Goal: Task Accomplishment & Management: Use online tool/utility

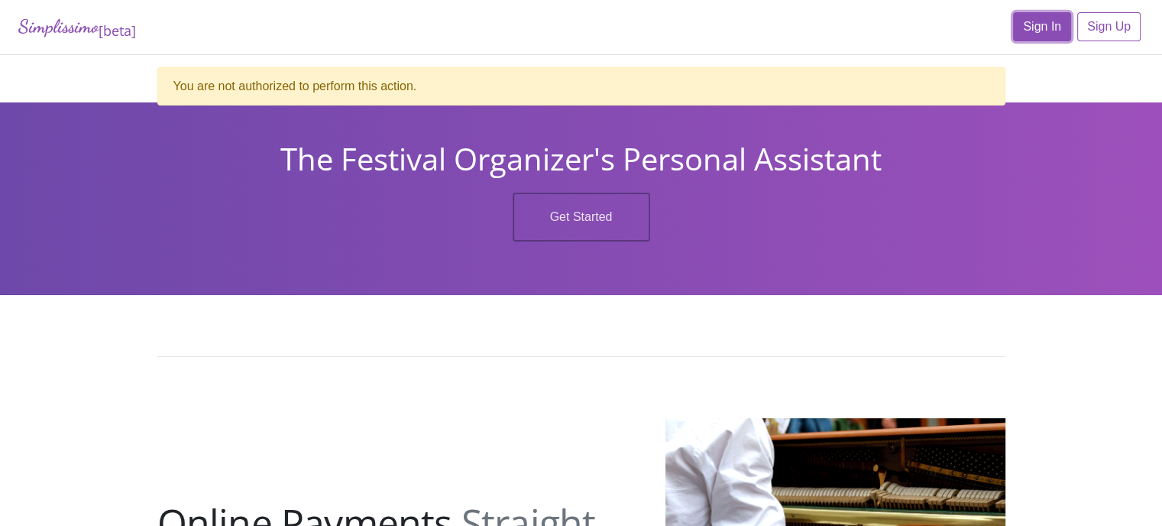
click at [1036, 22] on link "Sign In" at bounding box center [1042, 26] width 58 height 29
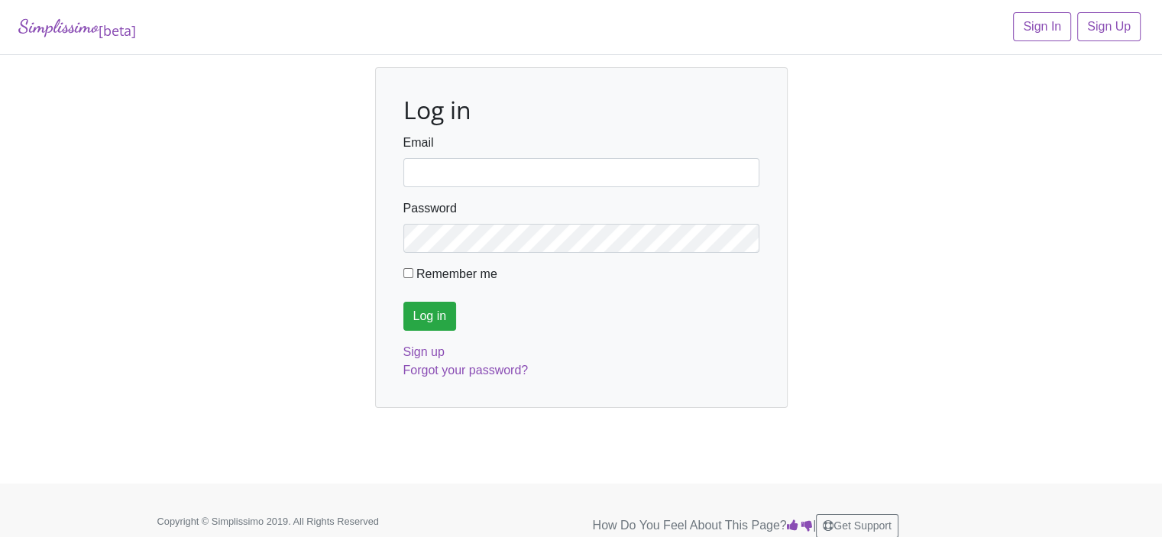
type input "fortworthmta@gmail.com"
click at [429, 314] on input "Log in" at bounding box center [429, 316] width 53 height 29
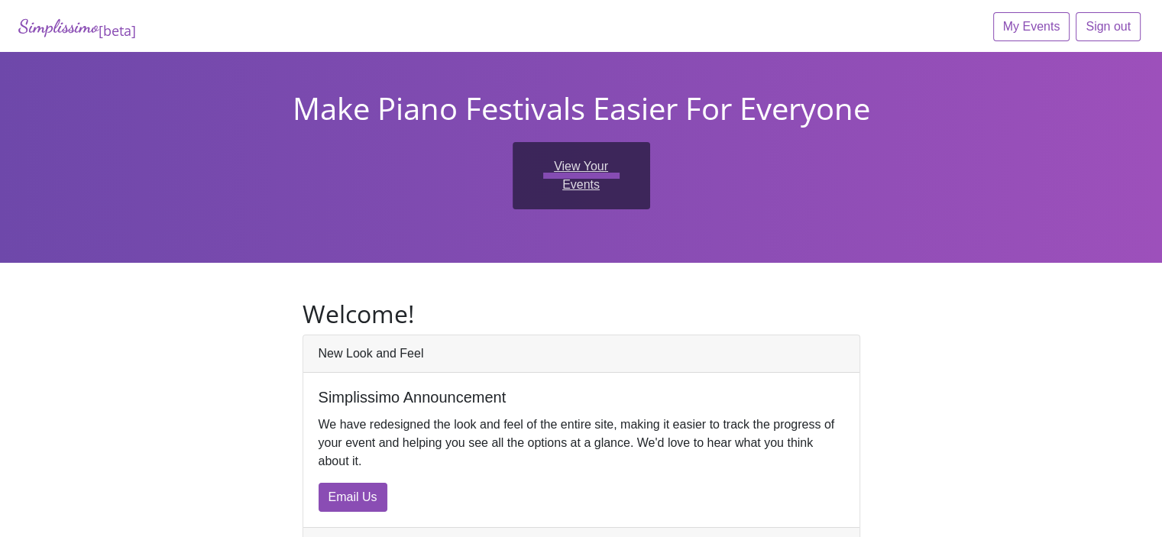
click at [572, 164] on link "View Your Events" at bounding box center [582, 175] width 138 height 67
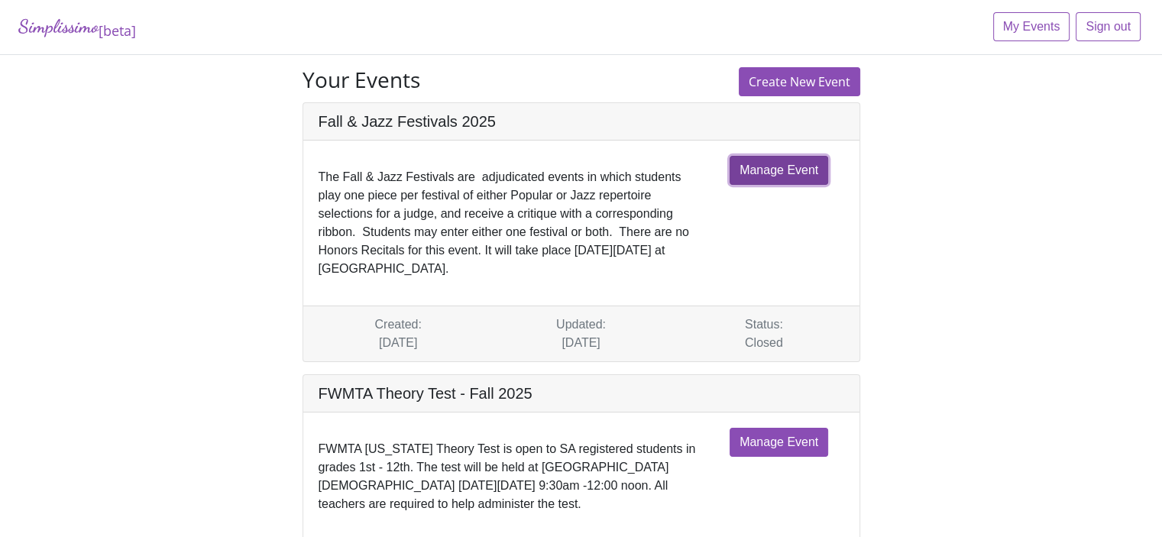
click at [762, 165] on link "Manage Event" at bounding box center [779, 170] width 99 height 29
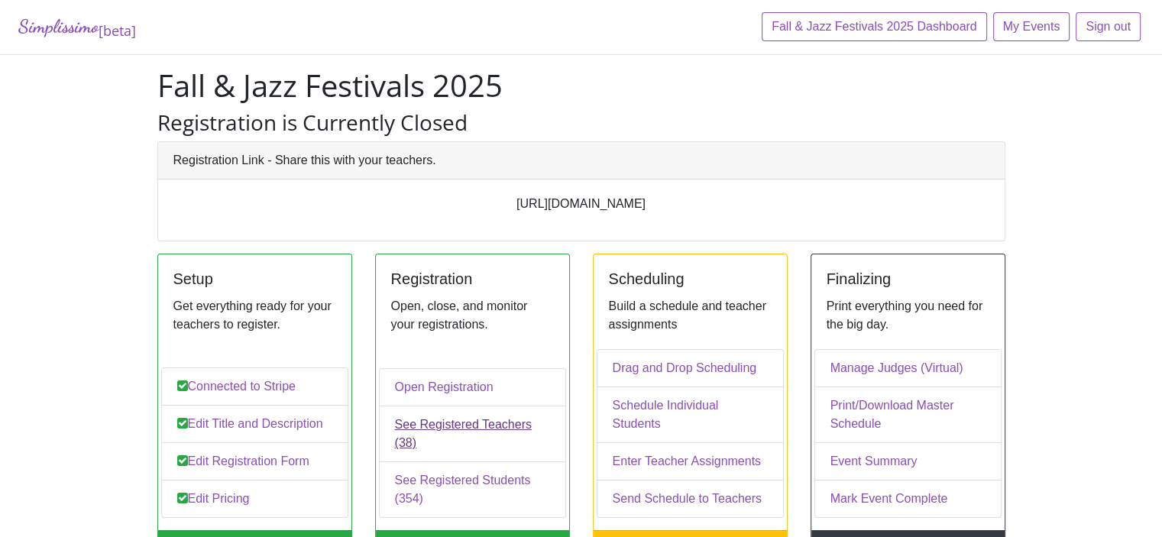
click at [440, 436] on link "See Registered Teachers (38)" at bounding box center [472, 434] width 187 height 57
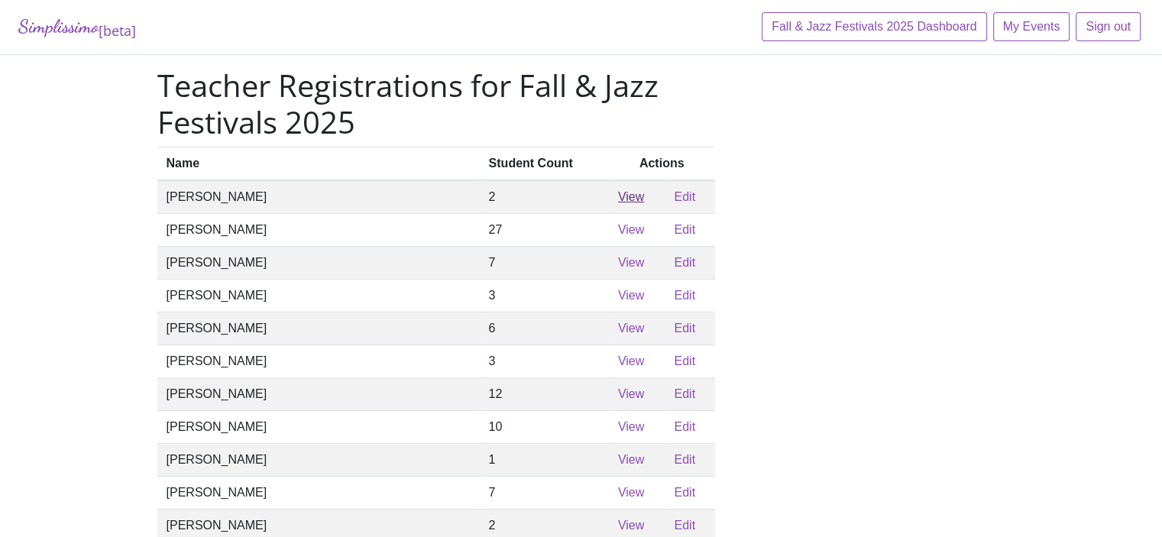
click at [618, 203] on link "View" at bounding box center [631, 196] width 26 height 13
click at [618, 236] on link "View" at bounding box center [631, 229] width 26 height 13
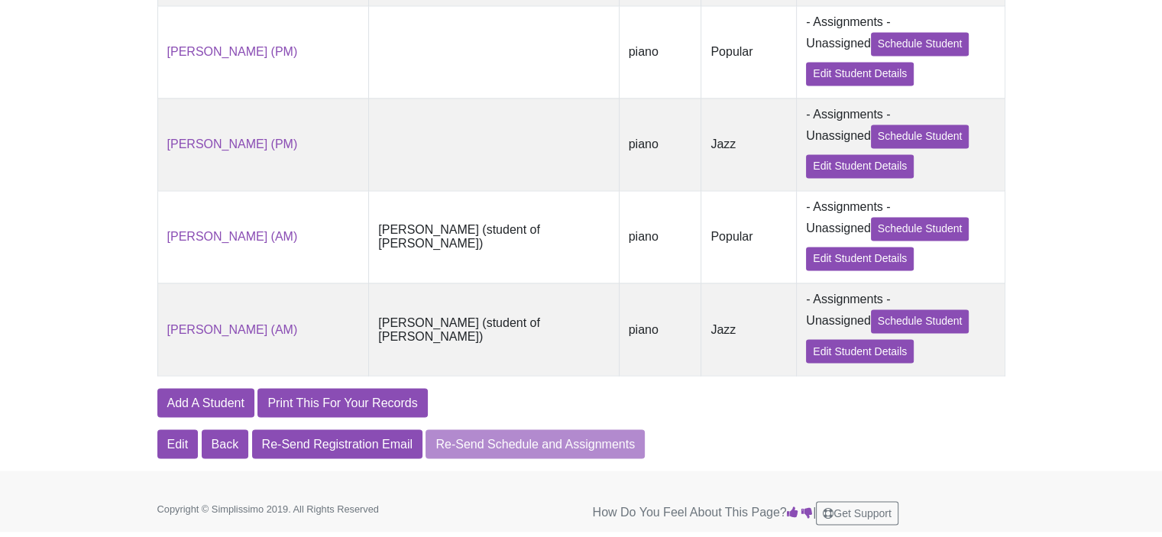
scroll to position [2616, 0]
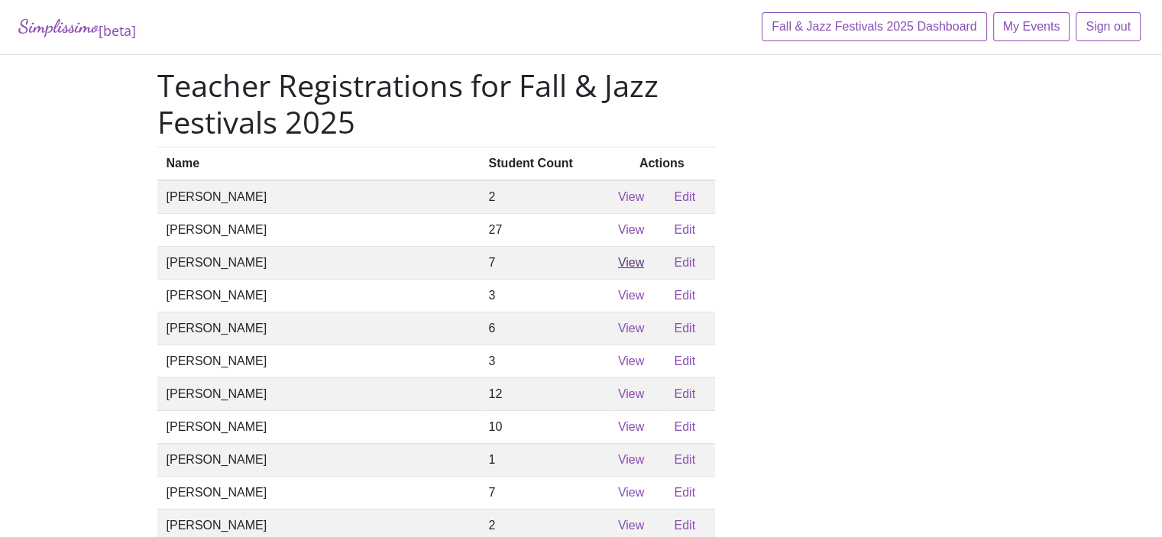
click at [618, 269] on link "View" at bounding box center [631, 262] width 26 height 13
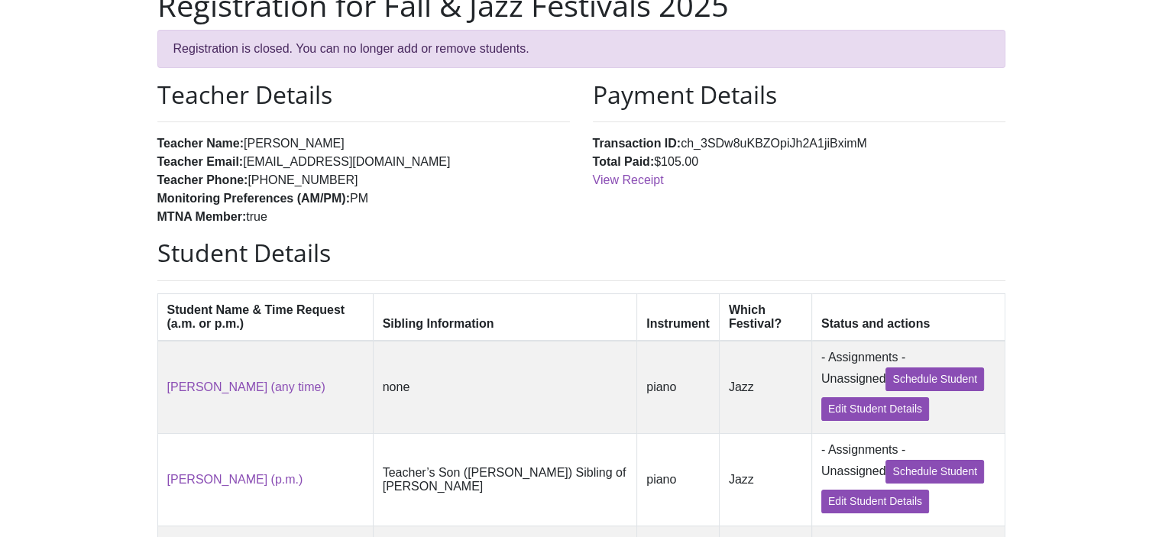
scroll to position [79, 0]
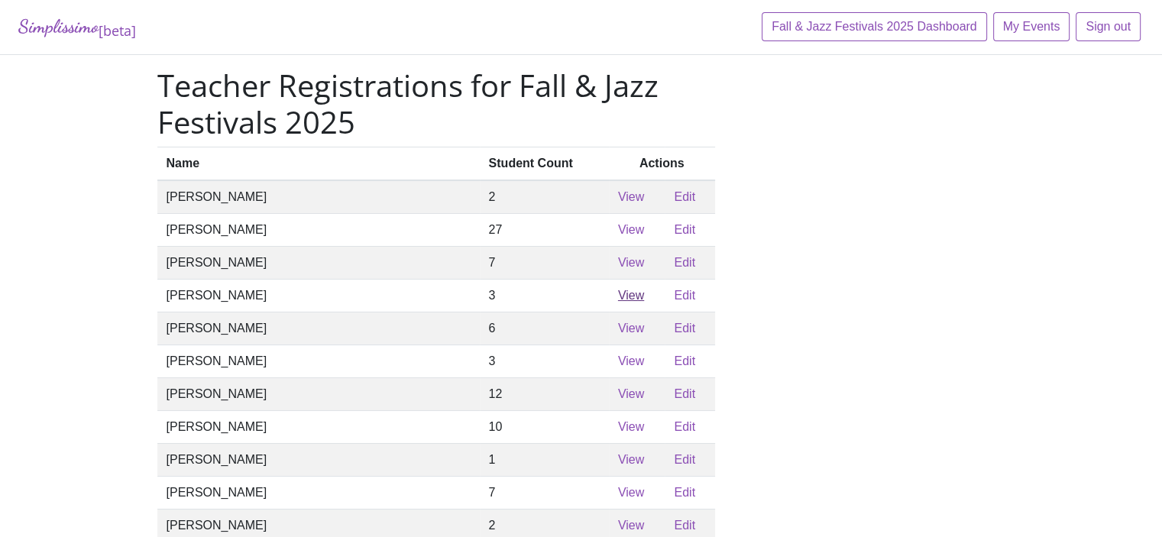
click at [618, 302] on link "View" at bounding box center [631, 295] width 26 height 13
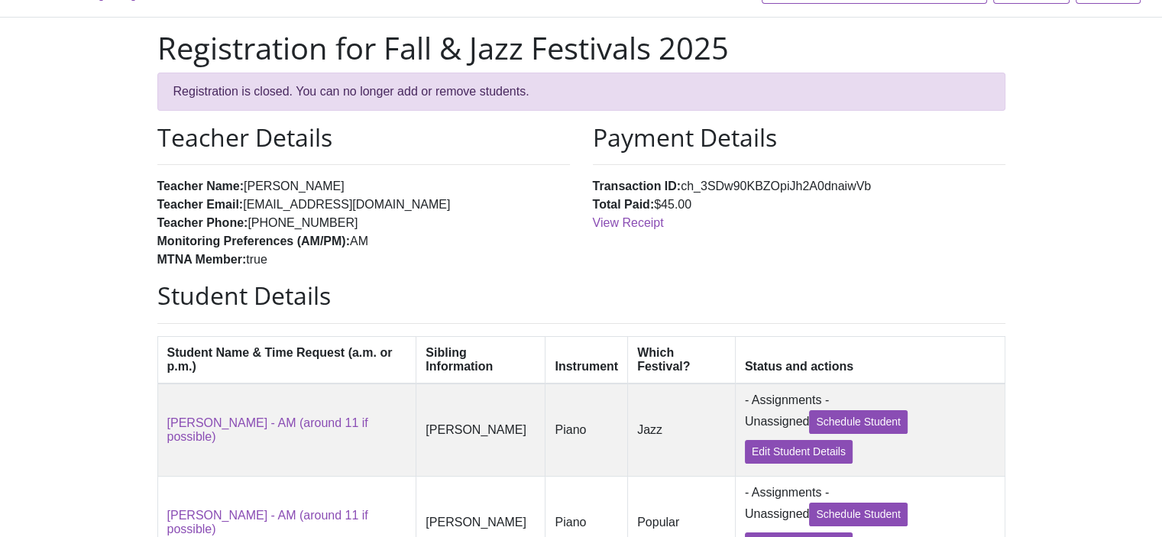
scroll to position [38, 0]
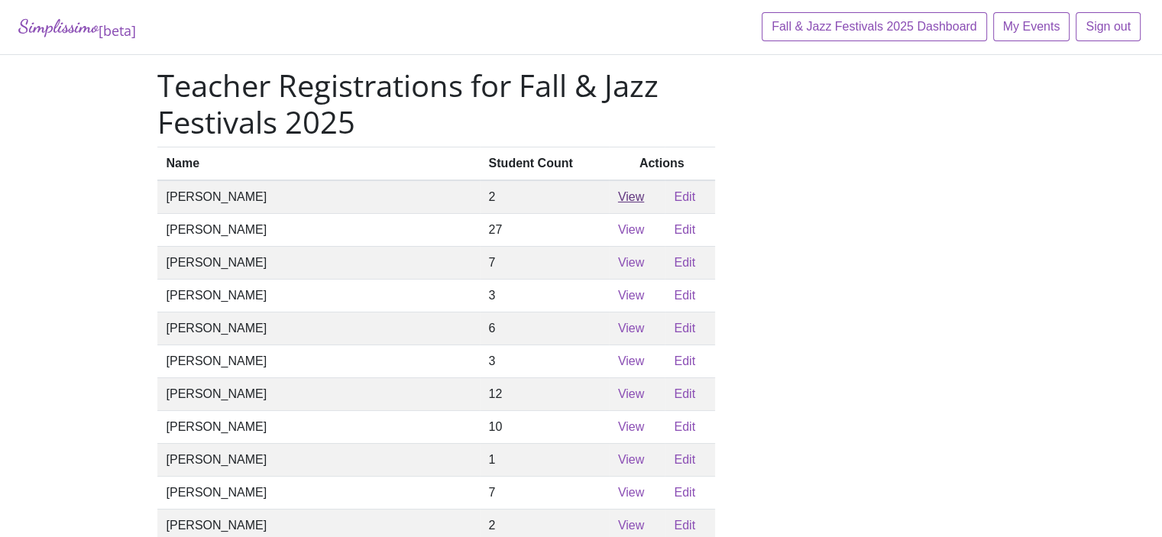
click at [618, 200] on link "View" at bounding box center [631, 196] width 26 height 13
click at [618, 235] on link "View" at bounding box center [631, 229] width 26 height 13
click at [618, 335] on link "View" at bounding box center [631, 328] width 26 height 13
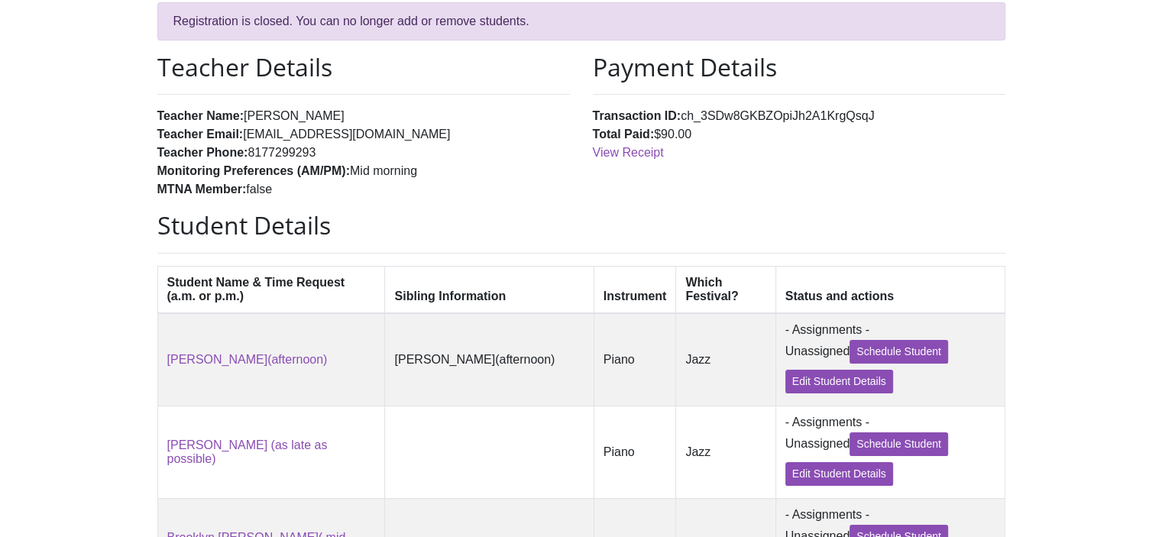
scroll to position [95, 0]
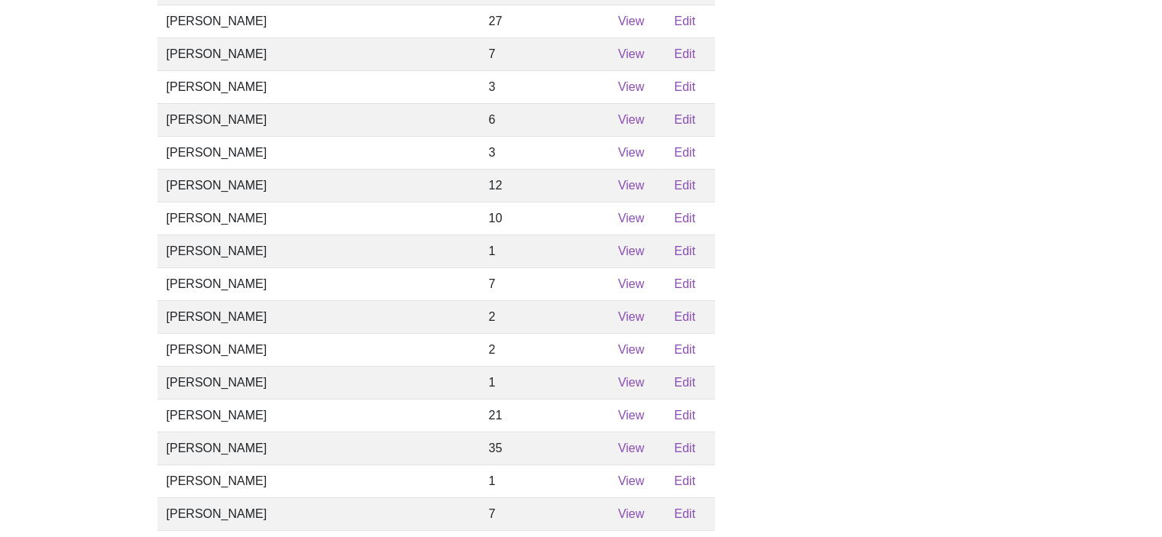
scroll to position [210, 0]
click at [618, 190] on link "View" at bounding box center [631, 183] width 26 height 13
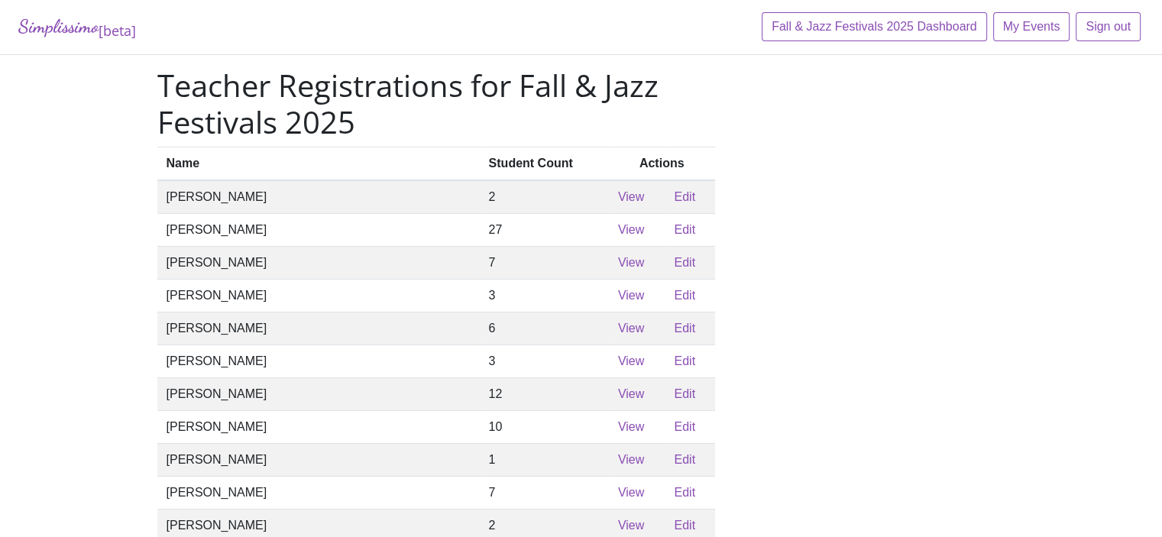
scroll to position [210, 0]
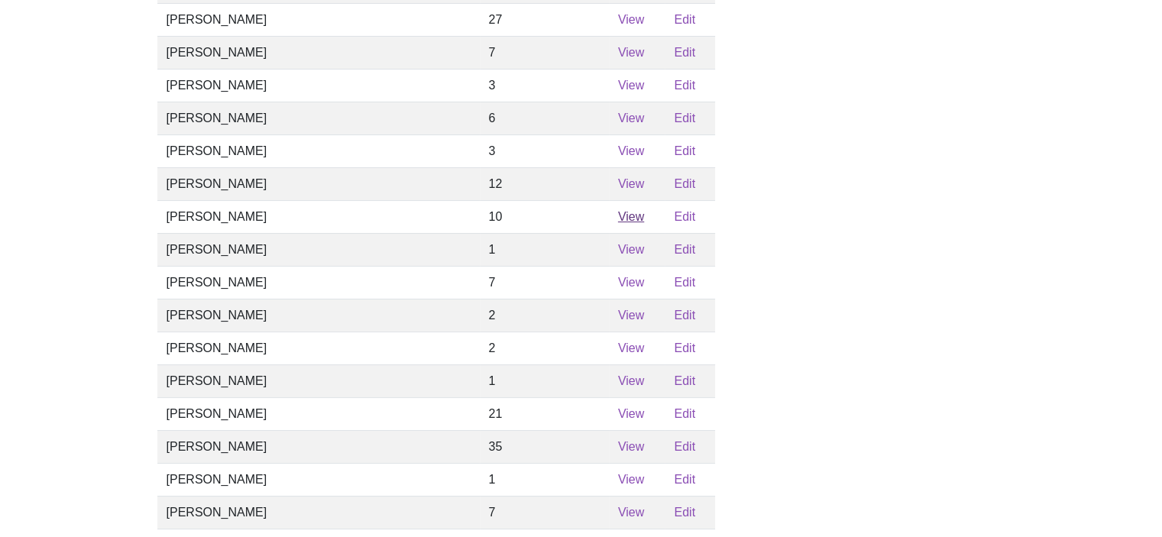
click at [618, 223] on link "View" at bounding box center [631, 216] width 26 height 13
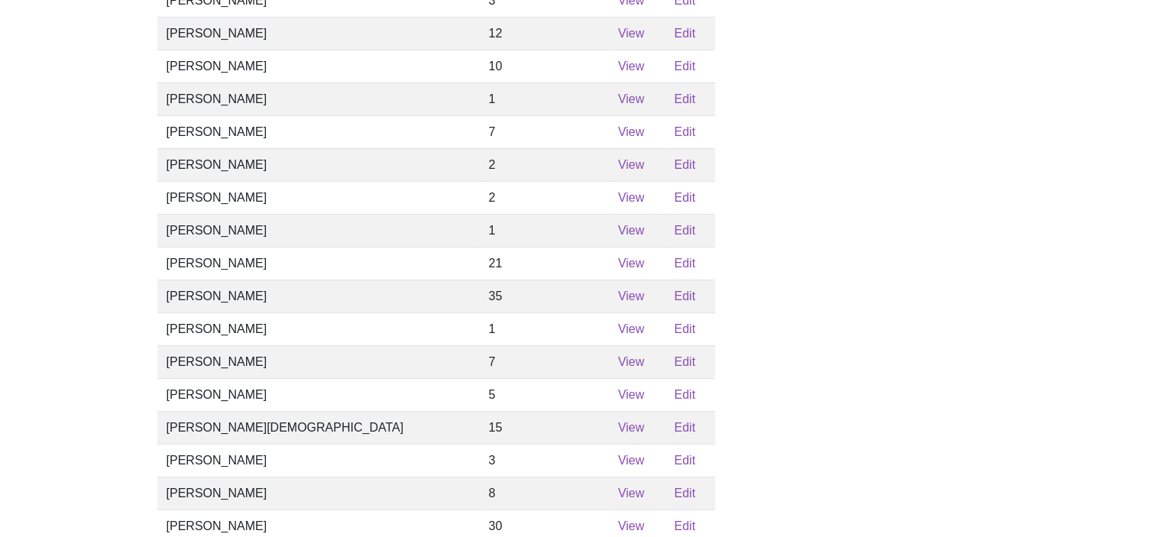
scroll to position [363, 0]
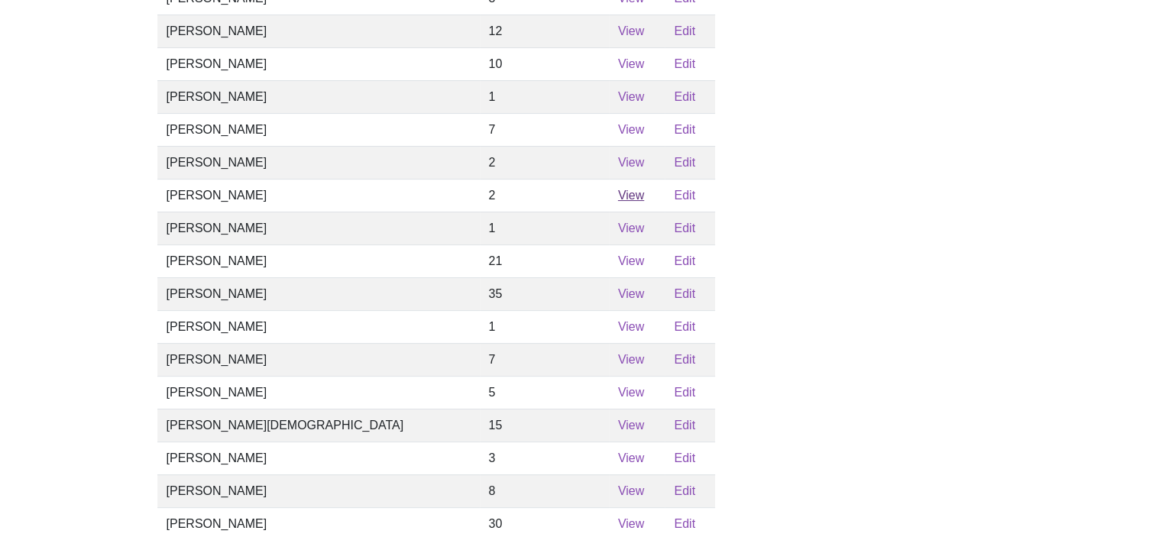
click at [618, 202] on link "View" at bounding box center [631, 195] width 26 height 13
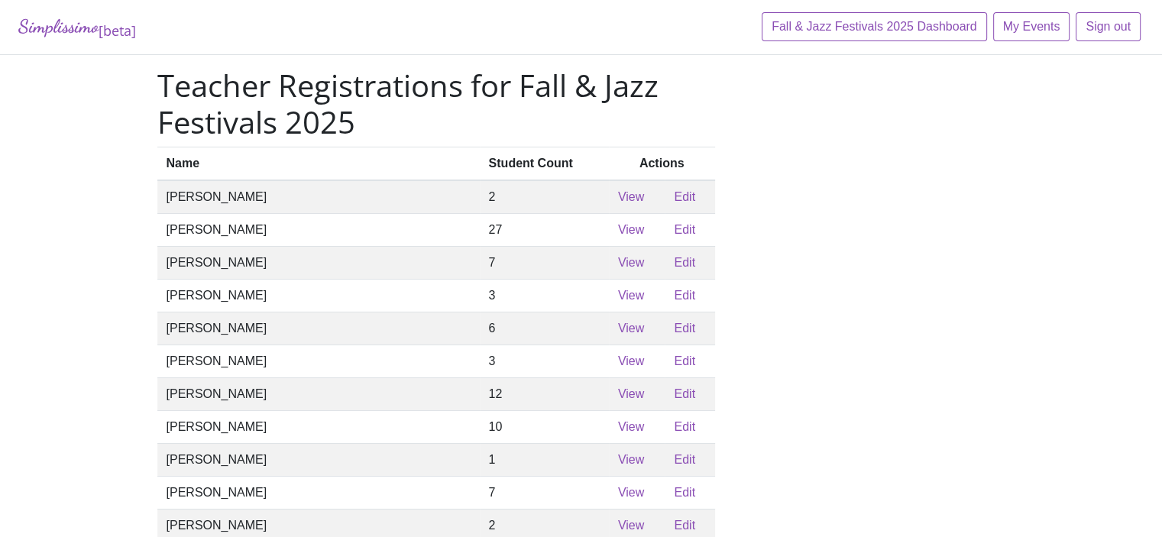
scroll to position [363, 0]
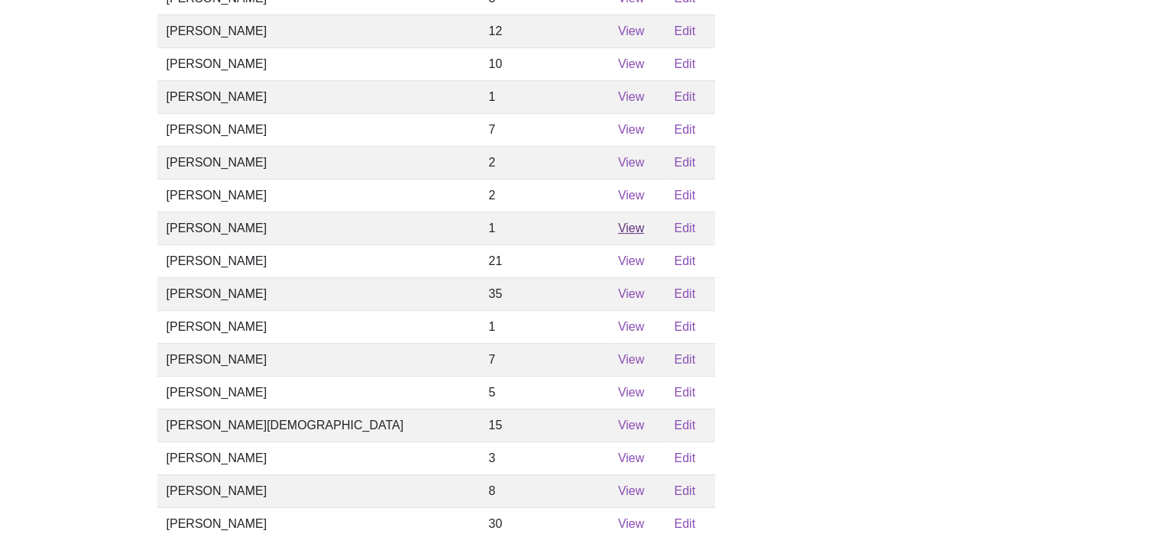
click at [618, 235] on link "View" at bounding box center [631, 228] width 26 height 13
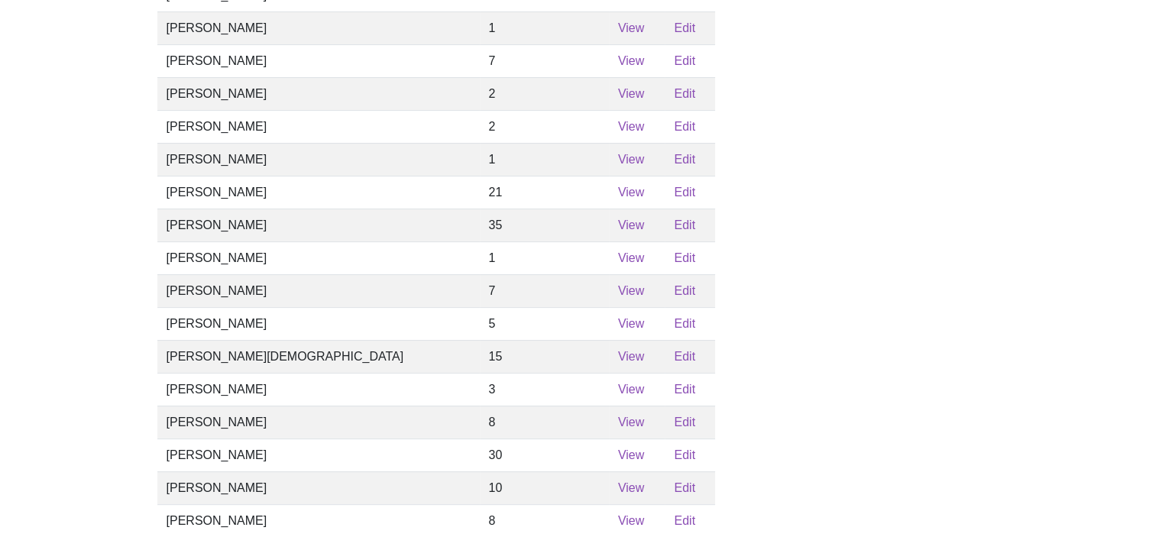
scroll to position [497, 0]
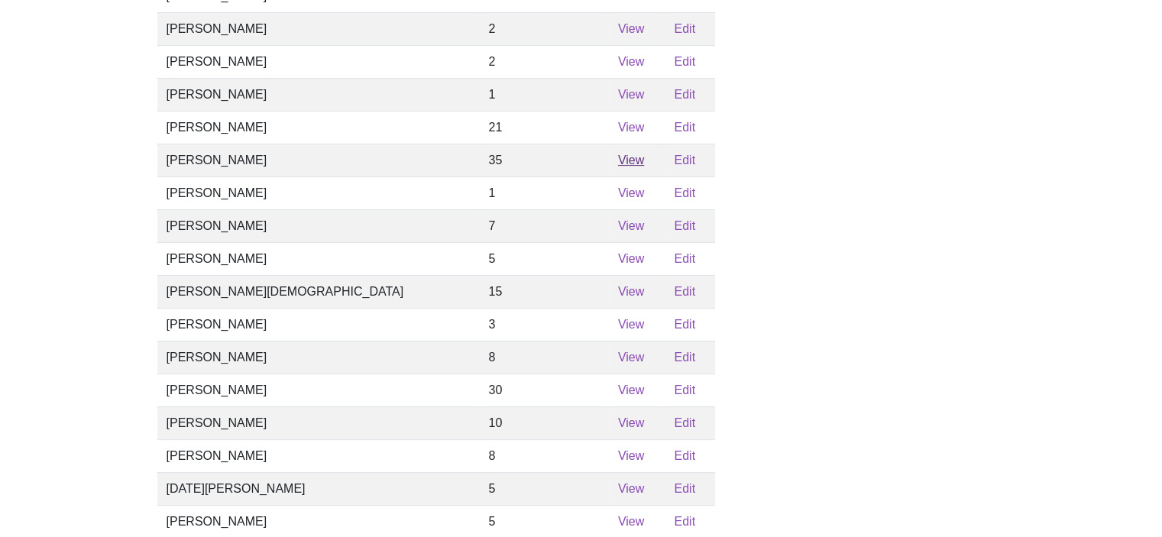
click at [618, 167] on link "View" at bounding box center [631, 160] width 26 height 13
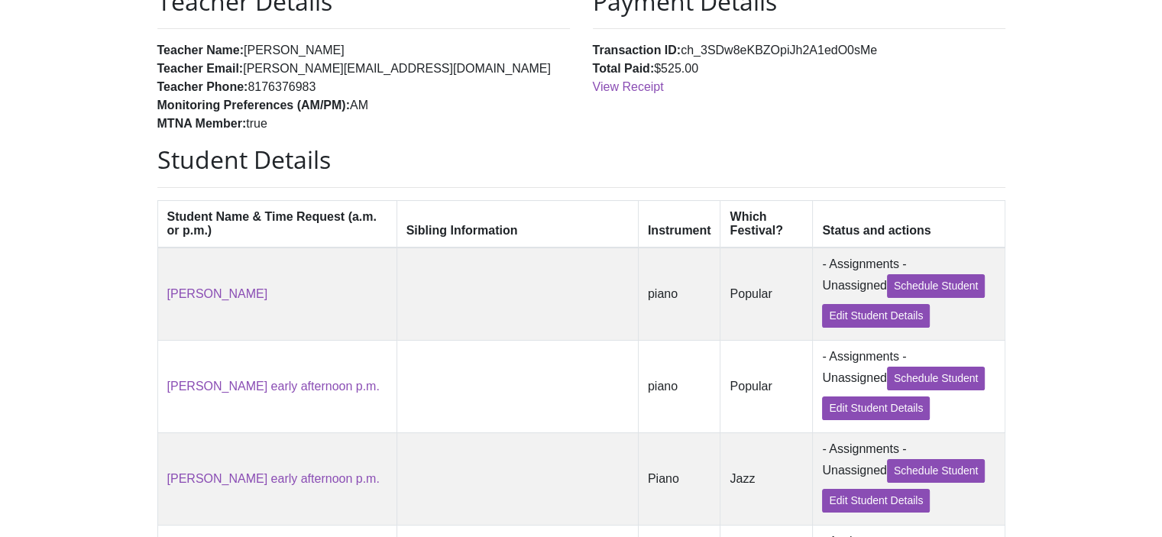
scroll to position [57, 0]
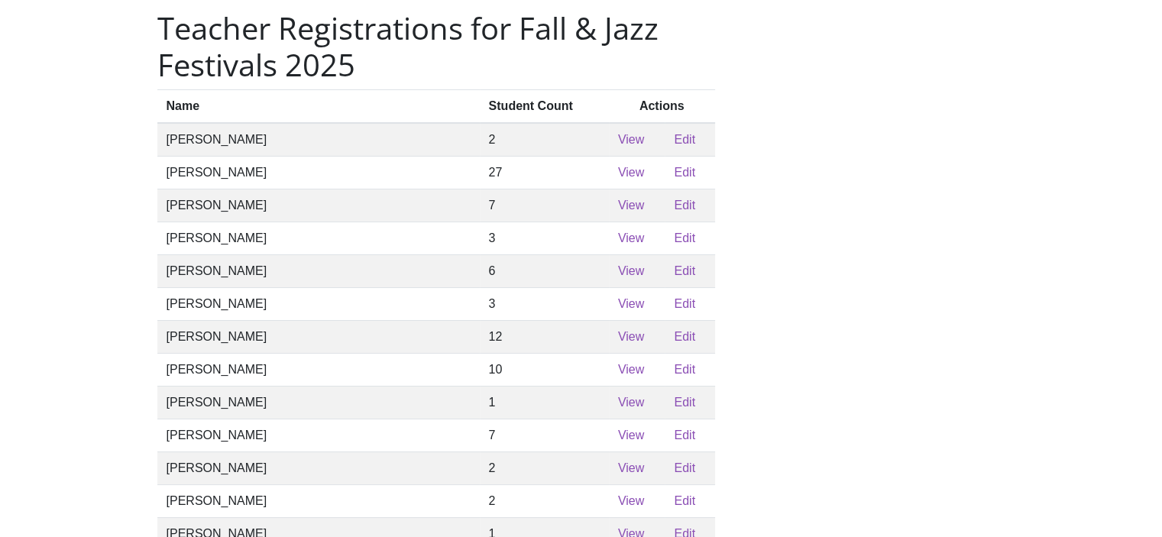
scroll to position [497, 0]
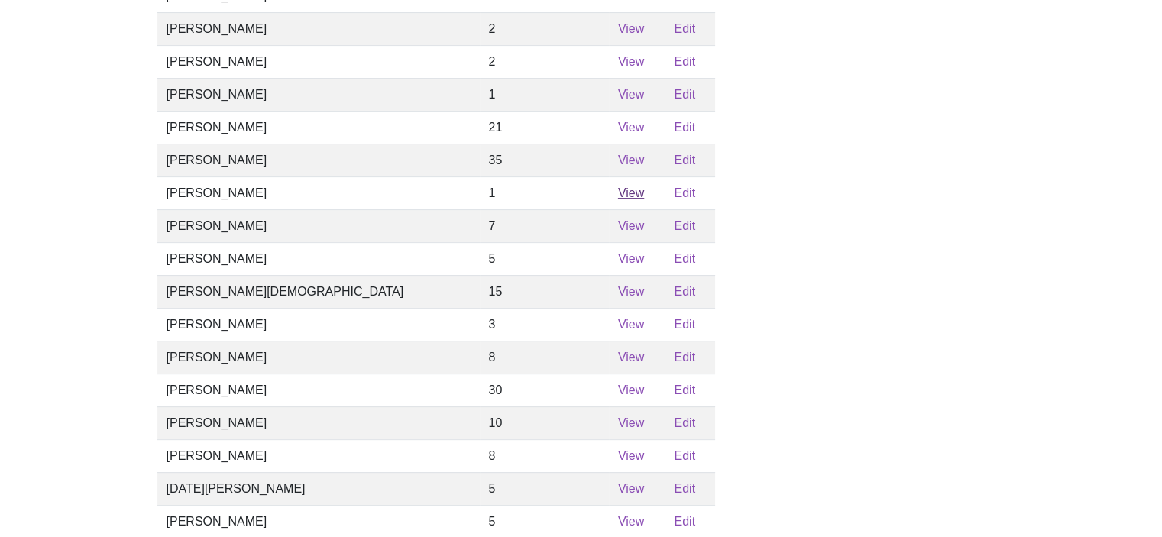
click at [618, 199] on link "View" at bounding box center [631, 192] width 26 height 13
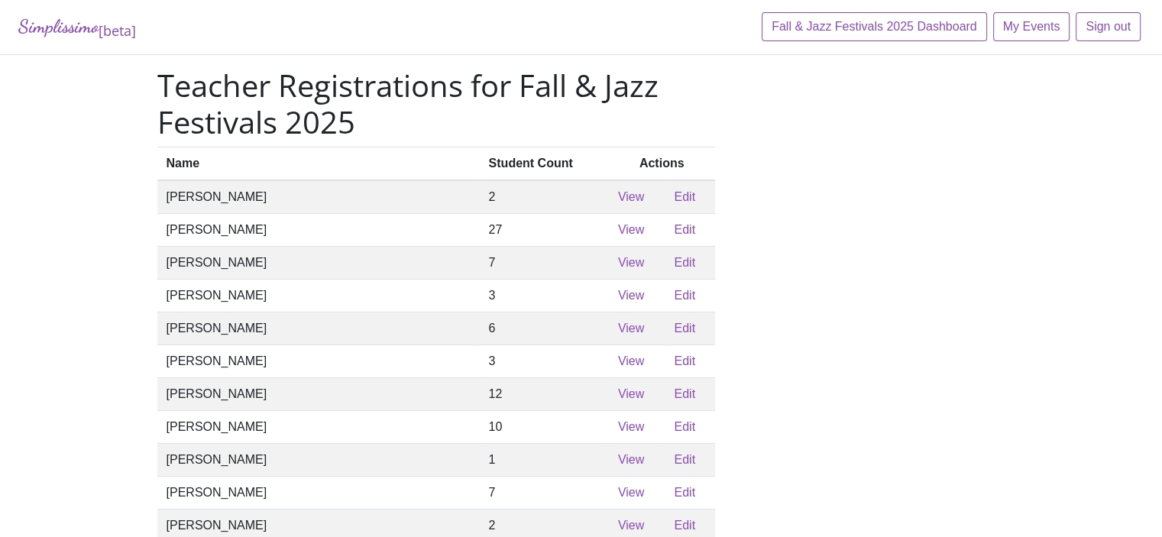
scroll to position [497, 0]
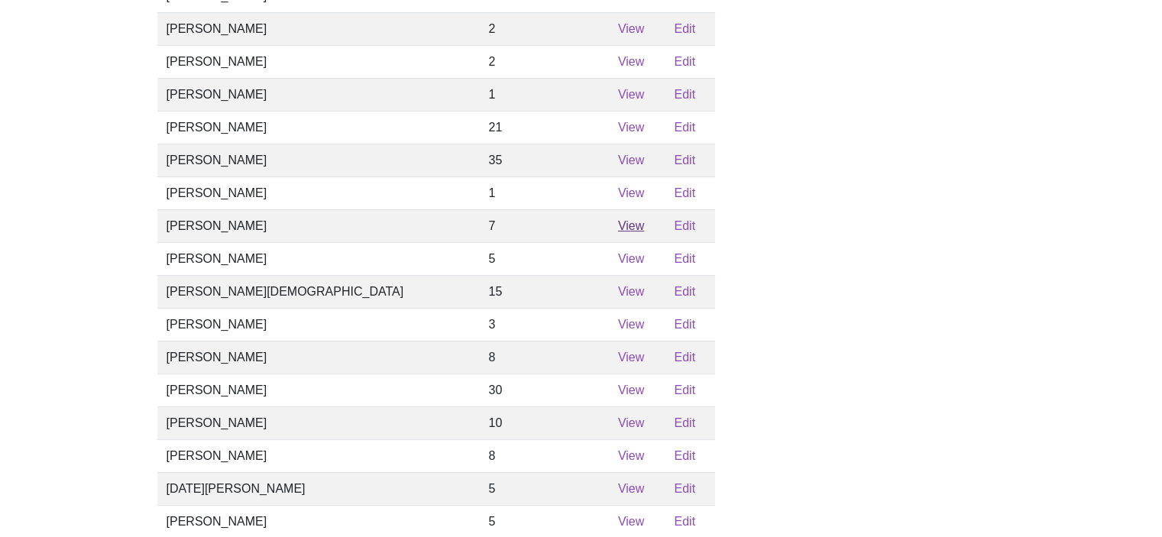
click at [618, 232] on link "View" at bounding box center [631, 225] width 26 height 13
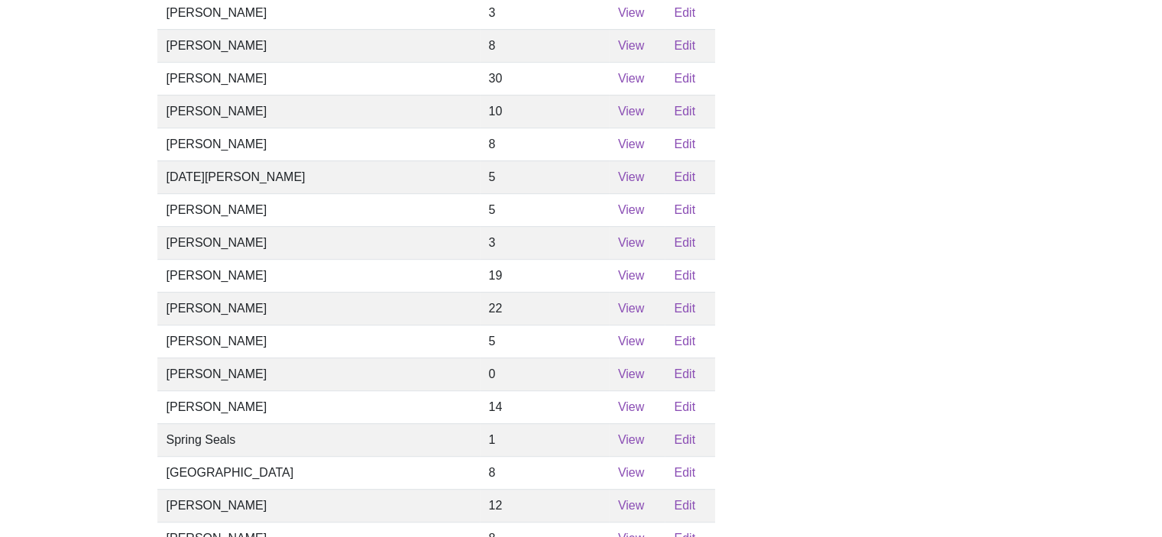
scroll to position [802, 0]
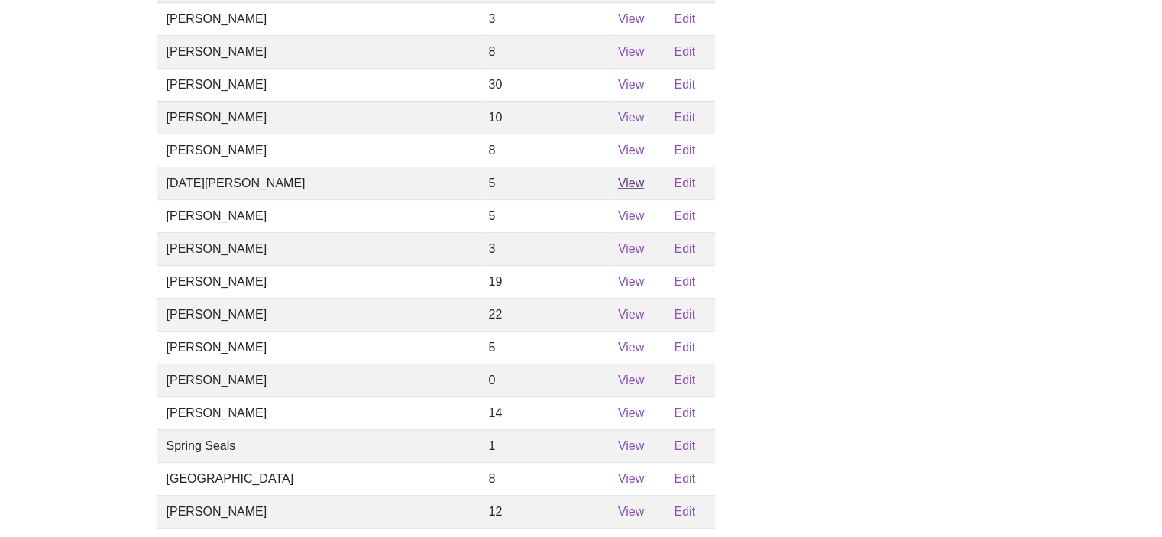
click at [618, 190] on link "View" at bounding box center [631, 183] width 26 height 13
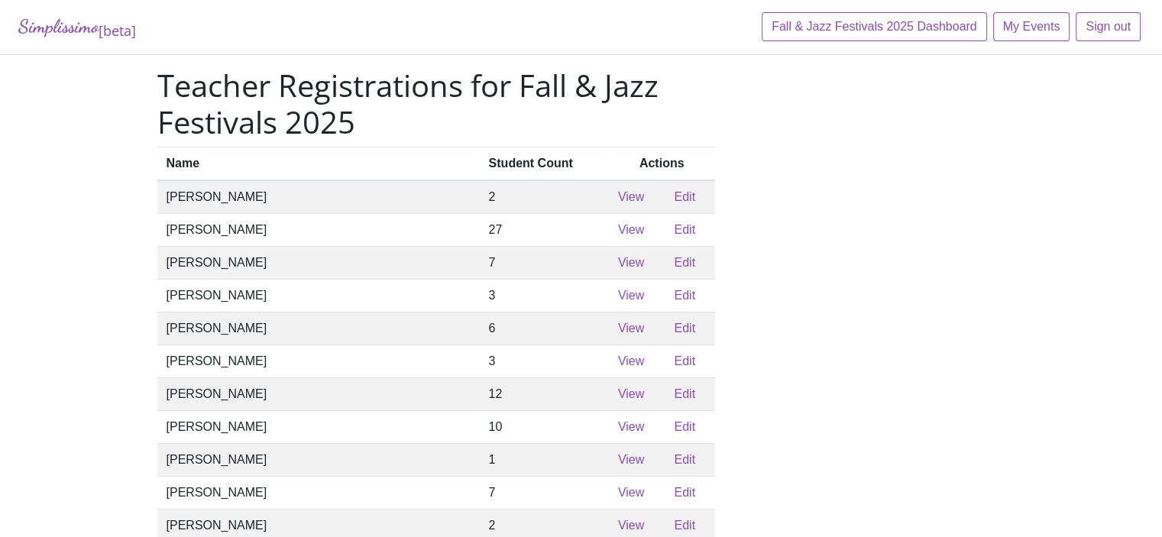
scroll to position [802, 0]
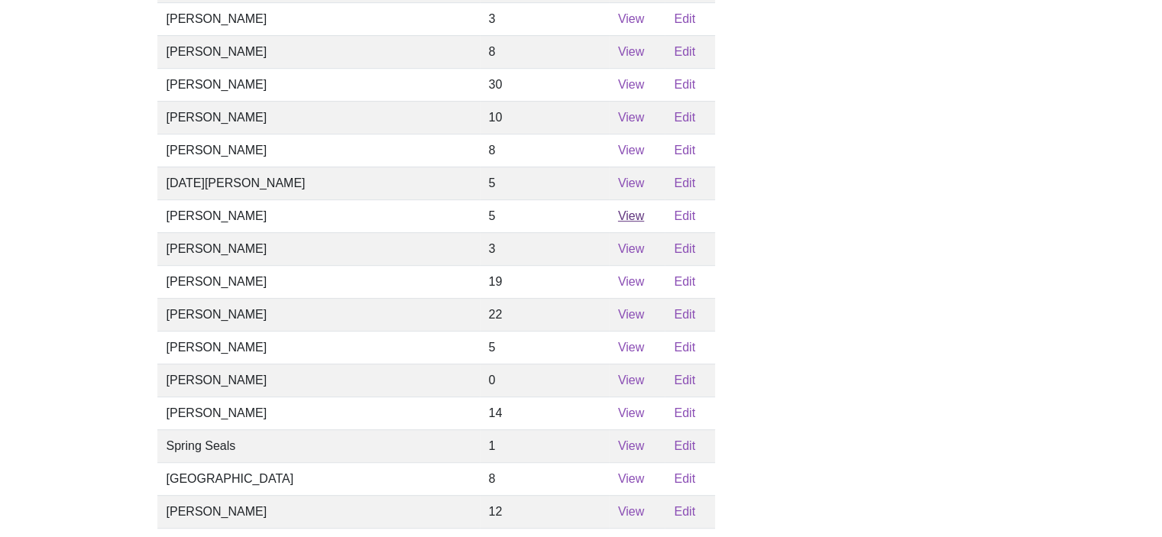
click at [618, 222] on link "View" at bounding box center [631, 215] width 26 height 13
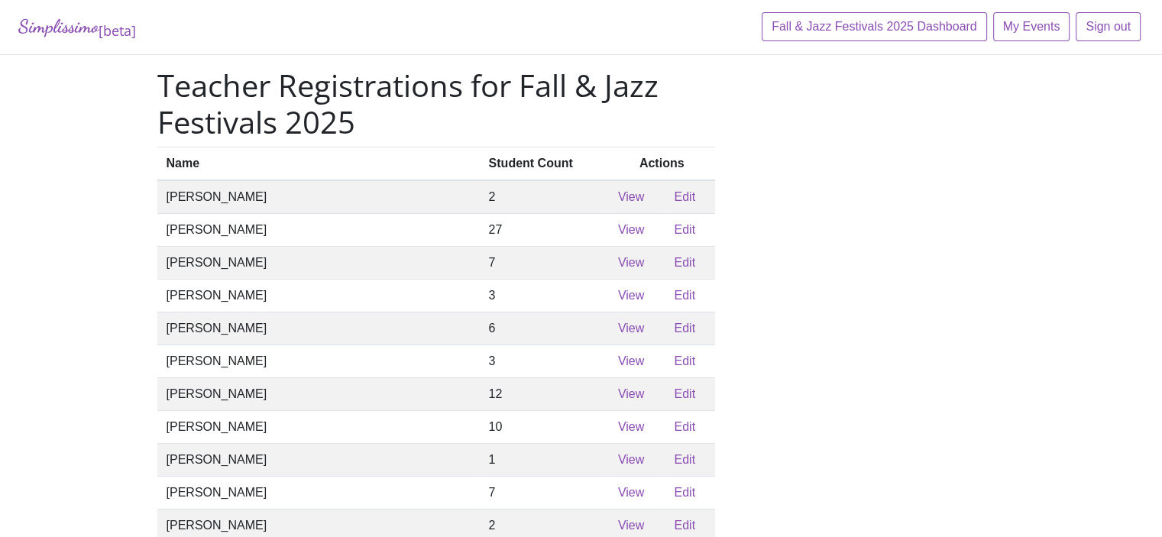
scroll to position [802, 0]
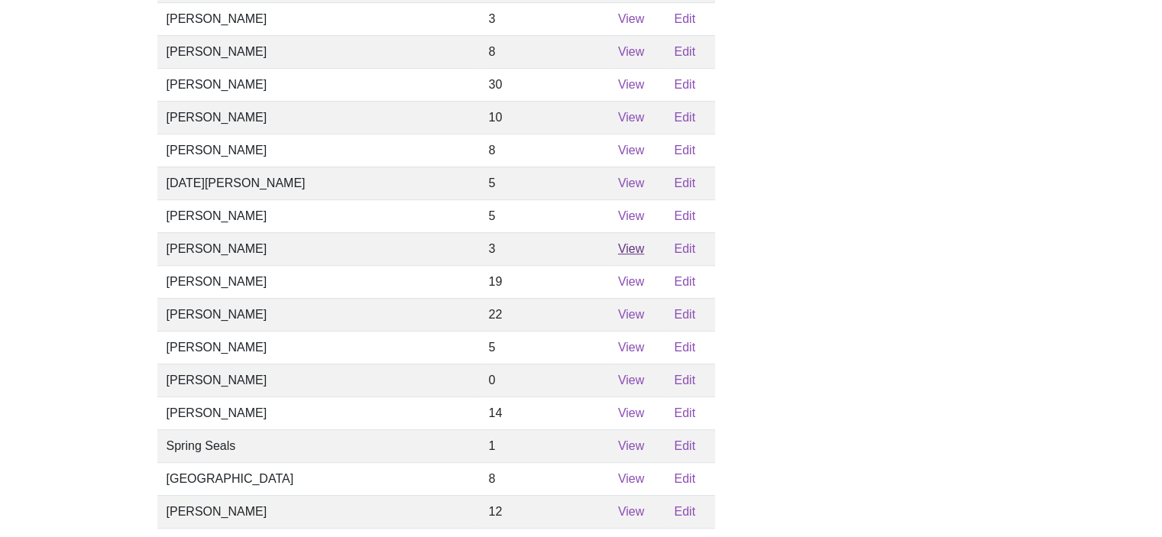
click at [618, 255] on link "View" at bounding box center [631, 248] width 26 height 13
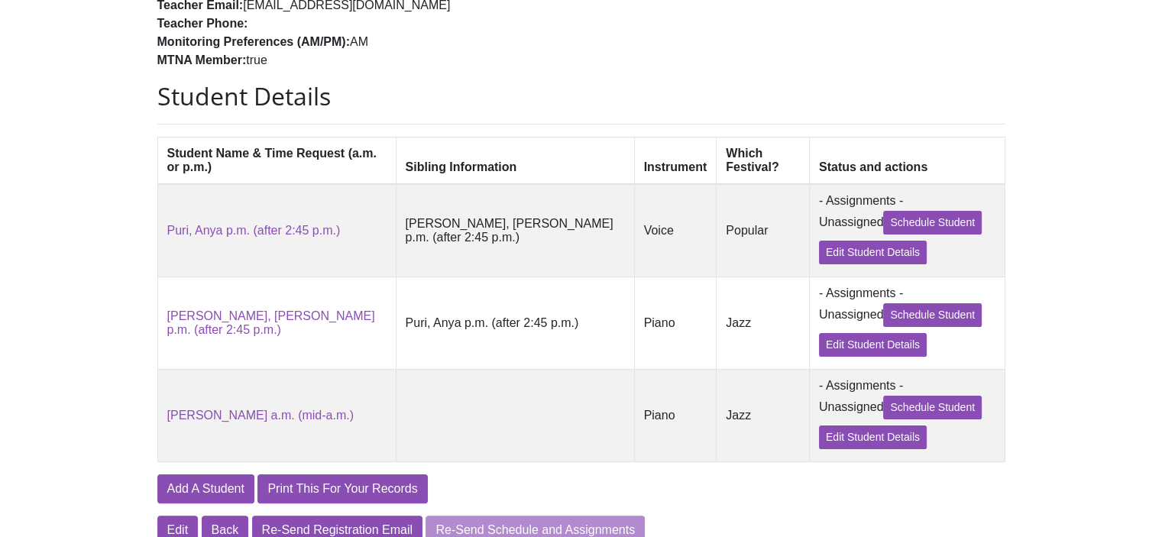
scroll to position [179, 0]
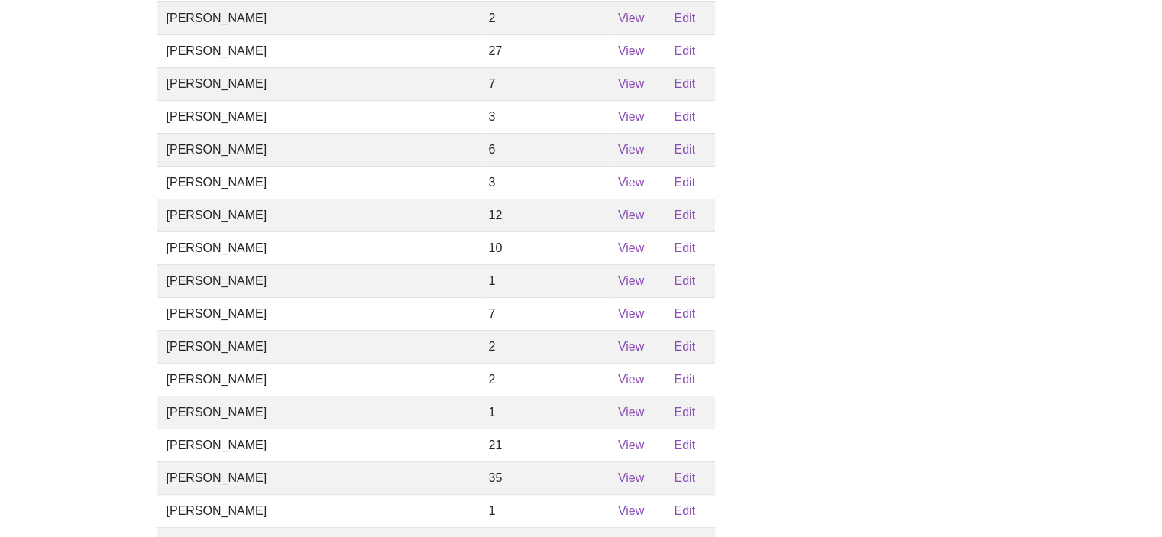
scroll to position [802, 0]
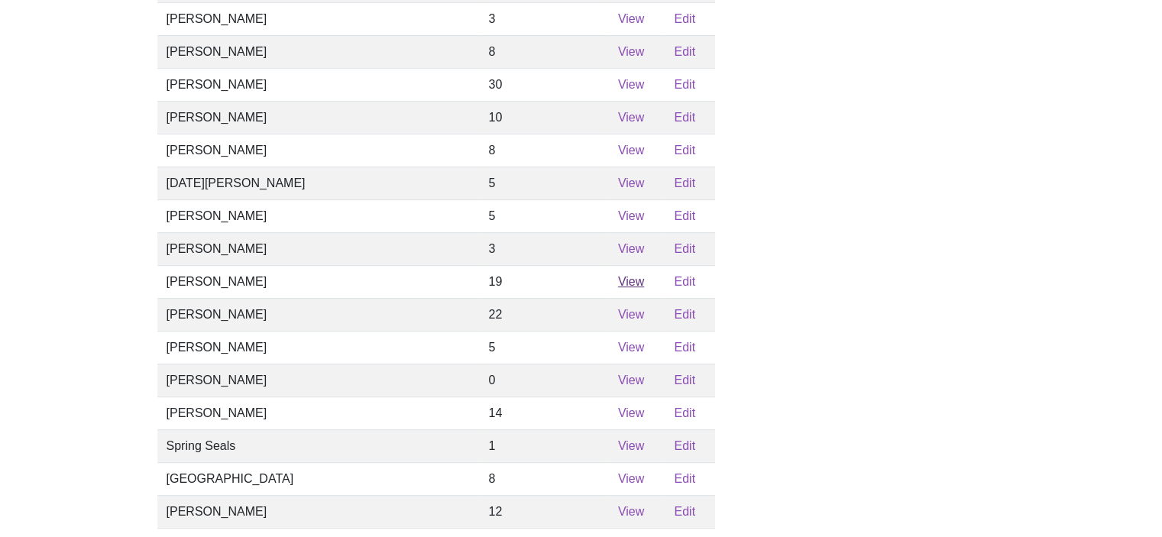
click at [618, 288] on link "View" at bounding box center [631, 281] width 26 height 13
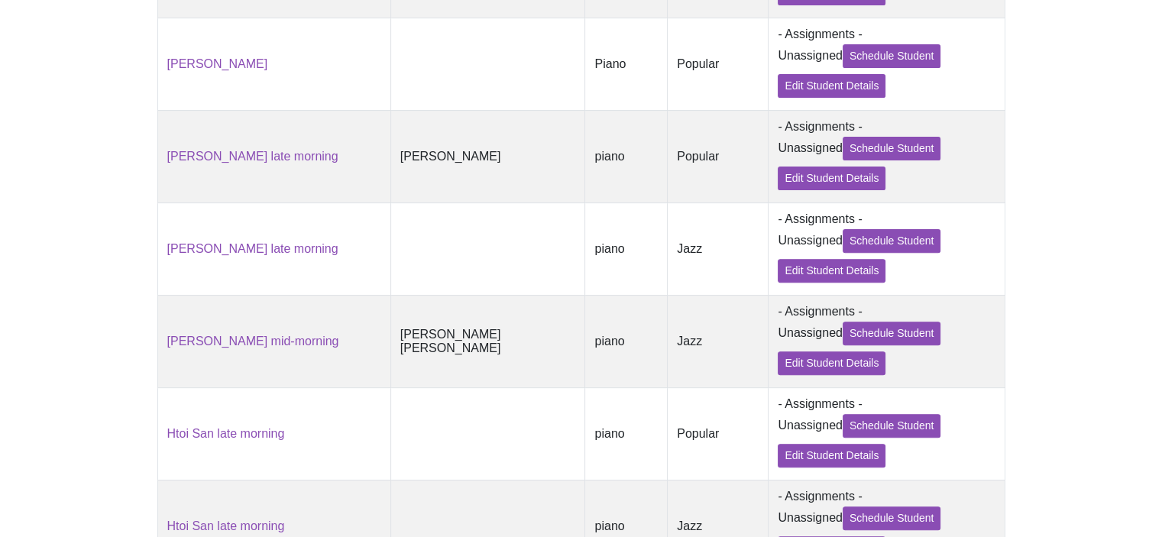
scroll to position [429, 0]
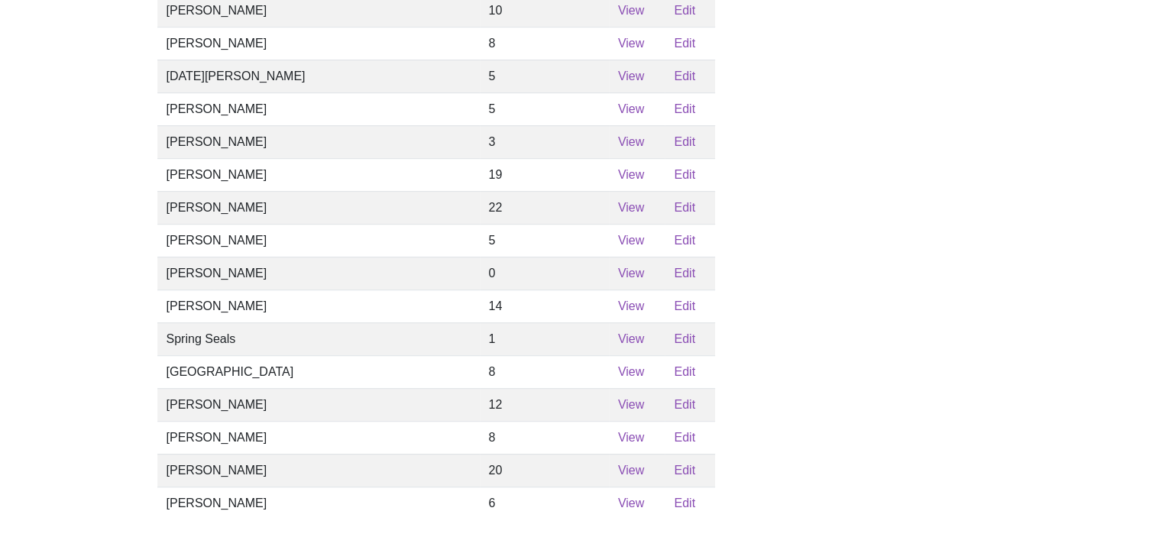
scroll to position [955, 0]
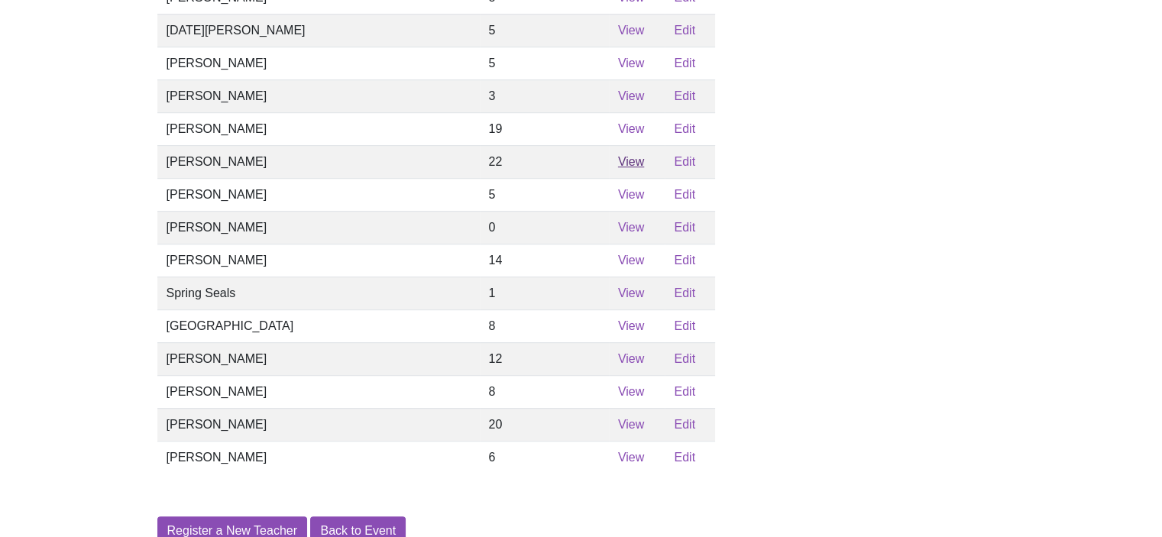
click at [618, 168] on link "View" at bounding box center [631, 161] width 26 height 13
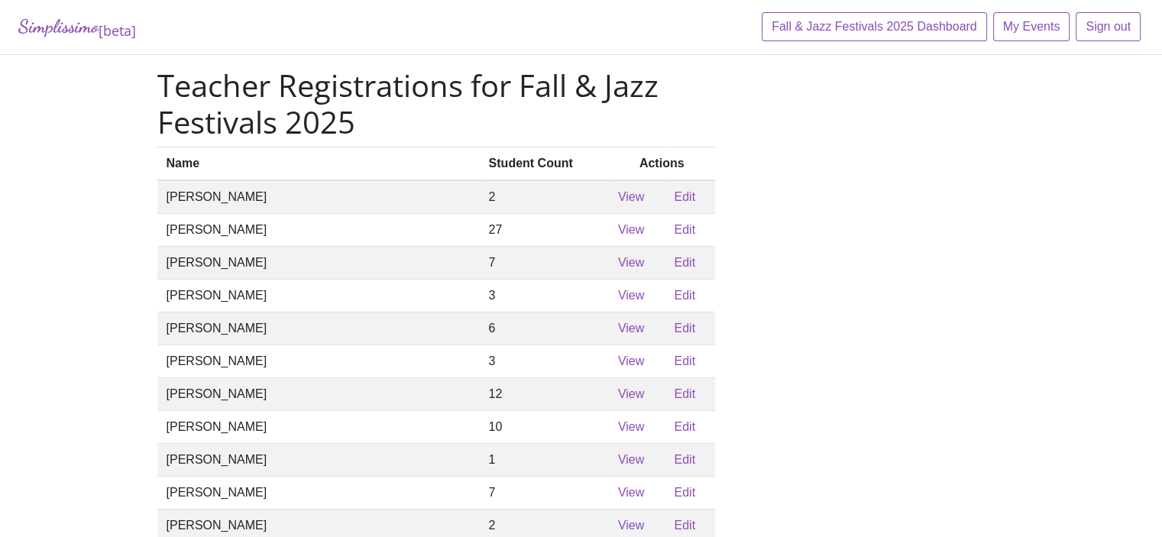
scroll to position [955, 0]
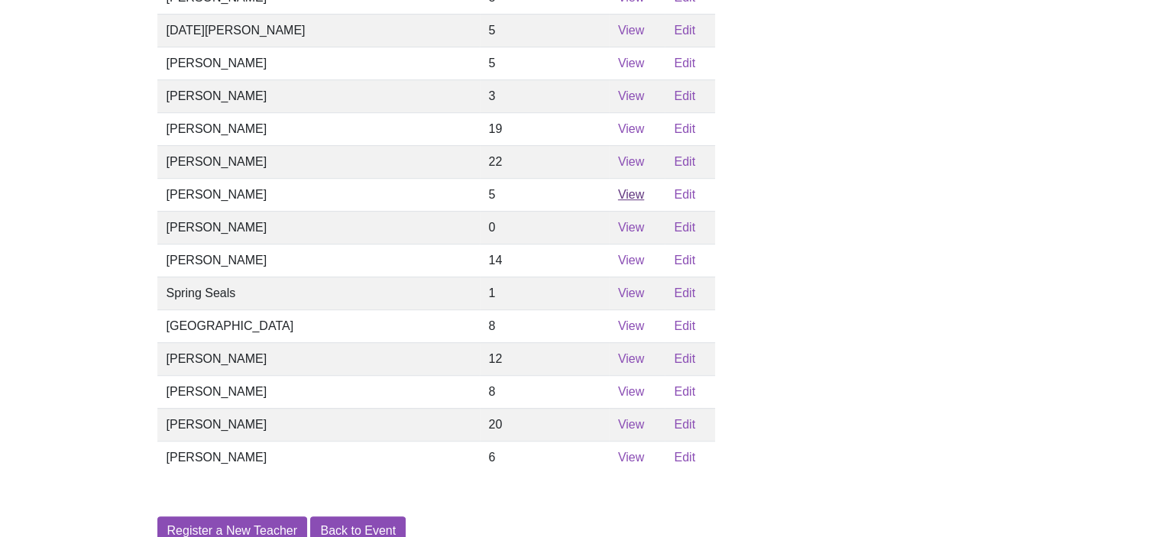
click at [618, 201] on link "View" at bounding box center [631, 194] width 26 height 13
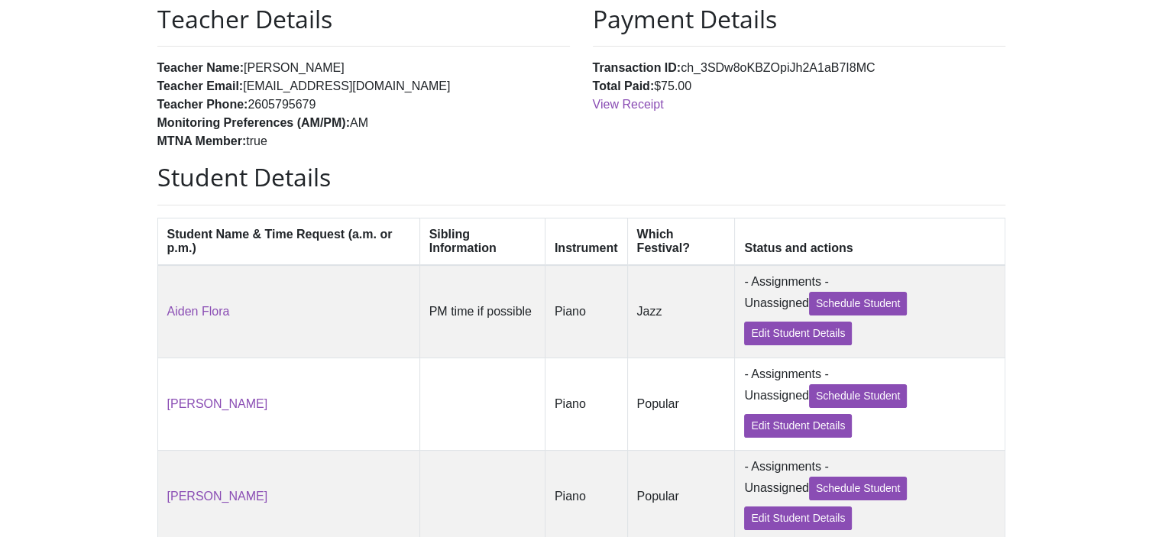
scroll to position [115, 0]
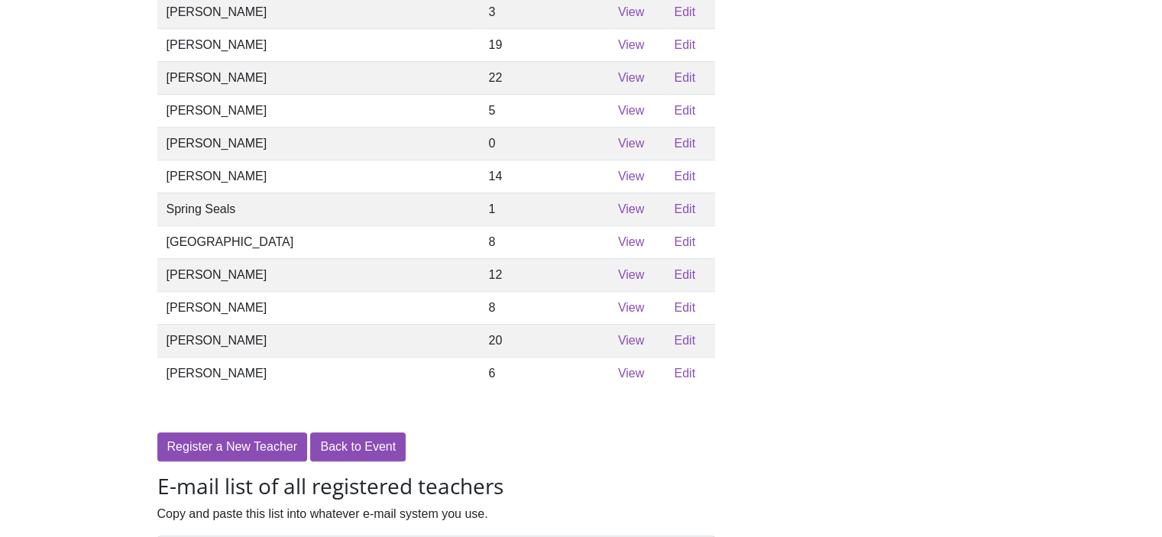
scroll to position [1051, 0]
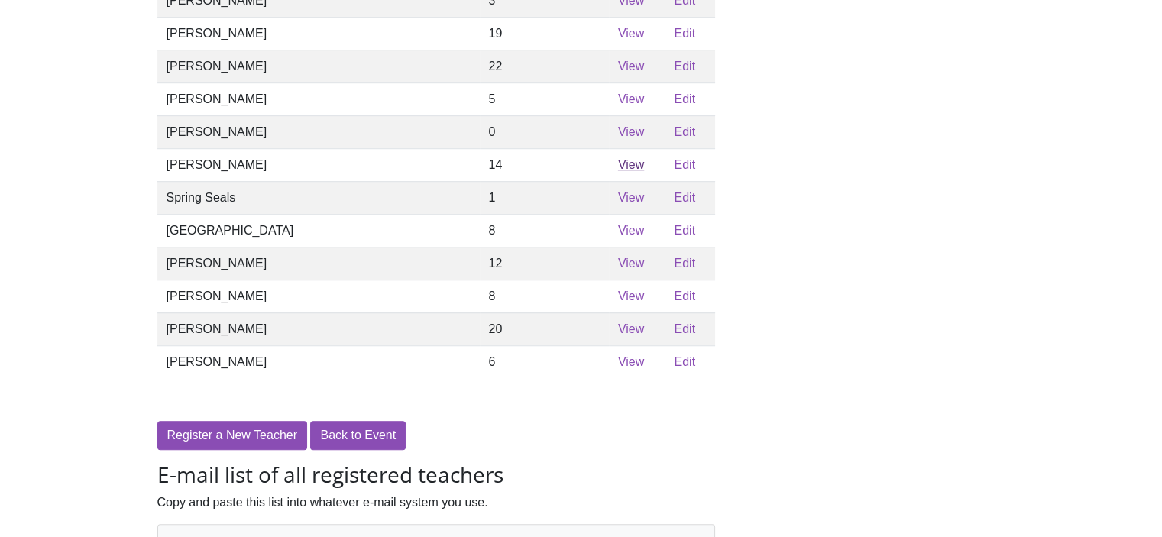
click at [618, 171] on link "View" at bounding box center [631, 164] width 26 height 13
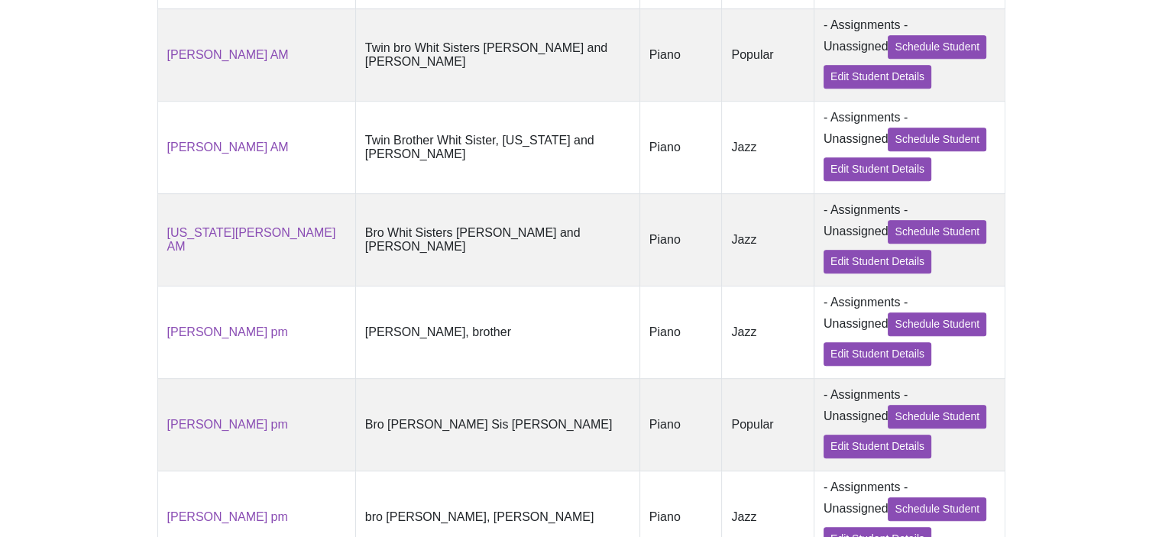
scroll to position [951, 0]
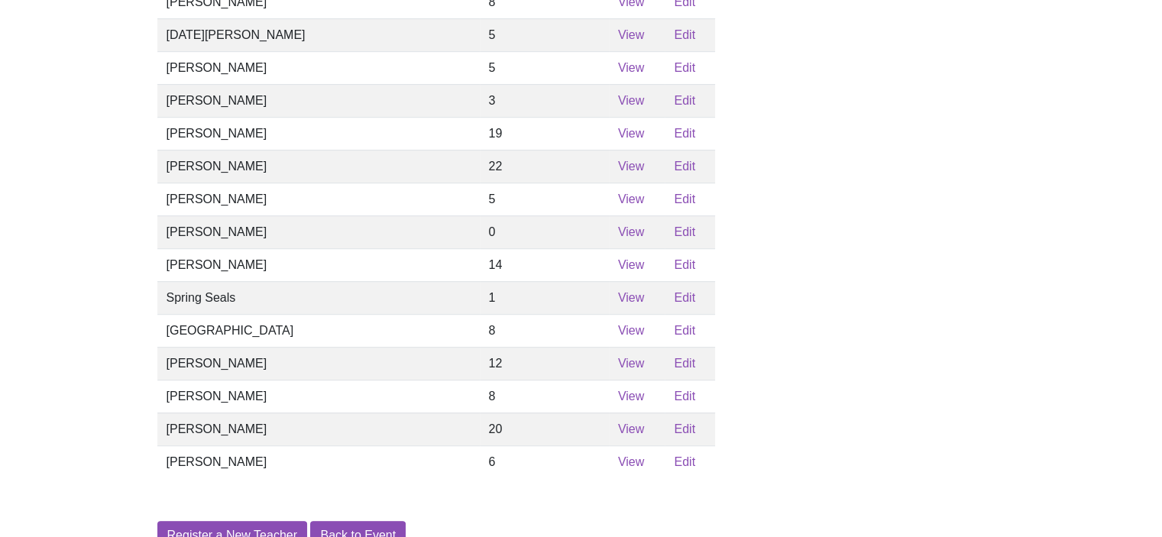
scroll to position [1051, 0]
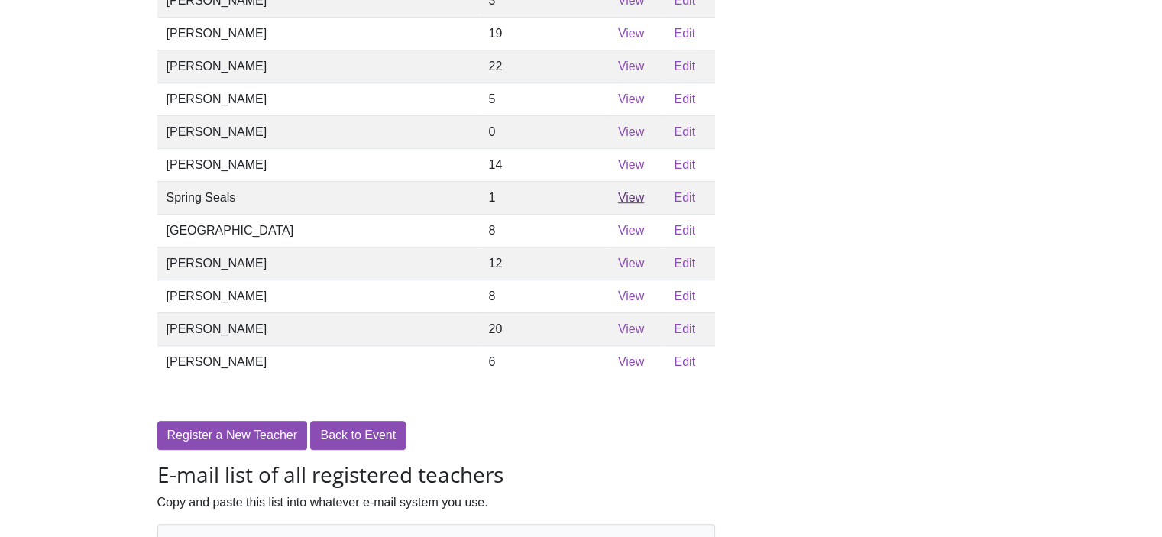
click at [618, 204] on link "View" at bounding box center [631, 197] width 26 height 13
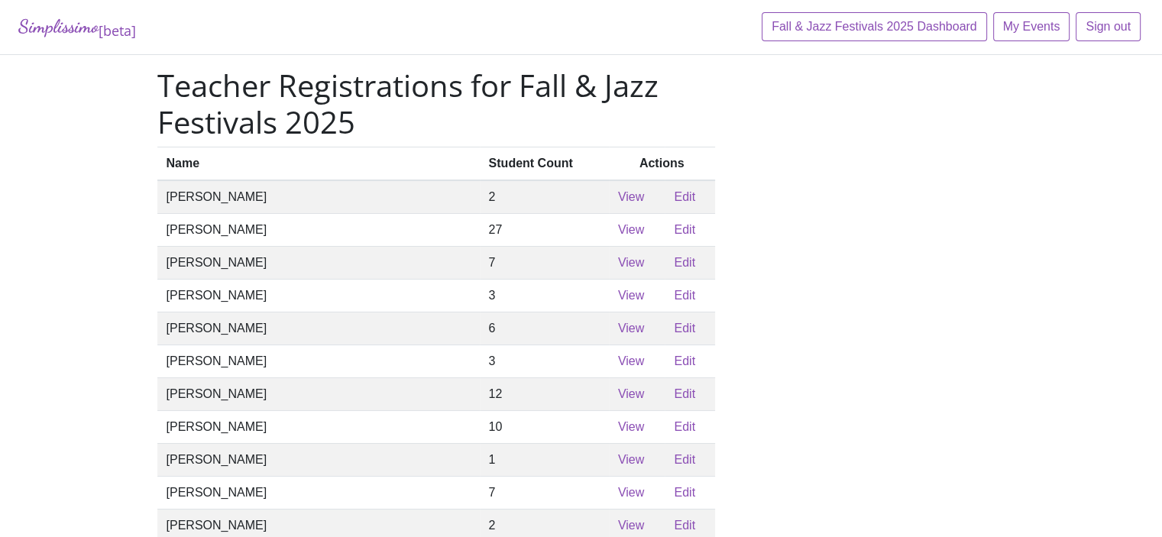
scroll to position [1051, 0]
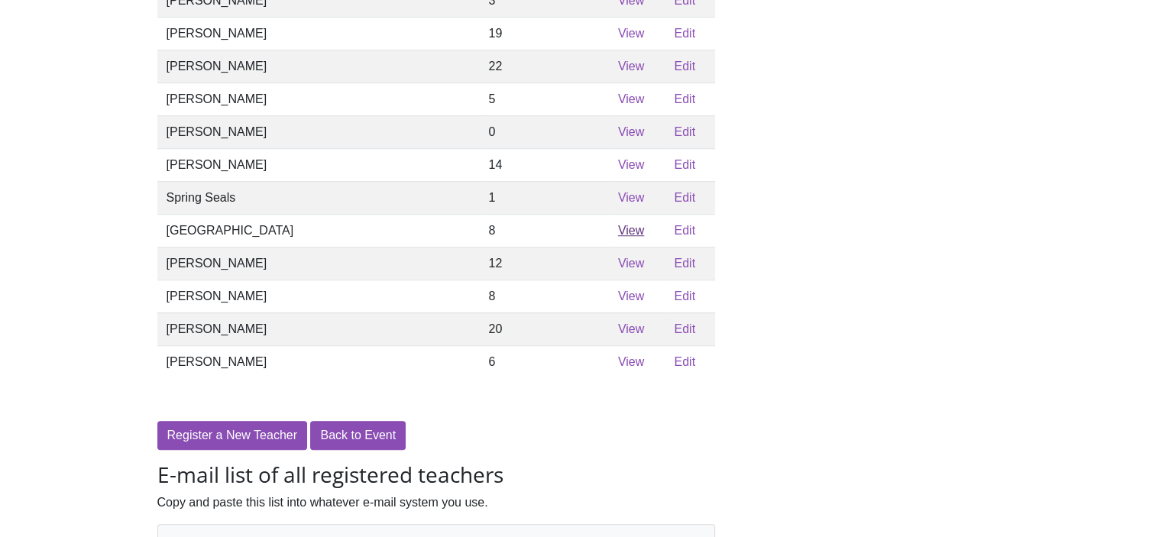
click at [618, 237] on link "View" at bounding box center [631, 230] width 26 height 13
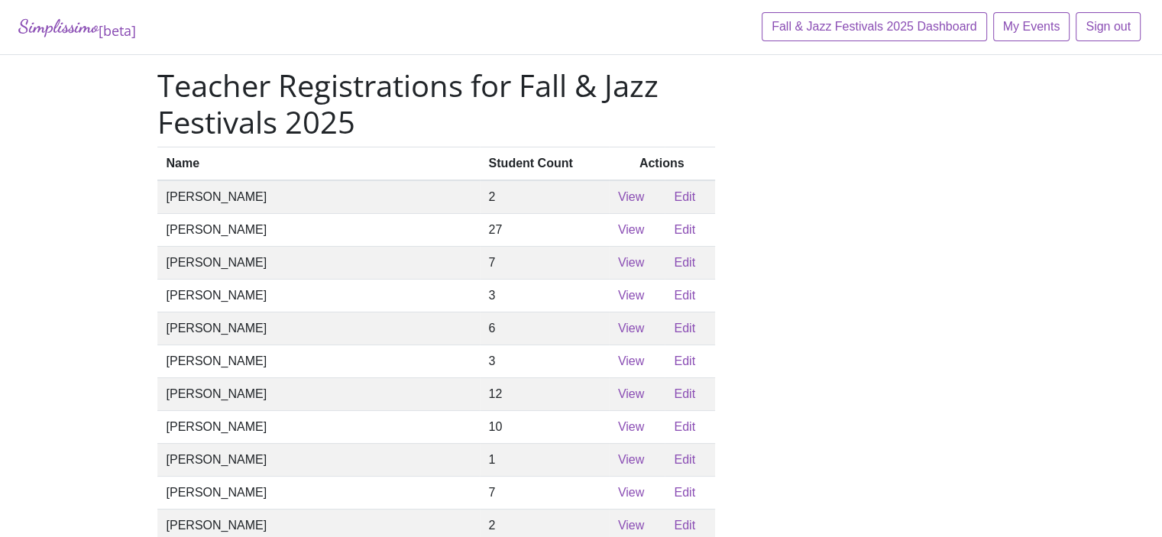
scroll to position [1051, 0]
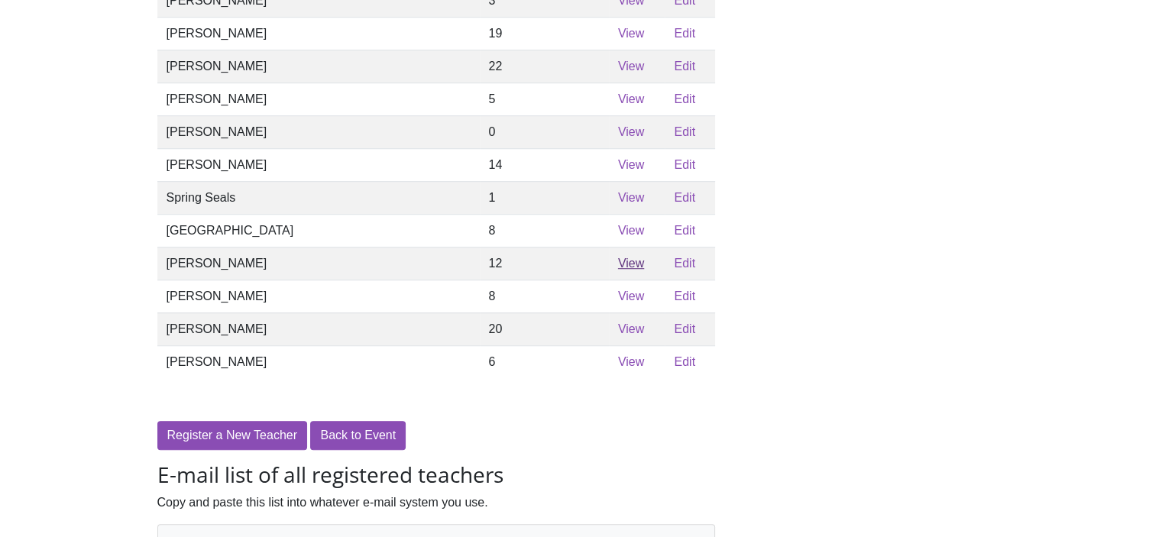
click at [618, 270] on link "View" at bounding box center [631, 263] width 26 height 13
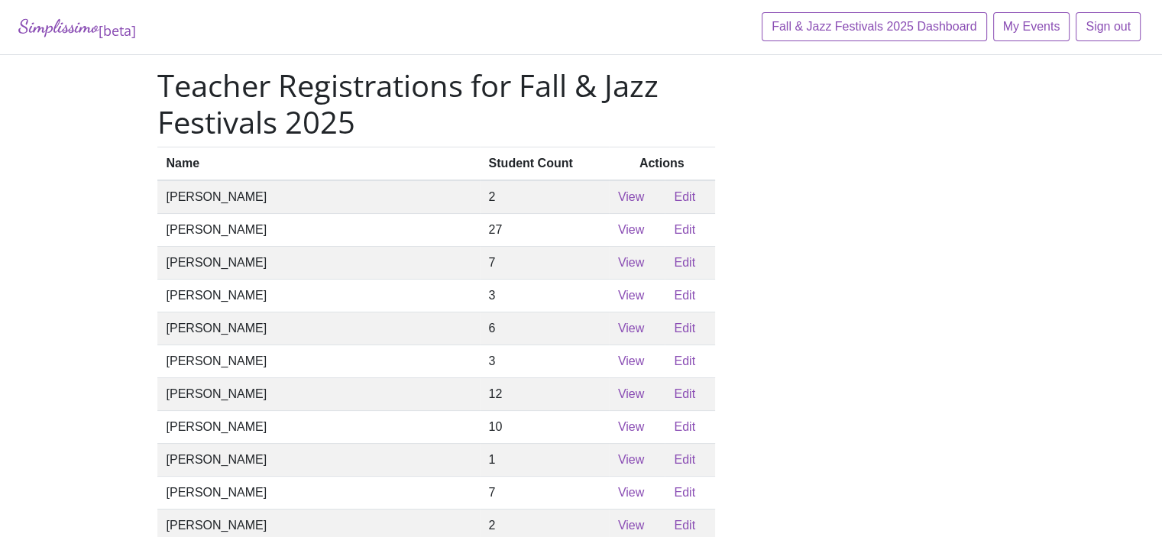
scroll to position [1051, 0]
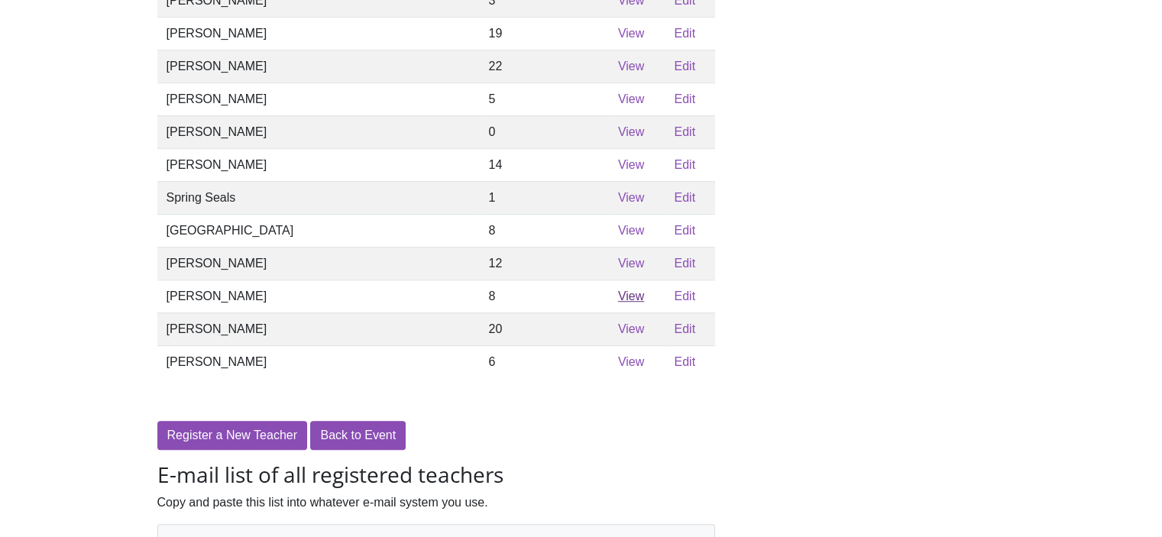
click at [618, 303] on link "View" at bounding box center [631, 296] width 26 height 13
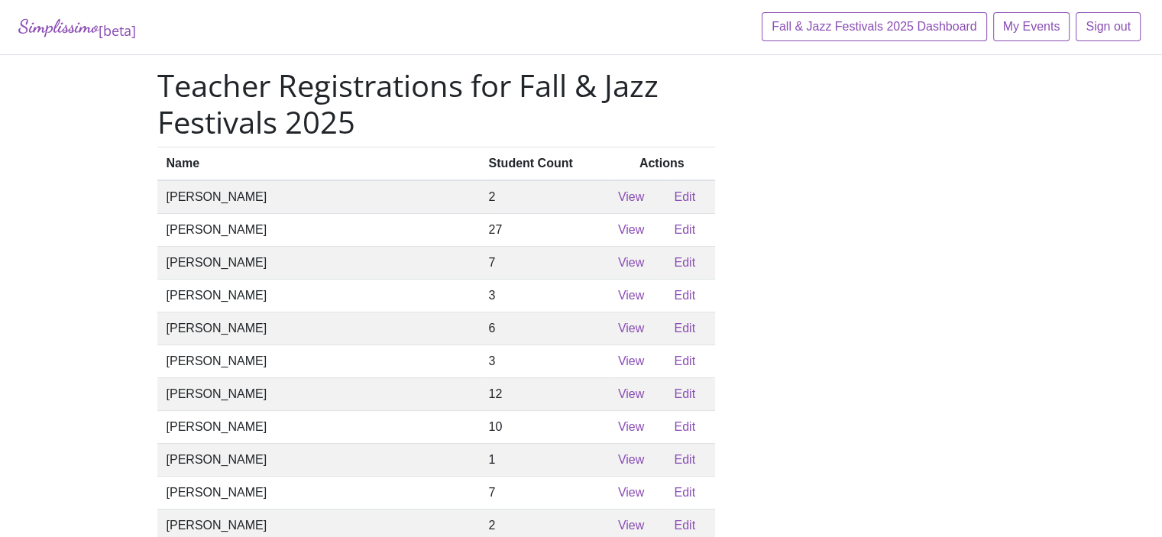
scroll to position [1051, 0]
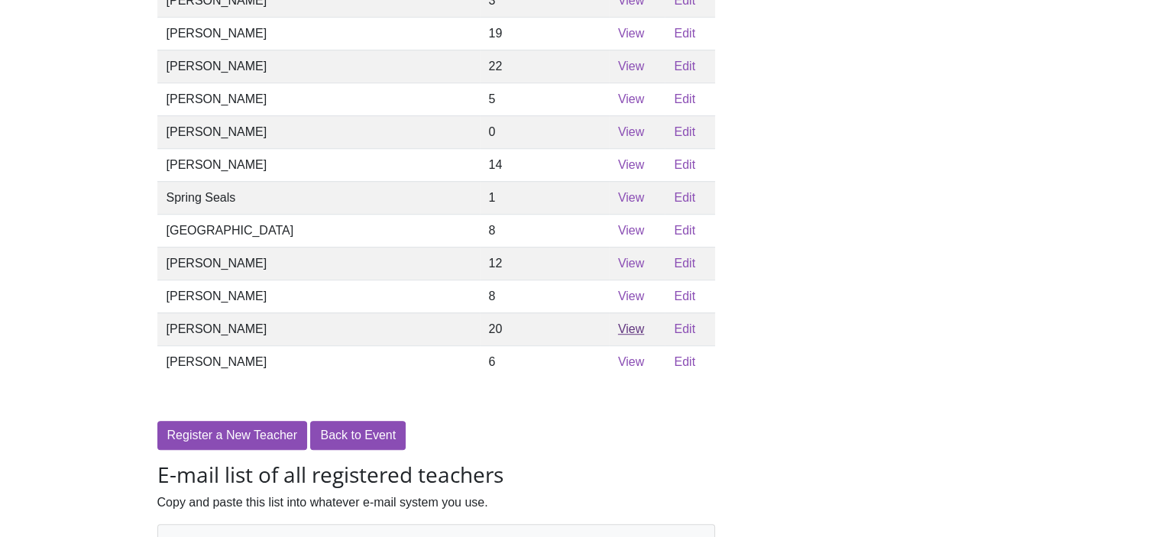
click at [618, 335] on link "View" at bounding box center [631, 328] width 26 height 13
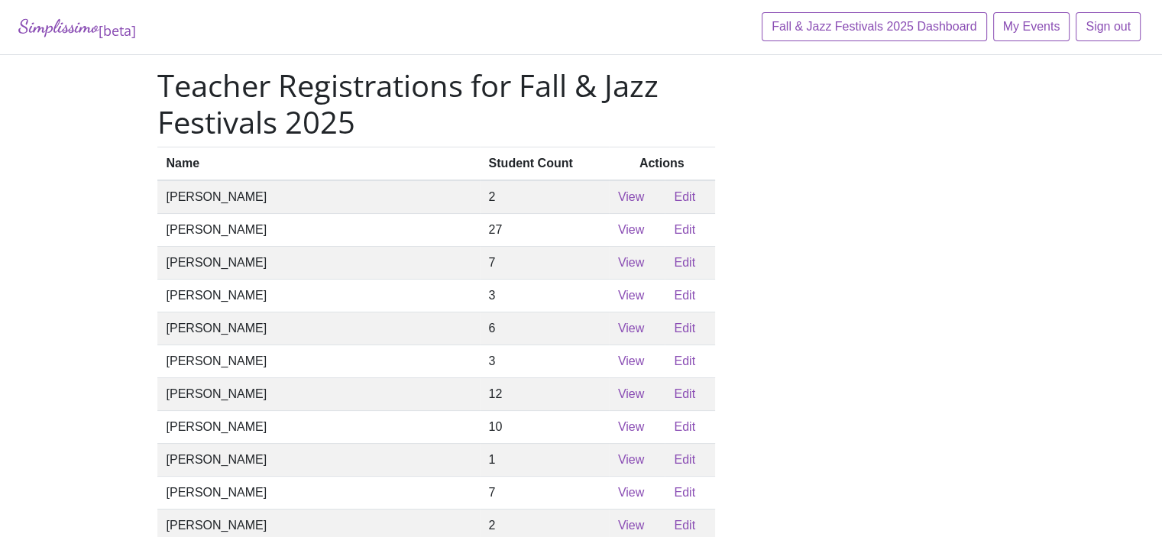
scroll to position [1051, 0]
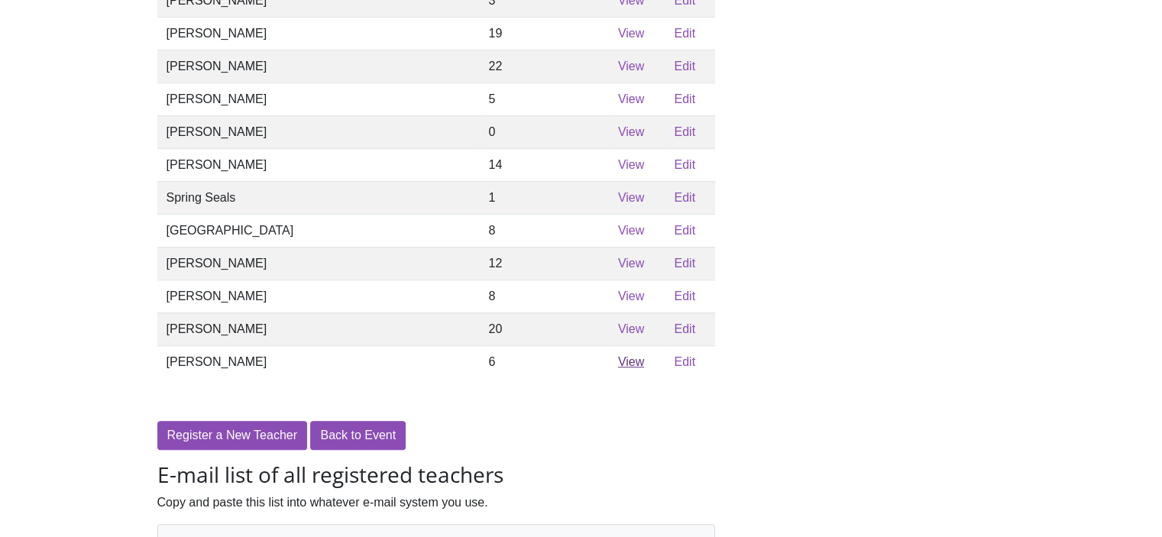
click at [618, 368] on link "View" at bounding box center [631, 361] width 26 height 13
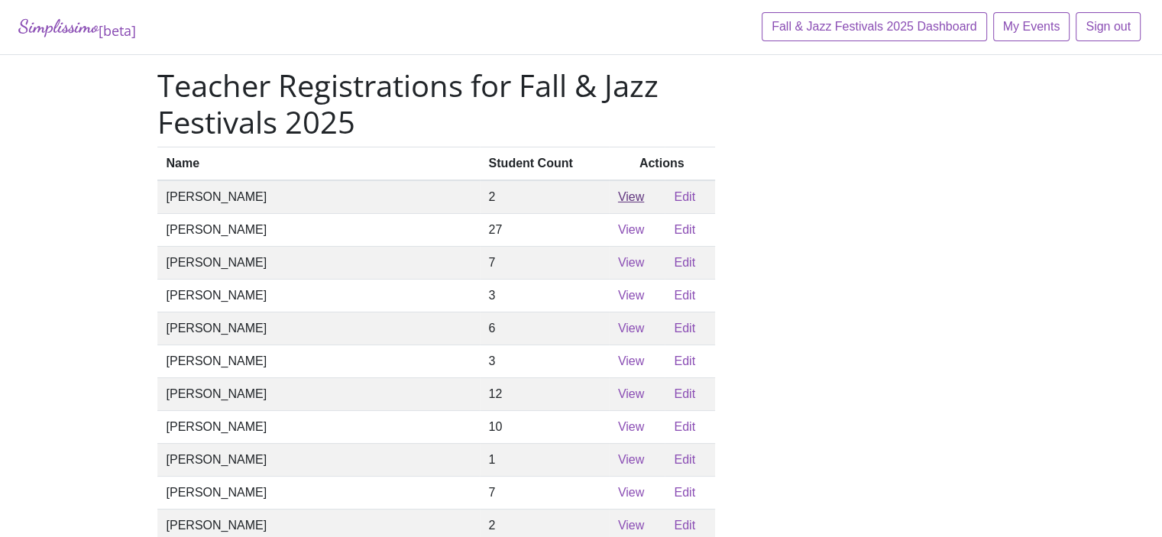
click at [618, 197] on link "View" at bounding box center [631, 196] width 26 height 13
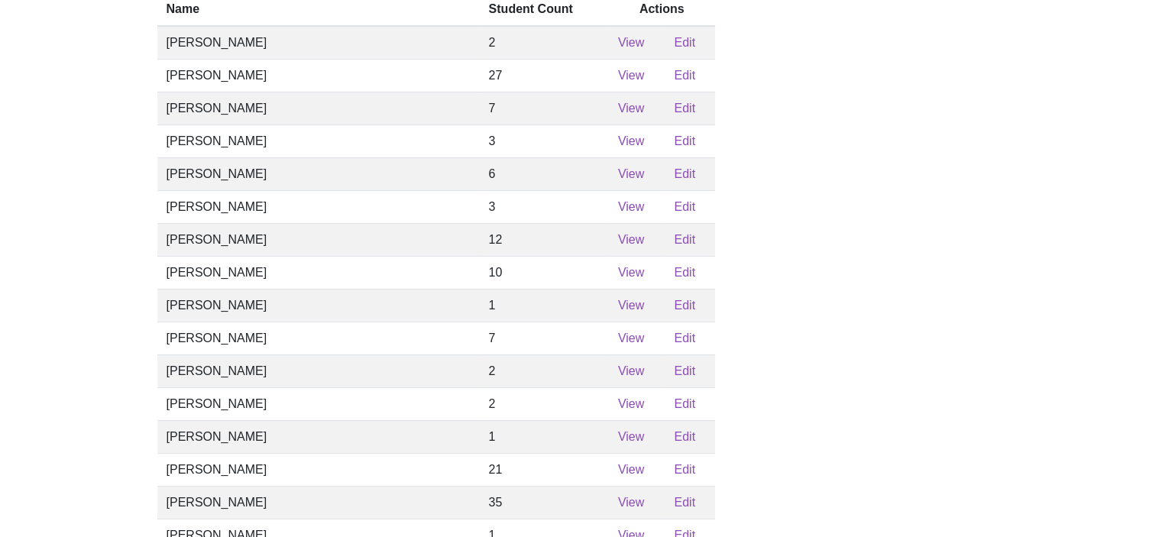
scroll to position [267, 0]
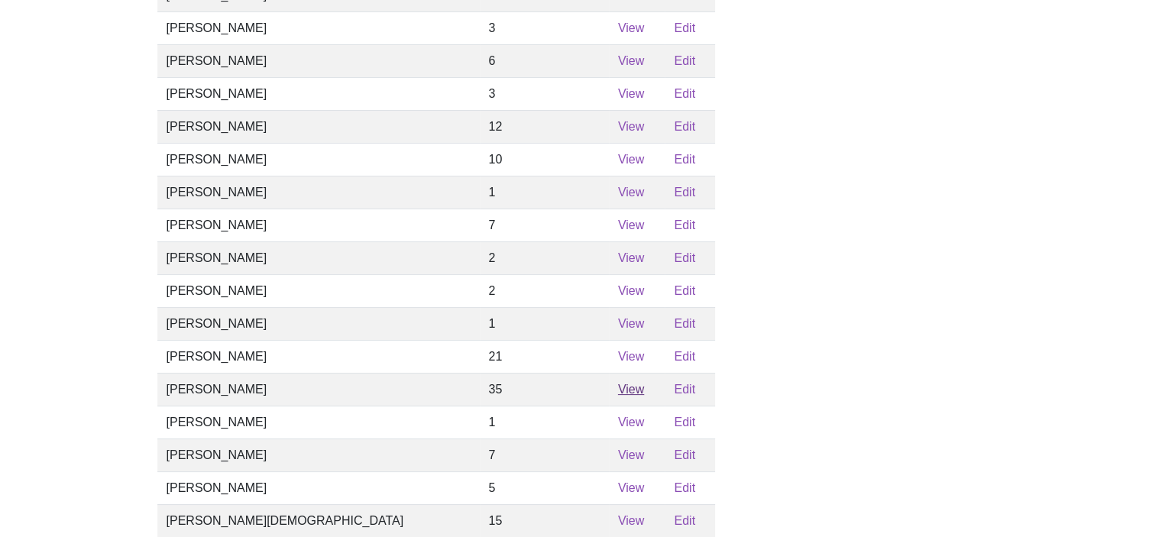
click at [618, 396] on link "View" at bounding box center [631, 389] width 26 height 13
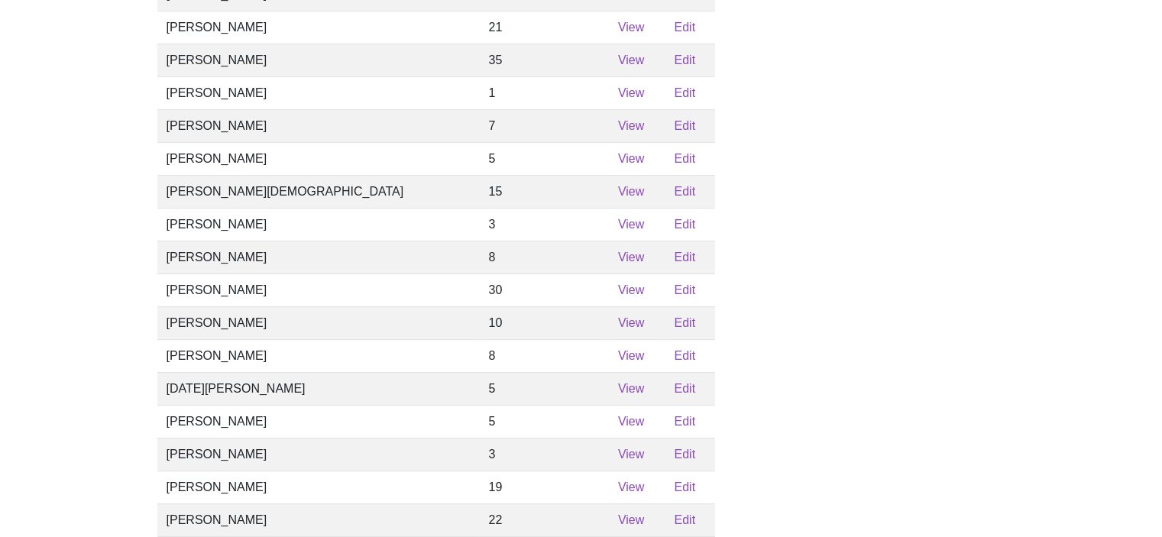
scroll to position [611, 0]
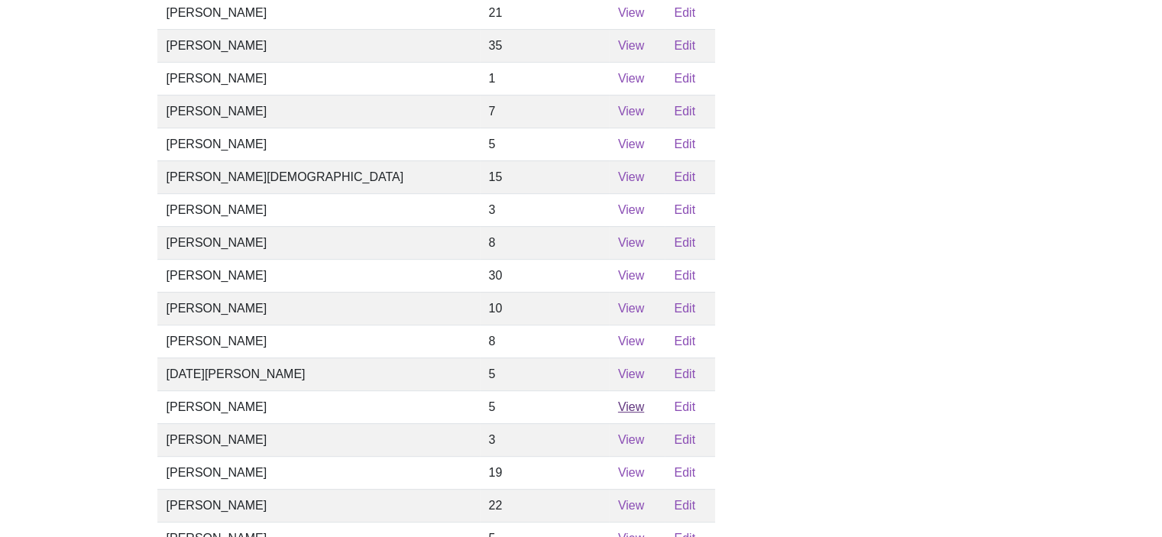
click at [618, 413] on link "View" at bounding box center [631, 406] width 26 height 13
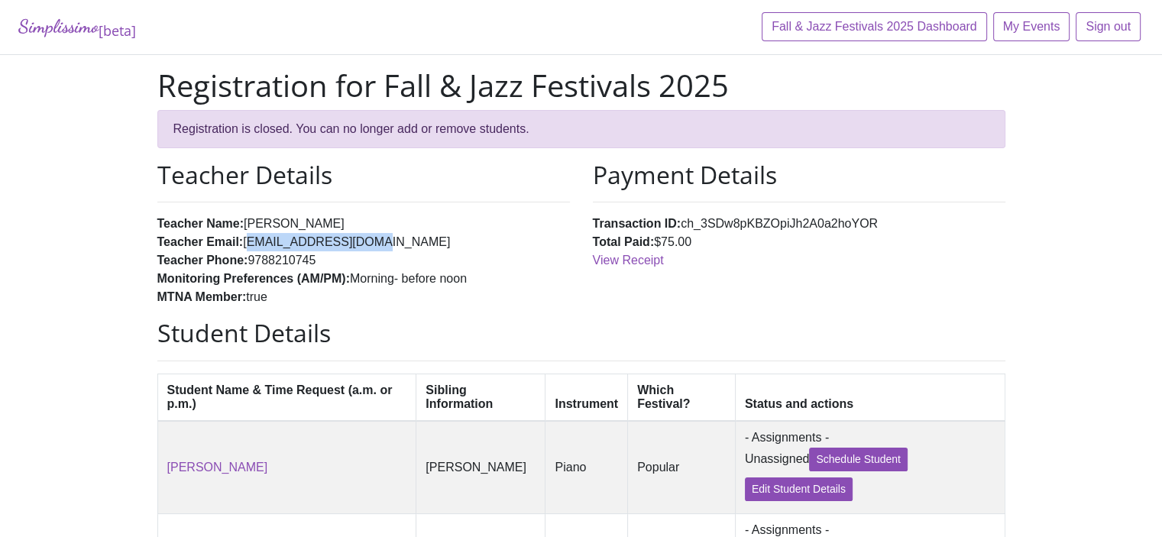
drag, startPoint x: 370, startPoint y: 241, endPoint x: 244, endPoint y: 244, distance: 126.1
click at [244, 244] on li "Teacher Email: nmello719@yahoo.com" at bounding box center [363, 242] width 413 height 18
copy li "nmello719@yahoo.com"
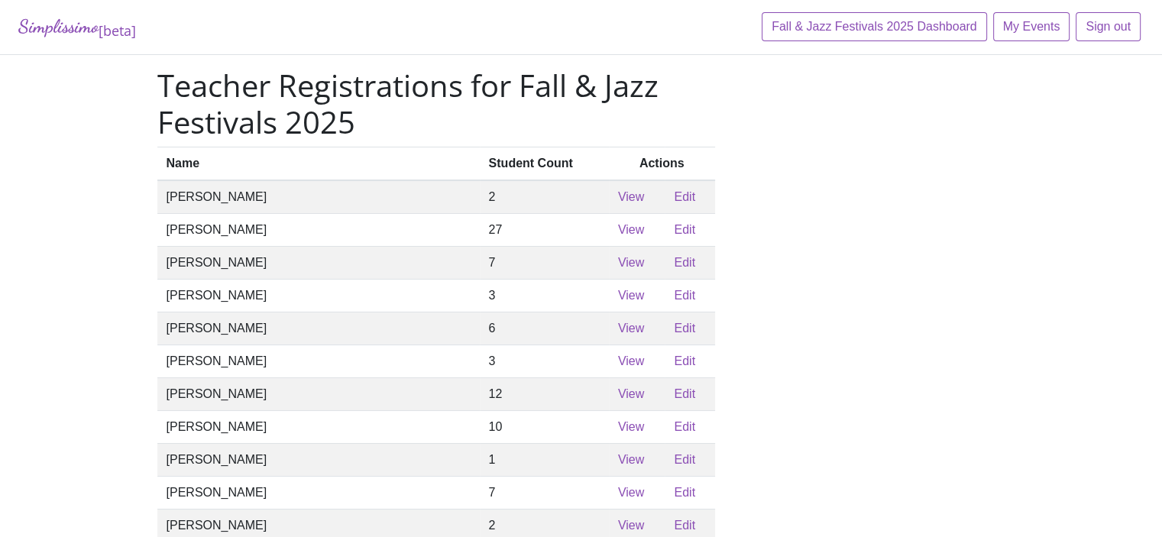
scroll to position [611, 0]
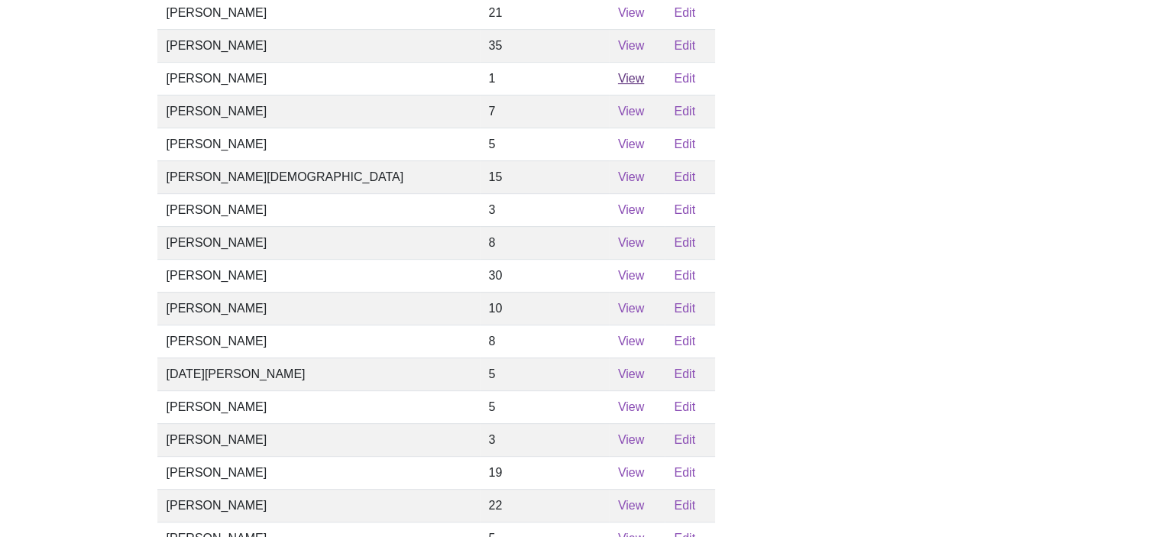
click at [618, 85] on link "View" at bounding box center [631, 78] width 26 height 13
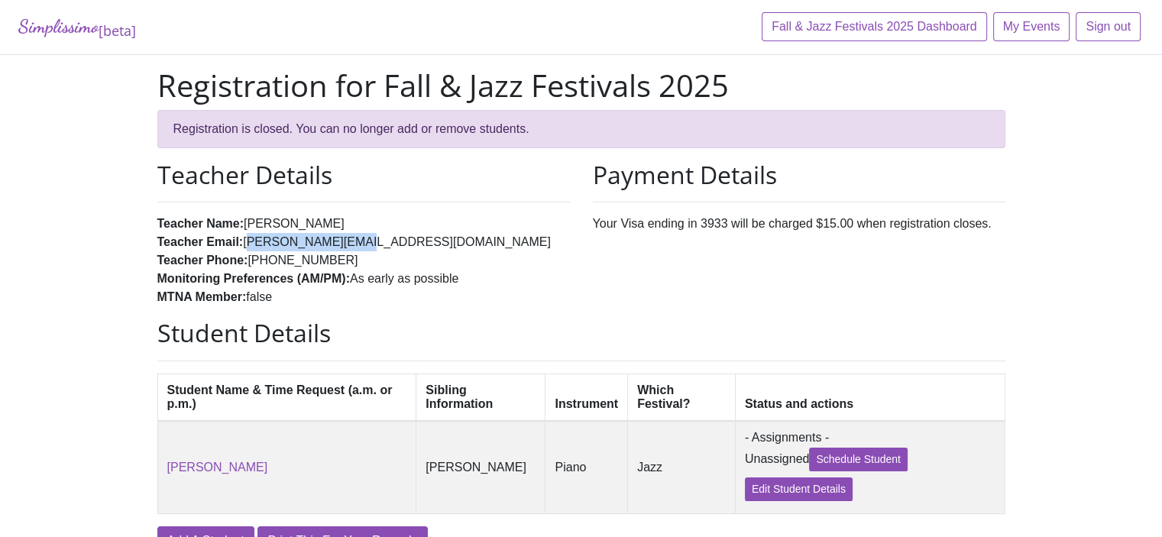
drag, startPoint x: 340, startPoint y: 240, endPoint x: 241, endPoint y: 238, distance: 98.6
click at [241, 238] on li "Teacher Email: k.yardley@tcu.edu" at bounding box center [363, 242] width 413 height 18
copy li "k.yardley@tcu.edu"
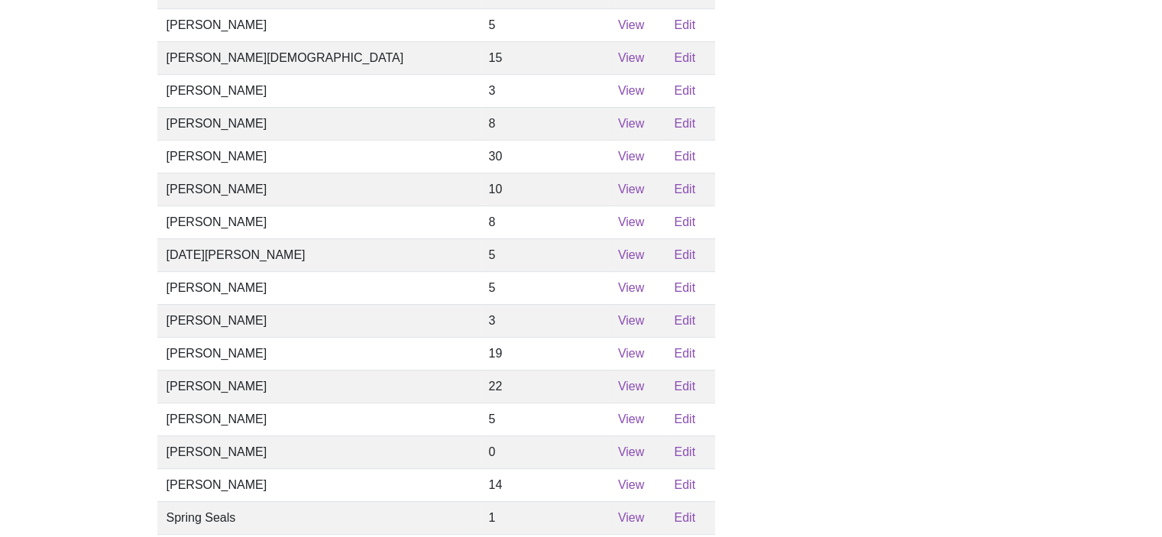
scroll to position [764, 0]
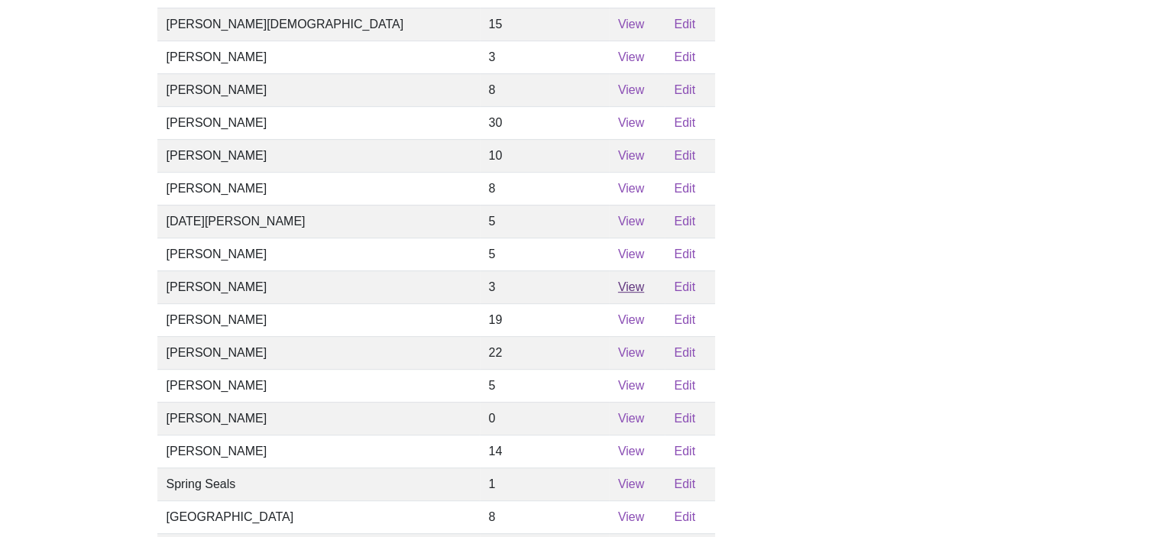
click at [618, 293] on link "View" at bounding box center [631, 286] width 26 height 13
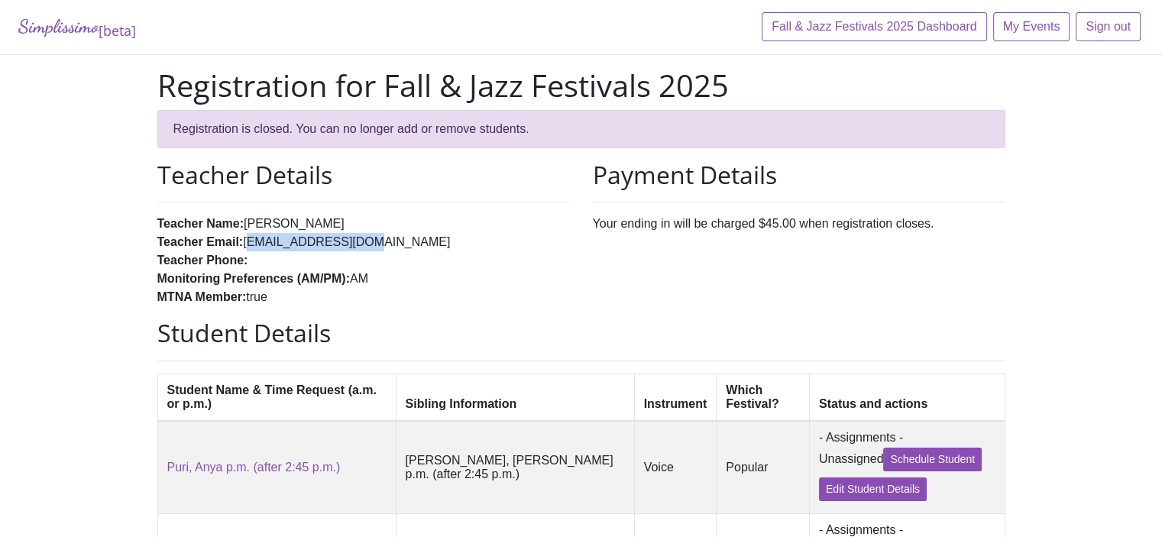
drag, startPoint x: 349, startPoint y: 241, endPoint x: 244, endPoint y: 249, distance: 105.7
click at [244, 249] on li "Teacher Email: pchitsai@gmail.com" at bounding box center [363, 242] width 413 height 18
copy li "pchitsai@gmail.com"
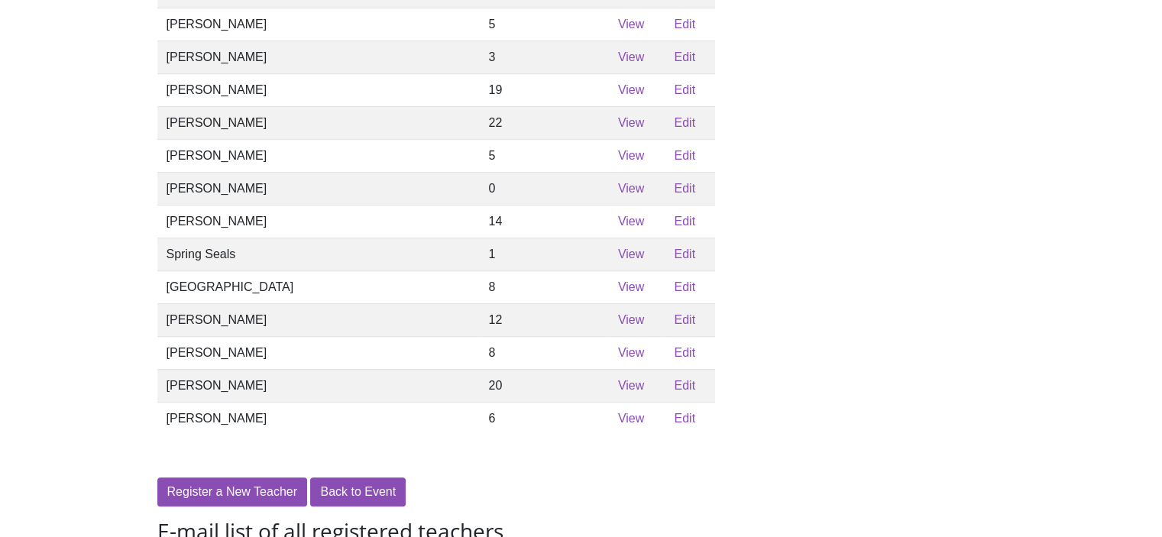
scroll to position [1012, 0]
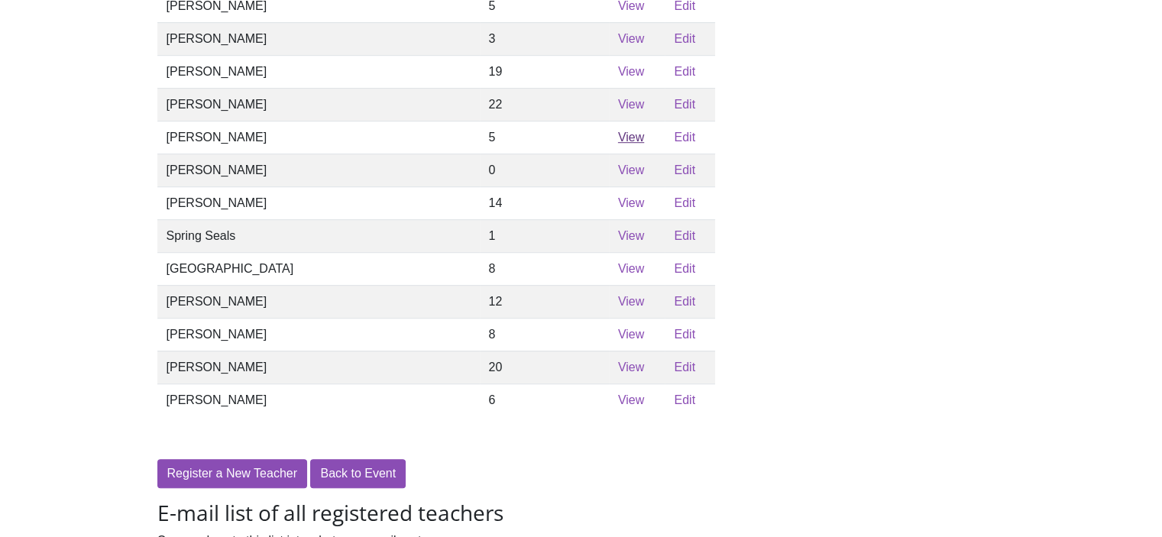
click at [618, 144] on link "View" at bounding box center [631, 137] width 26 height 13
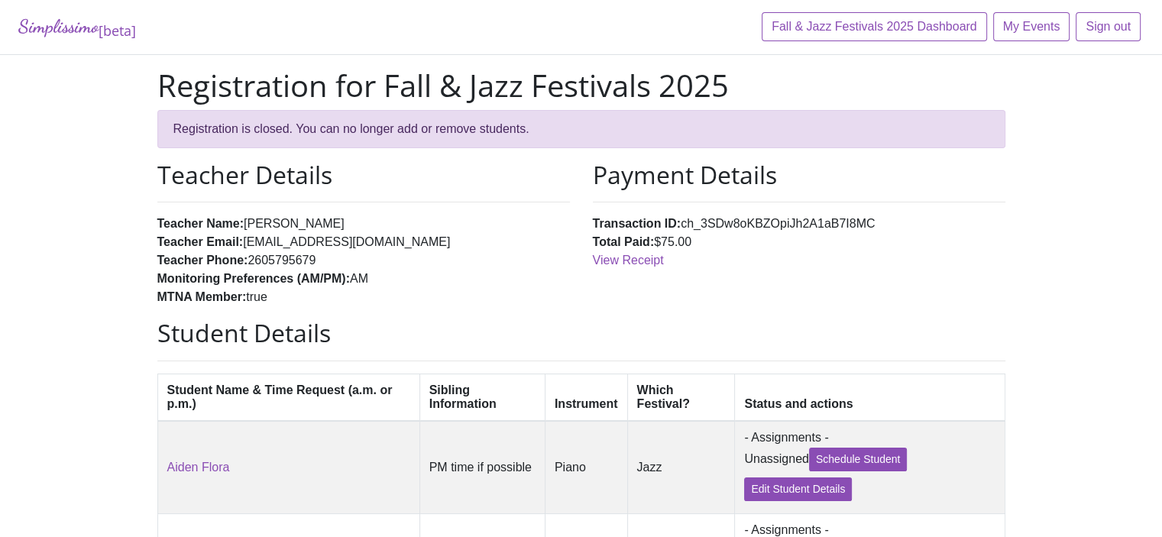
drag, startPoint x: 442, startPoint y: 241, endPoint x: 244, endPoint y: 235, distance: 198.0
click at [244, 235] on li "Teacher Email: saraharcher@nfwmusicacademy.com" at bounding box center [363, 242] width 413 height 18
copy li "saraharcher@nfwmusicacademy.com"
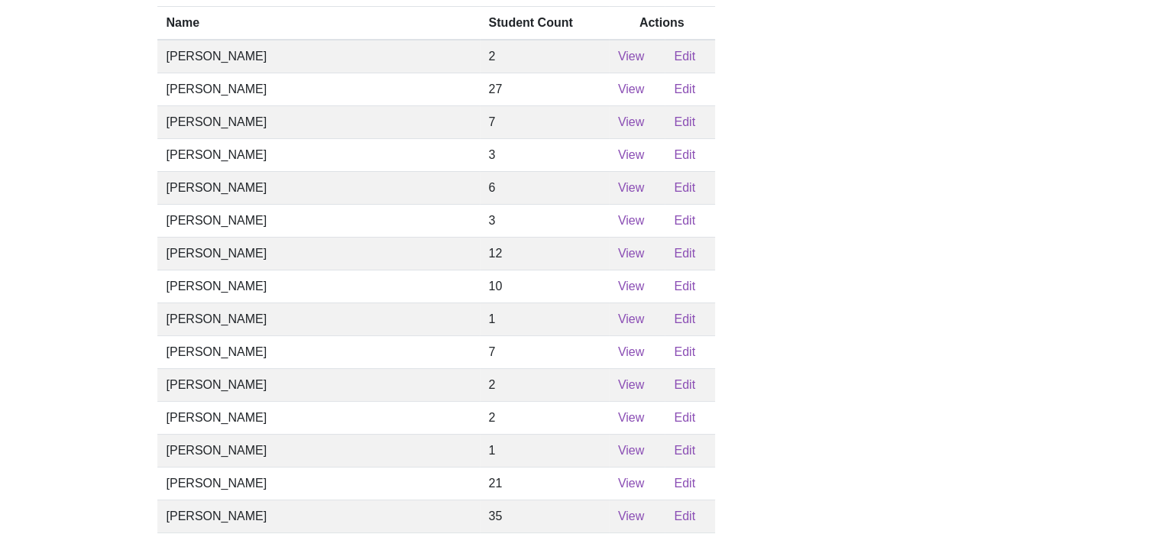
scroll to position [192, 0]
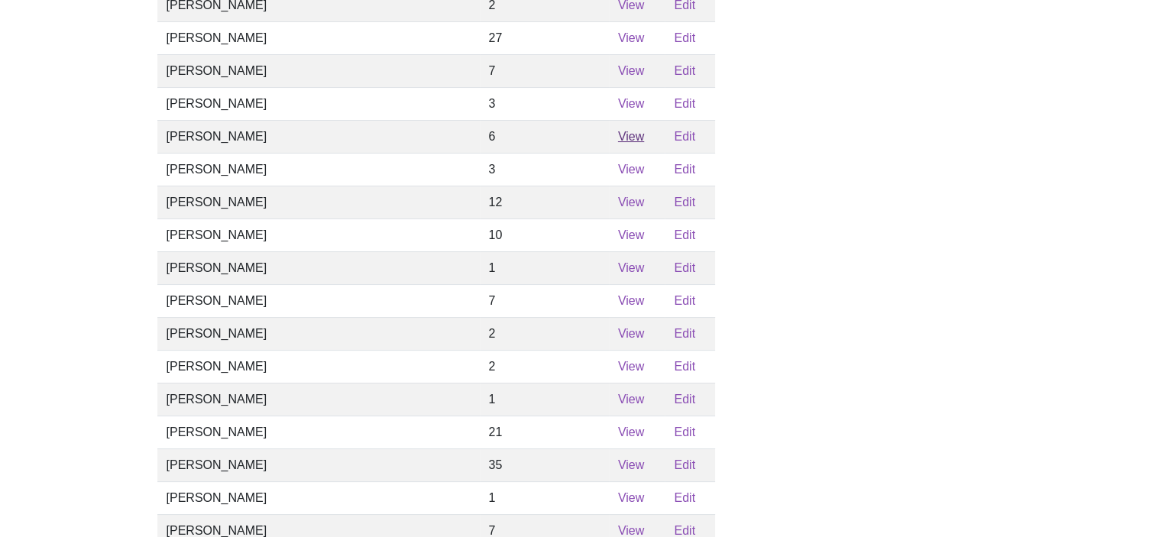
click at [618, 143] on link "View" at bounding box center [631, 136] width 26 height 13
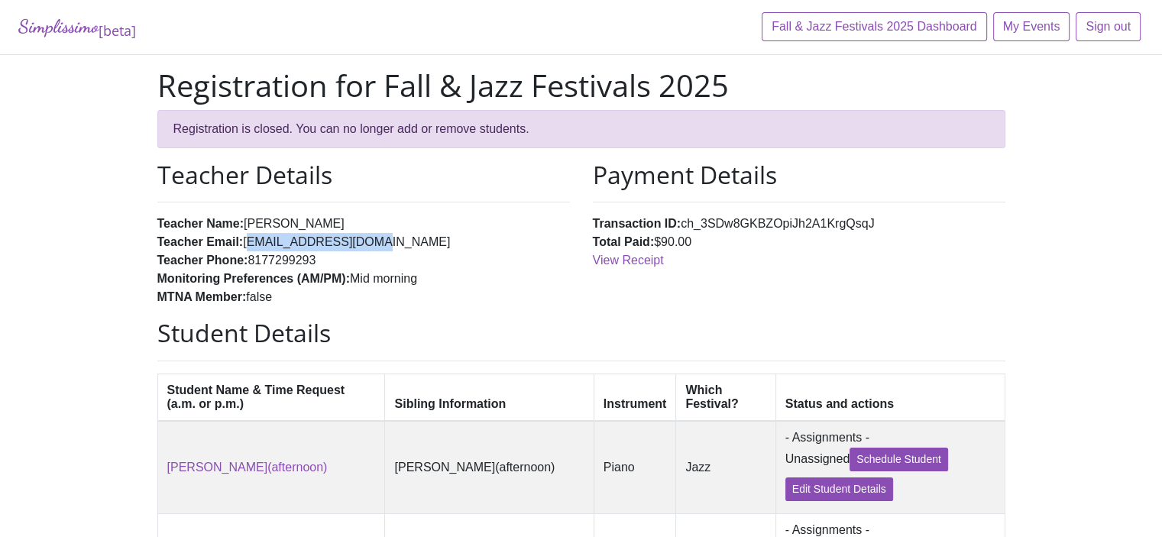
drag, startPoint x: 362, startPoint y: 241, endPoint x: 242, endPoint y: 247, distance: 120.1
click at [242, 247] on li "Teacher Email: ahmatwila@gmail.com" at bounding box center [363, 242] width 413 height 18
copy li "ahmatwila@gmail.com"
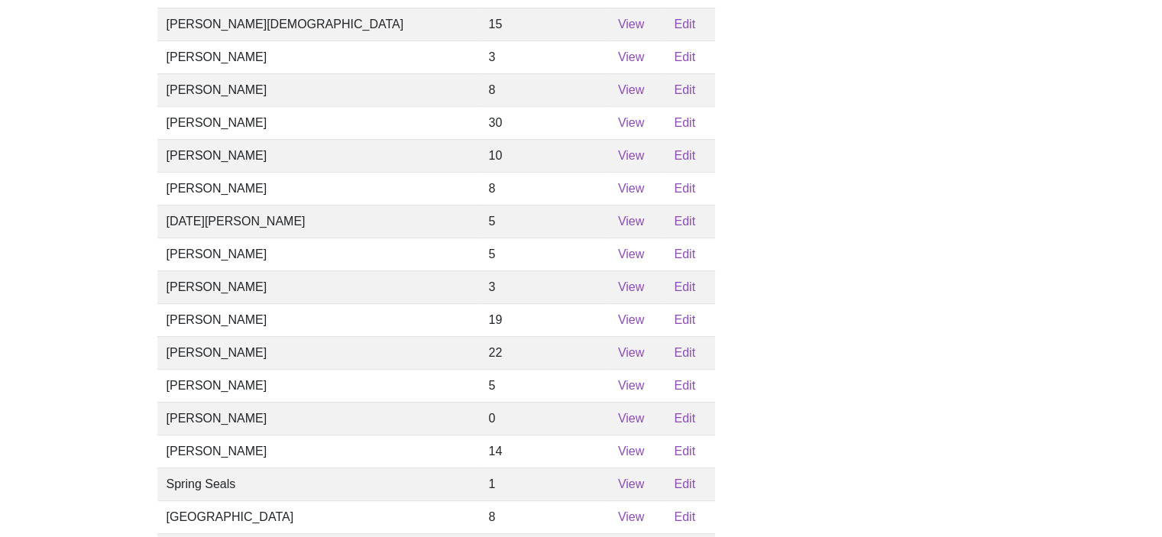
scroll to position [765, 0]
click at [618, 326] on link "View" at bounding box center [631, 319] width 26 height 13
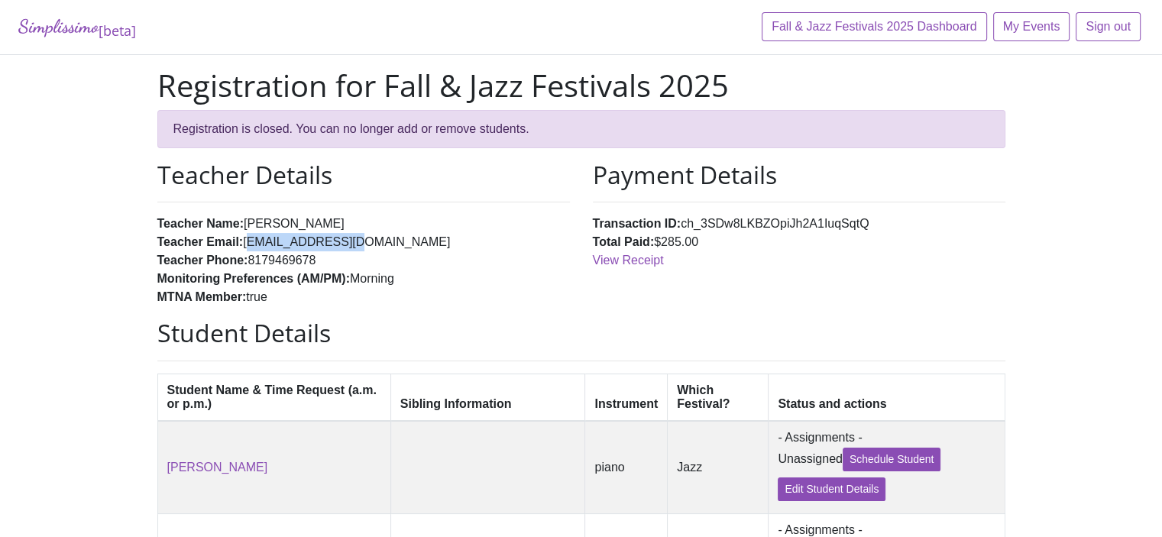
drag, startPoint x: 331, startPoint y: 243, endPoint x: 241, endPoint y: 250, distance: 89.7
click at [241, 250] on li "Teacher Email: rjbeck@flash.net" at bounding box center [363, 242] width 413 height 18
copy li "rjbeck@flash.net"
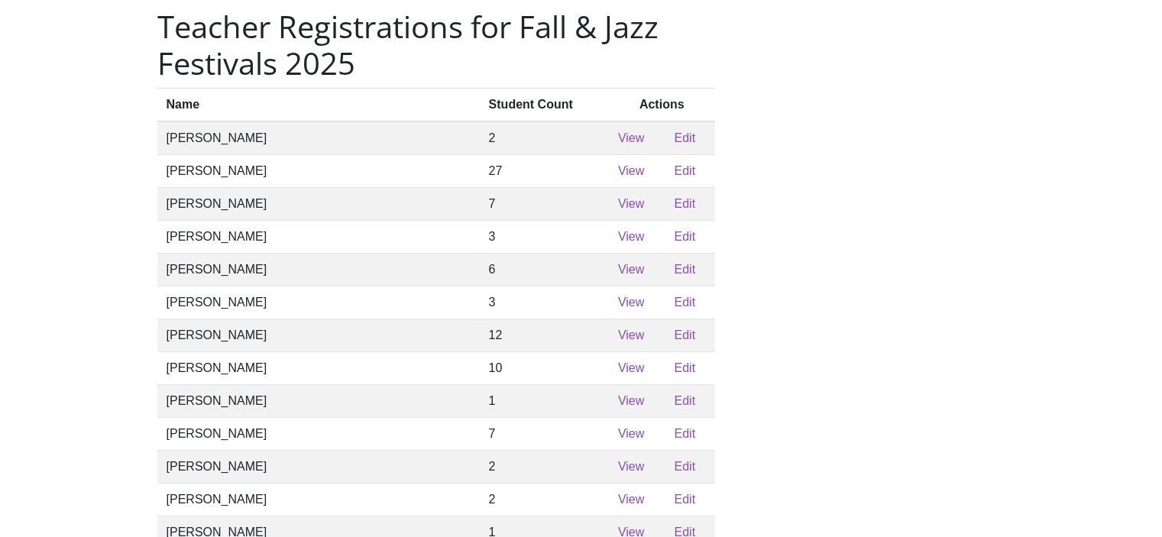
scroll to position [40, 0]
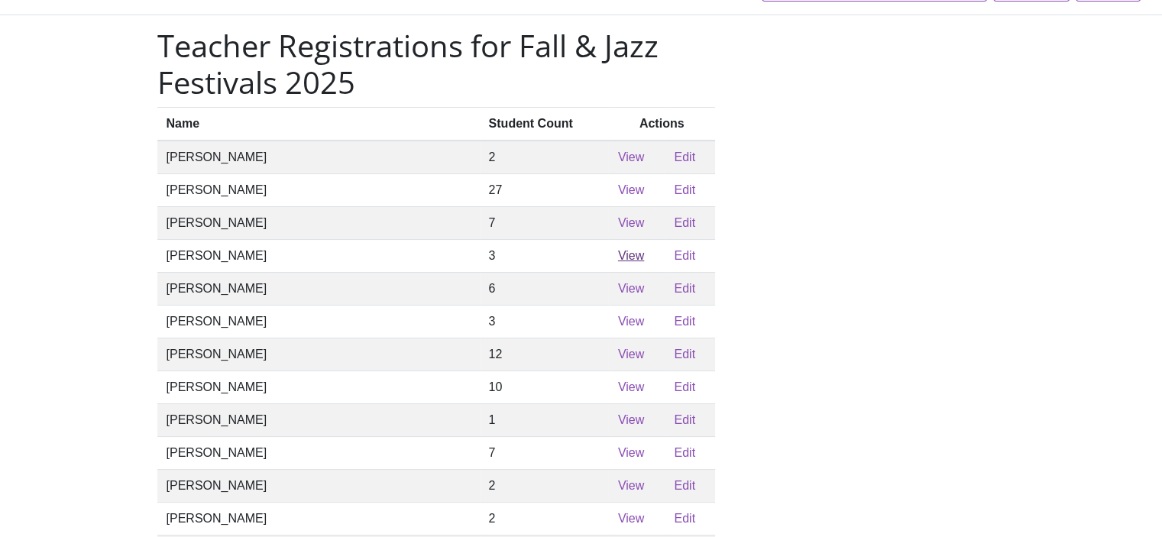
click at [618, 262] on link "View" at bounding box center [631, 255] width 26 height 13
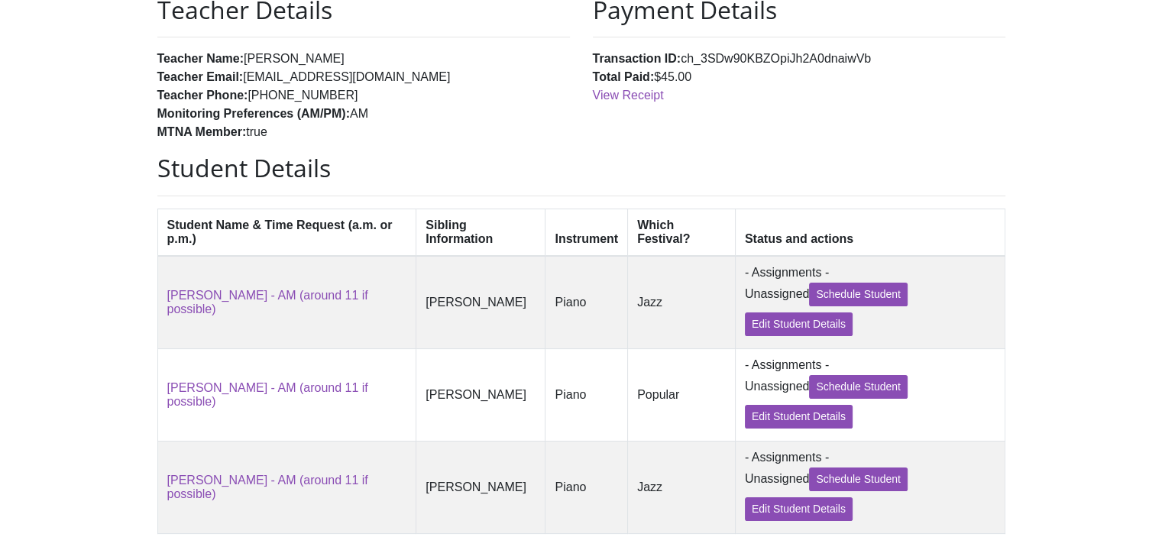
scroll to position [95, 0]
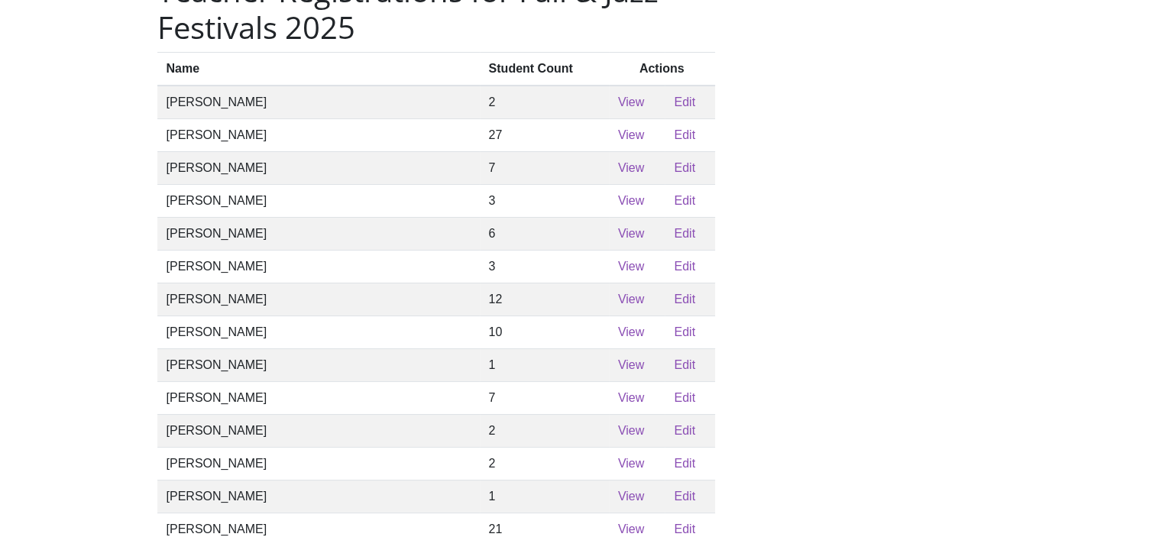
scroll to position [40, 0]
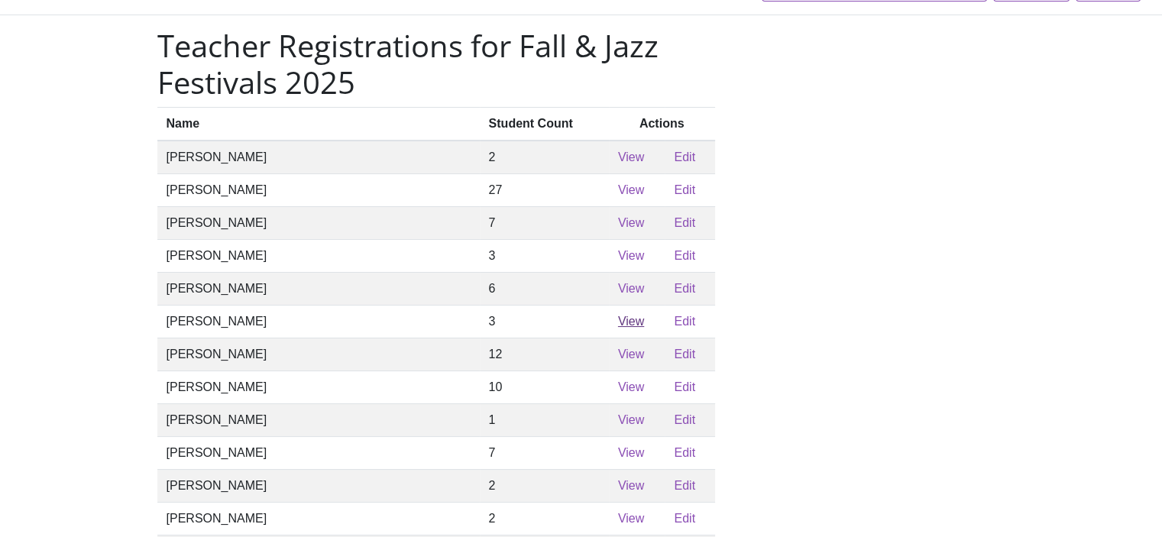
click at [618, 328] on link "View" at bounding box center [631, 321] width 26 height 13
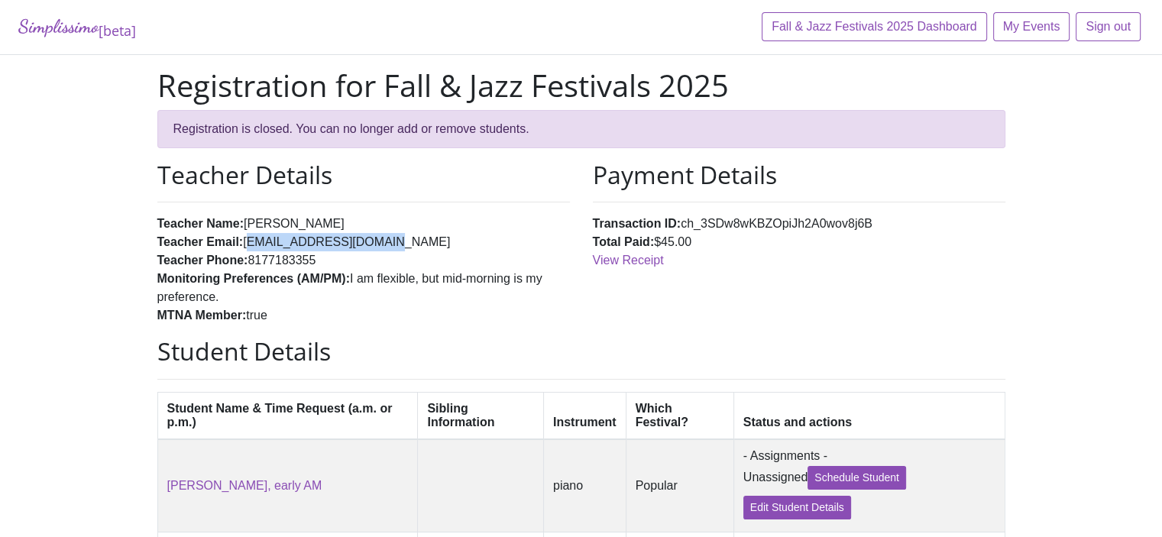
drag, startPoint x: 377, startPoint y: 242, endPoint x: 245, endPoint y: 250, distance: 132.4
click at [245, 250] on li "Teacher Email: annesmith08@gmail.com" at bounding box center [363, 242] width 413 height 18
copy li "annesmith08@gmail.com"
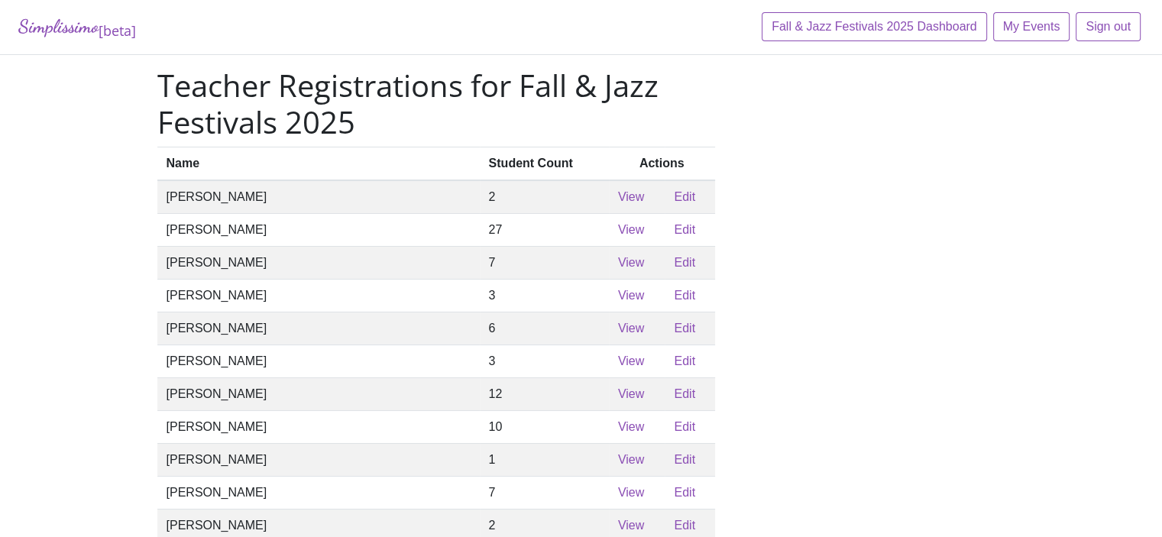
scroll to position [40, 0]
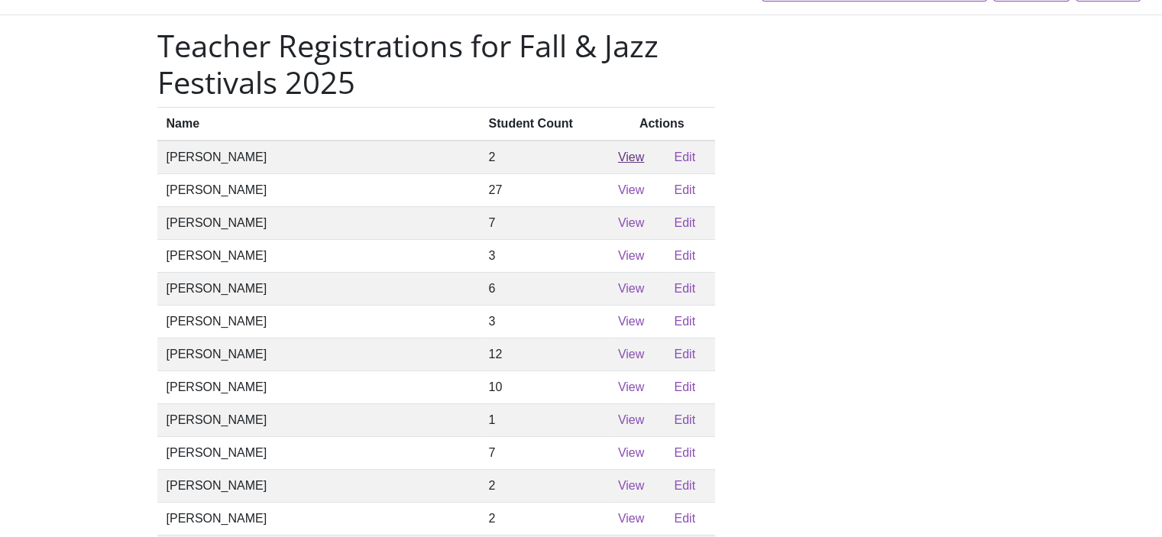
click at [618, 160] on link "View" at bounding box center [631, 157] width 26 height 13
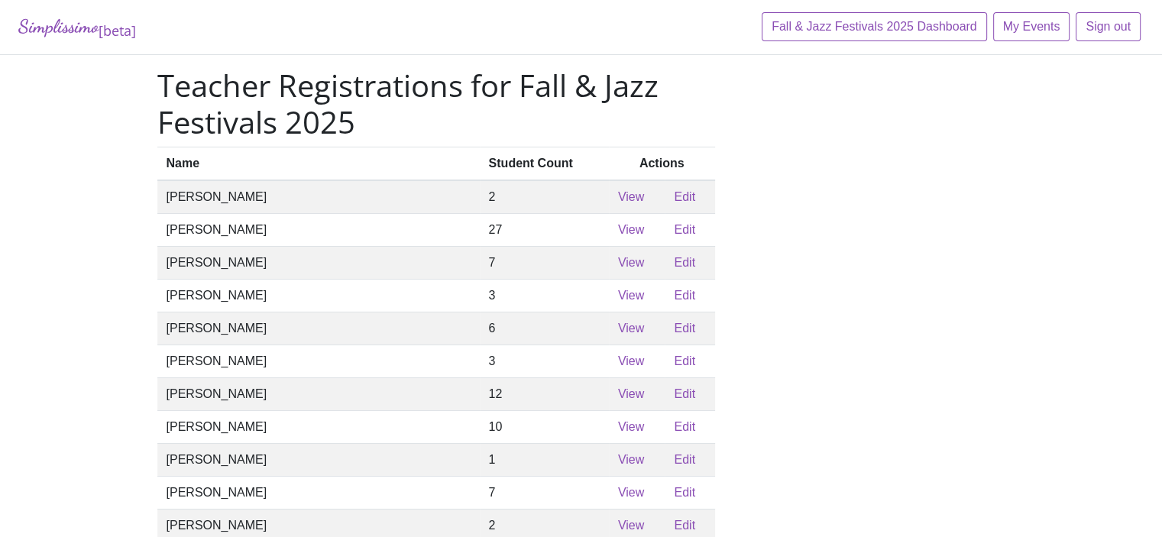
scroll to position [40, 0]
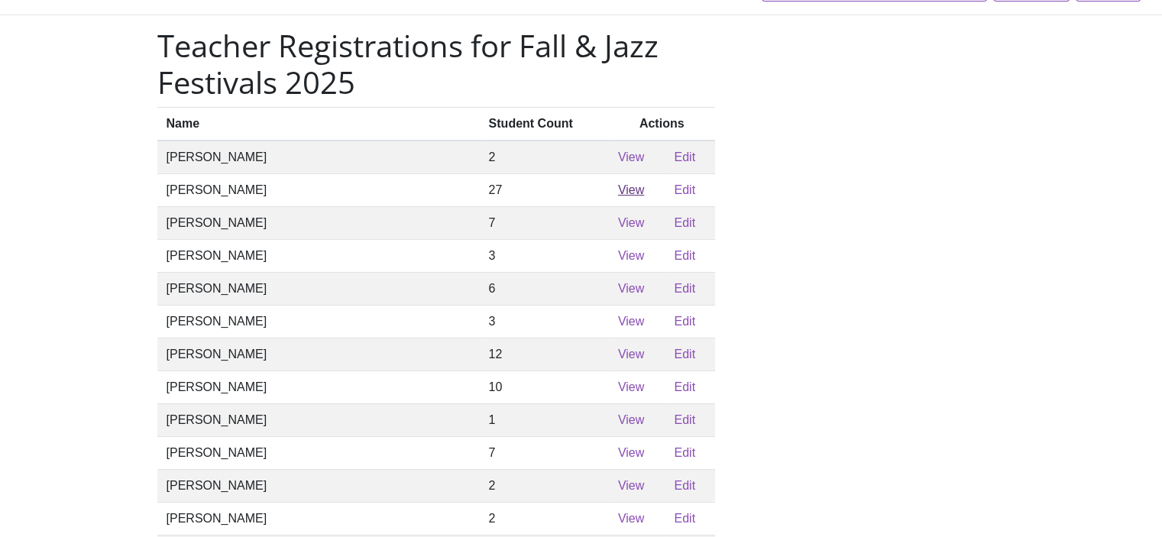
click at [618, 196] on link "View" at bounding box center [631, 189] width 26 height 13
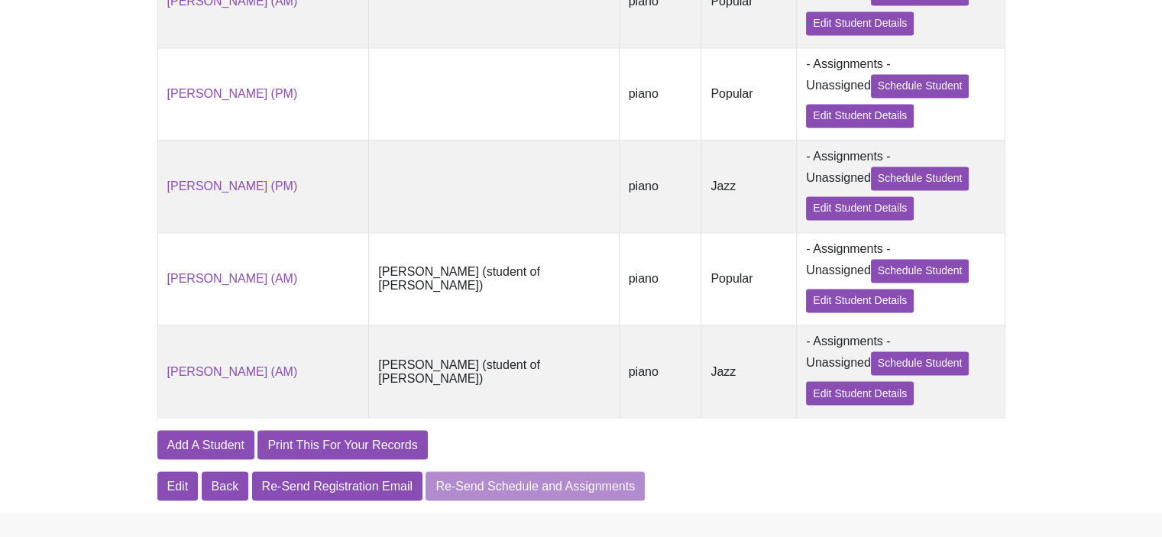
scroll to position [2616, 0]
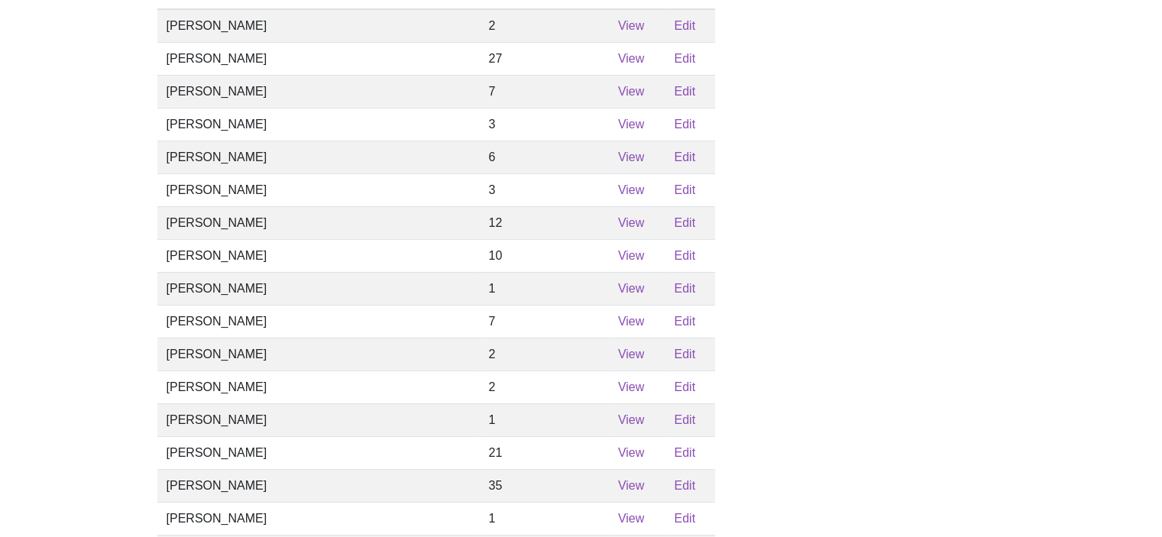
scroll to position [173, 0]
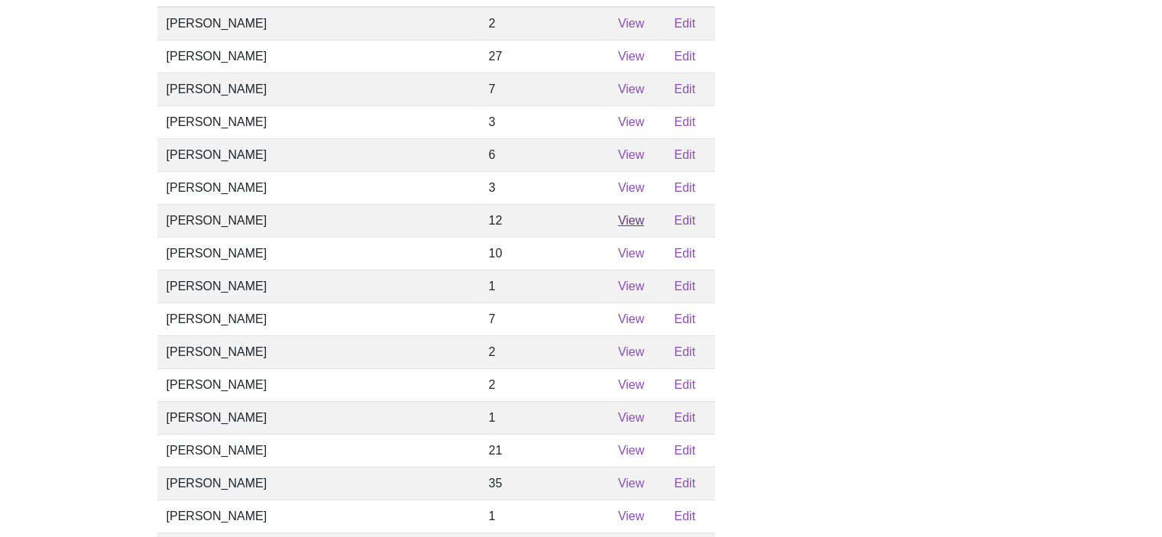
click at [618, 227] on link "View" at bounding box center [631, 220] width 26 height 13
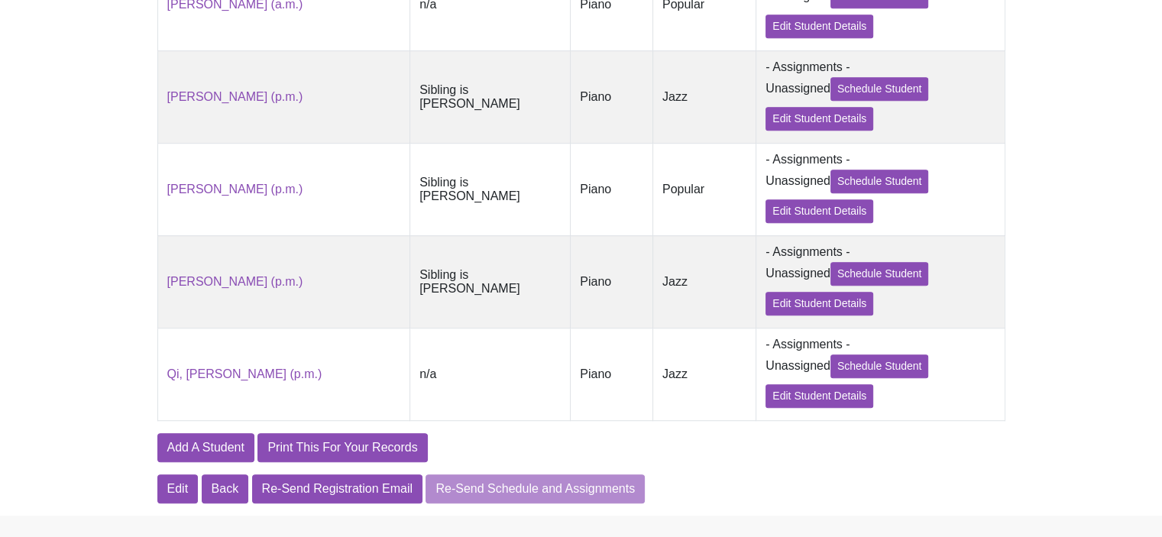
scroll to position [1106, 0]
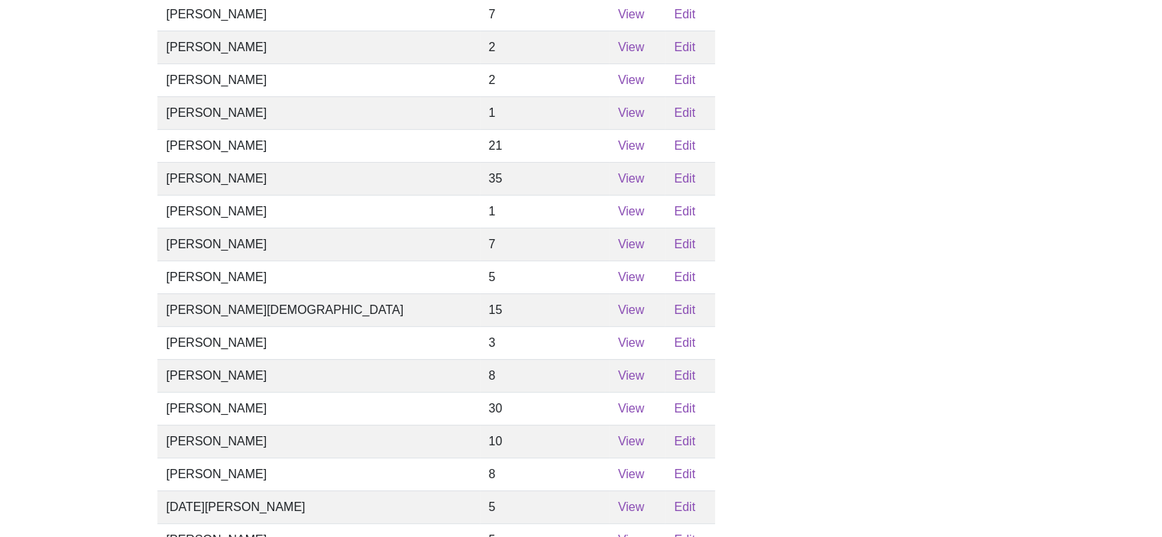
scroll to position [479, 0]
click at [618, 250] on link "View" at bounding box center [631, 243] width 26 height 13
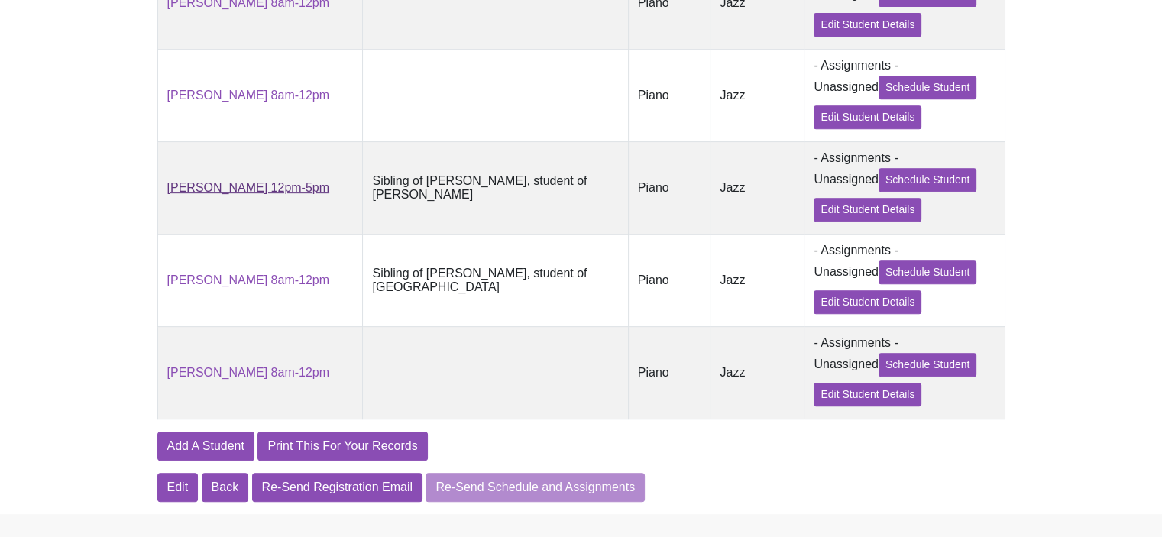
scroll to position [688, 0]
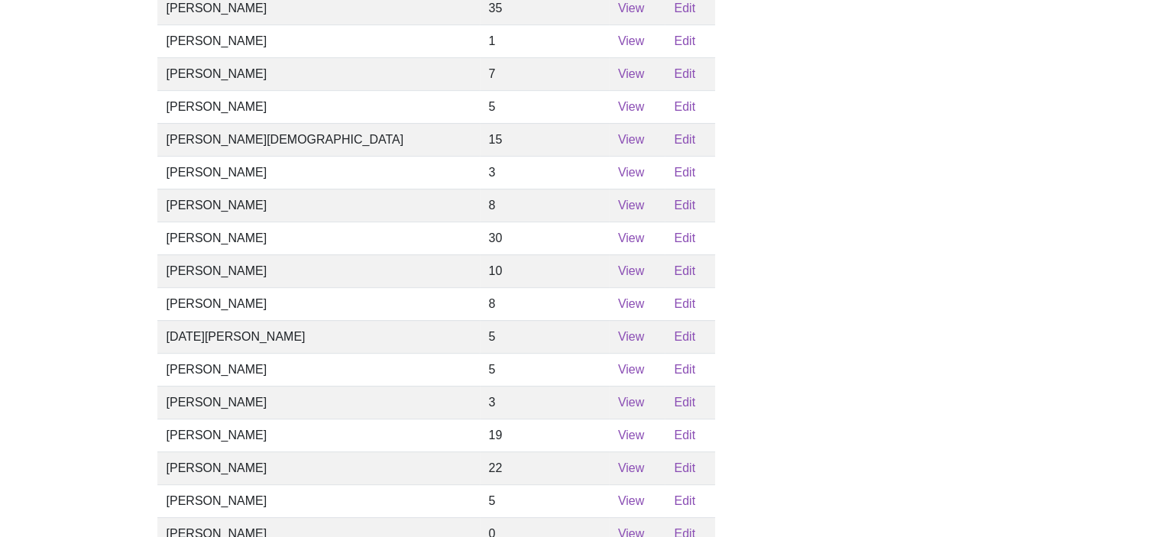
scroll to position [651, 0]
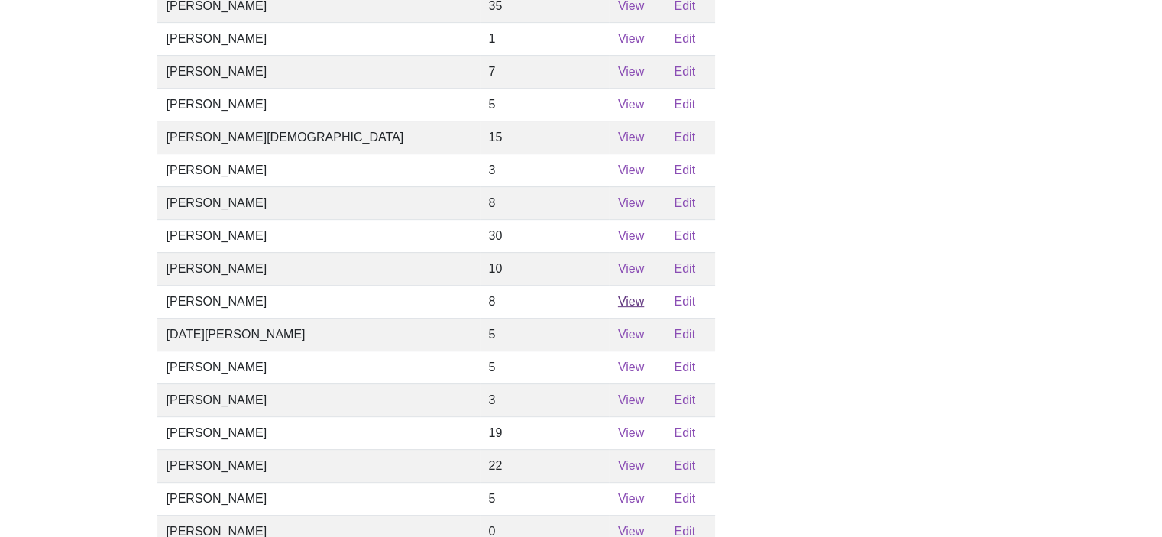
click at [618, 308] on link "View" at bounding box center [631, 301] width 26 height 13
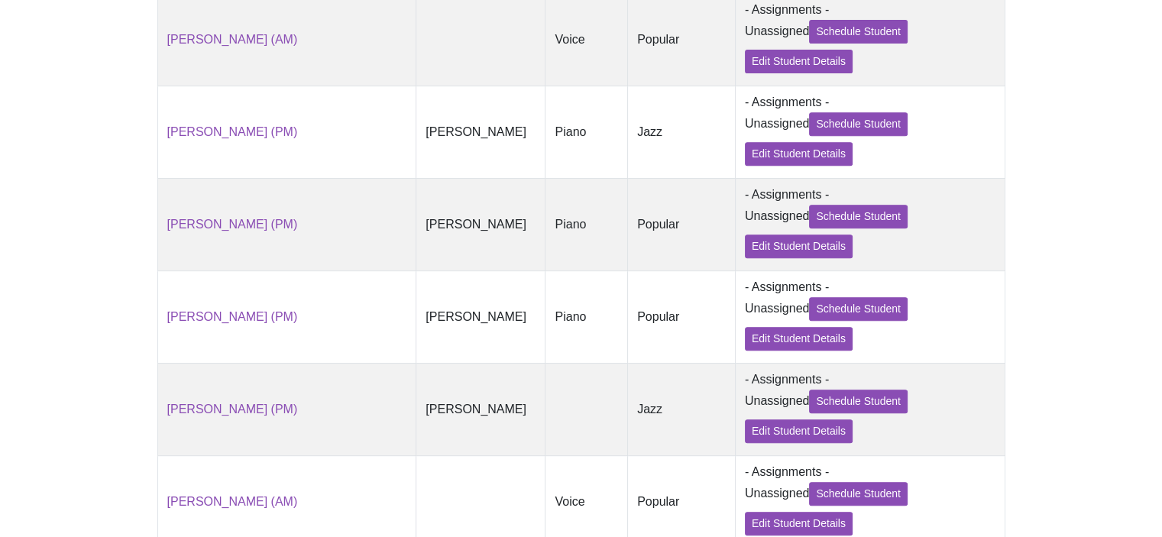
scroll to position [630, 0]
click at [767, 436] on link "Edit Student Details" at bounding box center [799, 432] width 108 height 24
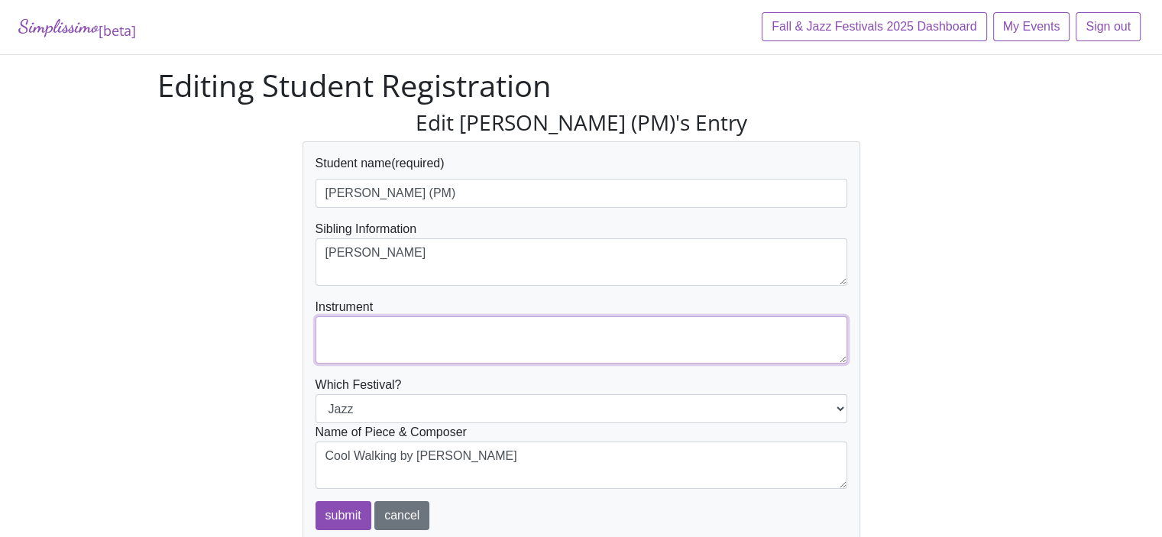
click at [335, 335] on textarea at bounding box center [582, 339] width 532 height 47
type textarea "piano"
click at [344, 516] on input "submit" at bounding box center [344, 515] width 56 height 29
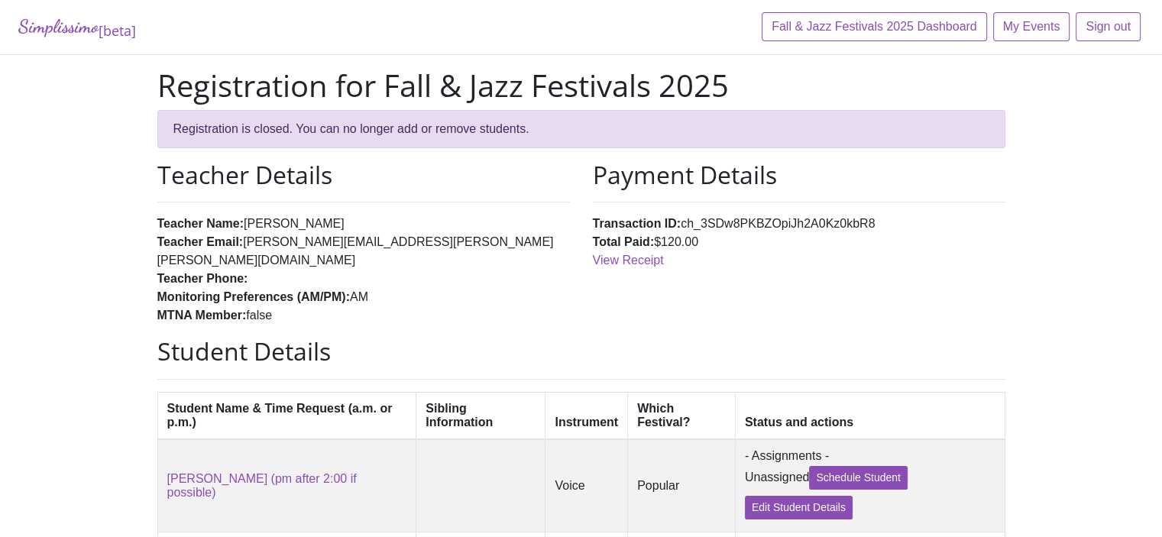
scroll to position [630, 0]
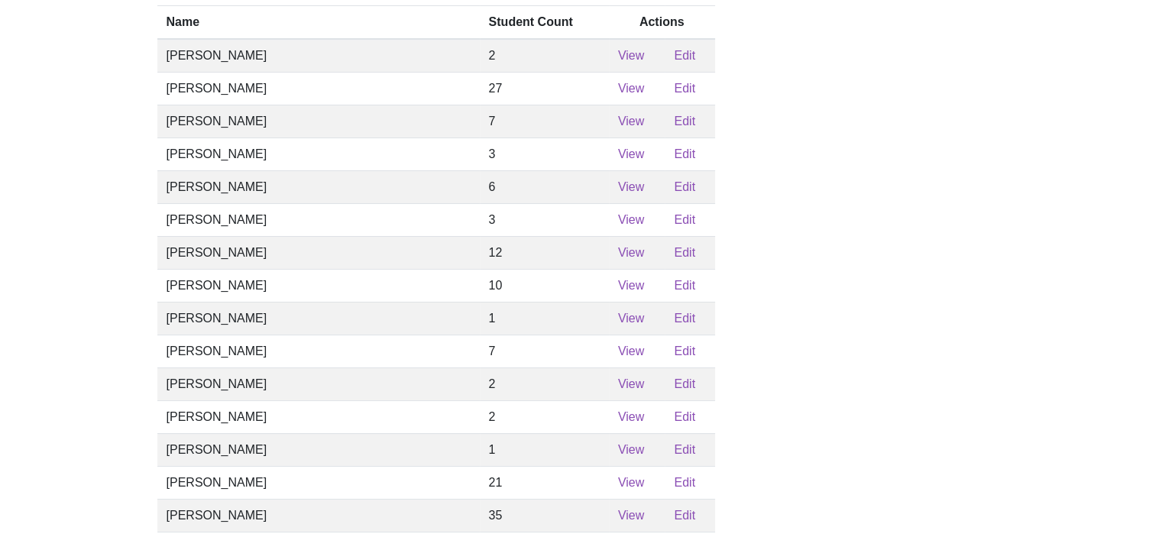
scroll to position [134, 0]
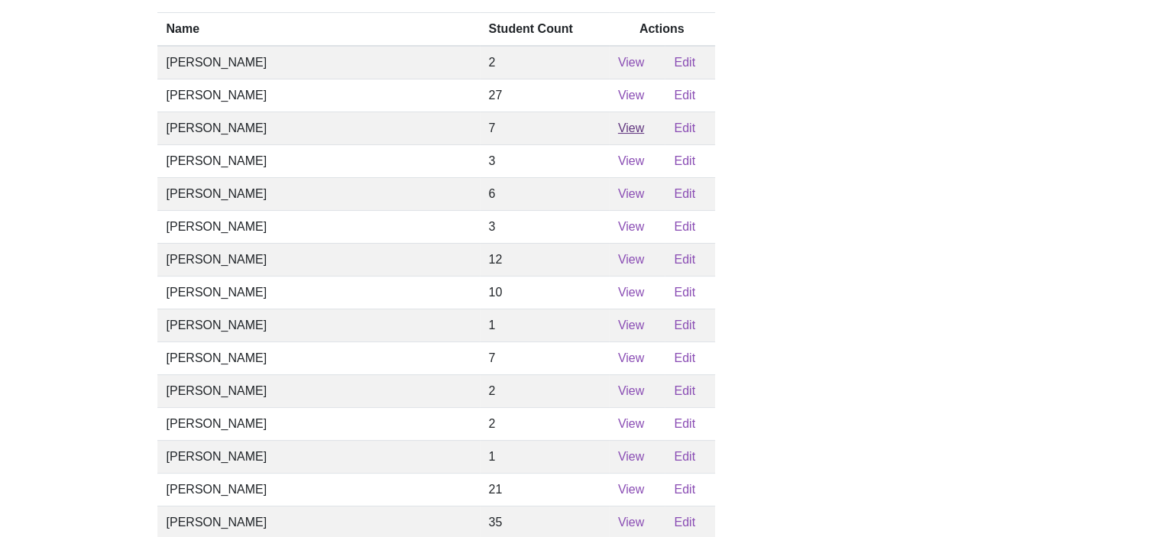
click at [618, 134] on link "View" at bounding box center [631, 127] width 26 height 13
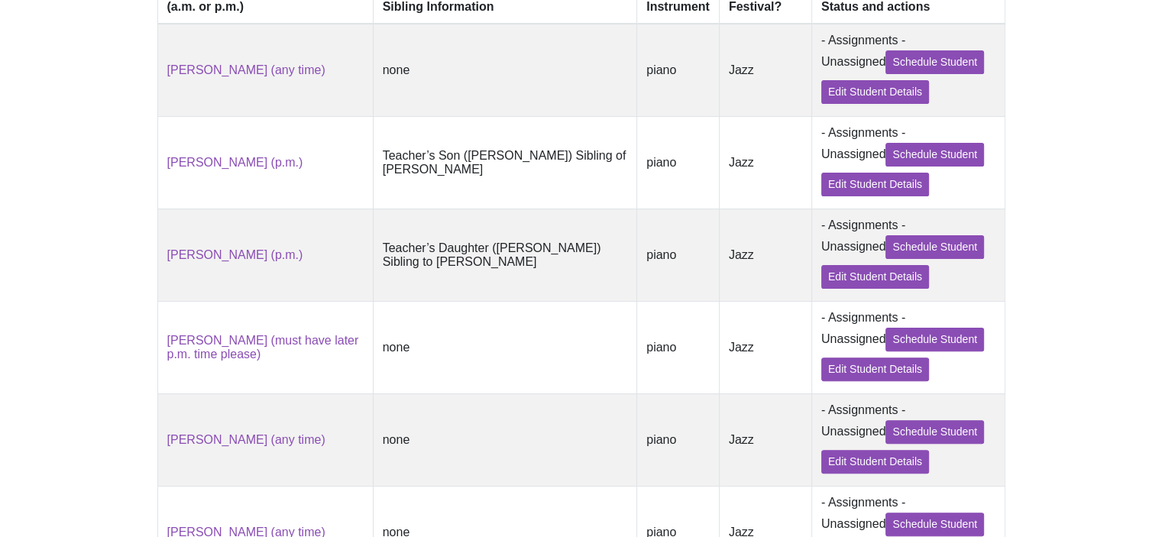
scroll to position [346, 0]
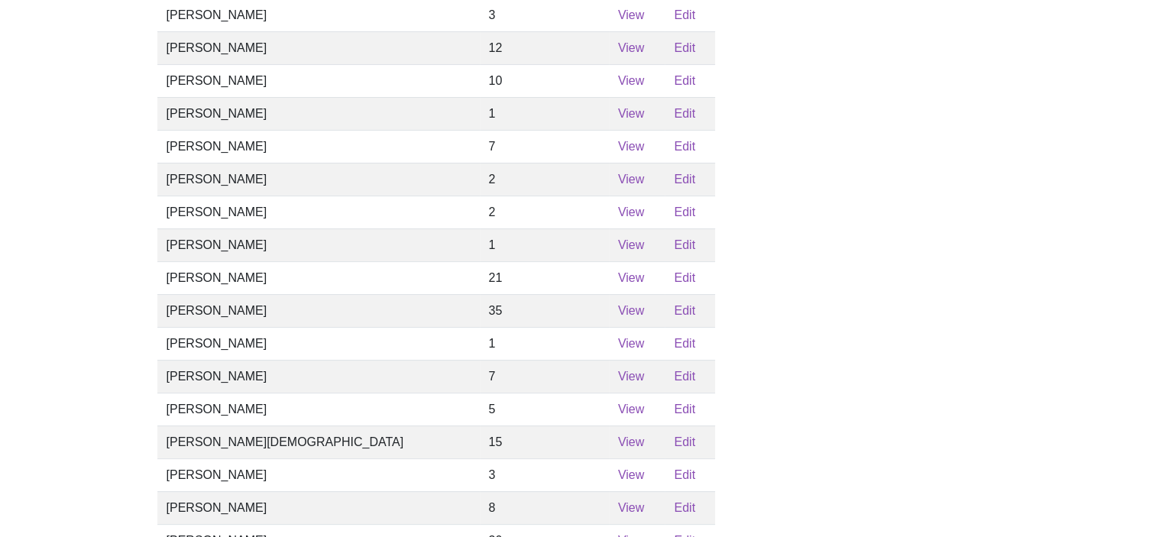
scroll to position [134, 0]
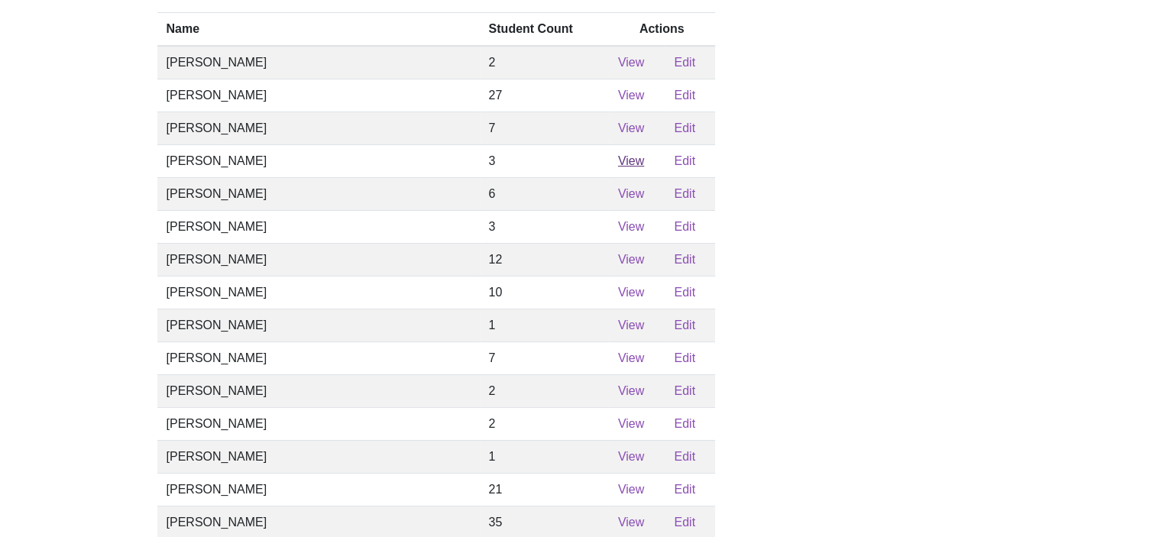
click at [618, 167] on link "View" at bounding box center [631, 160] width 26 height 13
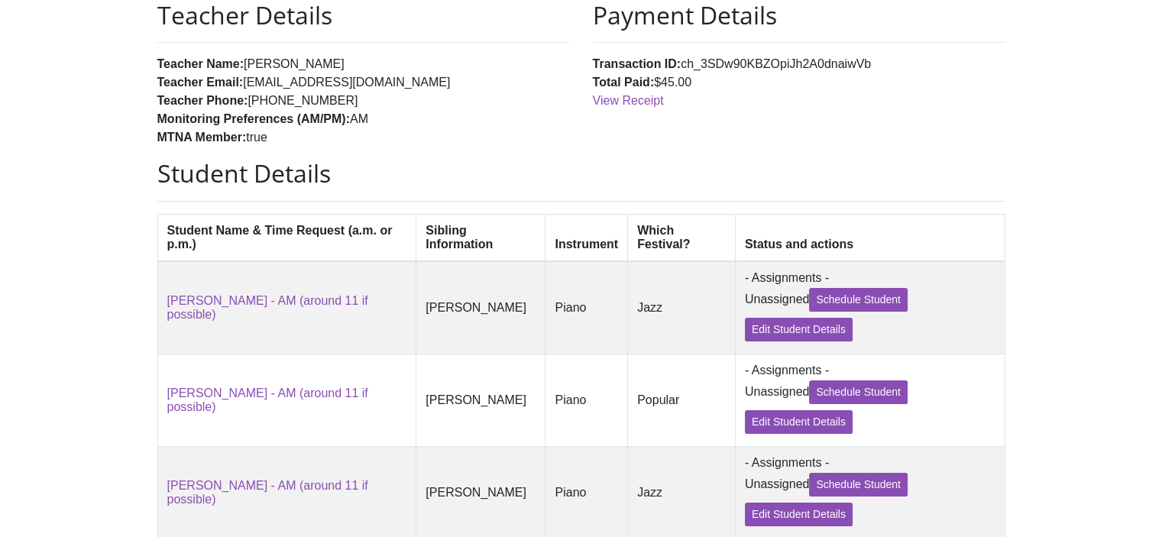
scroll to position [248, 0]
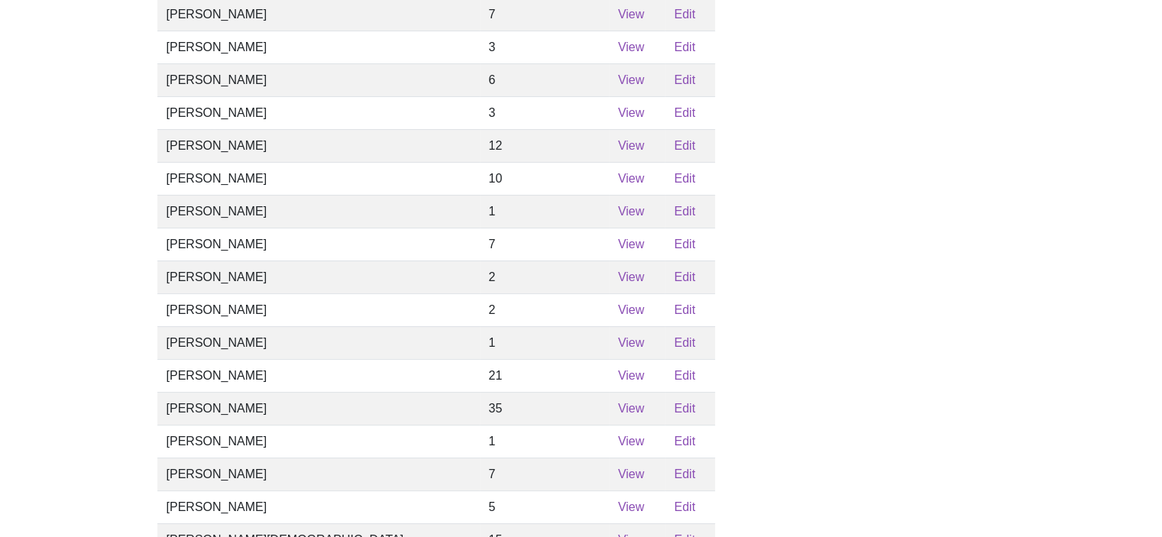
scroll to position [134, 0]
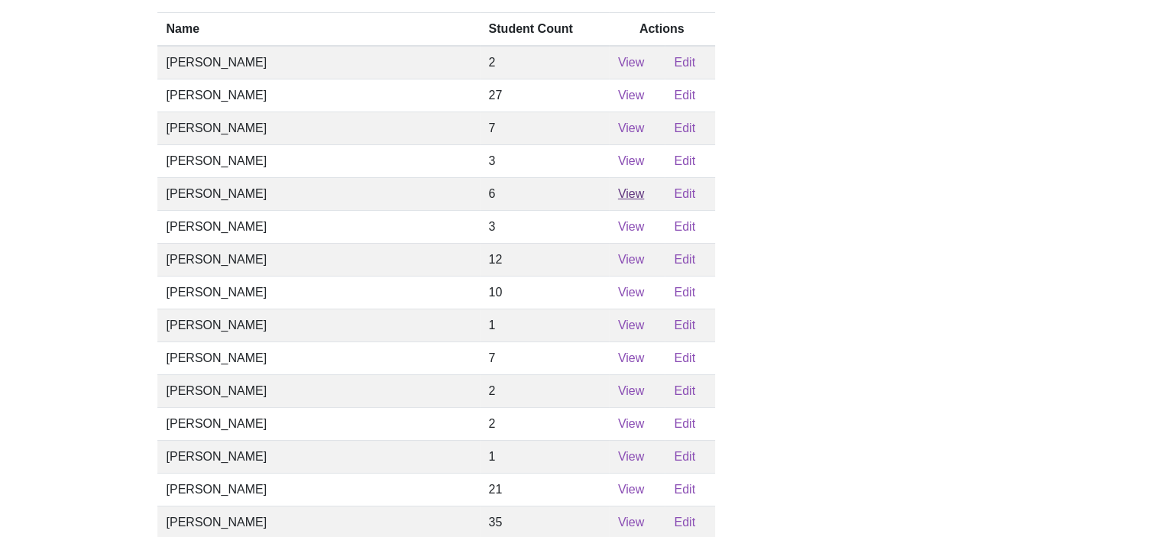
click at [618, 200] on link "View" at bounding box center [631, 193] width 26 height 13
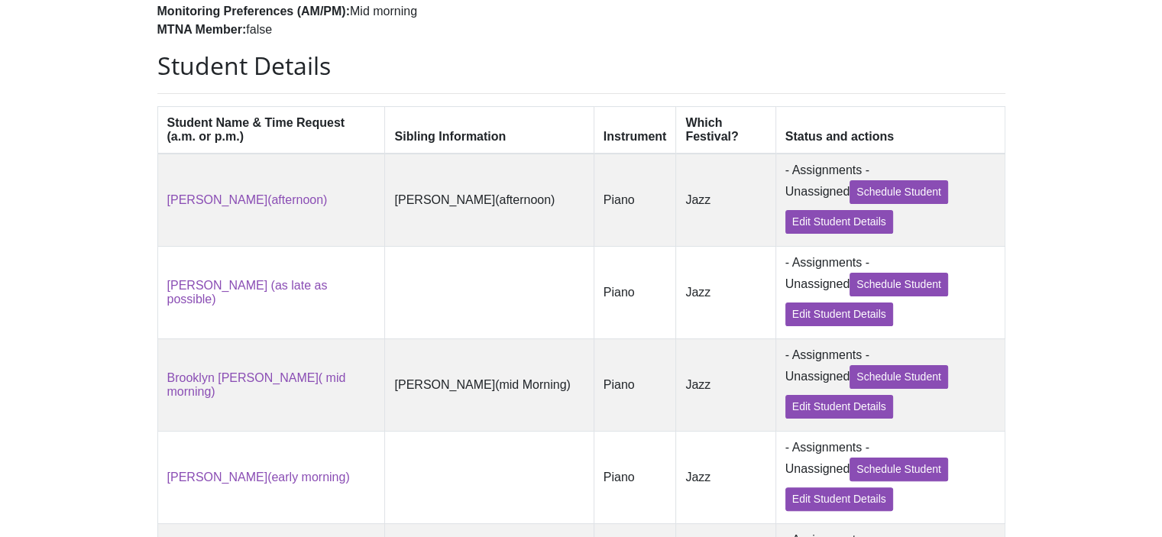
scroll to position [252, 0]
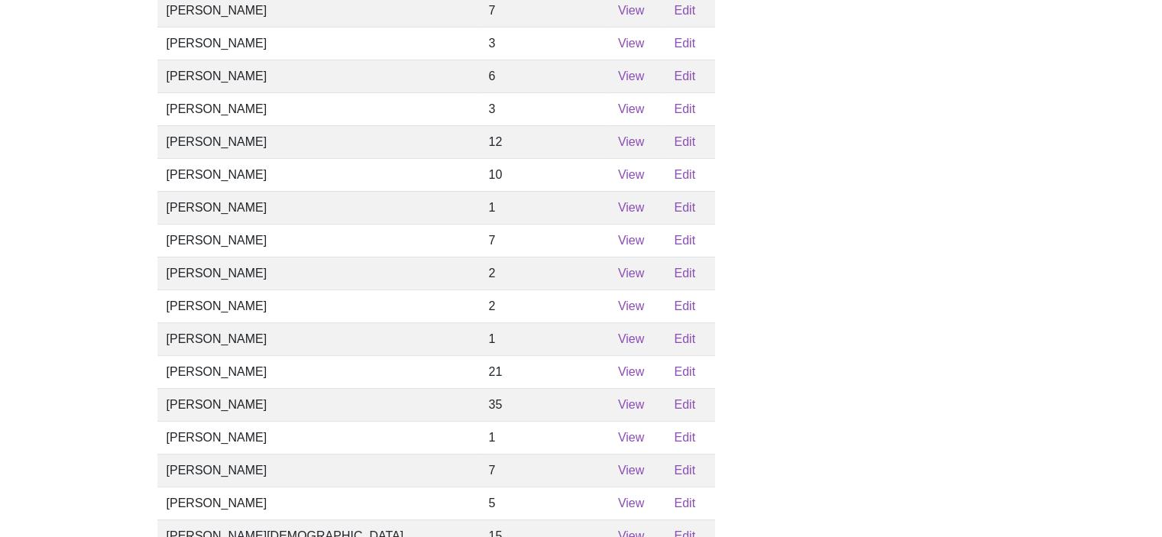
scroll to position [134, 0]
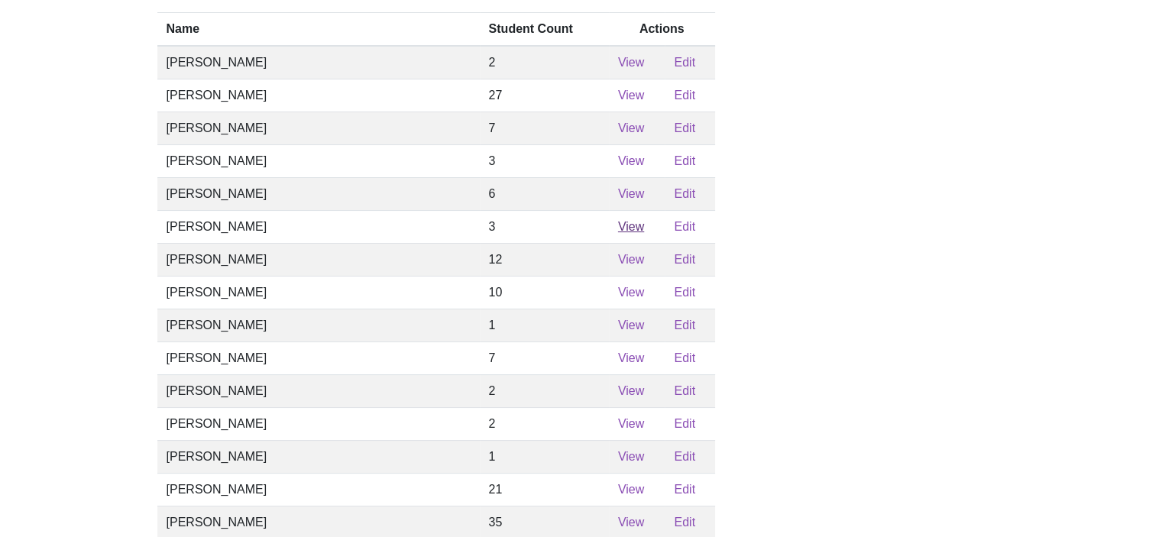
click at [618, 233] on link "View" at bounding box center [631, 226] width 26 height 13
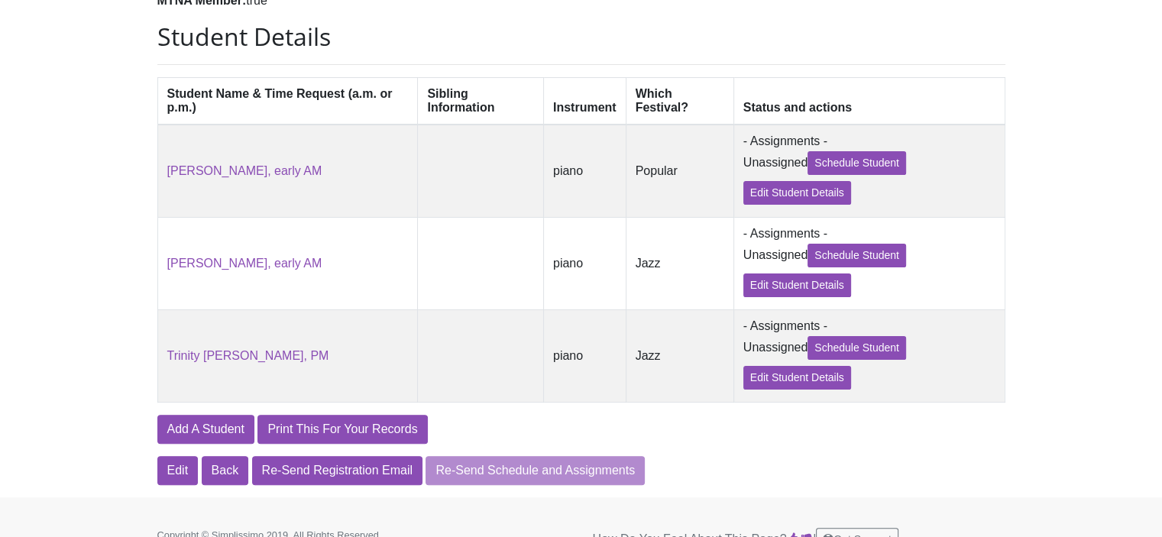
scroll to position [325, 0]
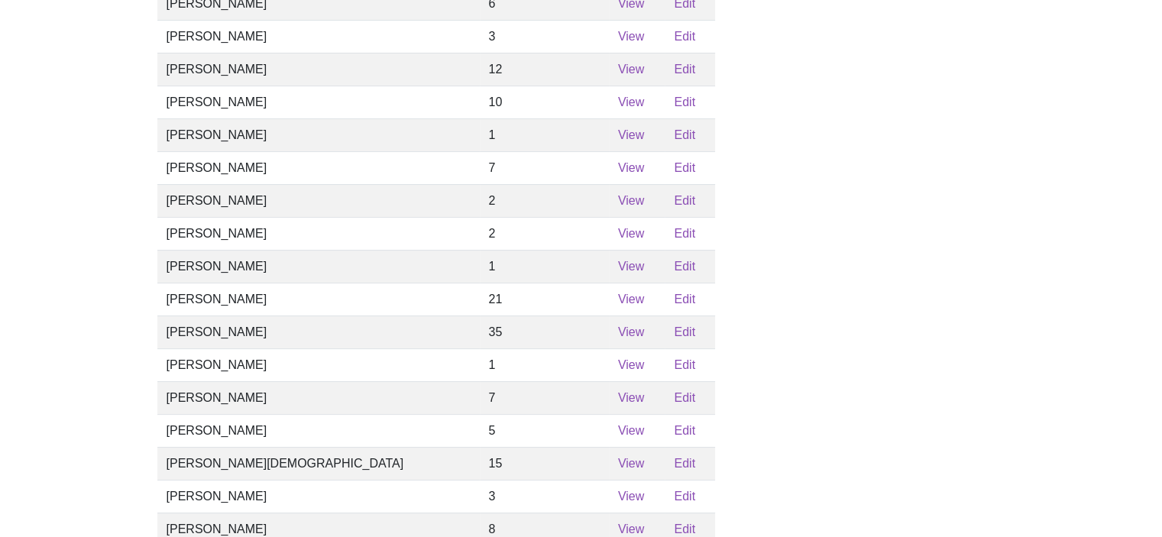
scroll to position [134, 0]
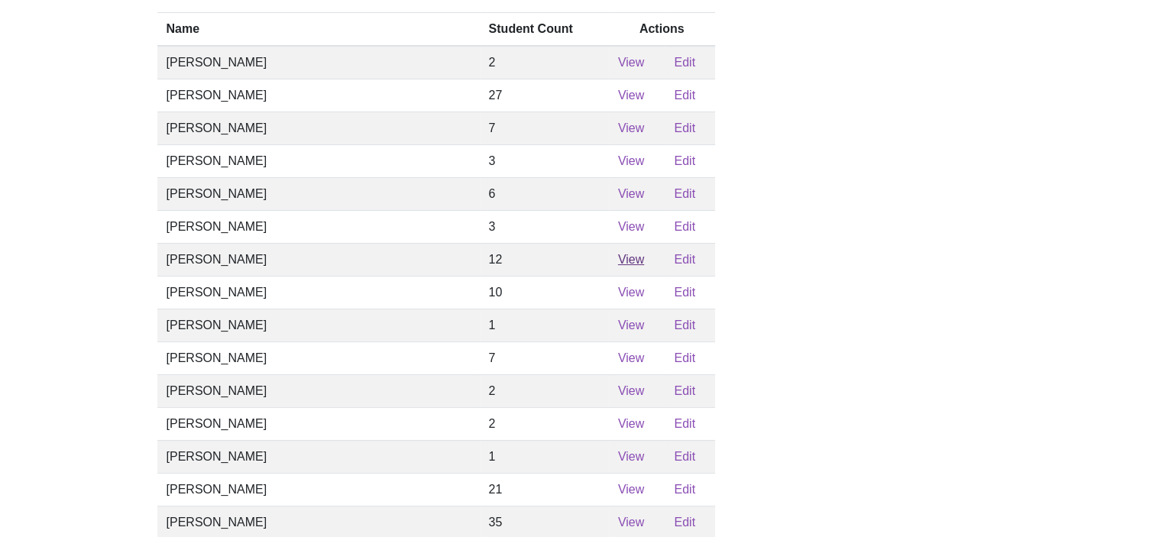
click at [618, 266] on link "View" at bounding box center [631, 259] width 26 height 13
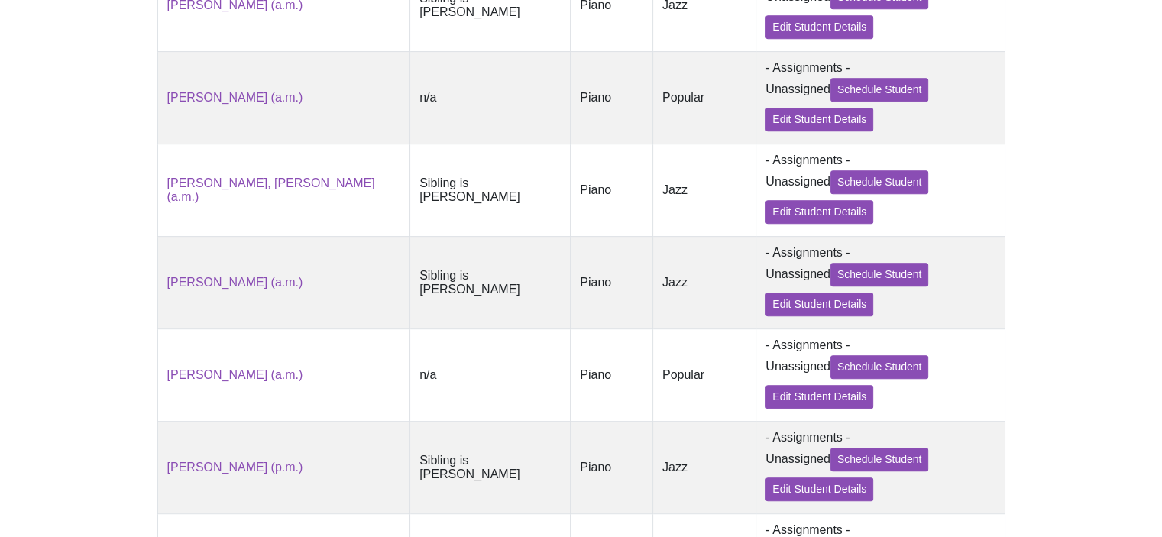
scroll to position [745, 0]
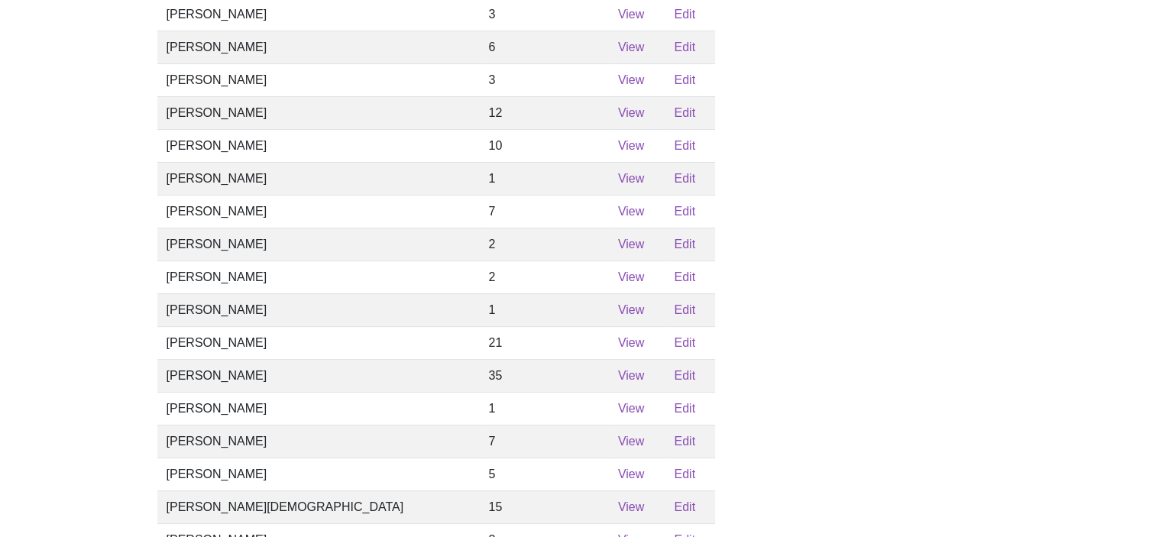
scroll to position [287, 0]
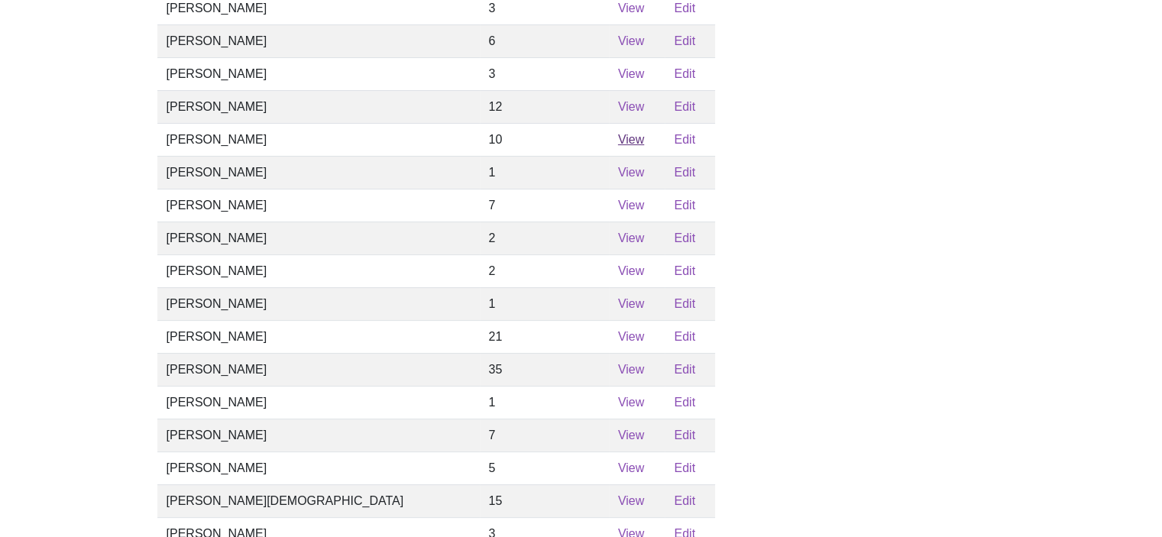
click at [618, 146] on link "View" at bounding box center [631, 139] width 26 height 13
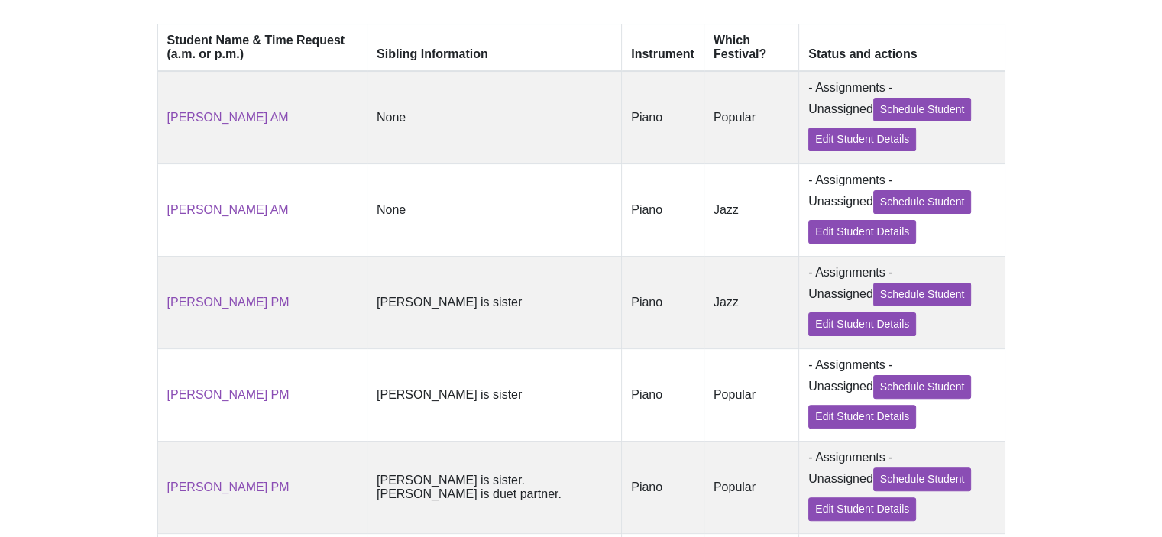
scroll to position [344, 0]
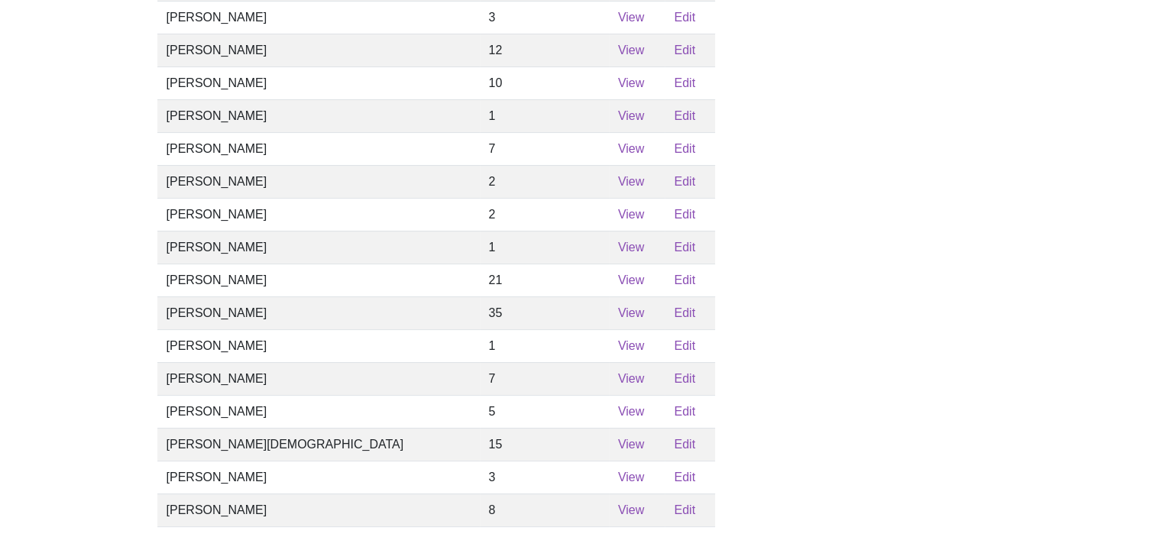
scroll to position [287, 0]
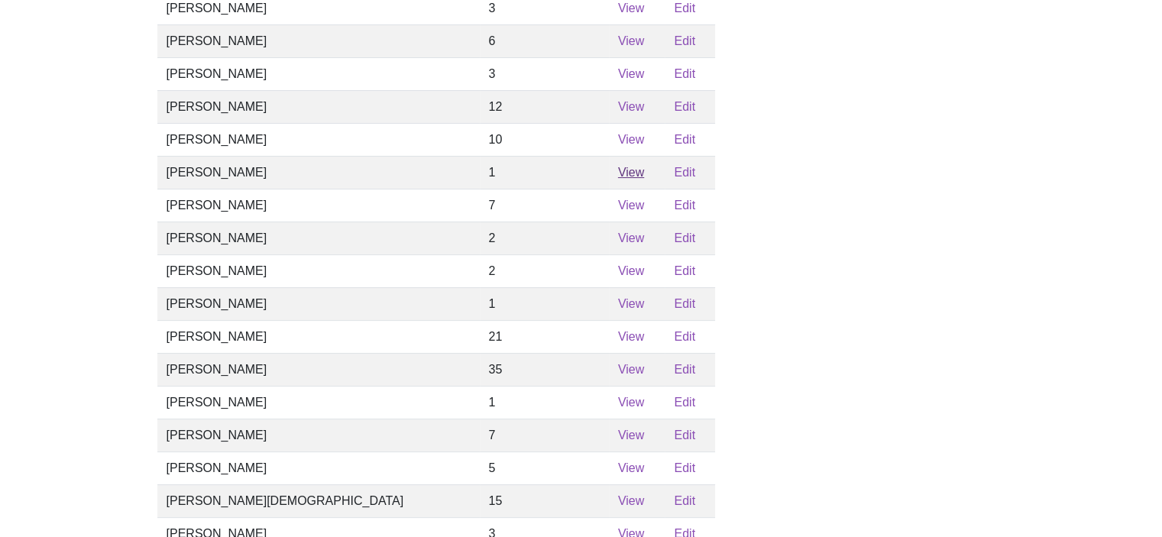
click at [618, 179] on link "View" at bounding box center [631, 172] width 26 height 13
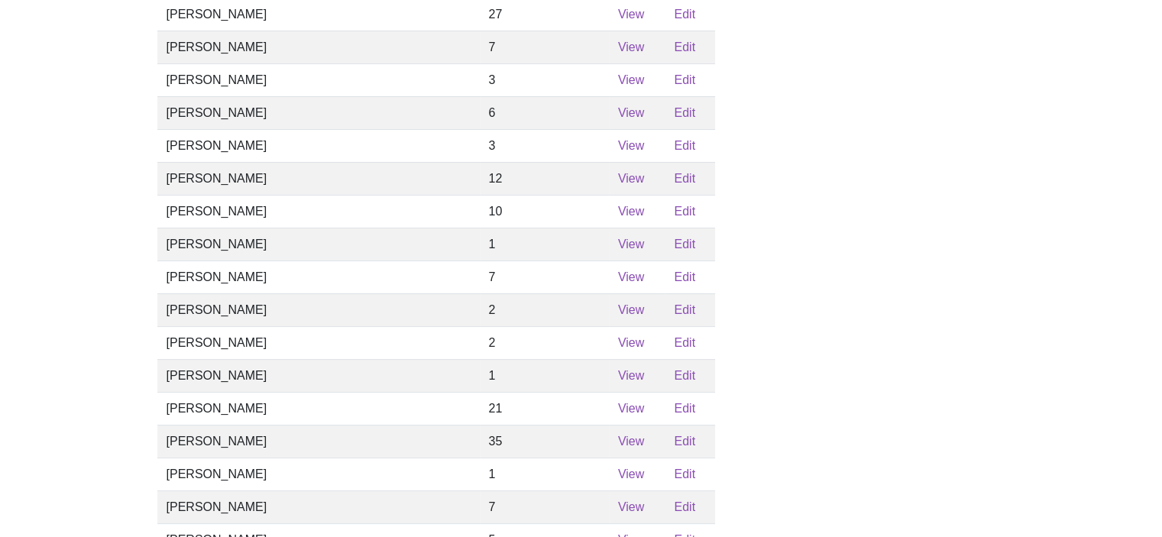
scroll to position [193, 0]
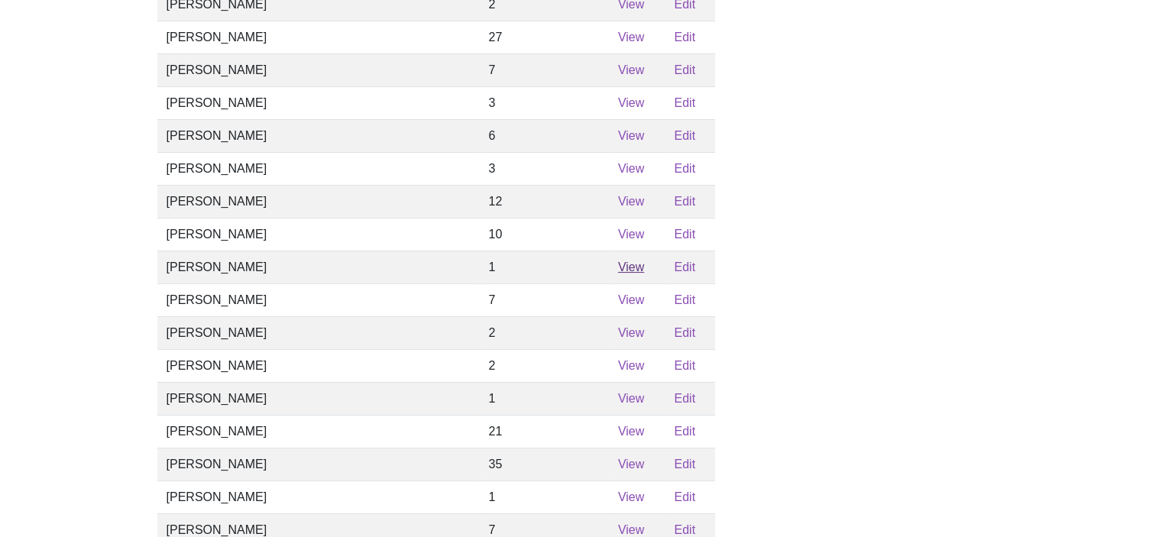
click at [618, 274] on link "View" at bounding box center [631, 267] width 26 height 13
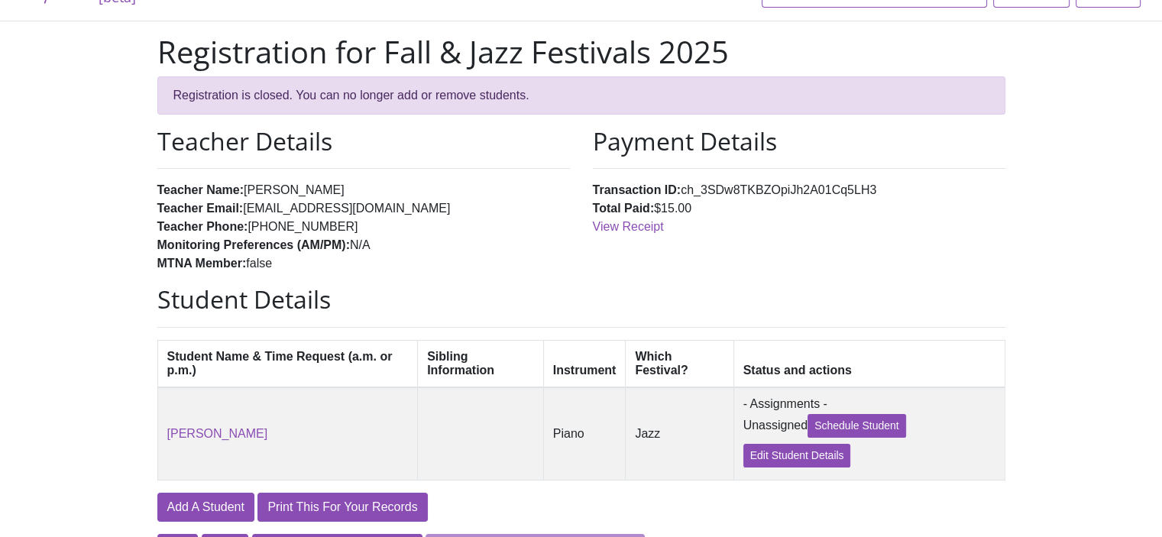
scroll to position [143, 0]
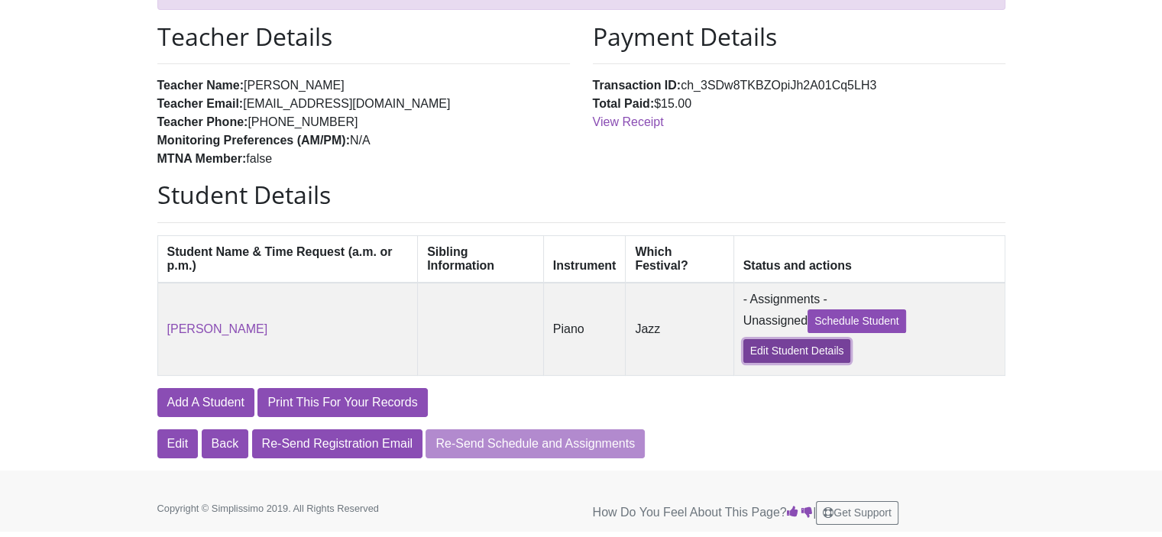
click at [747, 353] on link "Edit Student Details" at bounding box center [797, 351] width 108 height 24
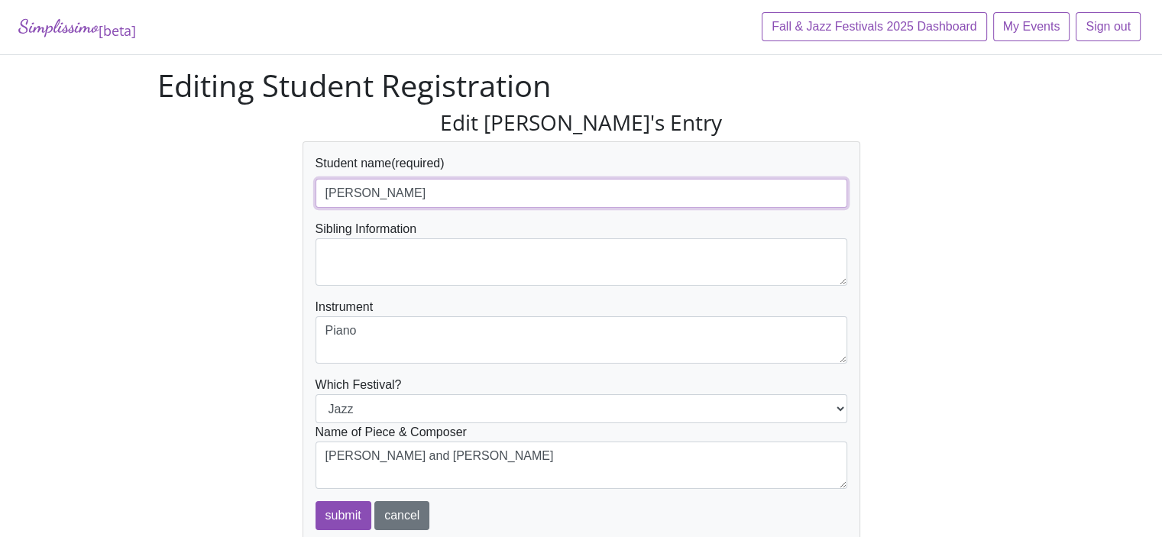
click at [394, 198] on input "Aanya" at bounding box center [582, 193] width 532 height 29
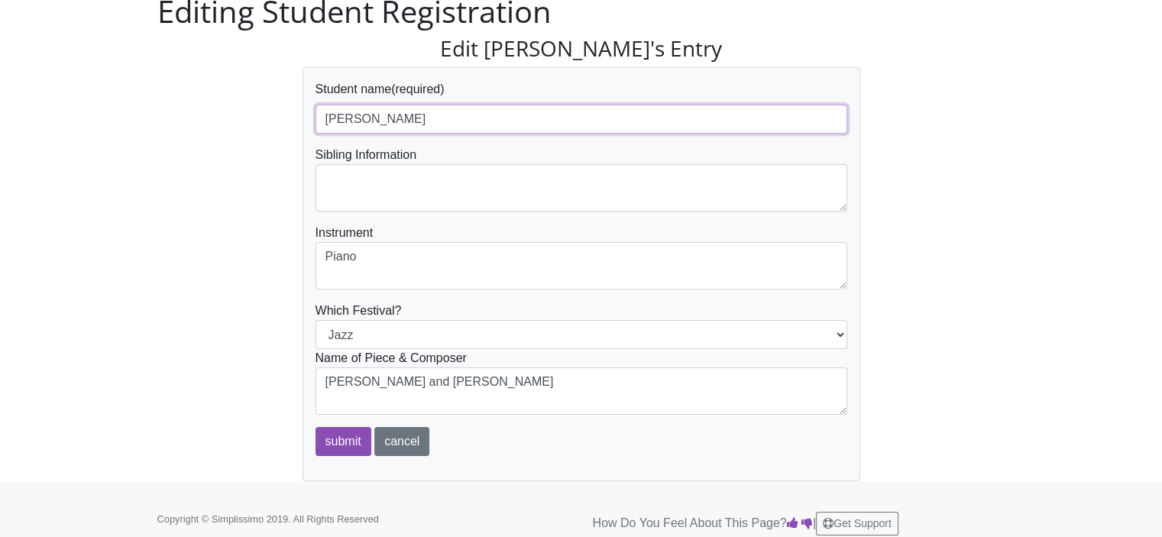
scroll to position [83, 0]
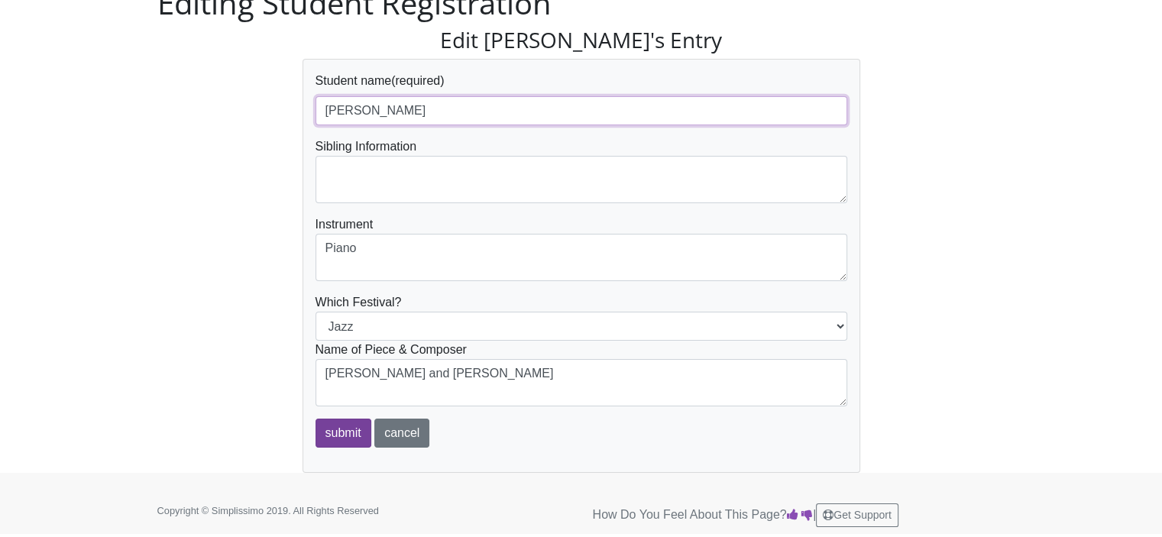
type input "[PERSON_NAME]"
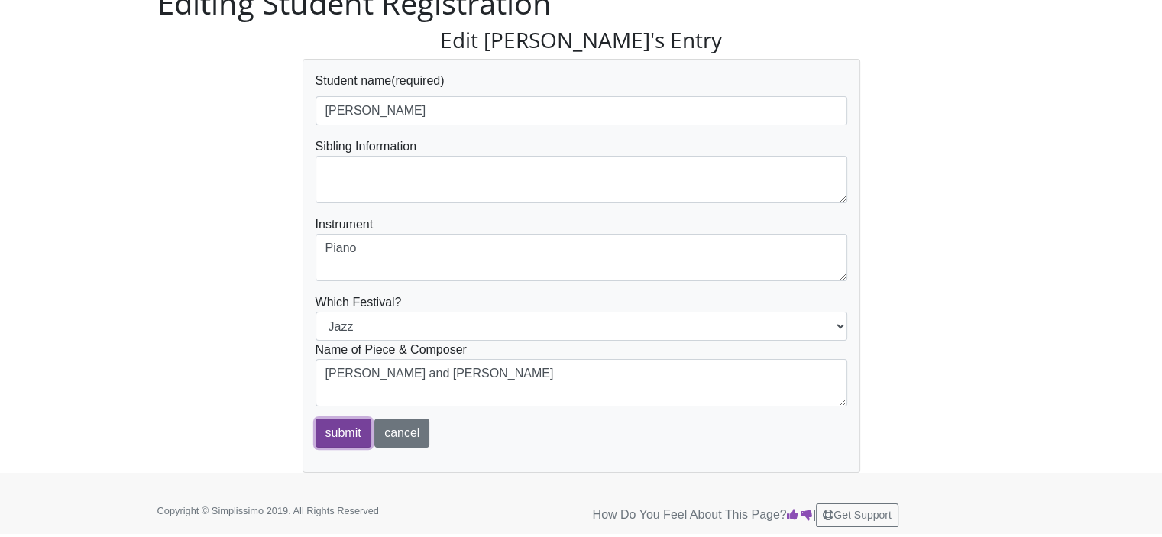
click at [357, 430] on input "submit" at bounding box center [344, 433] width 56 height 29
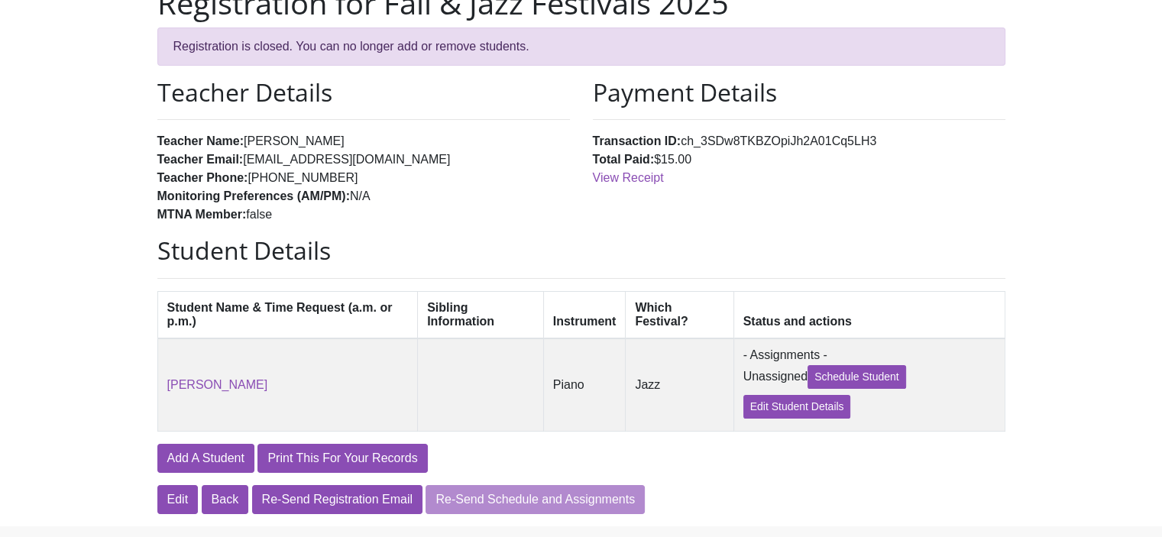
scroll to position [143, 0]
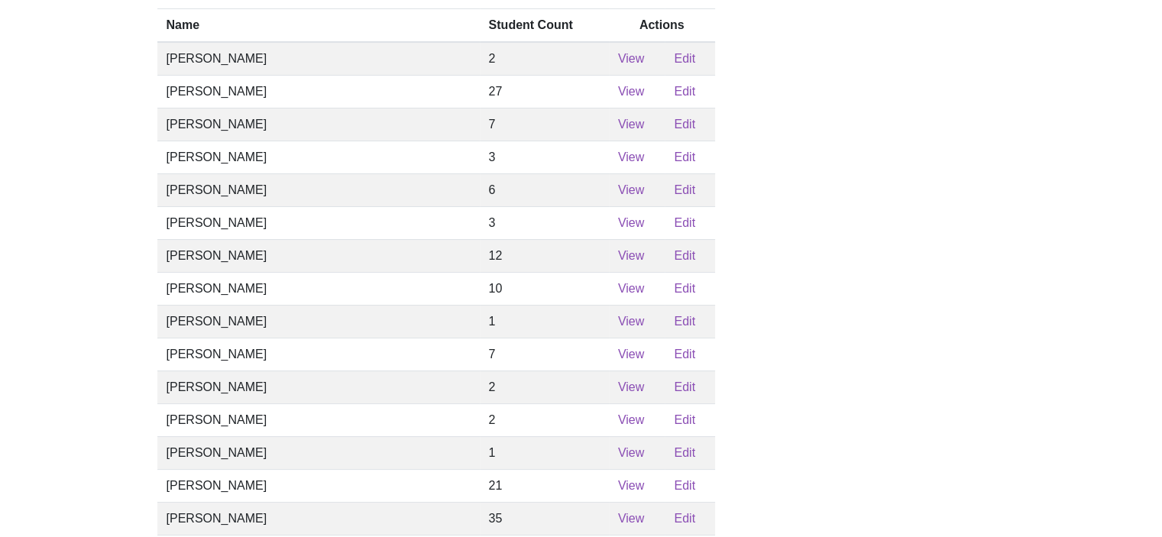
scroll to position [193, 0]
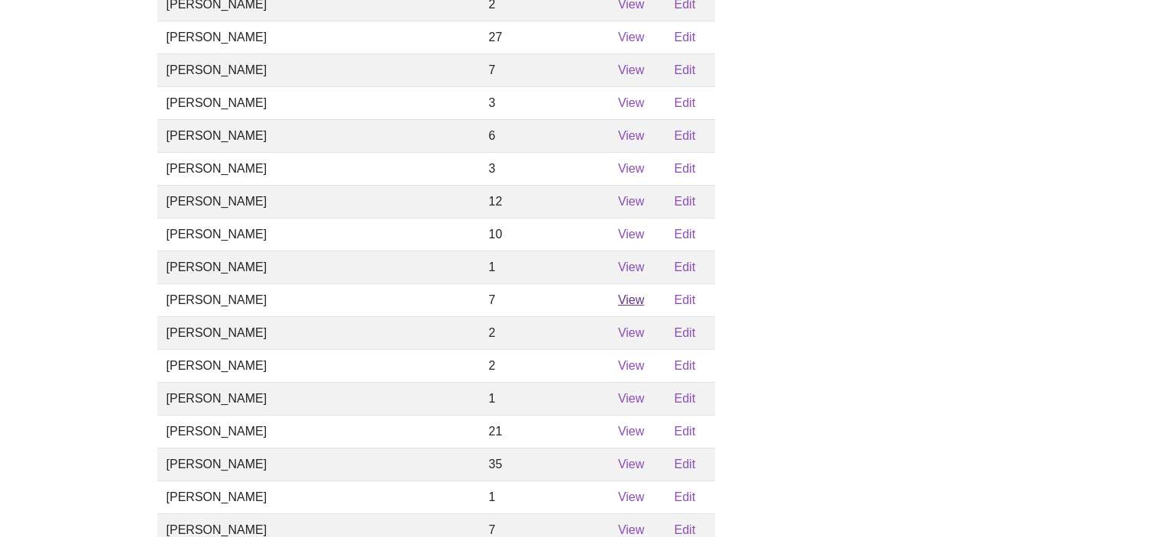
click at [618, 306] on link "View" at bounding box center [631, 299] width 26 height 13
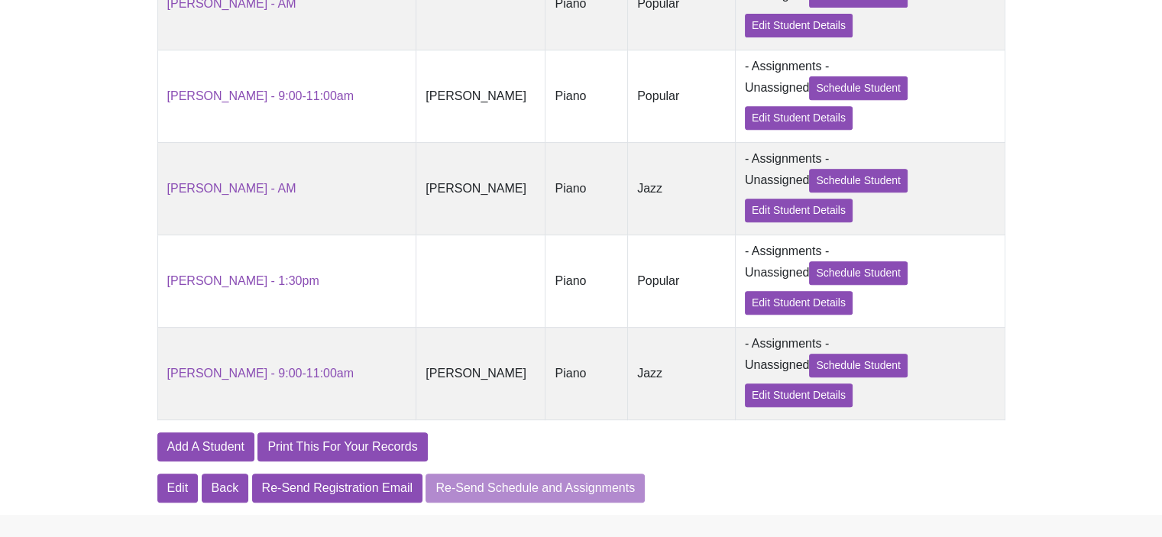
scroll to position [649, 0]
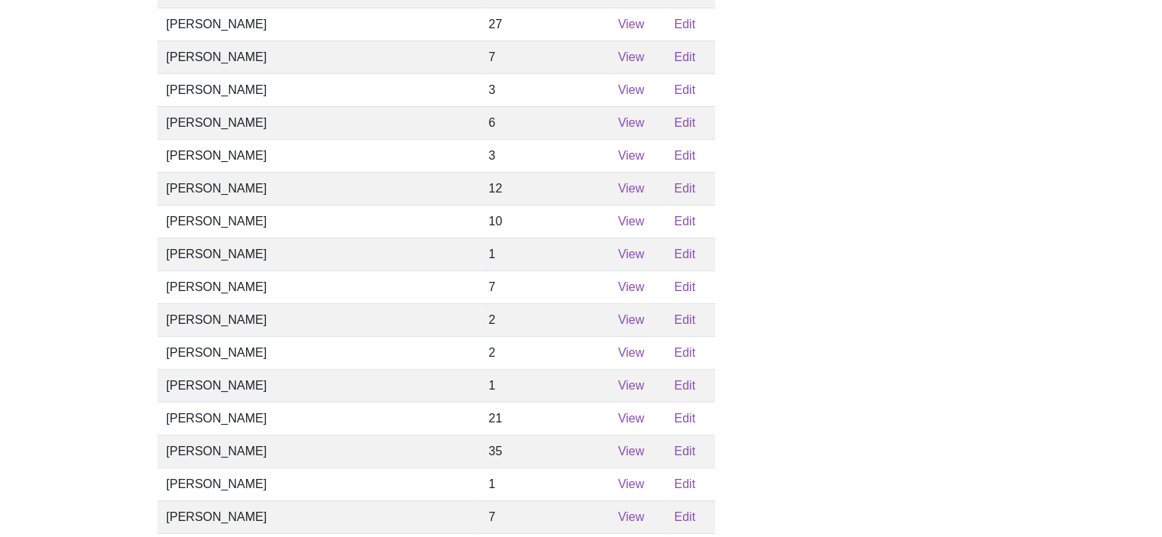
scroll to position [211, 0]
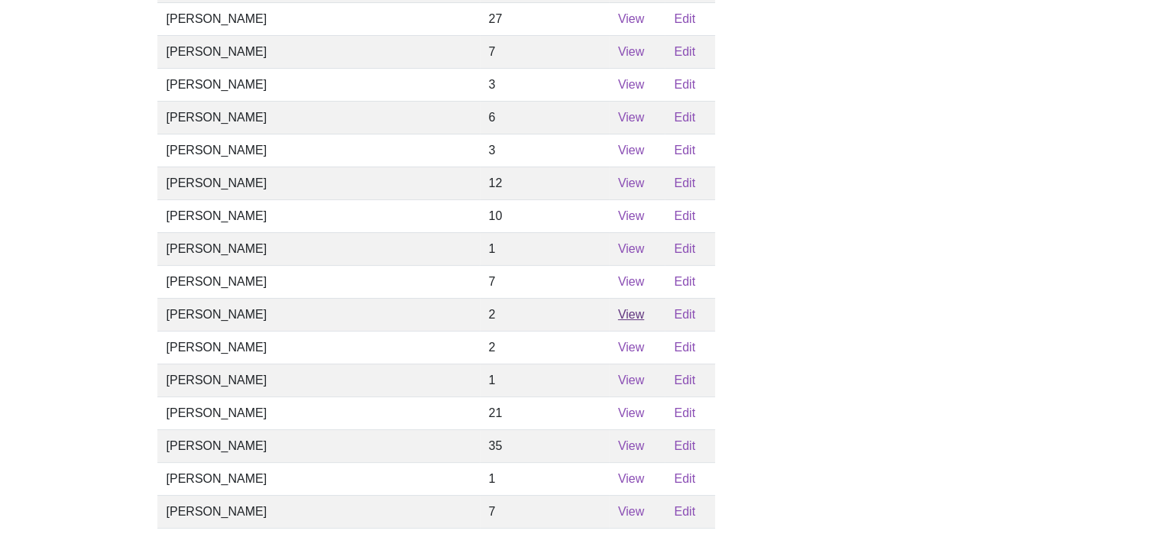
click at [618, 321] on link "View" at bounding box center [631, 314] width 26 height 13
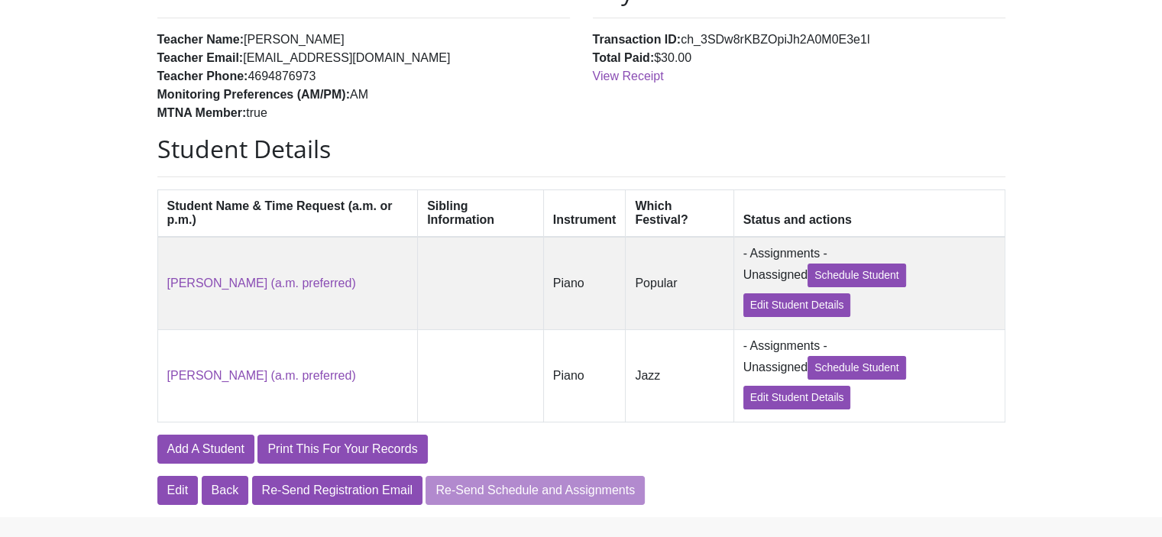
scroll to position [191, 0]
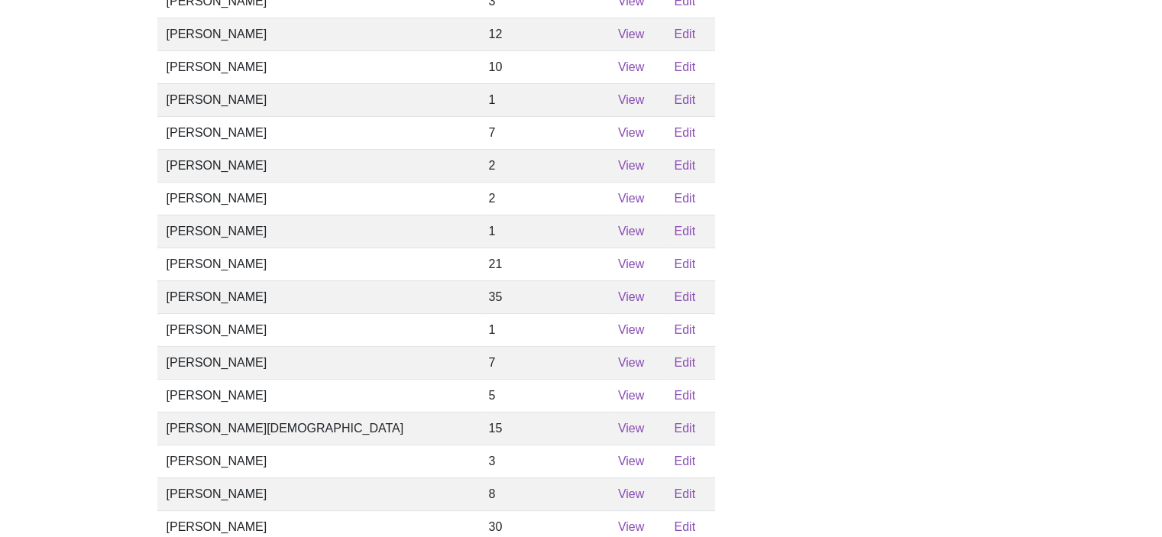
scroll to position [364, 0]
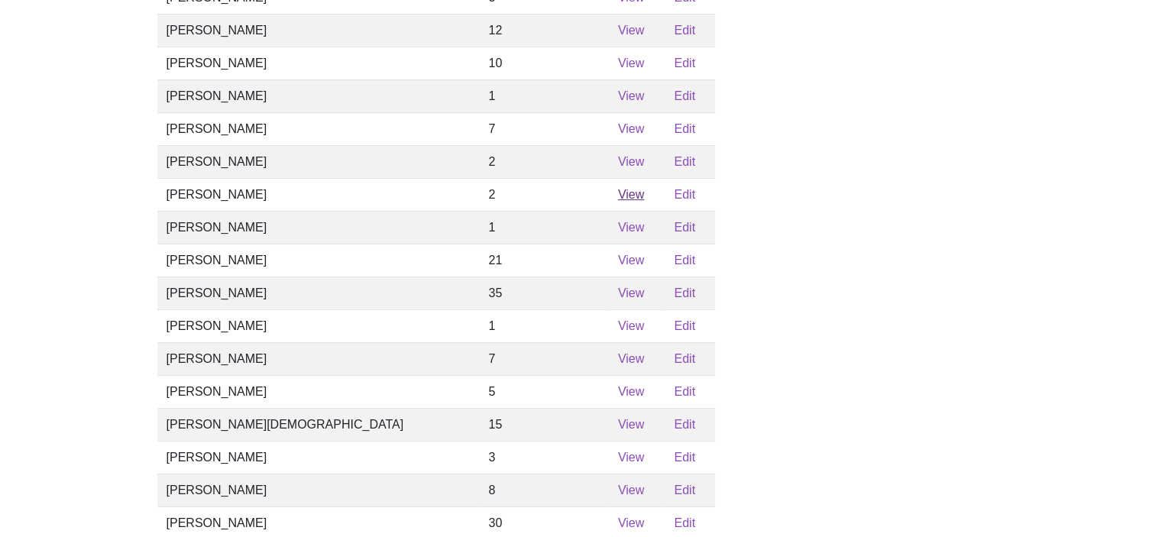
click at [618, 201] on link "View" at bounding box center [631, 194] width 26 height 13
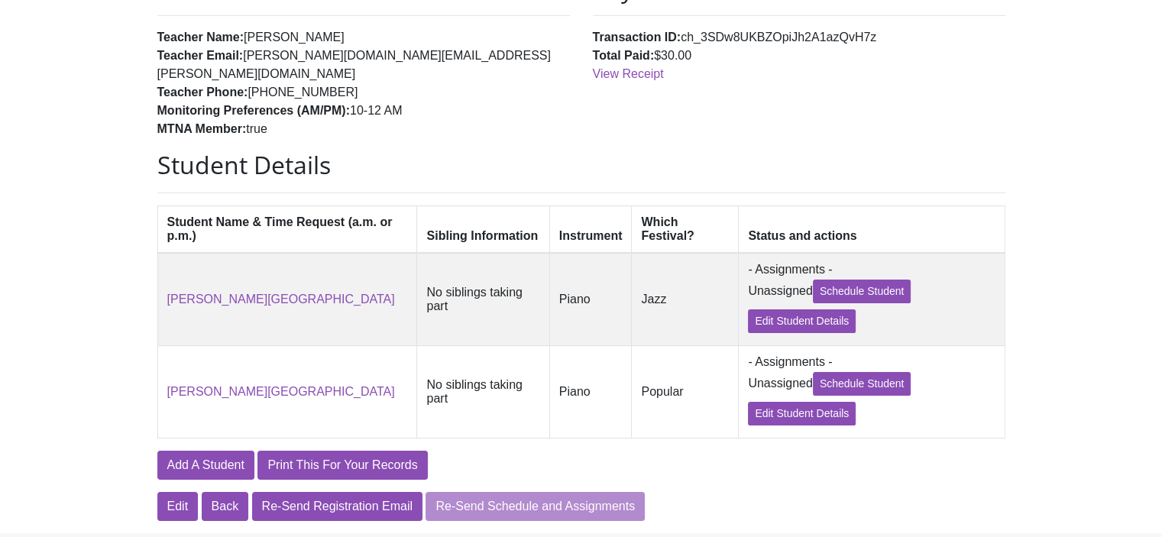
scroll to position [180, 0]
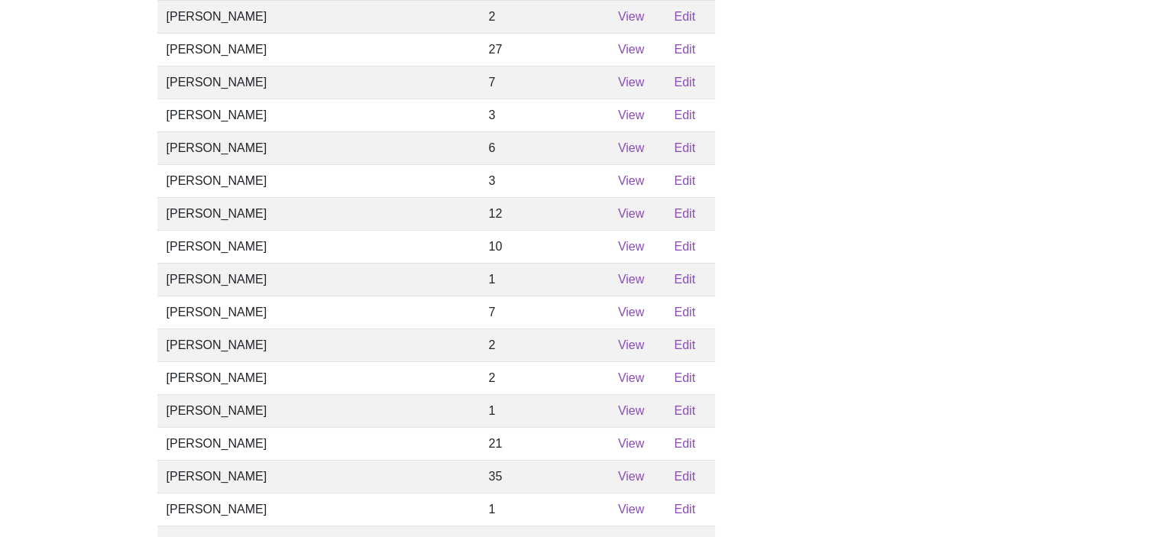
scroll to position [364, 0]
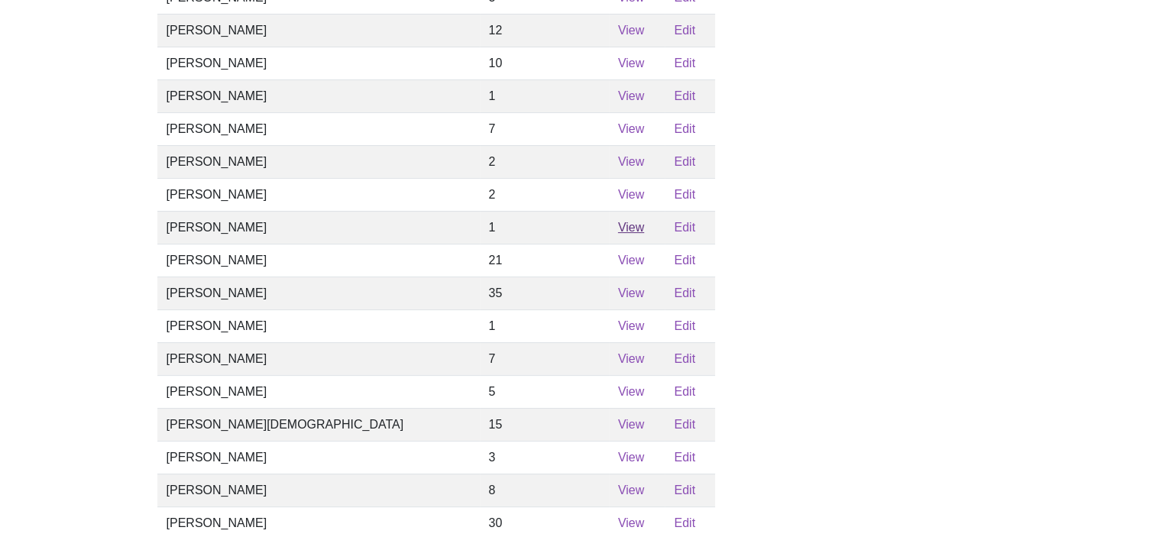
click at [618, 234] on link "View" at bounding box center [631, 227] width 26 height 13
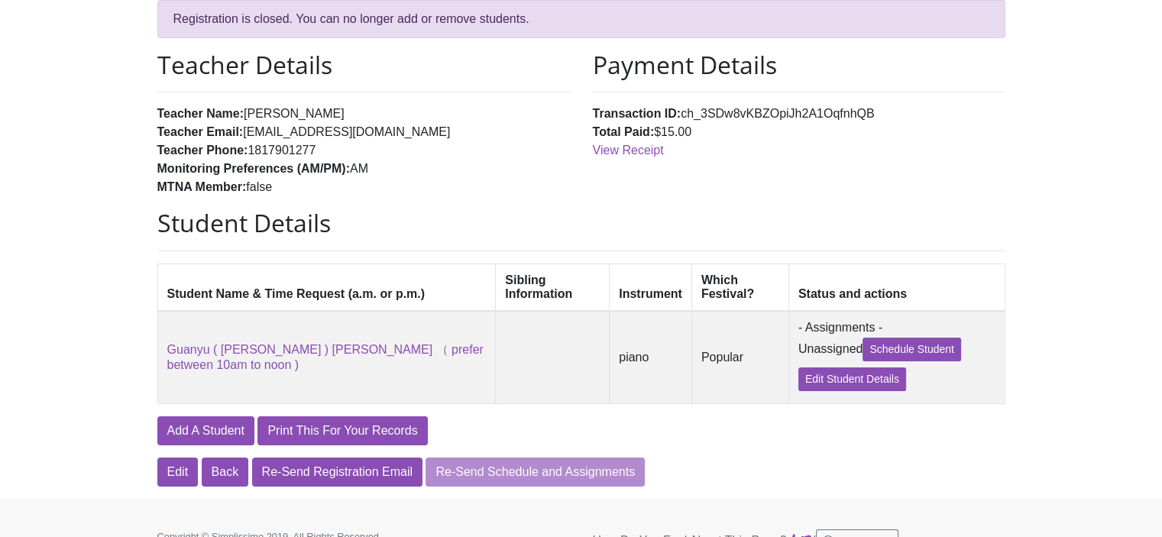
scroll to position [134, 0]
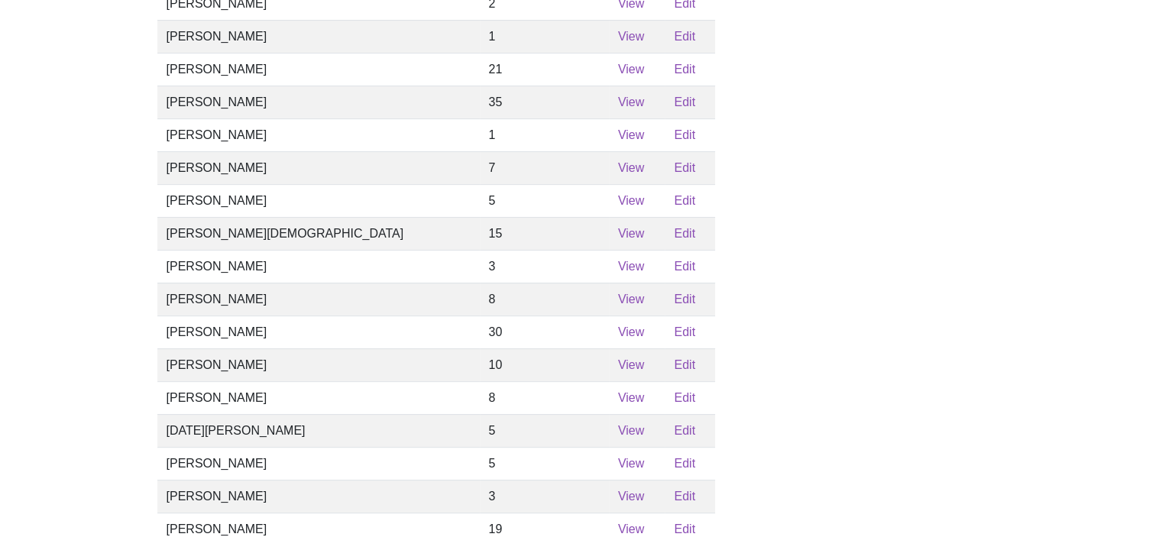
scroll to position [556, 0]
click at [618, 108] on link "View" at bounding box center [631, 101] width 26 height 13
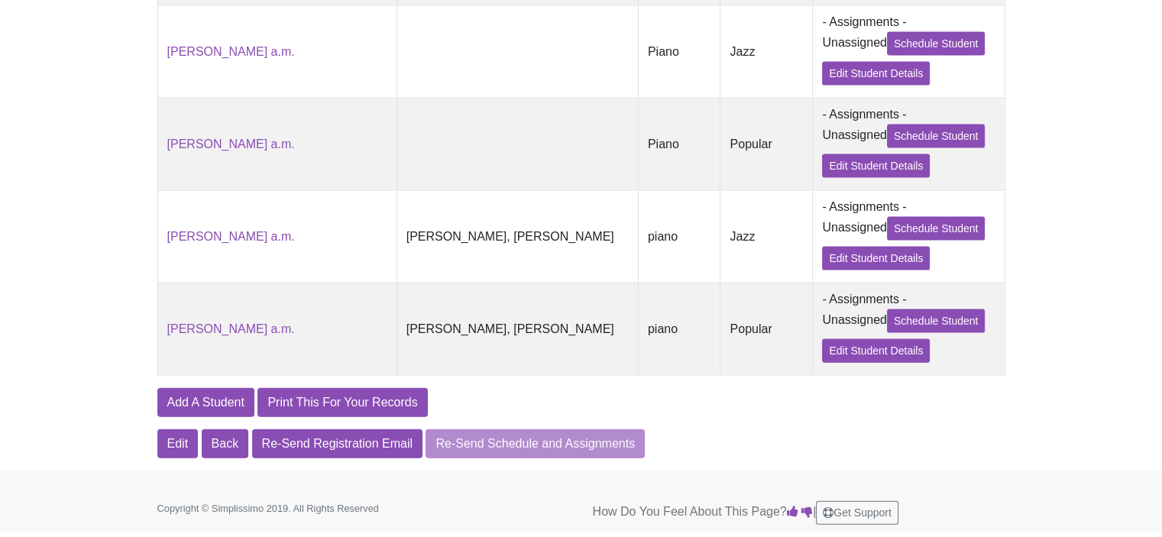
scroll to position [3354, 0]
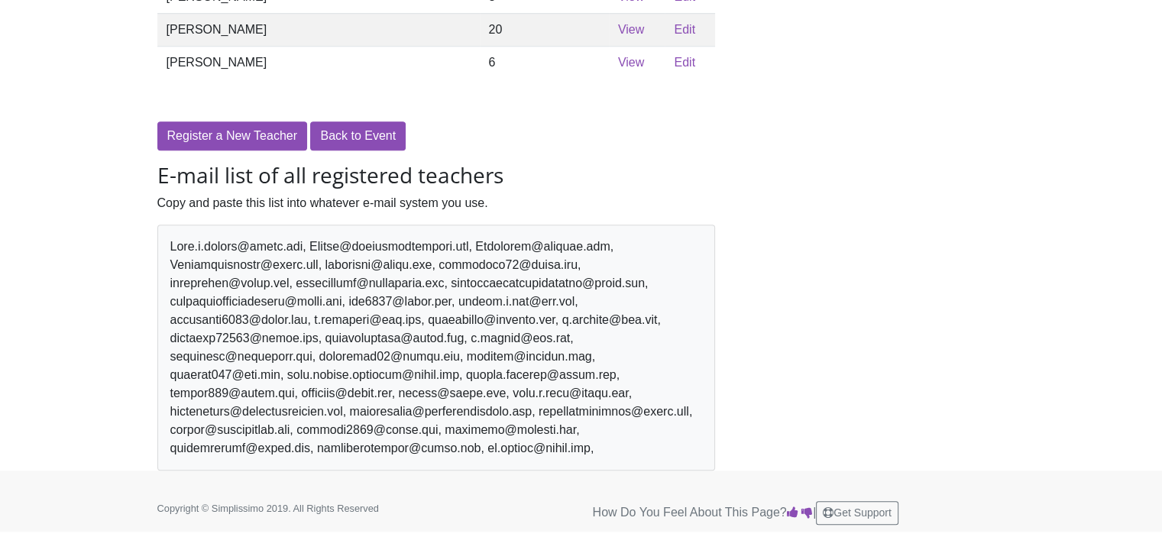
scroll to position [556, 0]
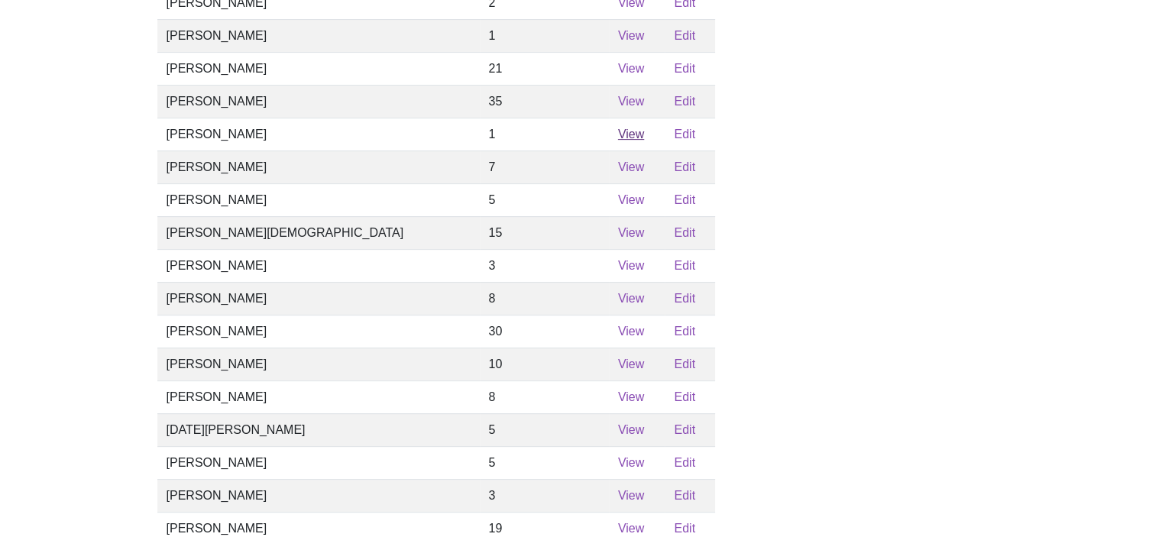
click at [618, 141] on link "View" at bounding box center [631, 134] width 26 height 13
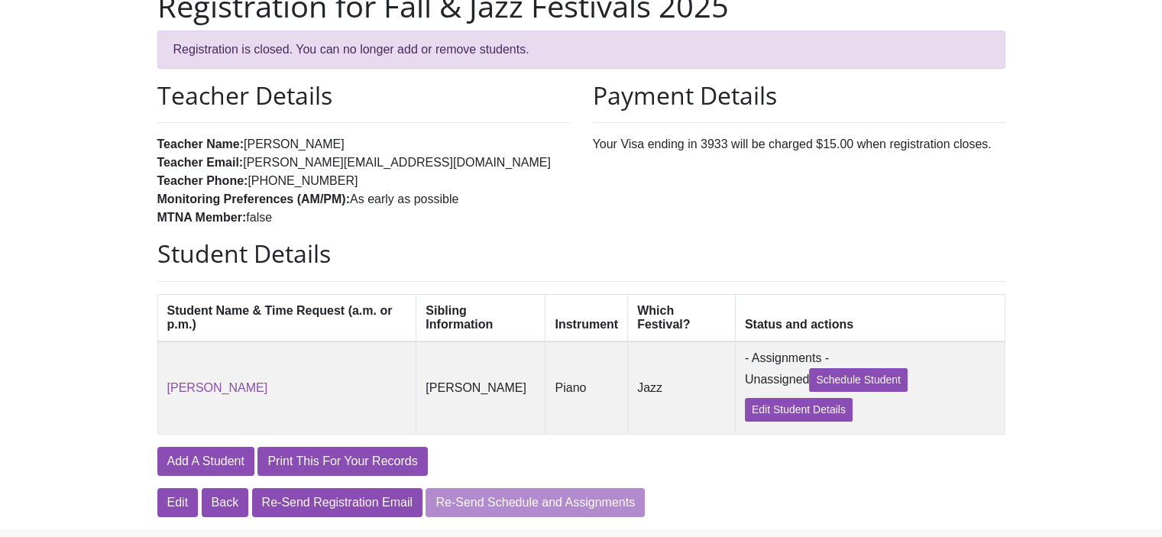
scroll to position [95, 0]
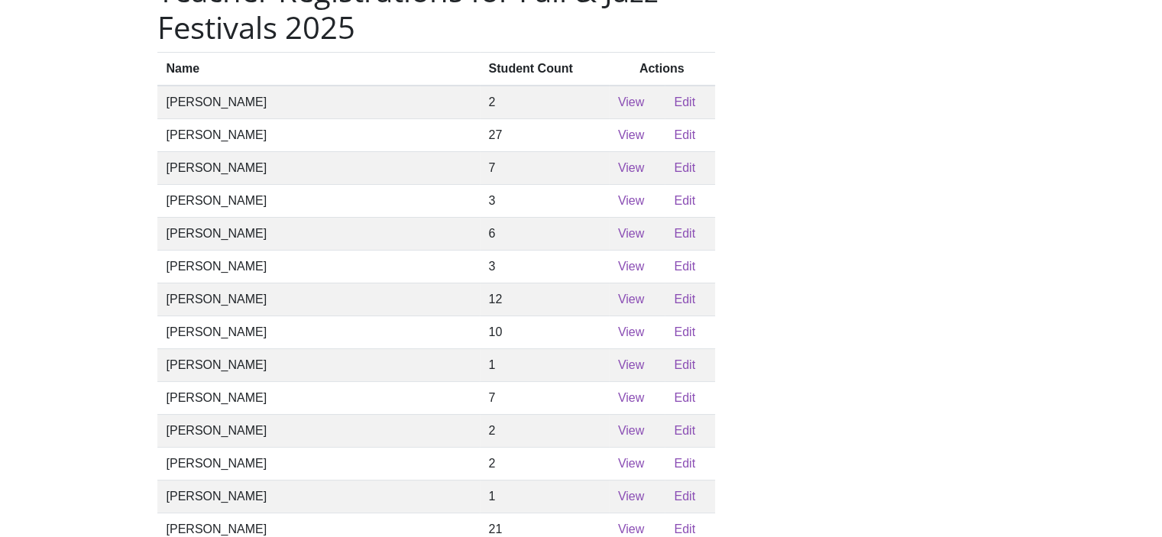
scroll to position [556, 0]
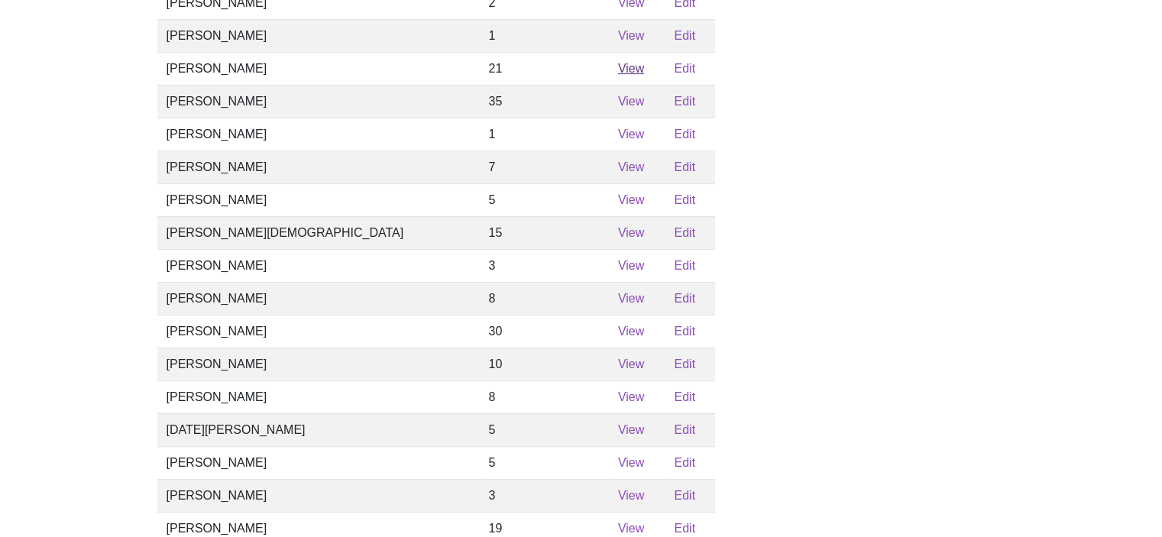
click at [618, 75] on link "View" at bounding box center [631, 68] width 26 height 13
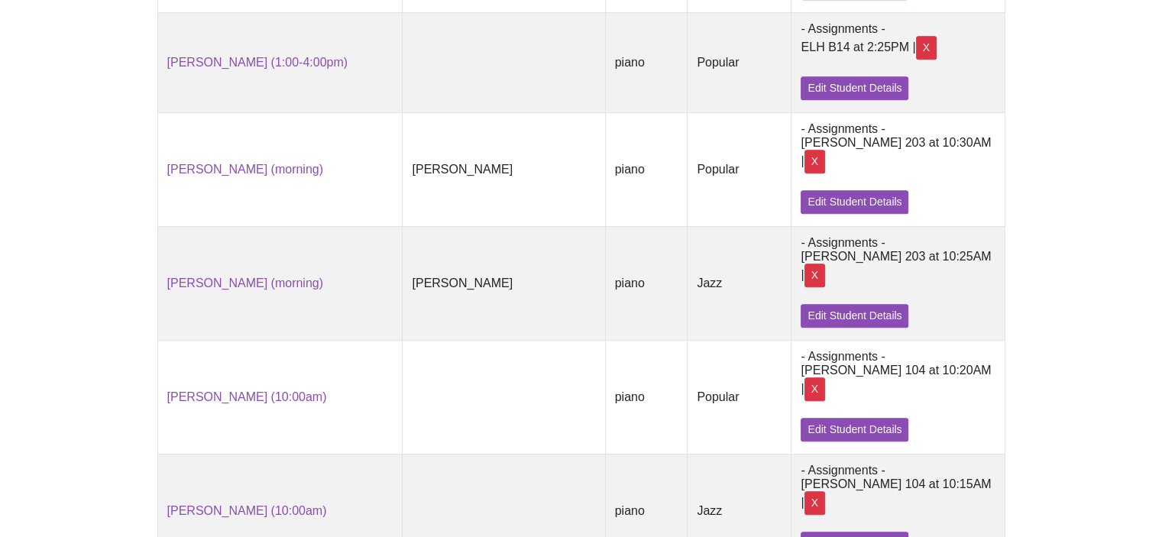
scroll to position [860, 0]
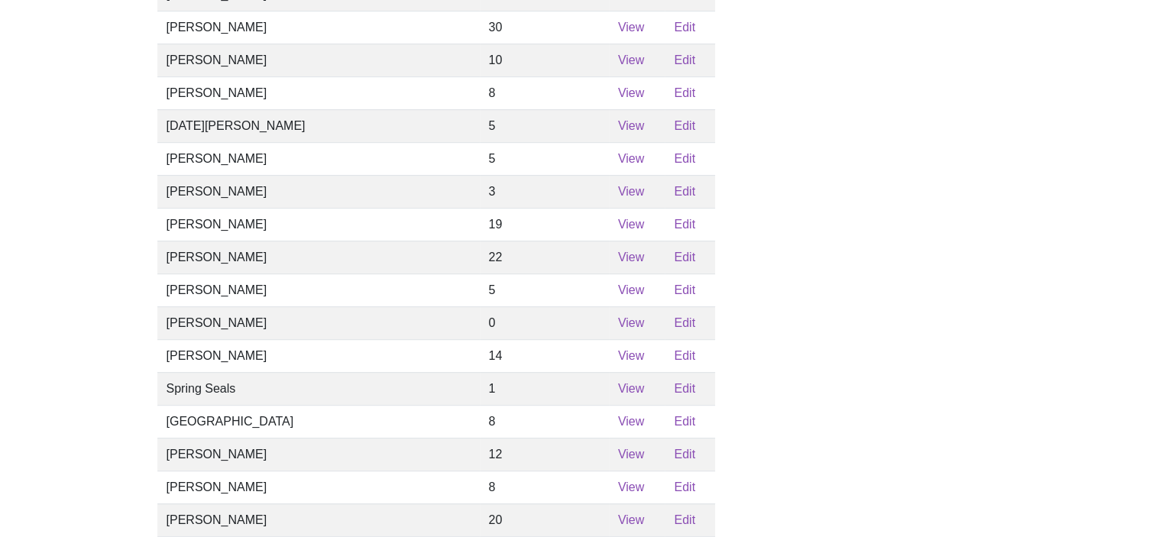
scroll to position [556, 0]
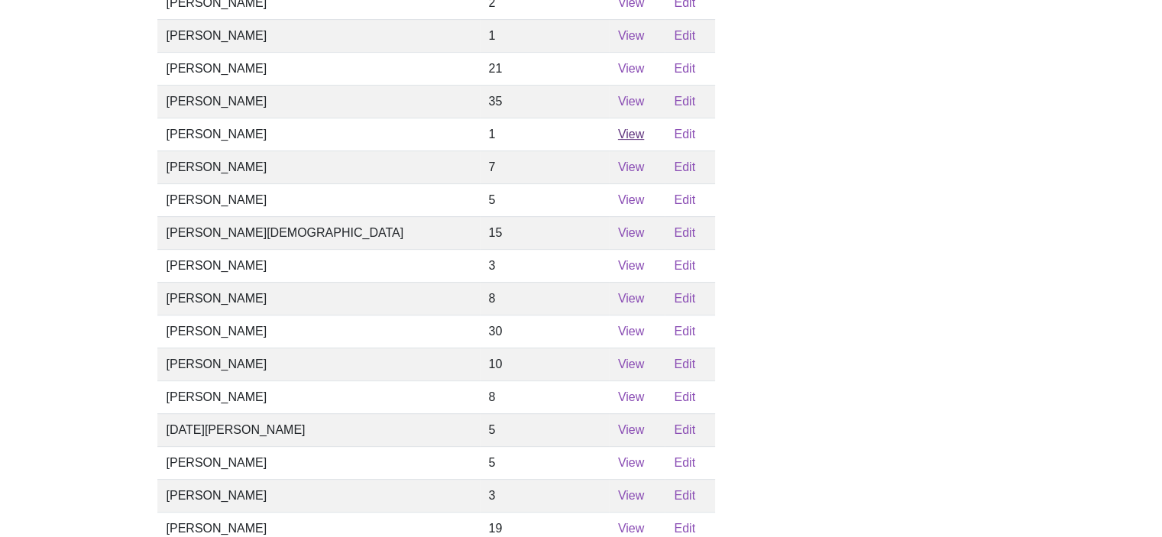
click at [618, 141] on link "View" at bounding box center [631, 134] width 26 height 13
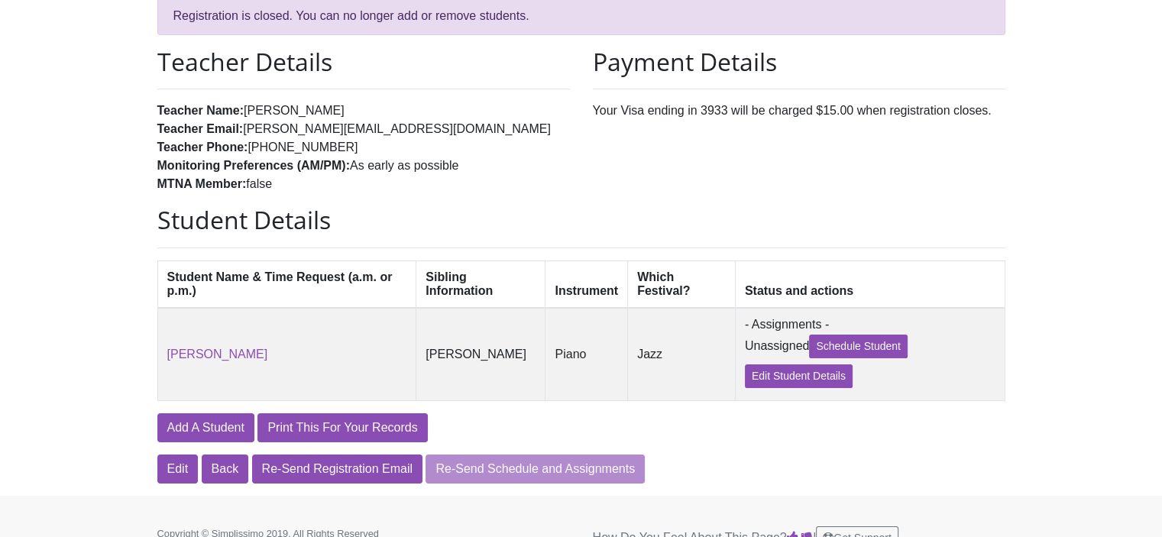
scroll to position [115, 0]
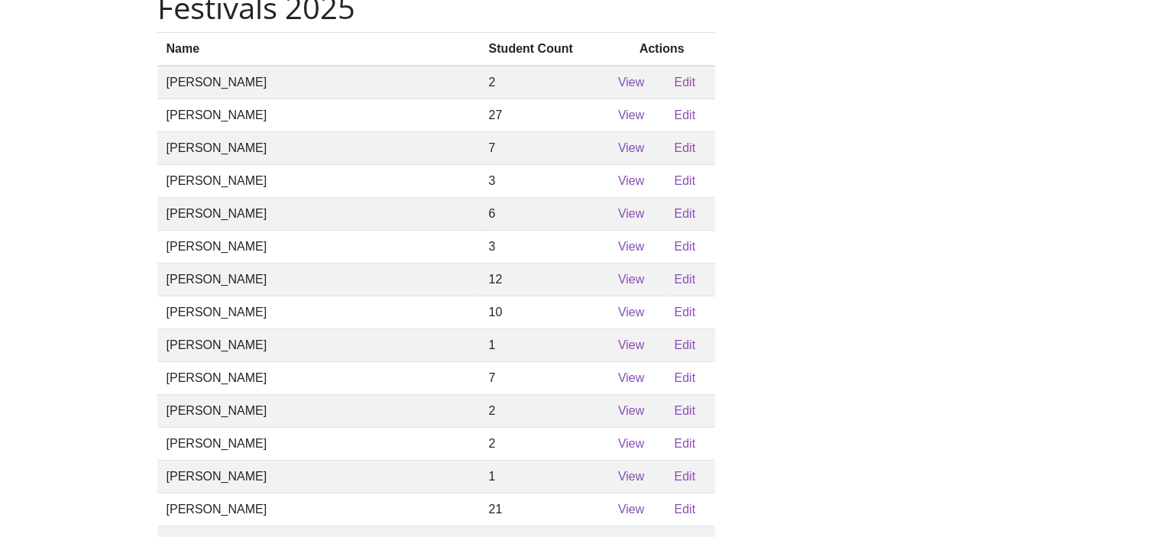
scroll to position [556, 0]
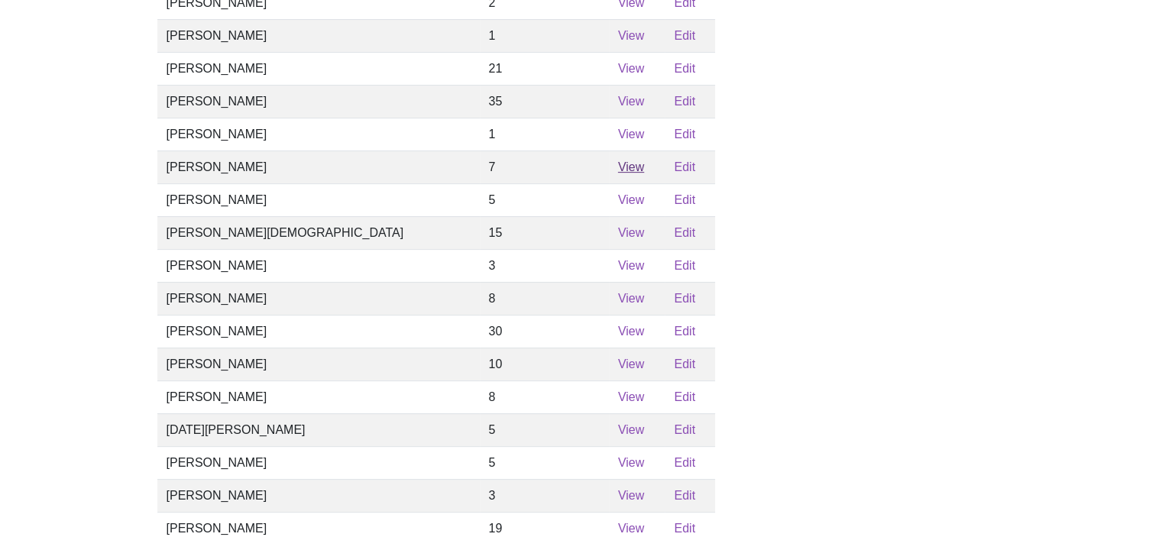
click at [618, 173] on link "View" at bounding box center [631, 166] width 26 height 13
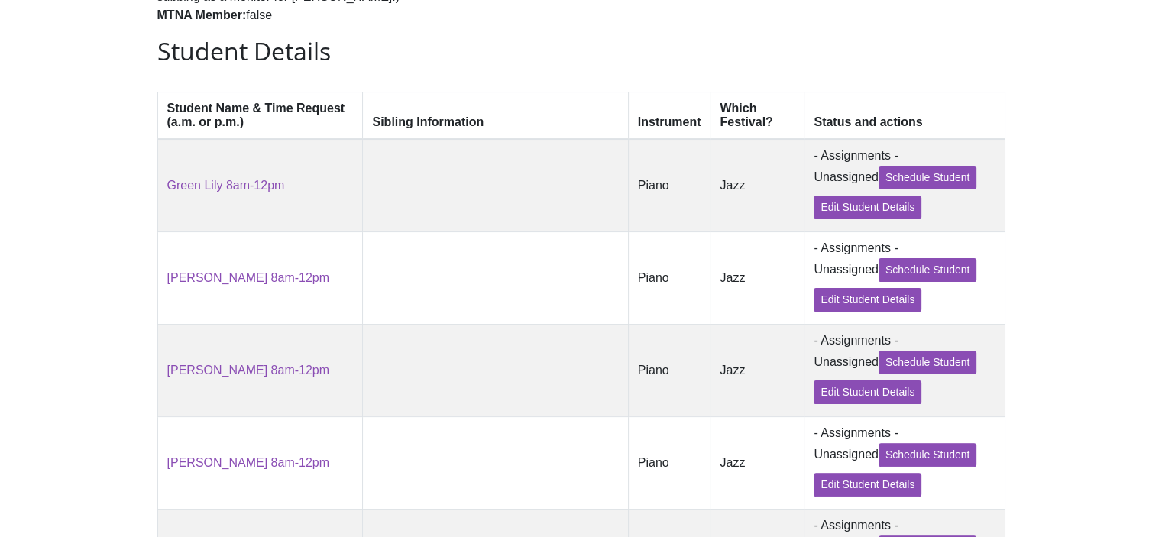
scroll to position [288, 0]
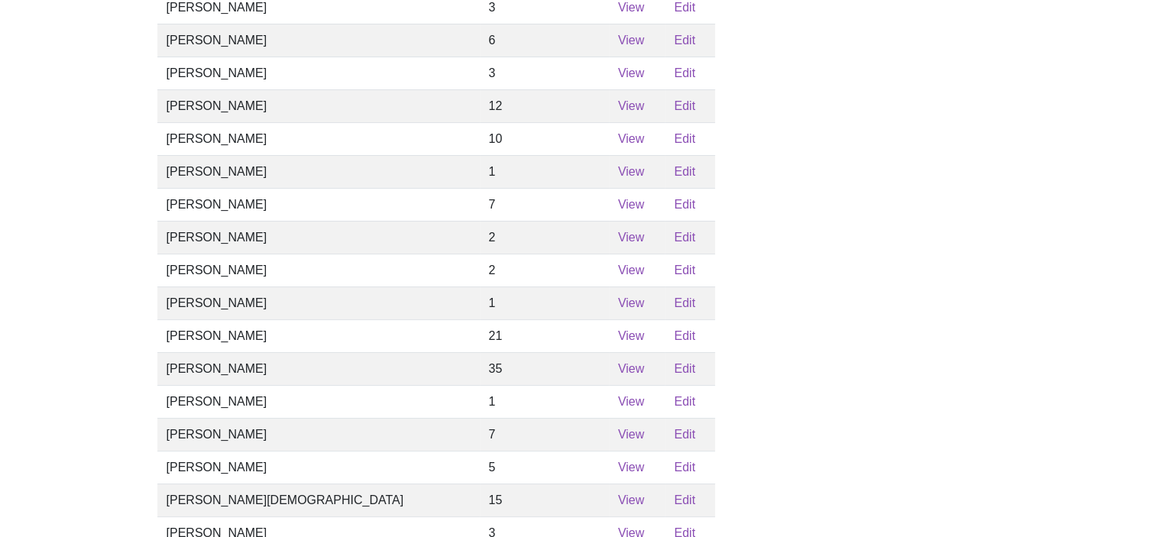
scroll to position [556, 0]
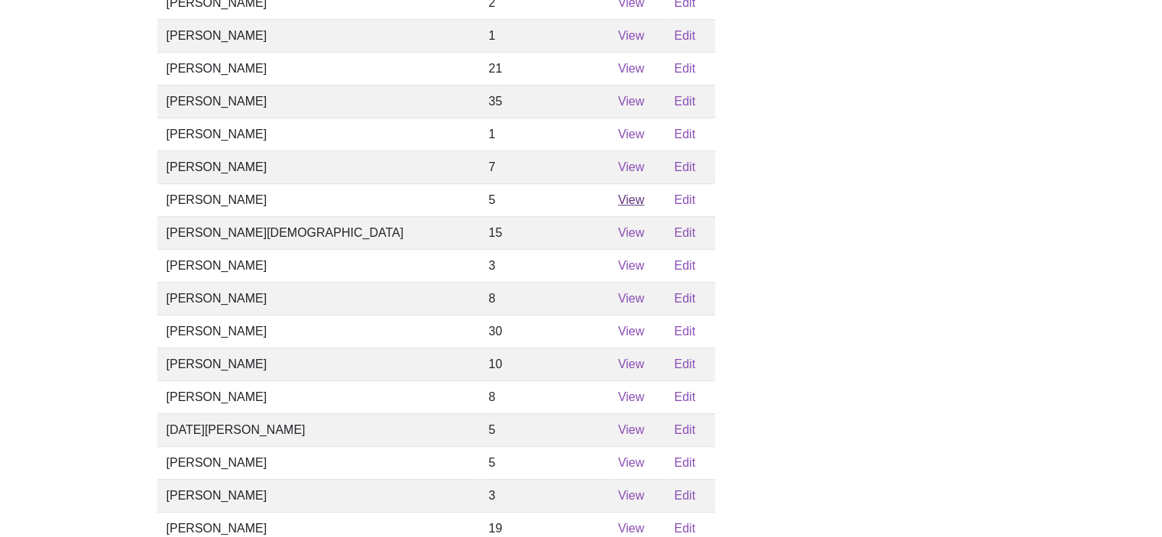
click at [618, 206] on link "View" at bounding box center [631, 199] width 26 height 13
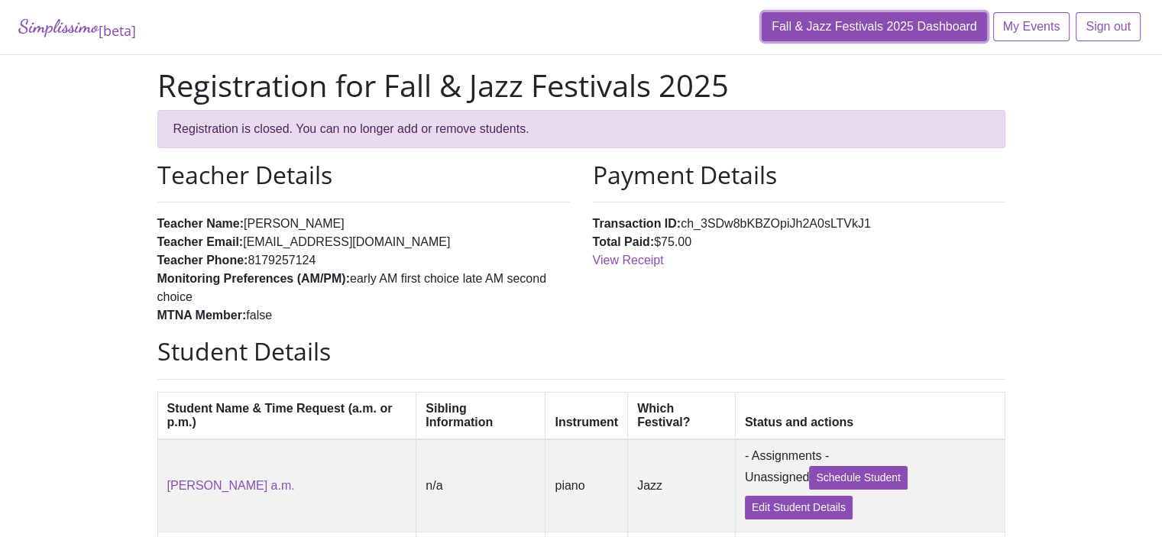
click at [886, 30] on link "Fall & Jazz Festivals 2025 Dashboard" at bounding box center [874, 26] width 225 height 29
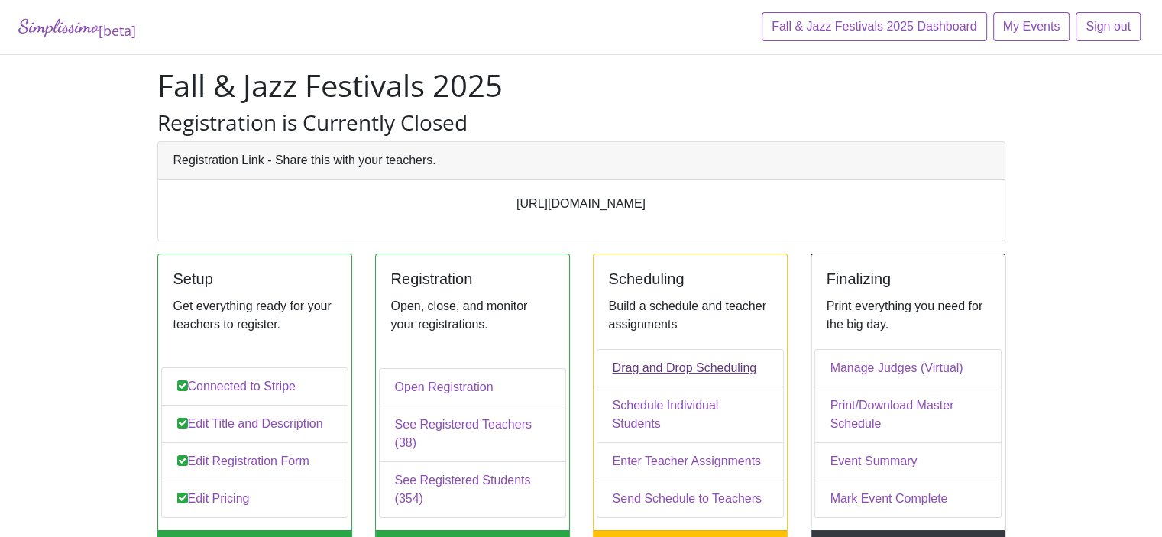
click at [679, 387] on link "Drag and Drop Scheduling" at bounding box center [690, 368] width 187 height 38
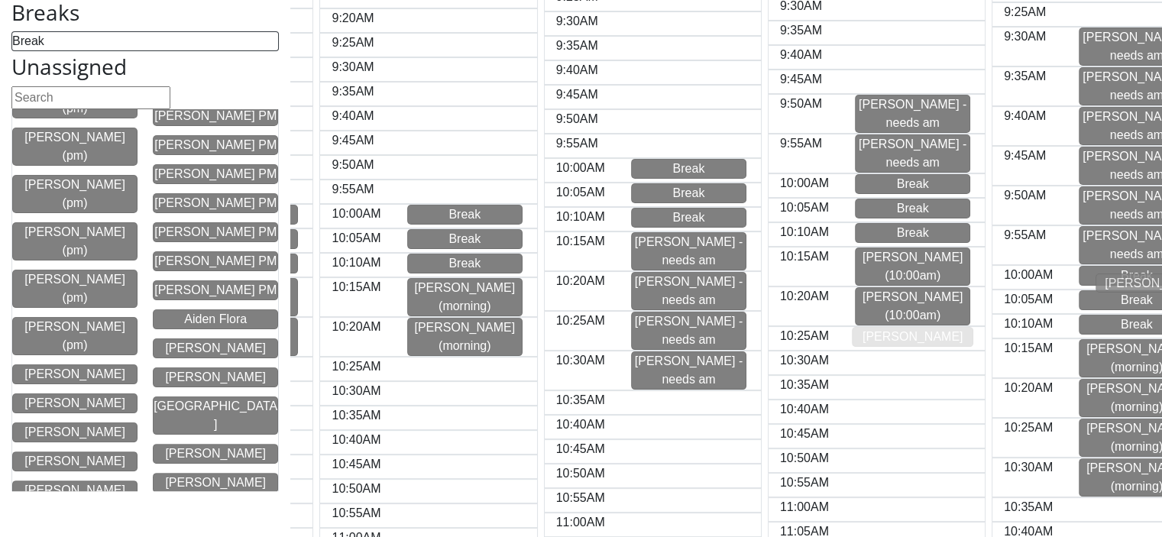
scroll to position [0, 208]
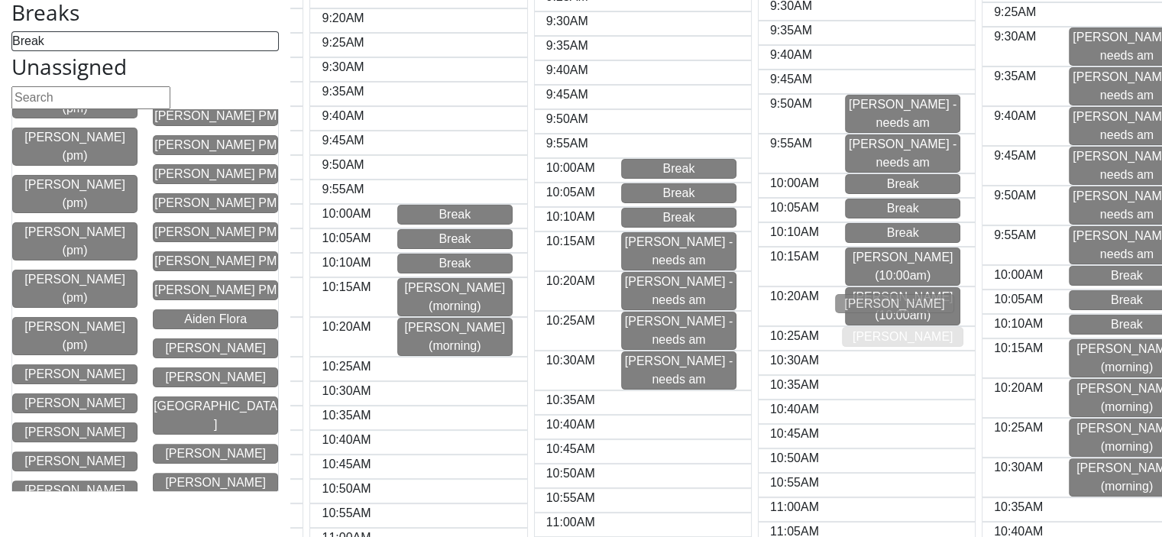
drag, startPoint x: 219, startPoint y: 472, endPoint x: 908, endPoint y: 308, distance: 707.8
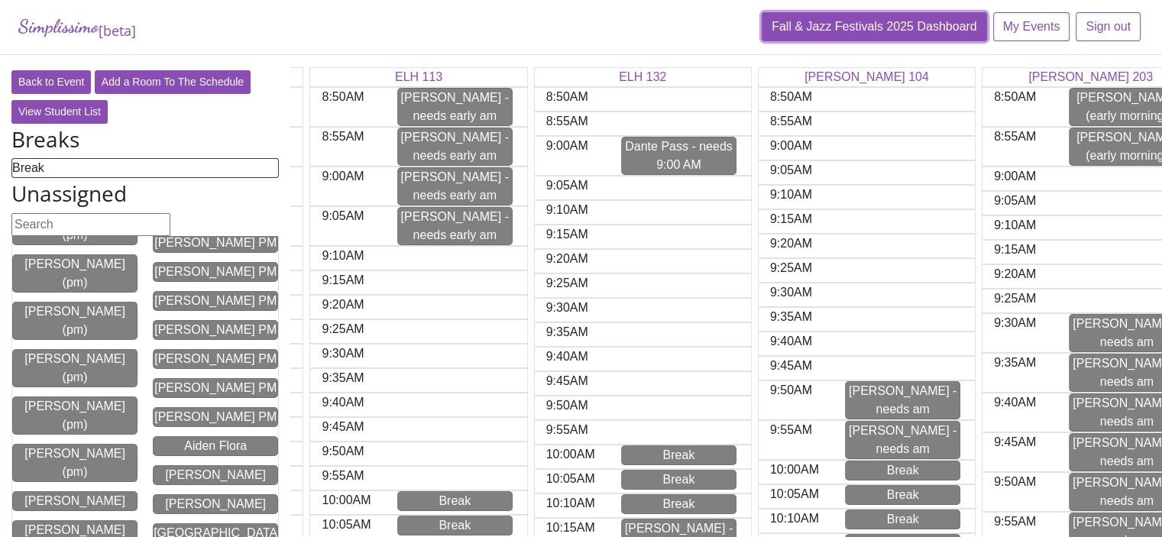
click at [913, 23] on link "Fall & Jazz Festivals 2025 Dashboard" at bounding box center [874, 26] width 225 height 29
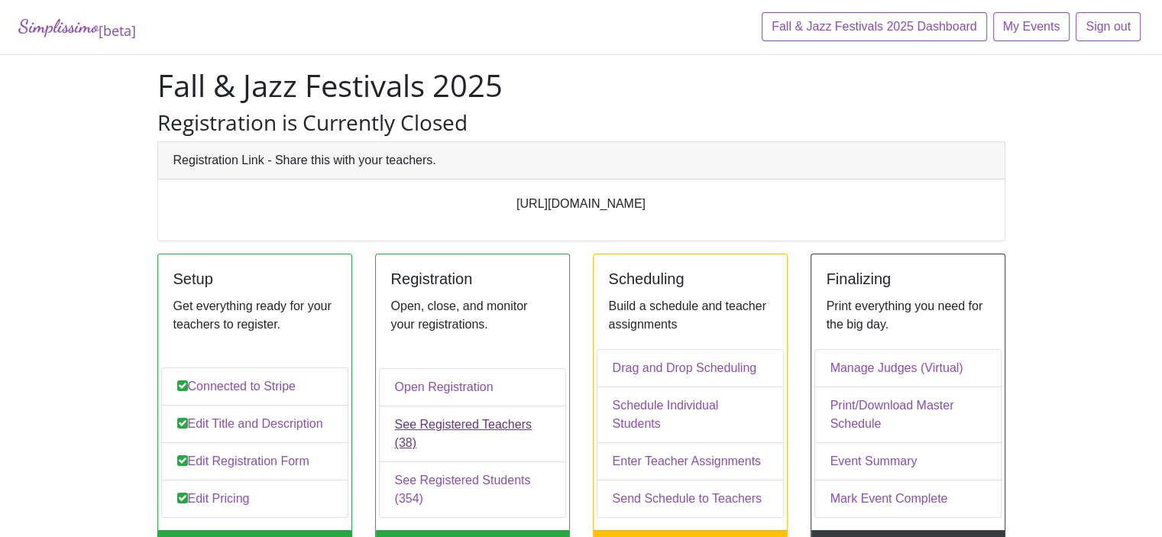
click at [410, 445] on link "See Registered Teachers (38)" at bounding box center [472, 434] width 187 height 57
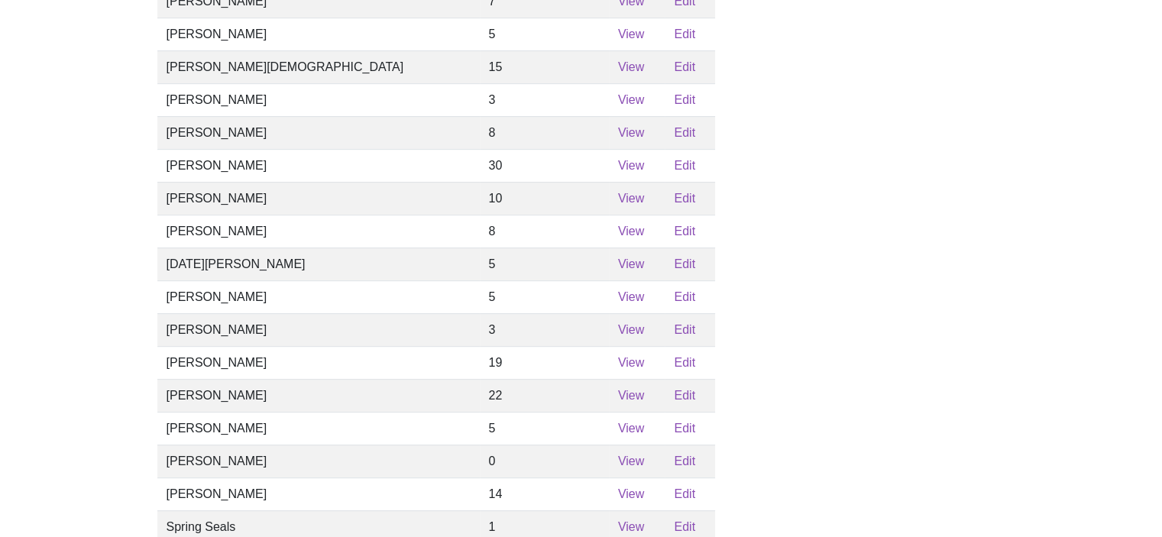
scroll to position [726, 0]
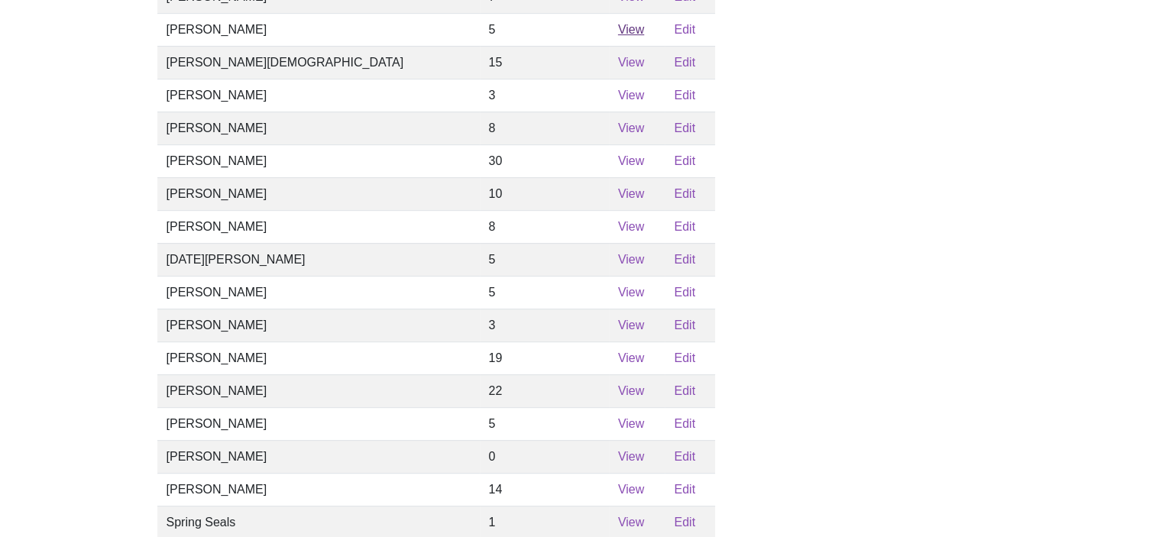
click at [618, 36] on link "View" at bounding box center [631, 29] width 26 height 13
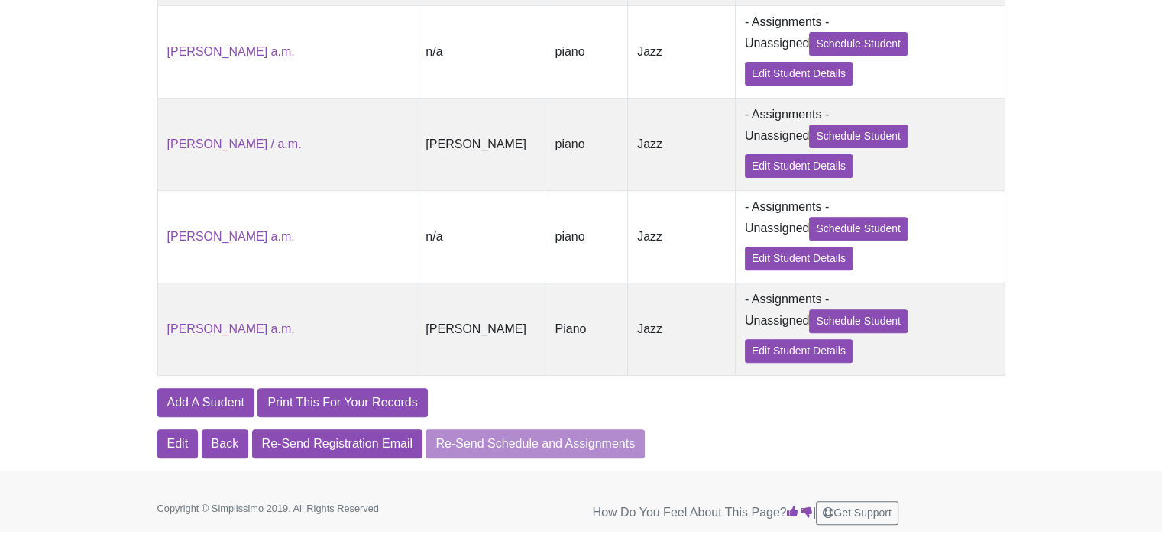
scroll to position [539, 0]
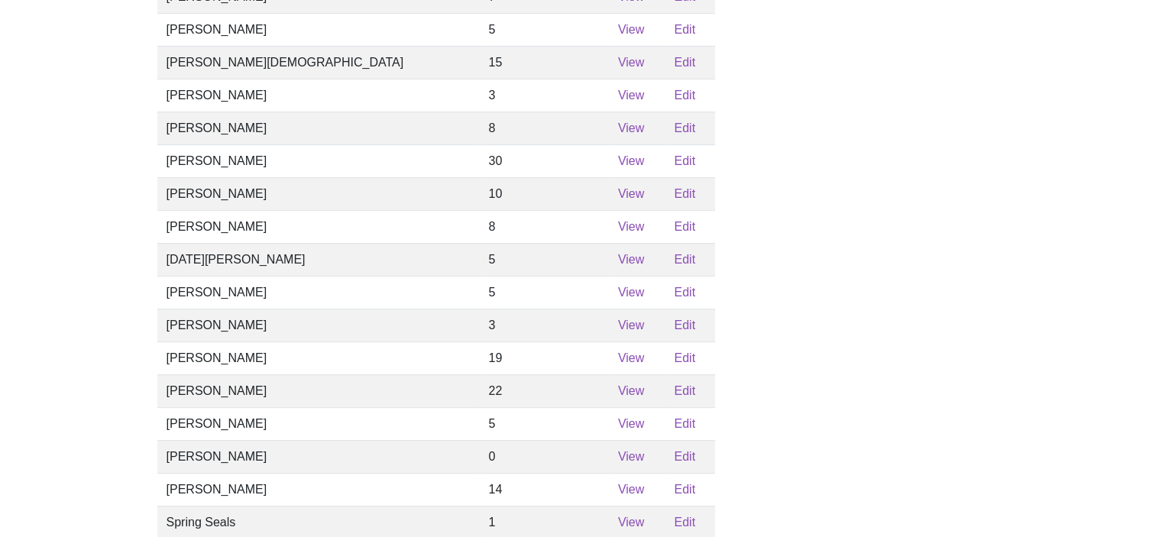
scroll to position [726, 0]
click at [618, 69] on link "View" at bounding box center [631, 62] width 26 height 13
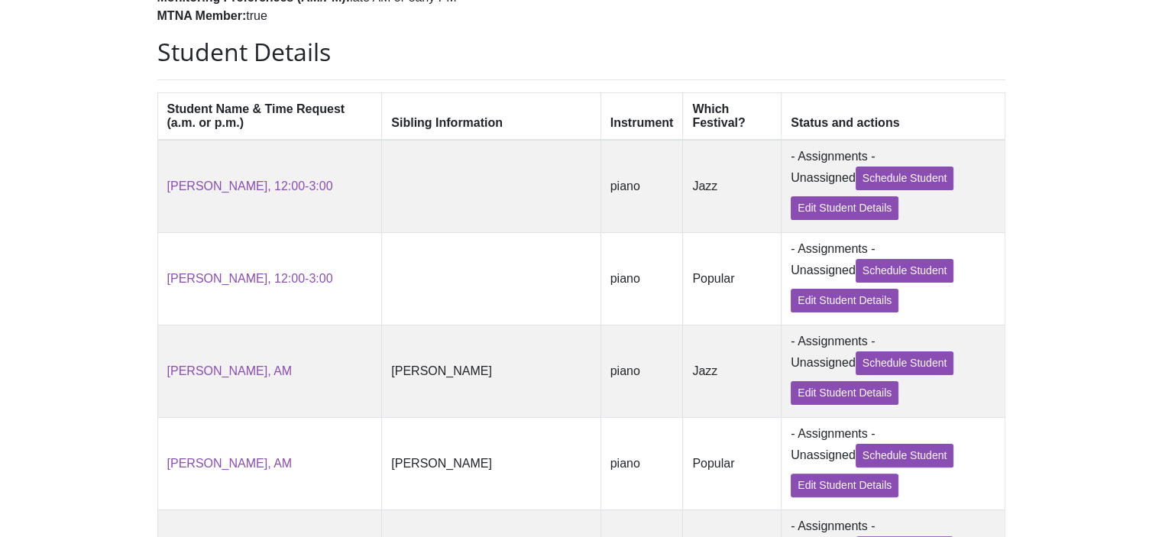
scroll to position [281, 0]
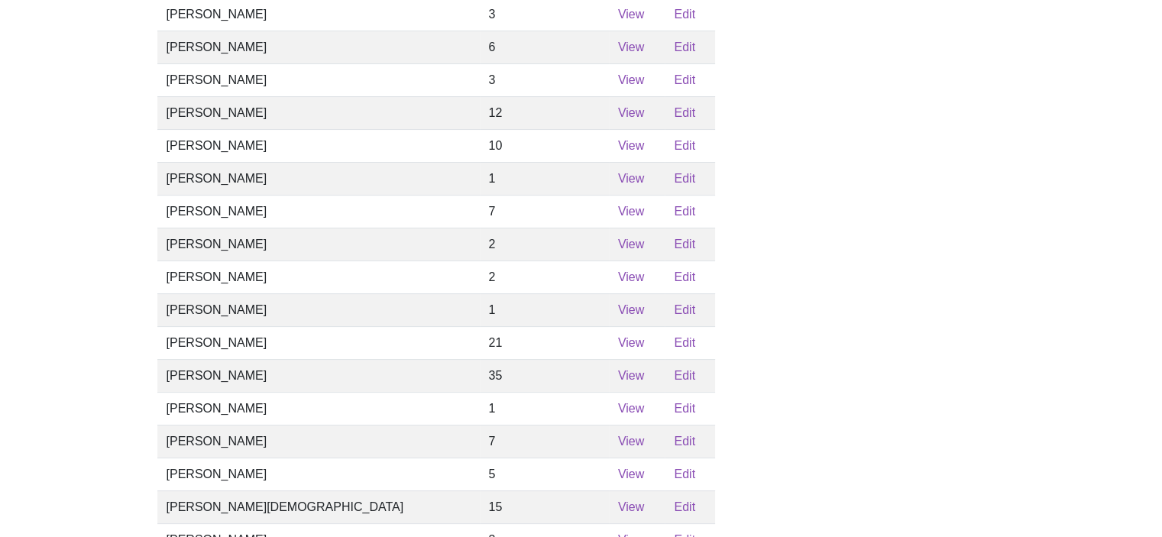
scroll to position [726, 0]
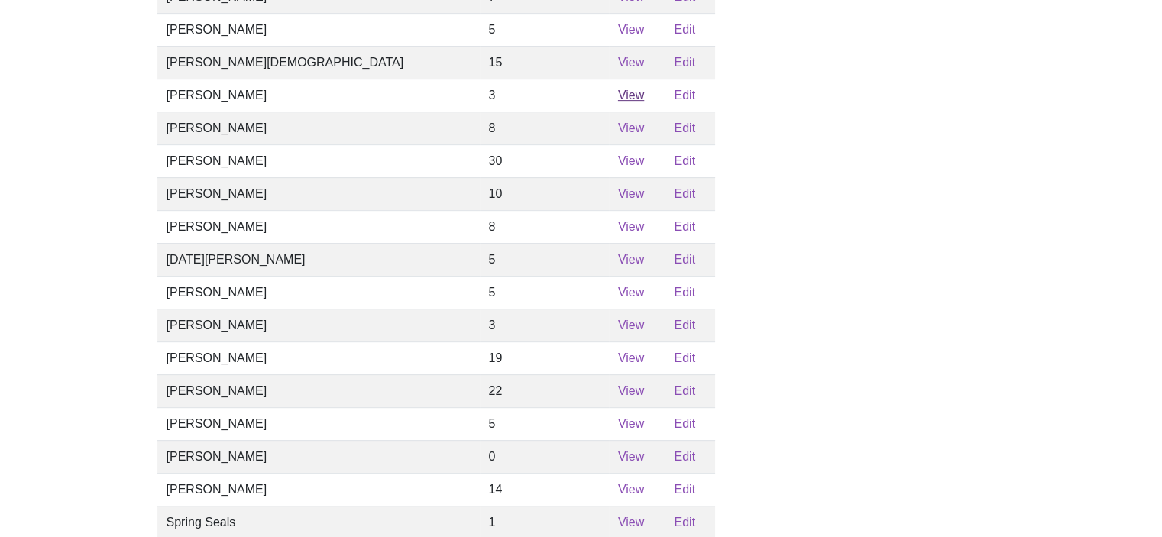
click at [618, 102] on link "View" at bounding box center [631, 95] width 26 height 13
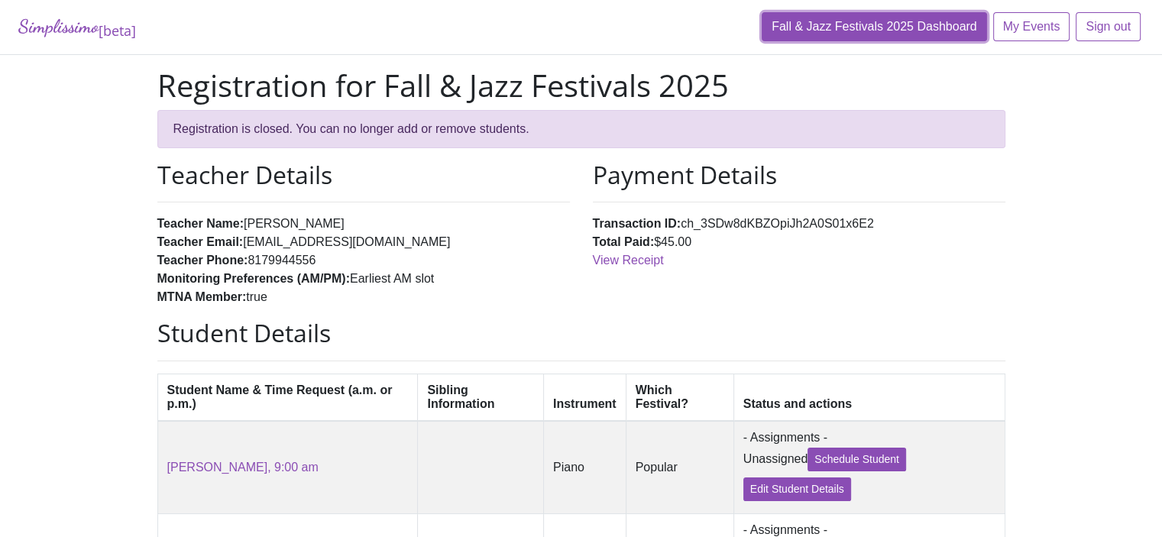
click at [865, 32] on link "Fall & Jazz Festivals 2025 Dashboard" at bounding box center [874, 26] width 225 height 29
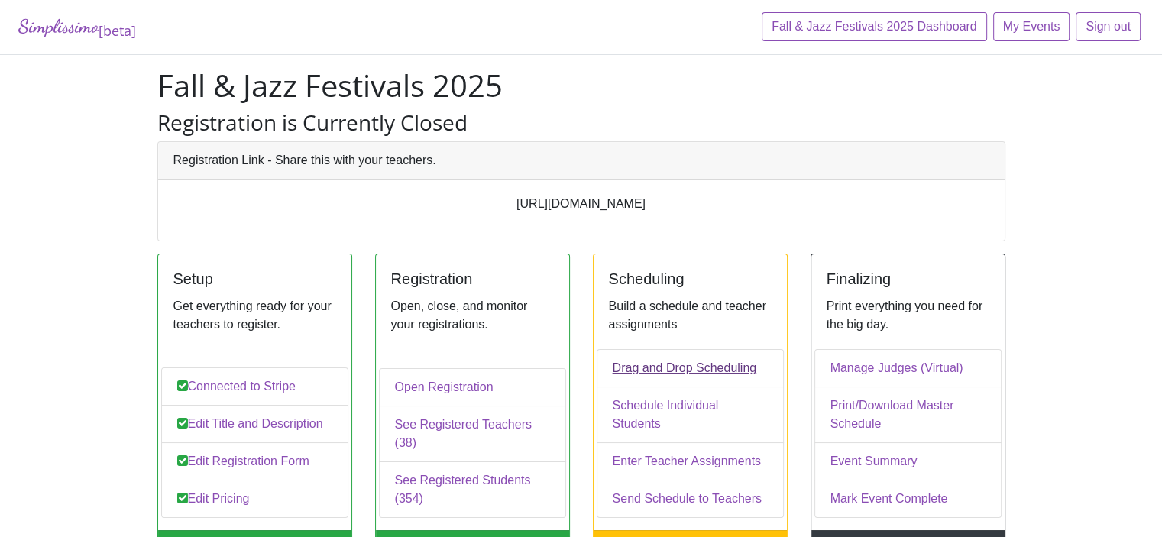
click at [631, 386] on link "Drag and Drop Scheduling" at bounding box center [690, 368] width 187 height 38
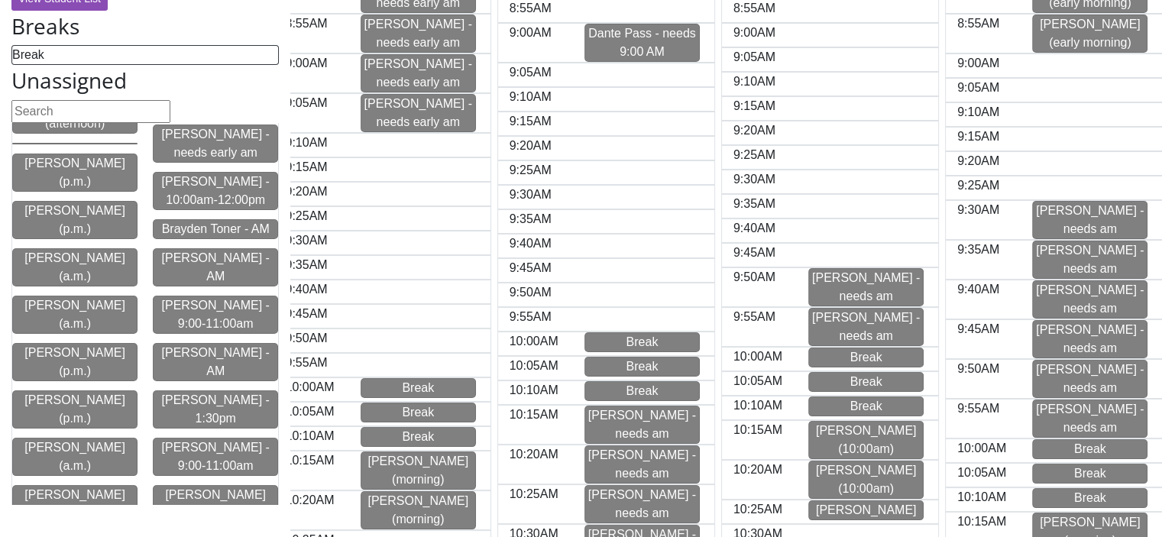
scroll to position [107, 0]
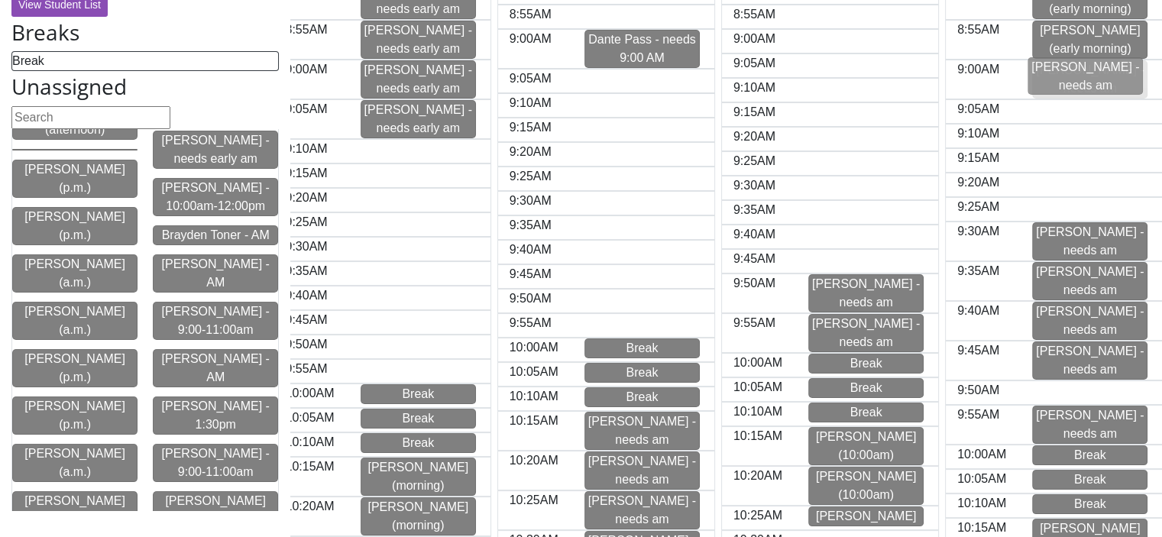
drag, startPoint x: 1071, startPoint y: 377, endPoint x: 1063, endPoint y: 74, distance: 302.7
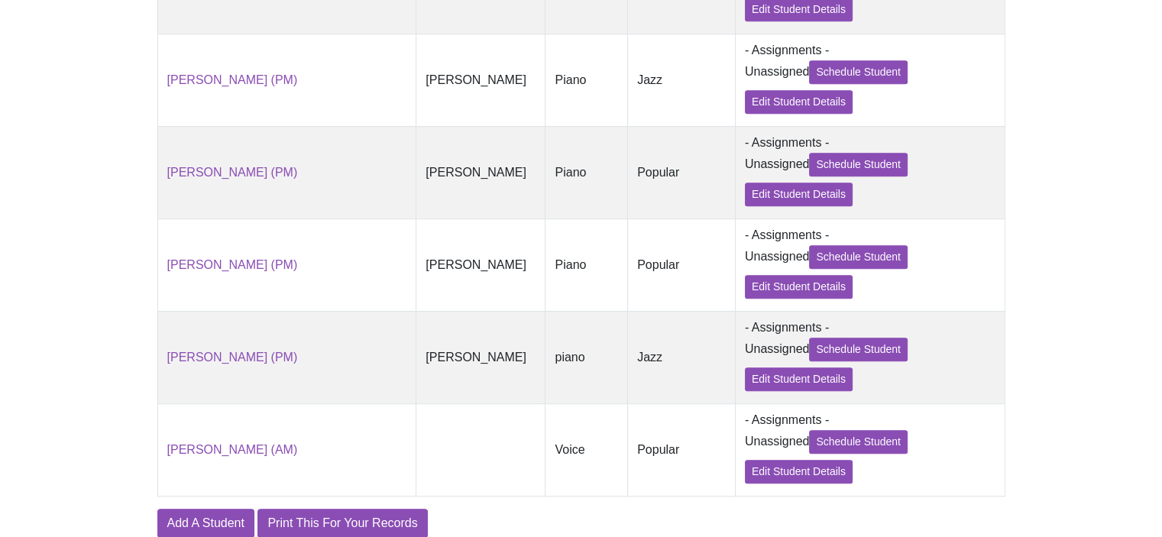
scroll to position [782, 0]
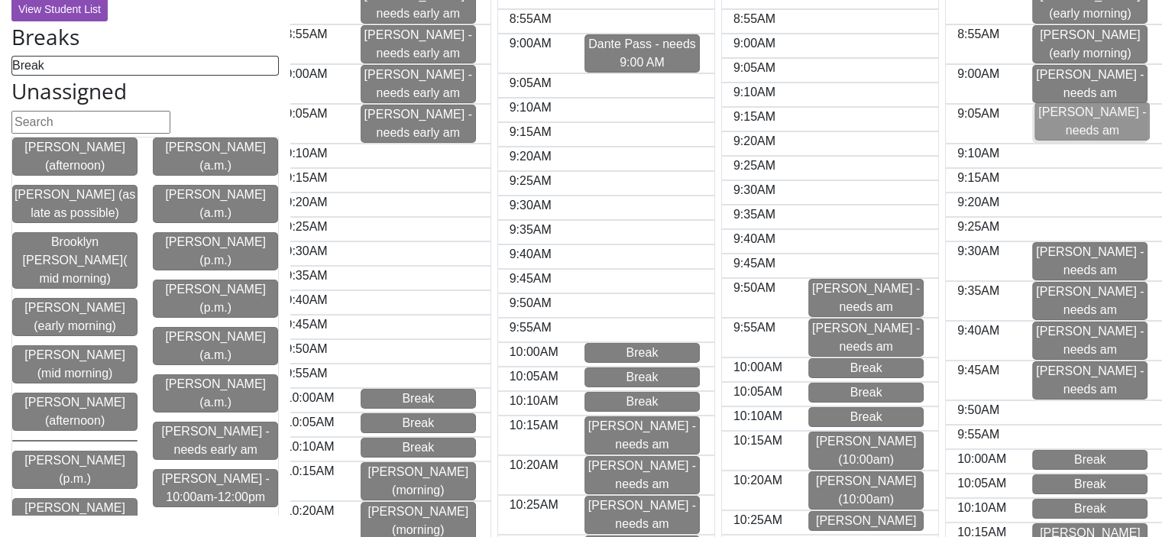
drag, startPoint x: 1080, startPoint y: 429, endPoint x: 1080, endPoint y: 128, distance: 301.1
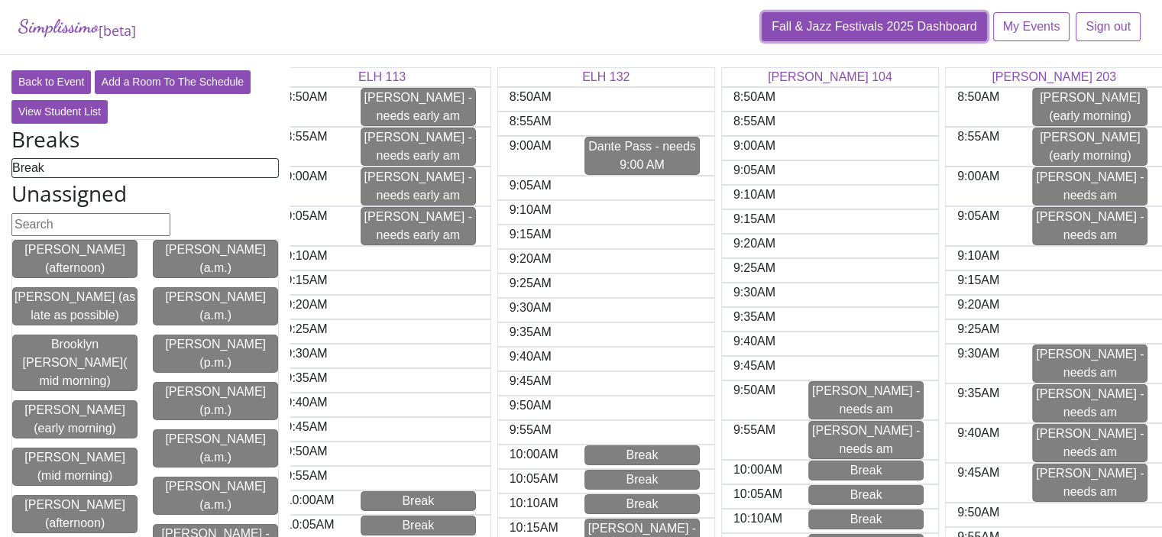
click at [837, 28] on link "Fall & Jazz Festivals 2025 Dashboard" at bounding box center [874, 26] width 225 height 29
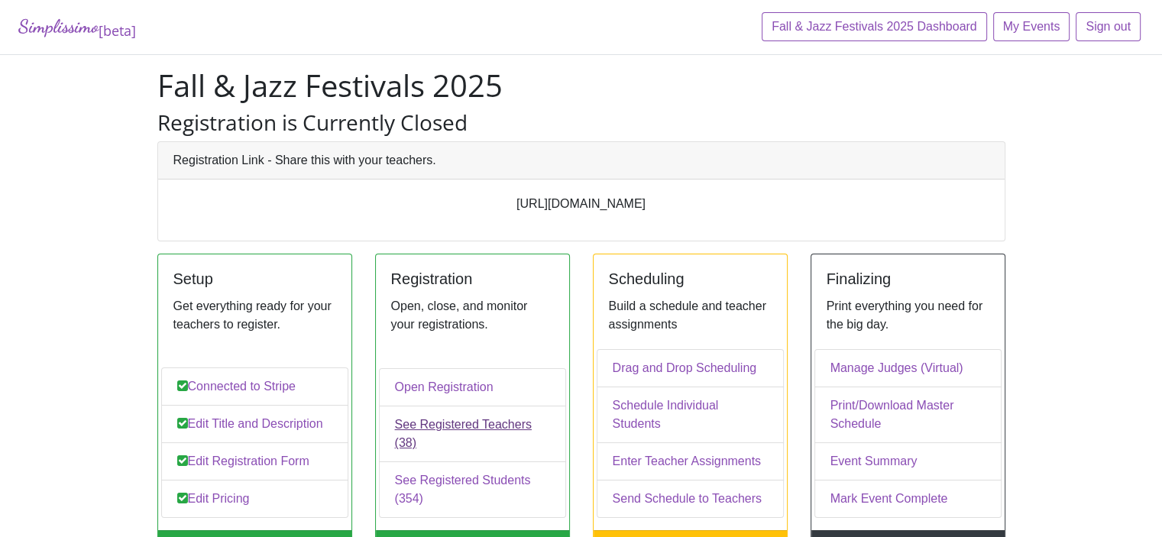
click at [423, 445] on link "See Registered Teachers (38)" at bounding box center [472, 434] width 187 height 57
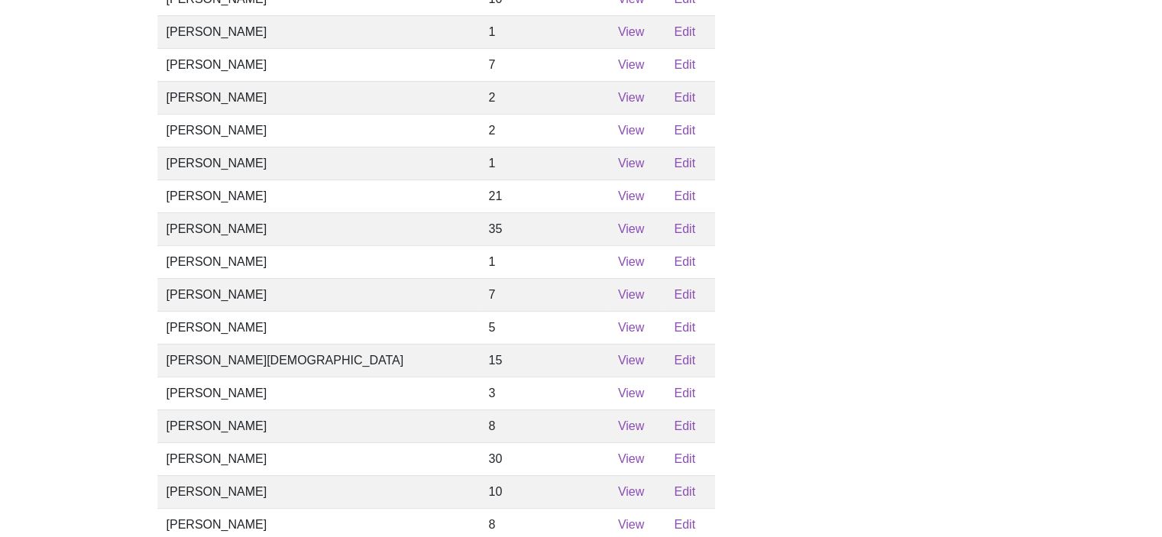
scroll to position [477, 0]
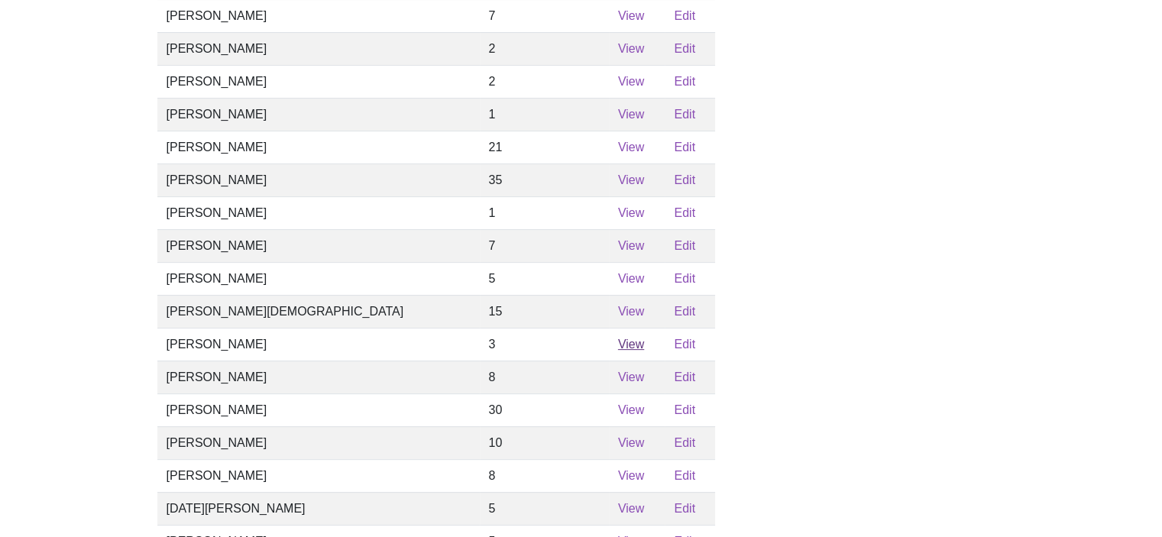
click at [618, 351] on link "View" at bounding box center [631, 344] width 26 height 13
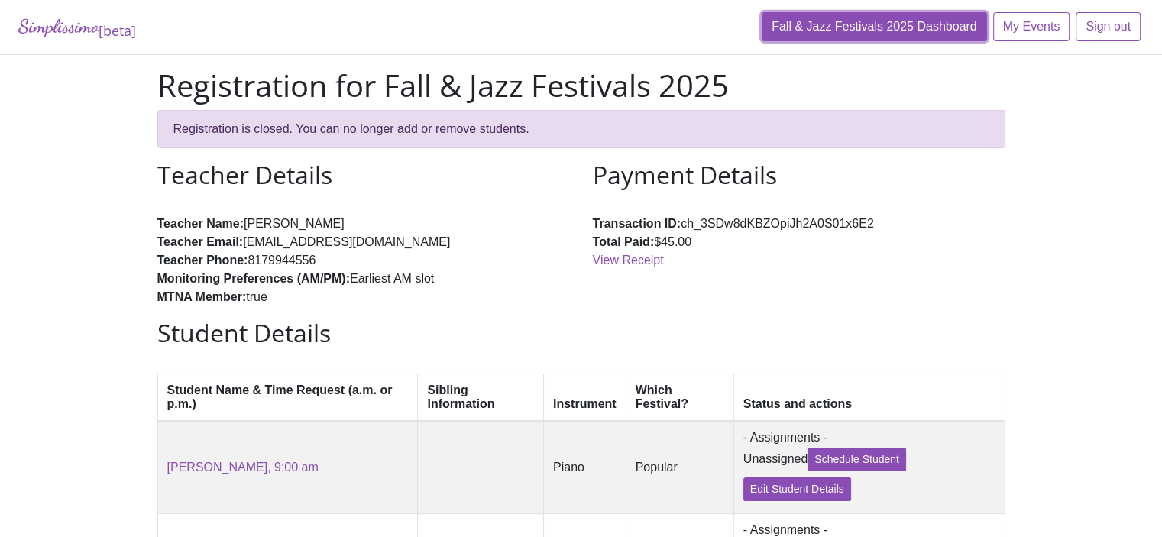
click at [841, 33] on link "Fall & Jazz Festivals 2025 Dashboard" at bounding box center [874, 26] width 225 height 29
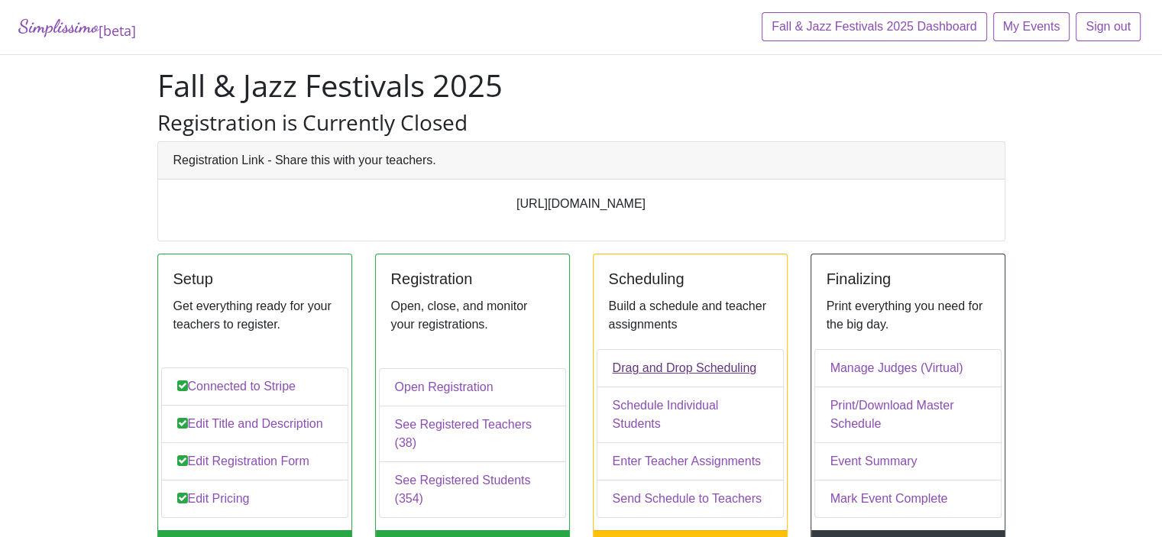
click at [641, 382] on link "Drag and Drop Scheduling" at bounding box center [690, 368] width 187 height 38
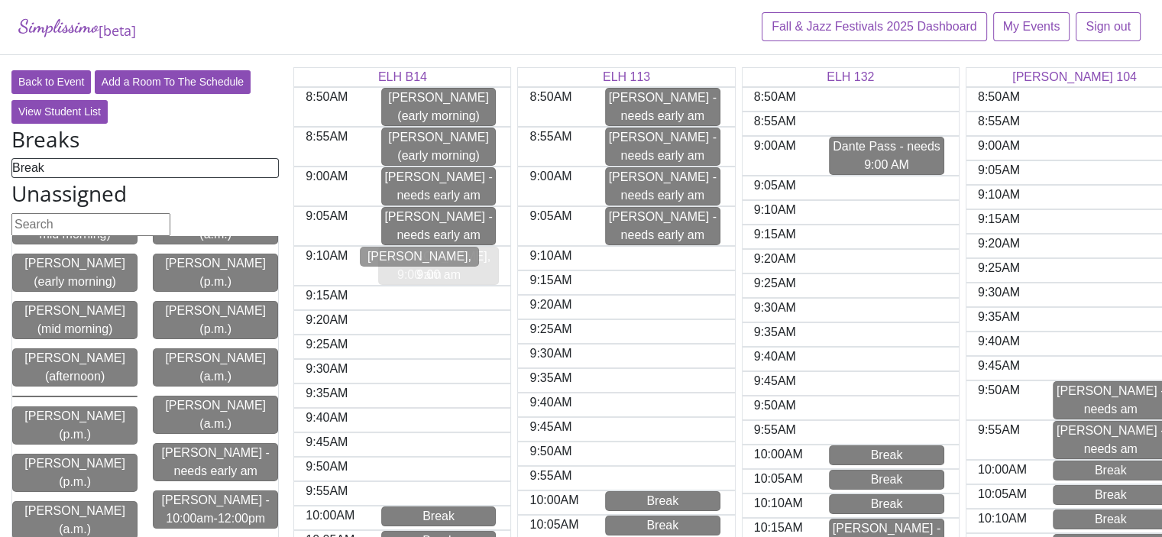
drag, startPoint x: 227, startPoint y: 342, endPoint x: 440, endPoint y: 259, distance: 228.6
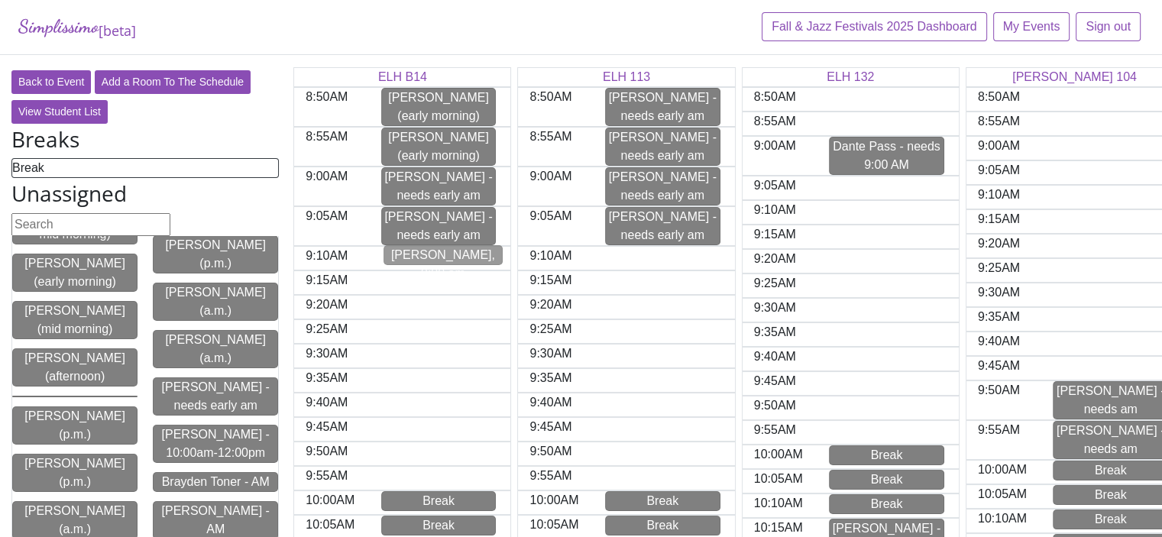
drag, startPoint x: 189, startPoint y: 341, endPoint x: 426, endPoint y: 258, distance: 251.1
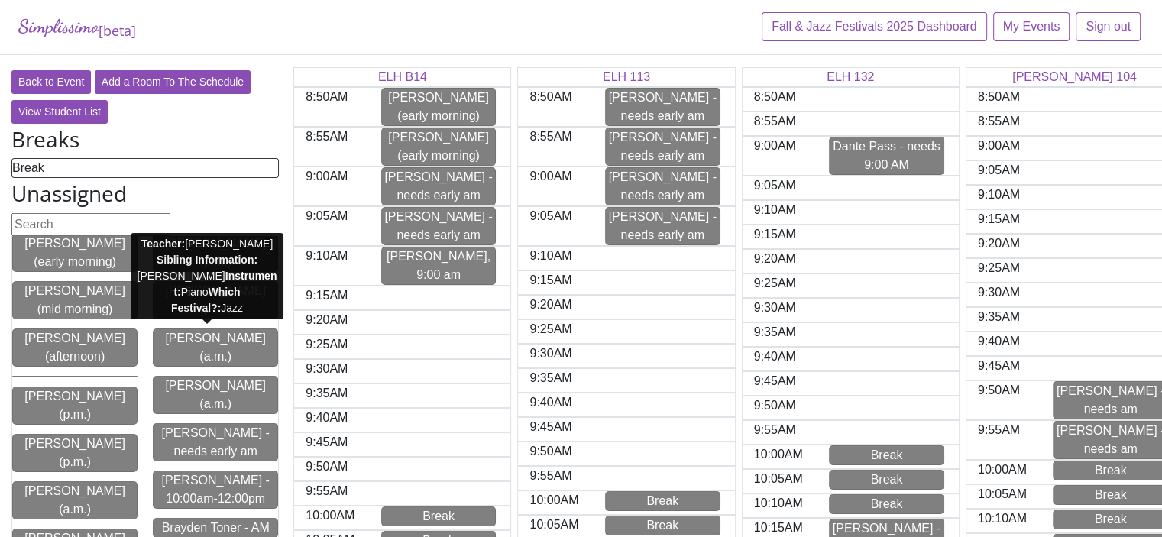
scroll to position [210, 0]
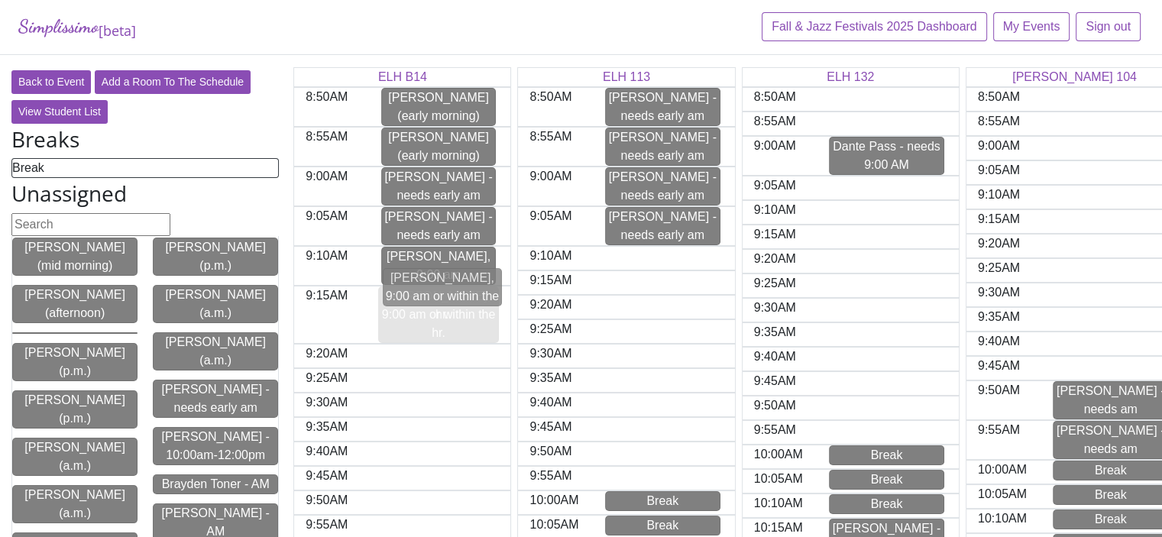
drag, startPoint x: 199, startPoint y: 311, endPoint x: 436, endPoint y: 285, distance: 238.3
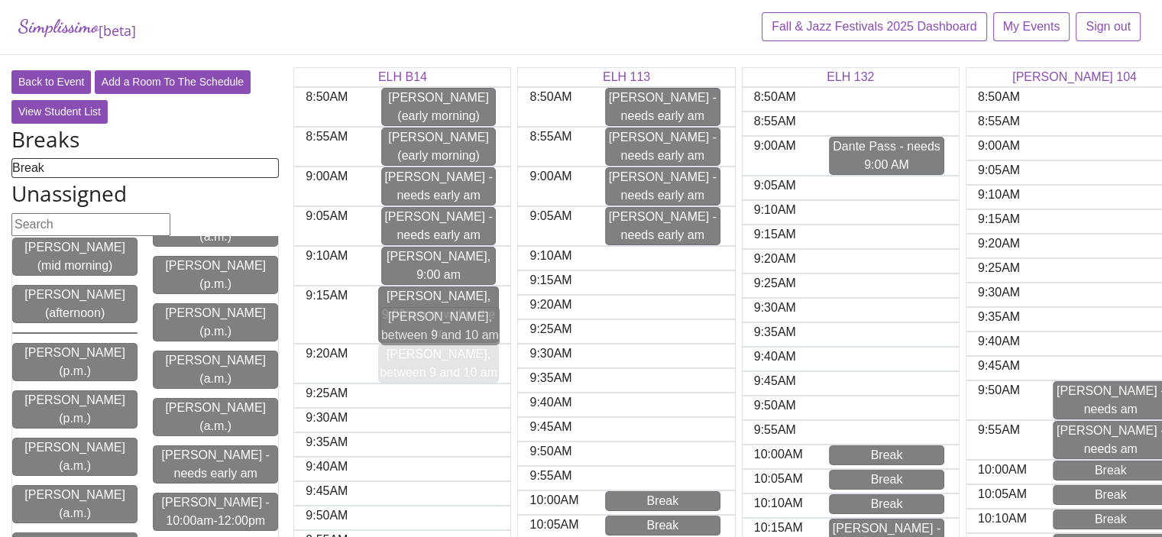
drag, startPoint x: 215, startPoint y: 316, endPoint x: 449, endPoint y: 328, distance: 234.1
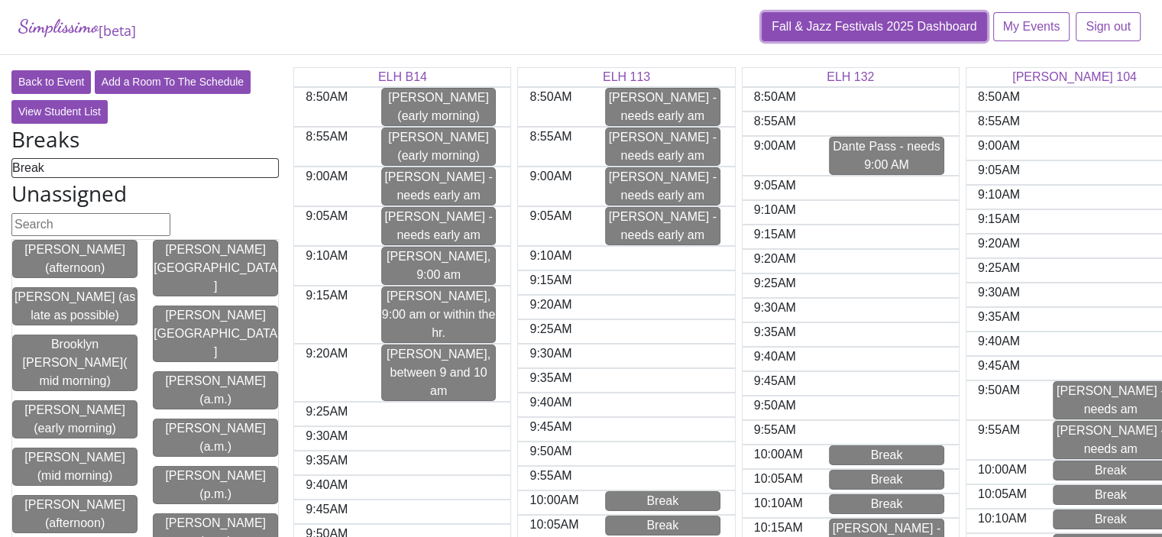
click at [831, 24] on link "Fall & Jazz Festivals 2025 Dashboard" at bounding box center [874, 26] width 225 height 29
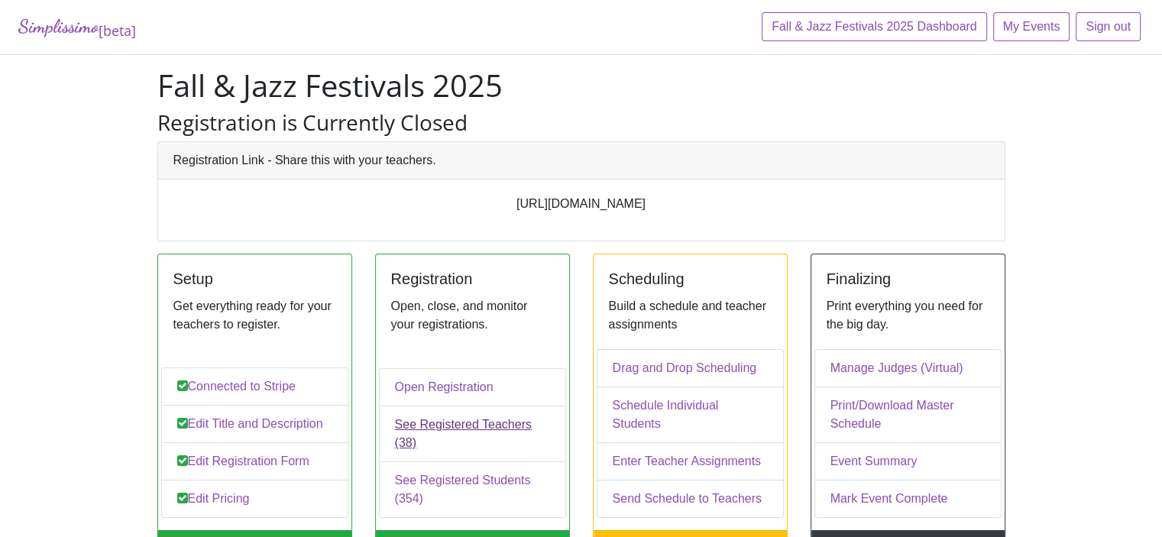
click at [430, 437] on link "See Registered Teachers (38)" at bounding box center [472, 434] width 187 height 57
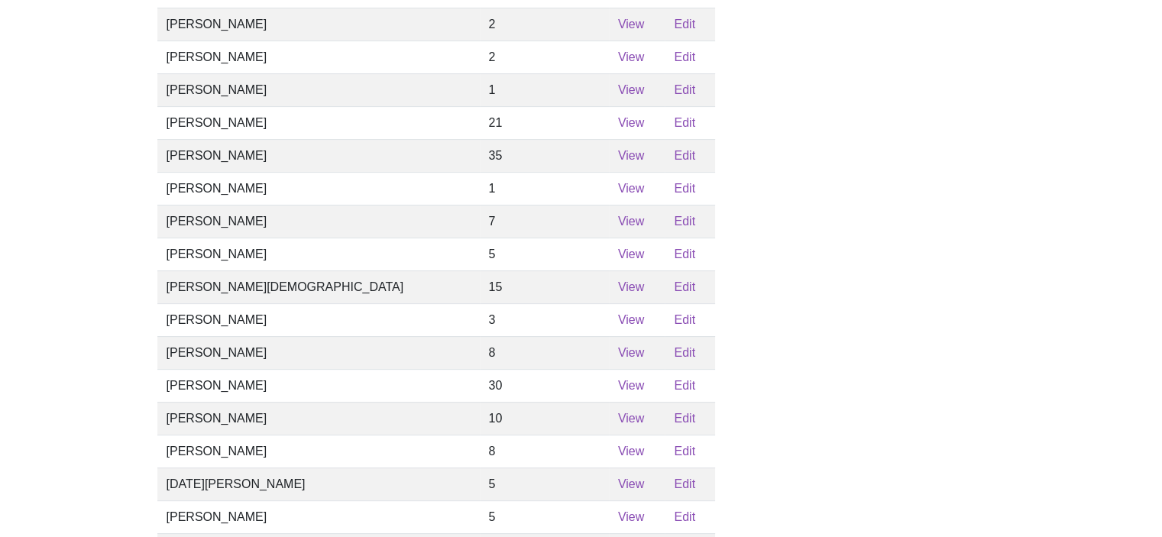
scroll to position [611, 0]
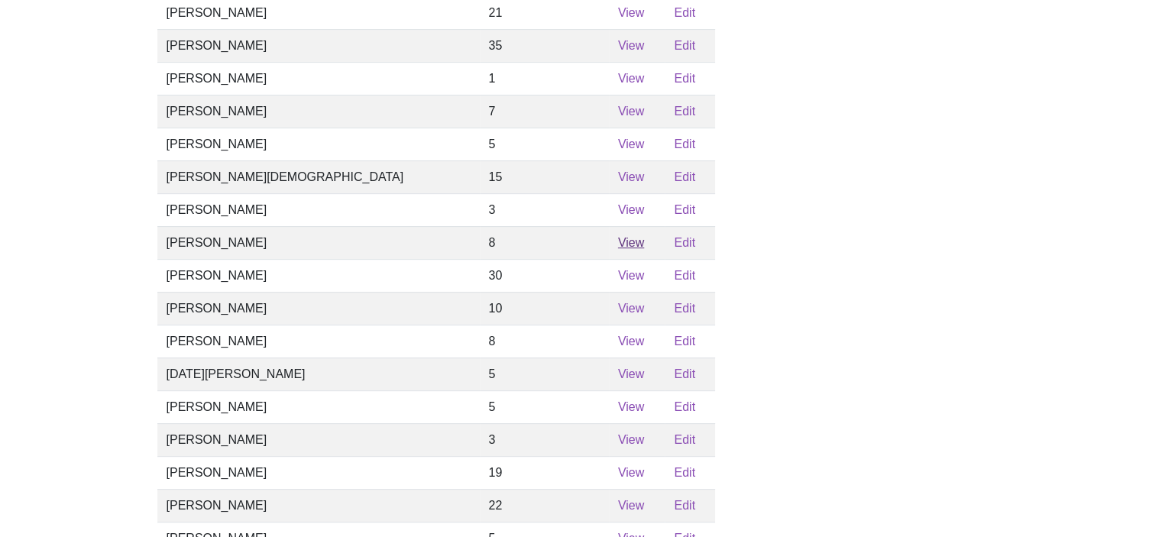
click at [618, 249] on link "View" at bounding box center [631, 242] width 26 height 13
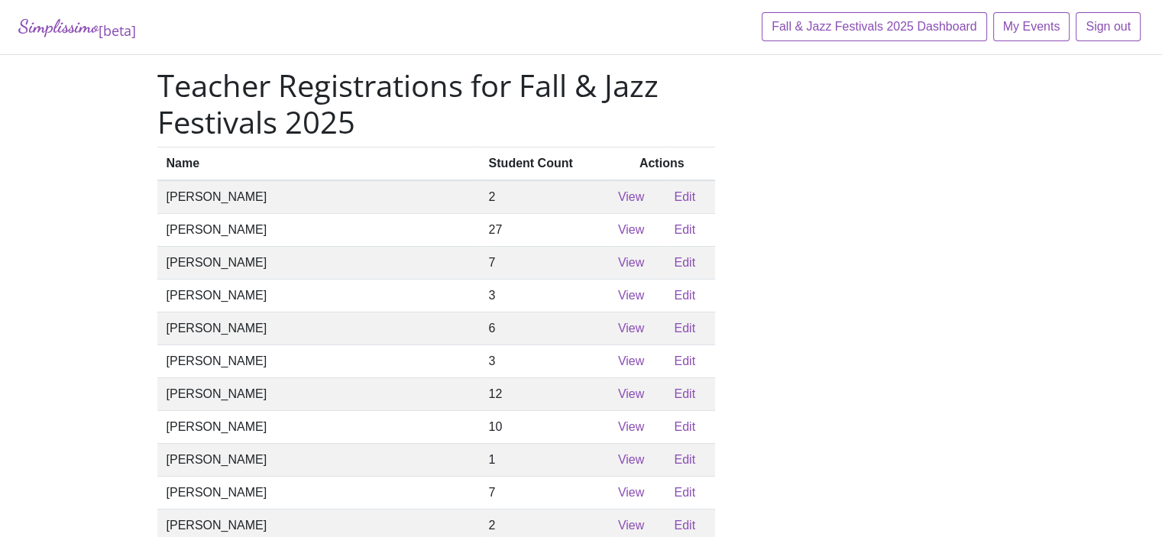
scroll to position [611, 0]
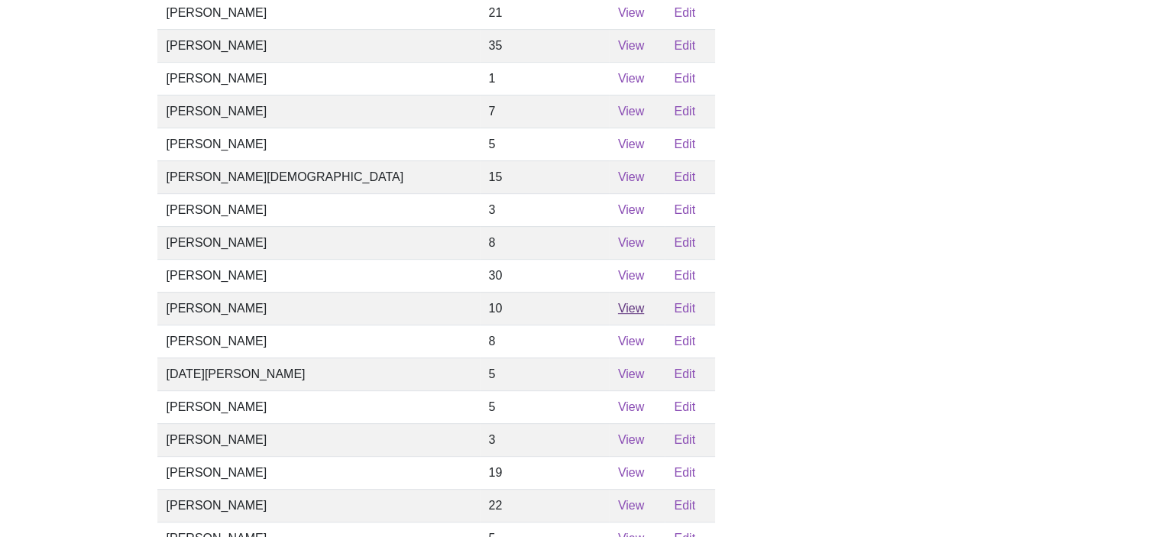
click at [618, 315] on link "View" at bounding box center [631, 308] width 26 height 13
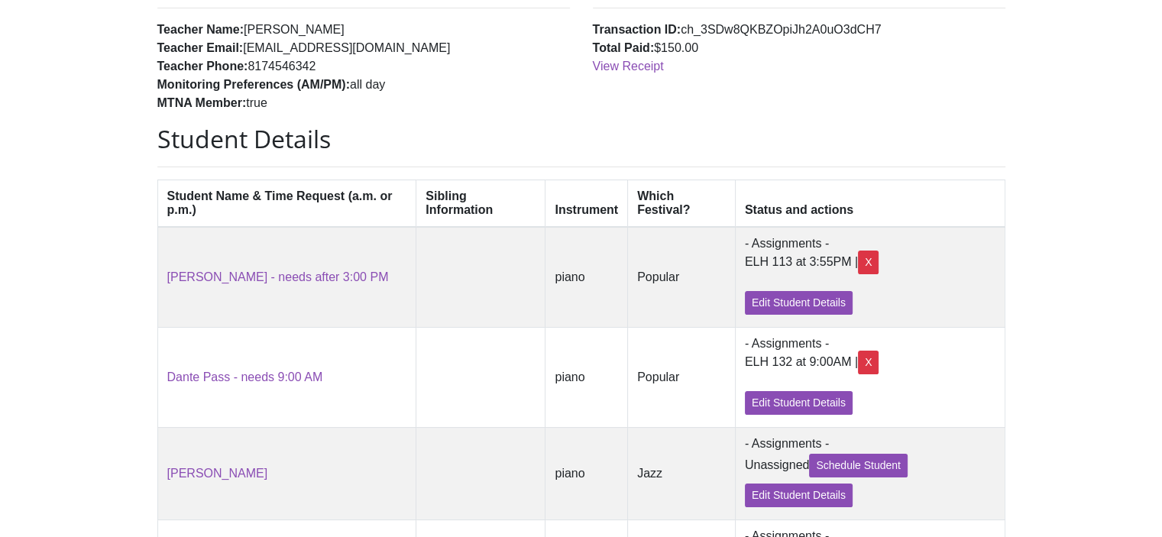
scroll to position [193, 0]
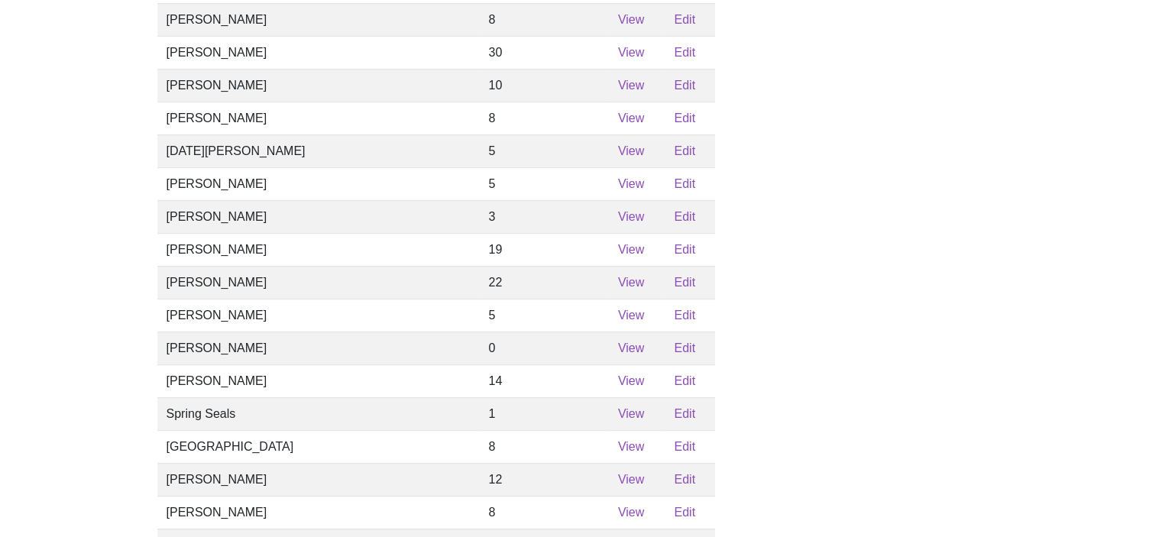
scroll to position [879, 0]
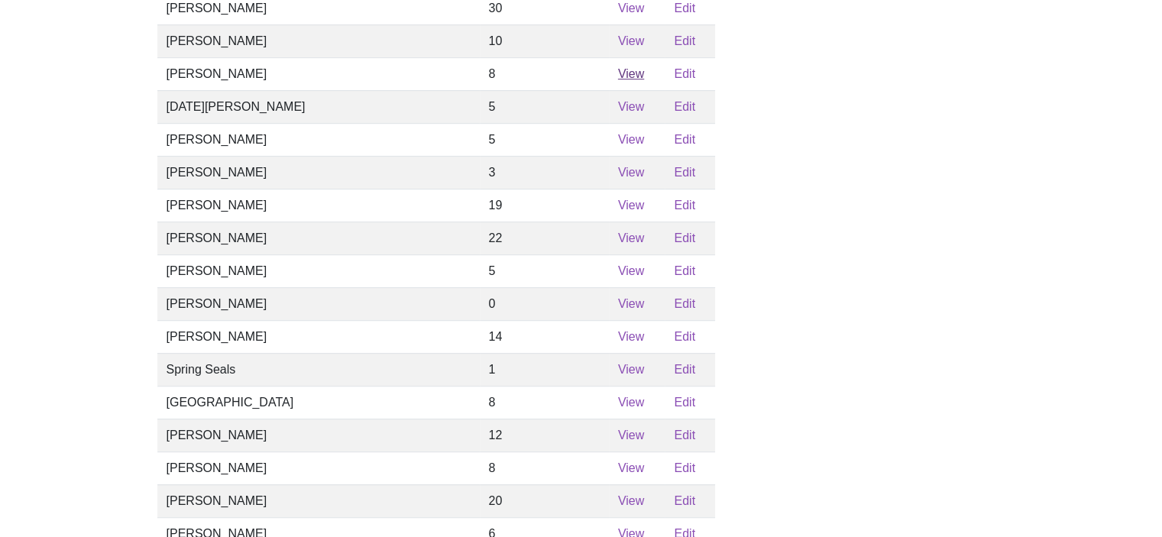
click at [618, 80] on link "View" at bounding box center [631, 73] width 26 height 13
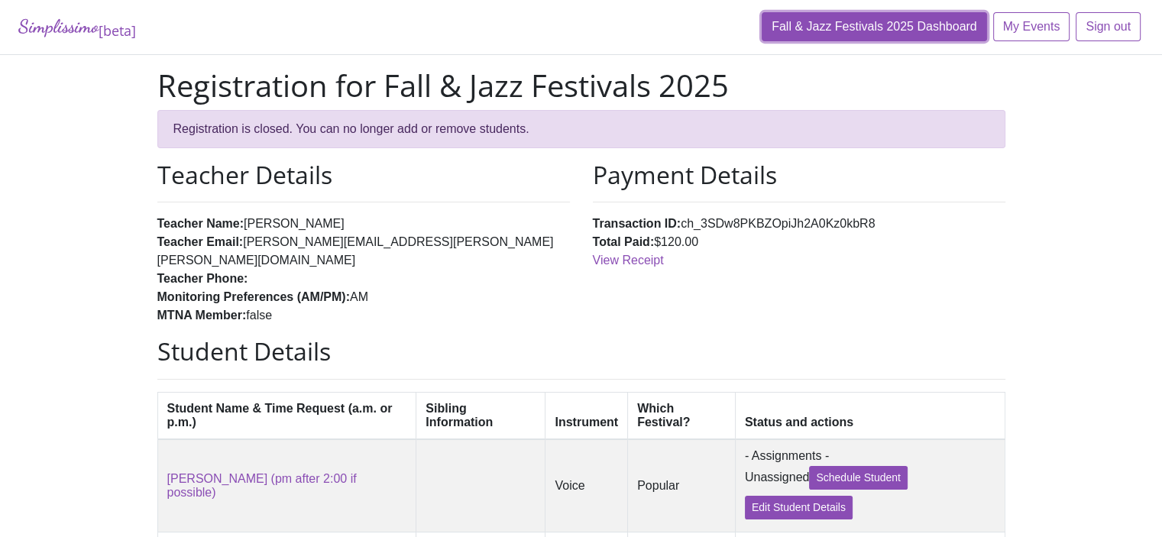
click at [857, 28] on link "Fall & Jazz Festivals 2025 Dashboard" at bounding box center [874, 26] width 225 height 29
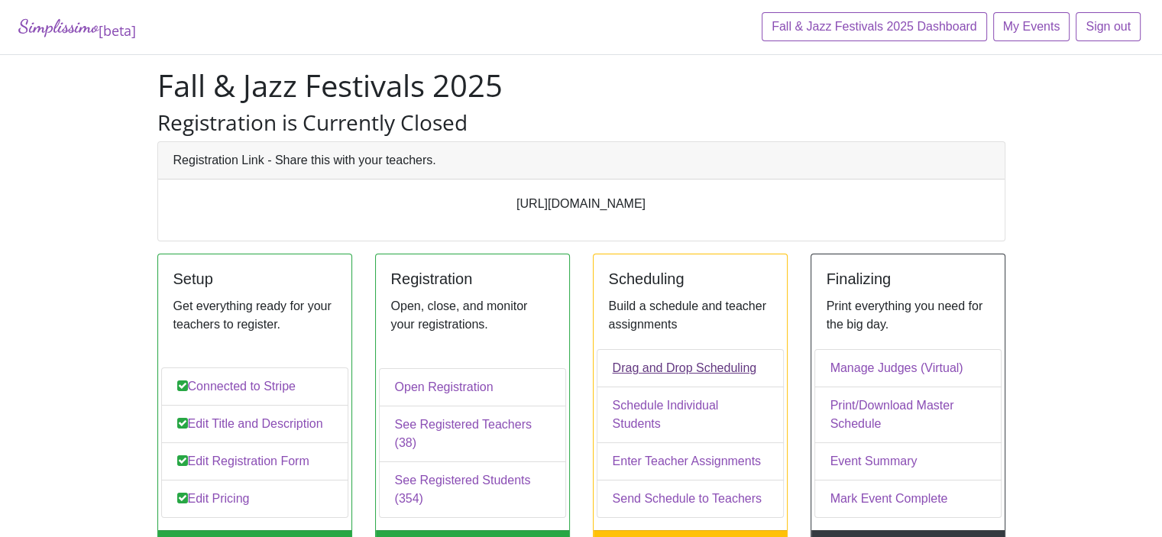
click at [703, 387] on link "Drag and Drop Scheduling" at bounding box center [690, 368] width 187 height 38
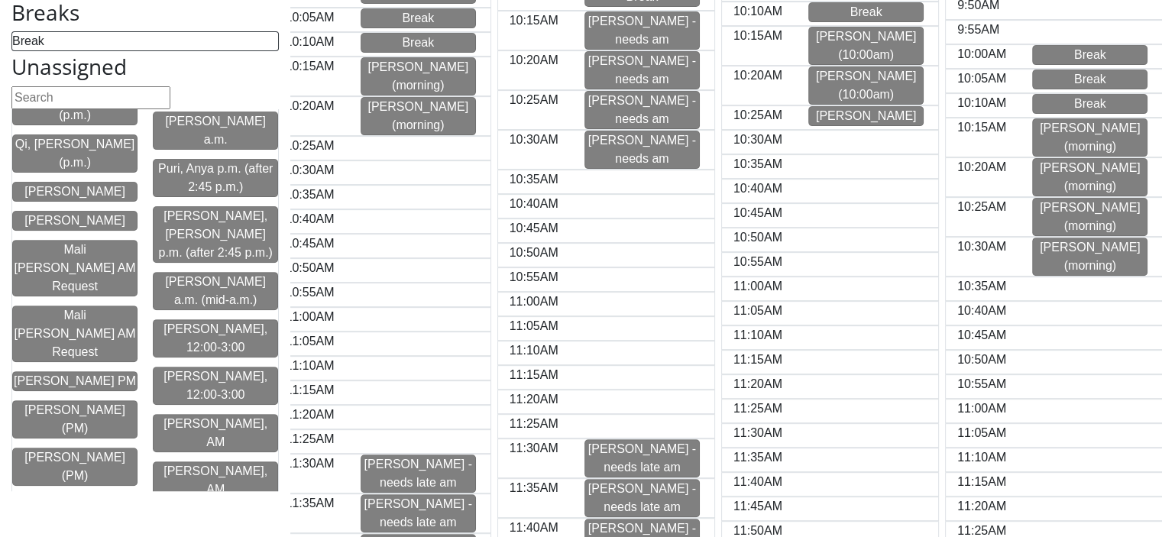
scroll to position [2477, 0]
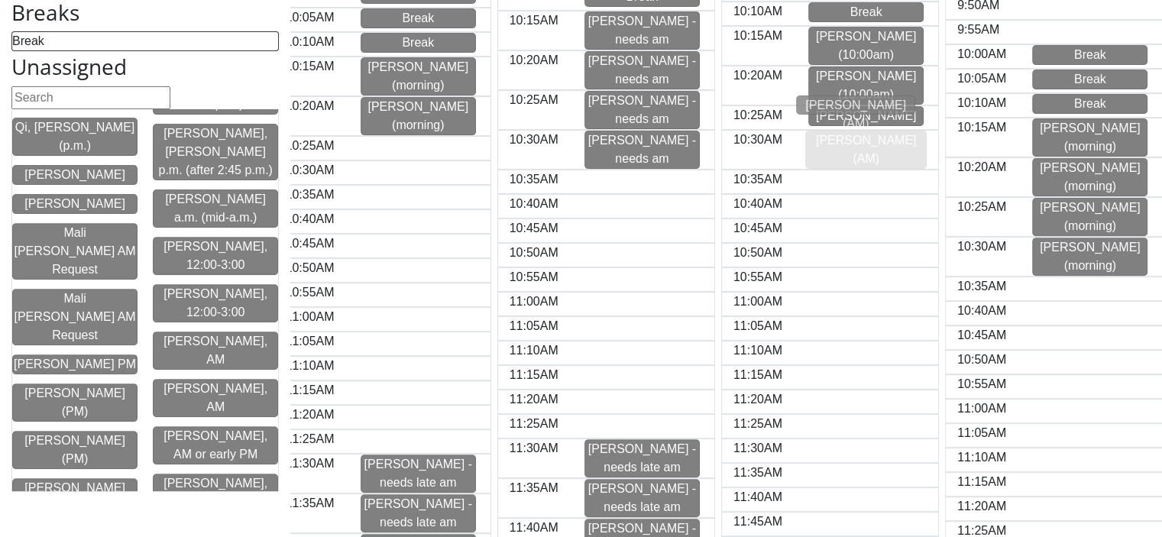
drag, startPoint x: 70, startPoint y: 162, endPoint x: 855, endPoint y: 106, distance: 786.7
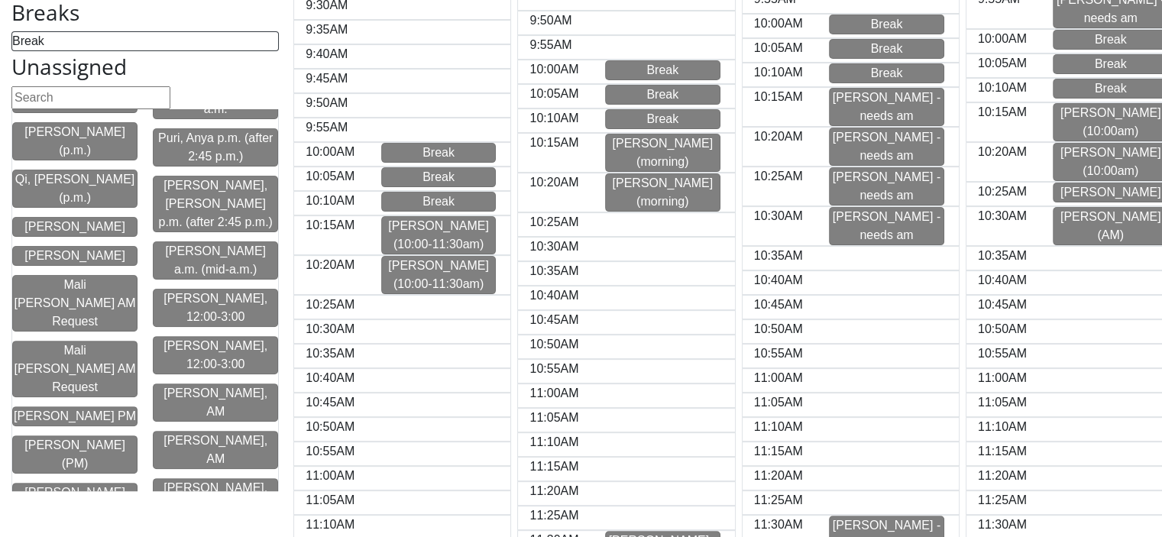
scroll to position [2426, 0]
drag, startPoint x: 57, startPoint y: 208, endPoint x: 1100, endPoint y: 227, distance: 1044.0
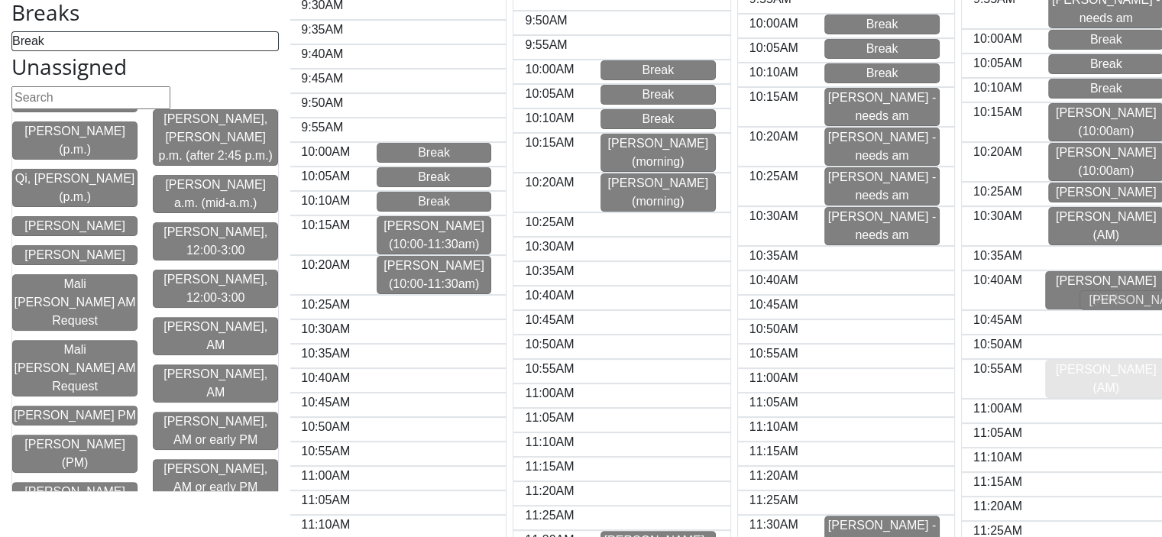
scroll to position [0, 6]
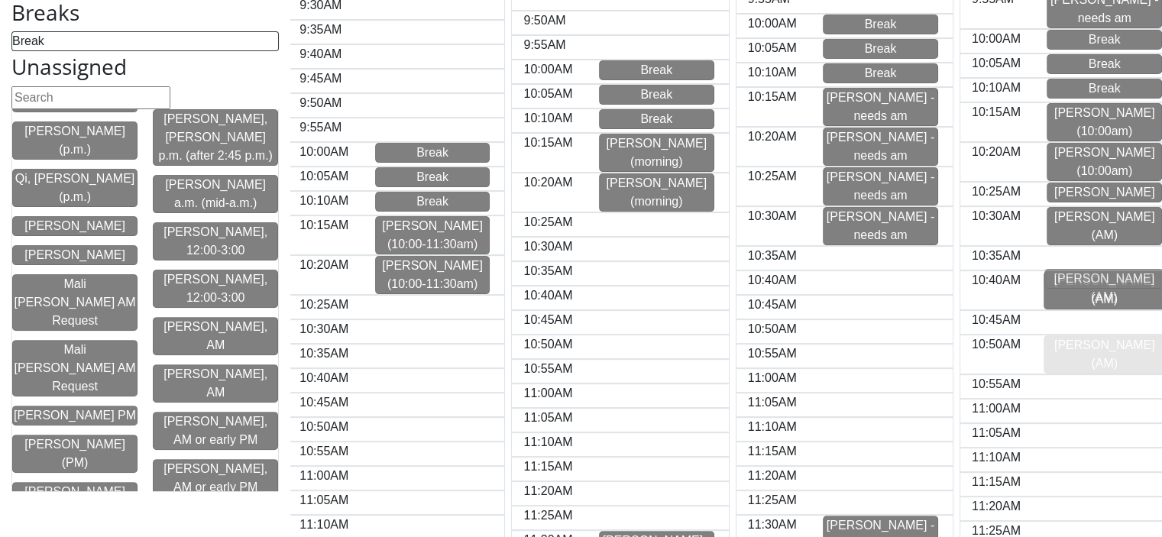
drag, startPoint x: 79, startPoint y: 333, endPoint x: 1112, endPoint y: 285, distance: 1034.2
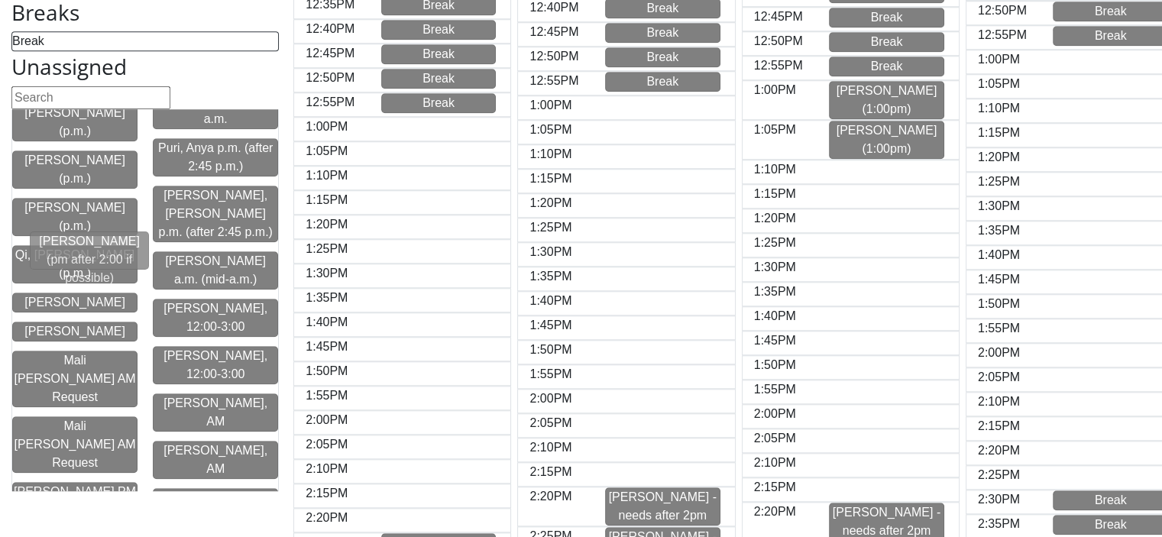
scroll to position [0, 0]
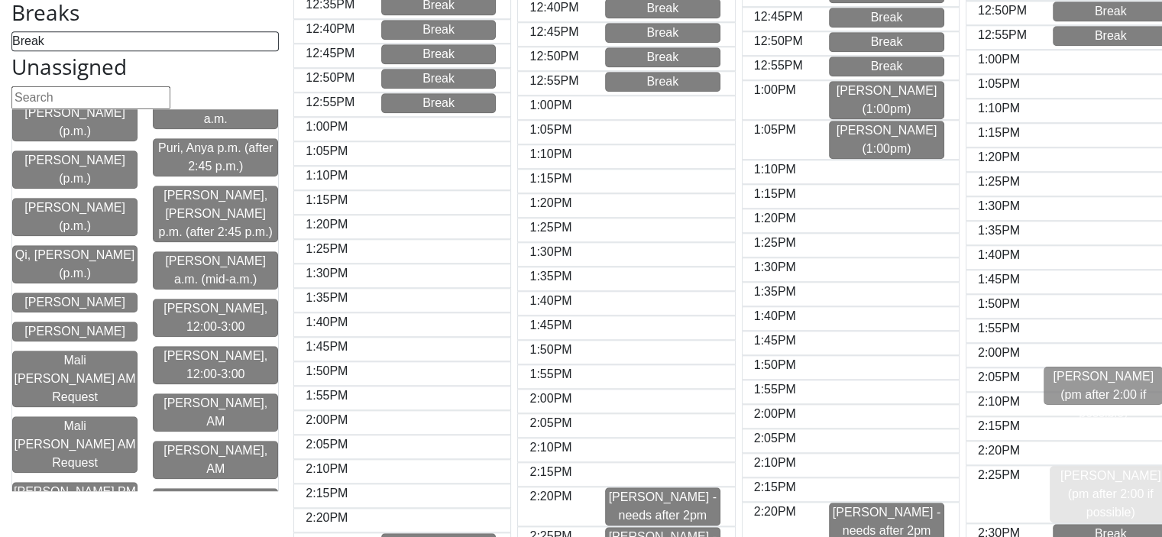
drag, startPoint x: 58, startPoint y: 253, endPoint x: 1090, endPoint y: 388, distance: 1041.1
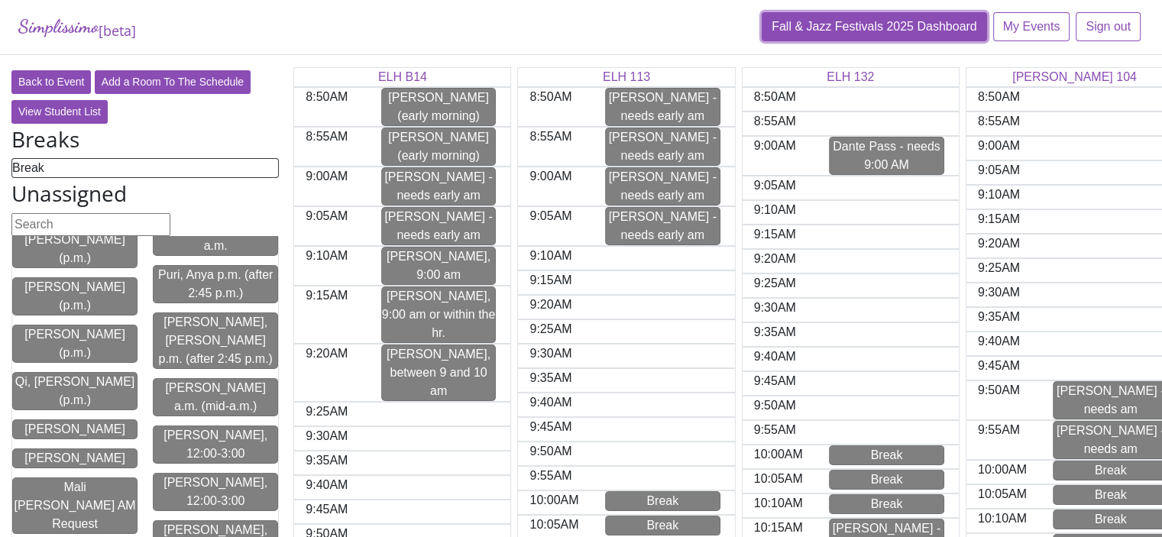
click at [828, 21] on link "Fall & Jazz Festivals 2025 Dashboard" at bounding box center [874, 26] width 225 height 29
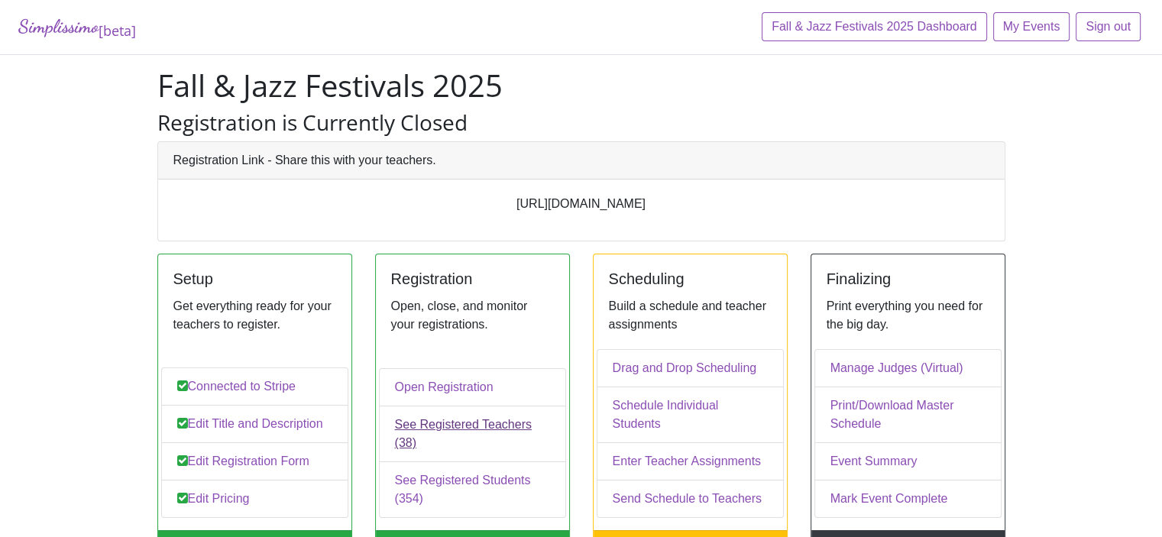
click at [504, 443] on link "See Registered Teachers (38)" at bounding box center [472, 434] width 187 height 57
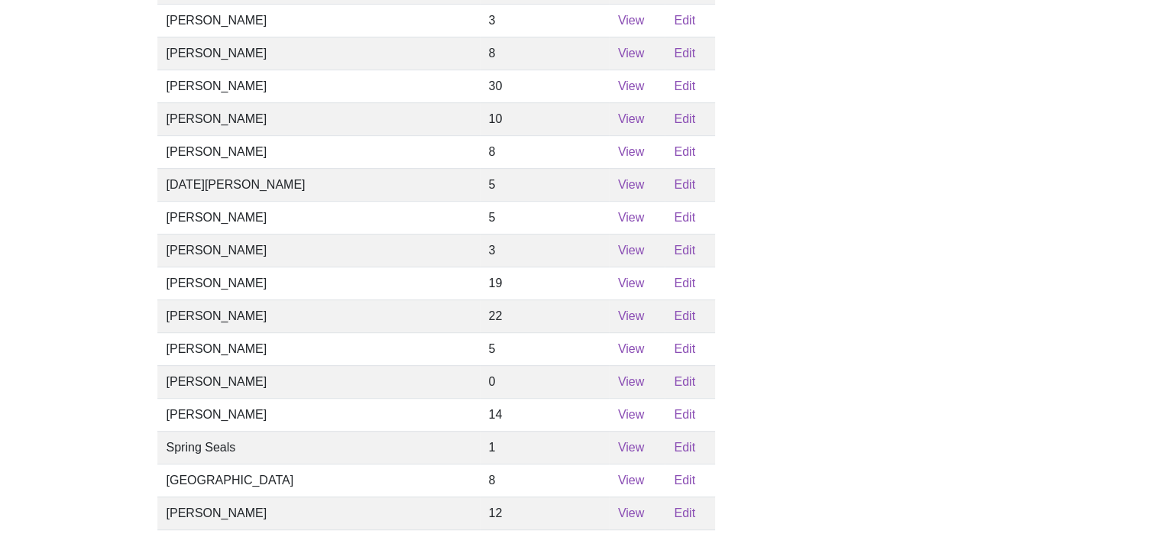
scroll to position [802, 0]
click at [618, 190] on link "View" at bounding box center [631, 183] width 26 height 13
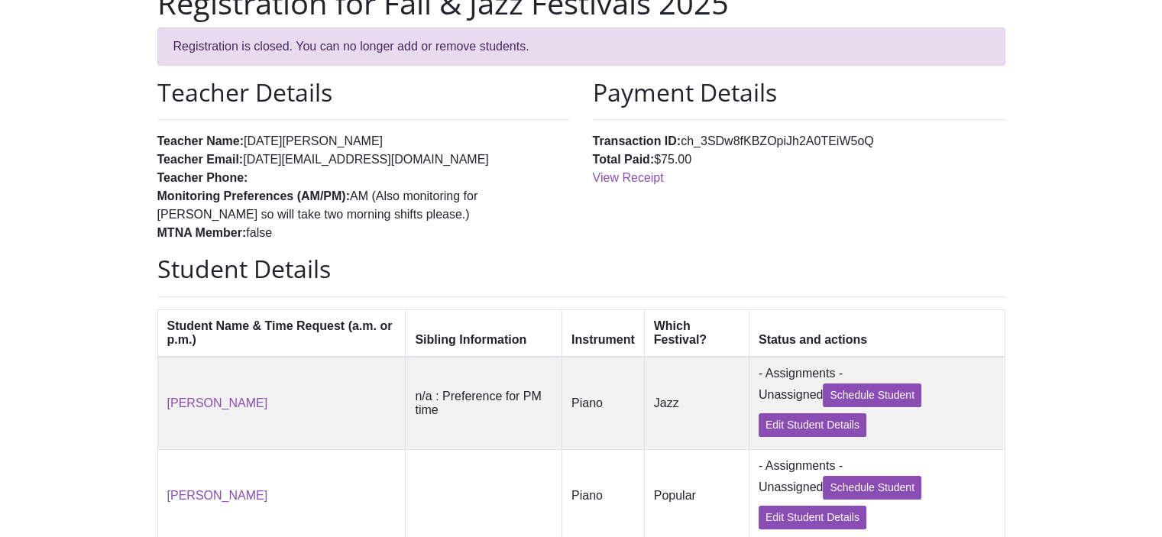
scroll to position [76, 0]
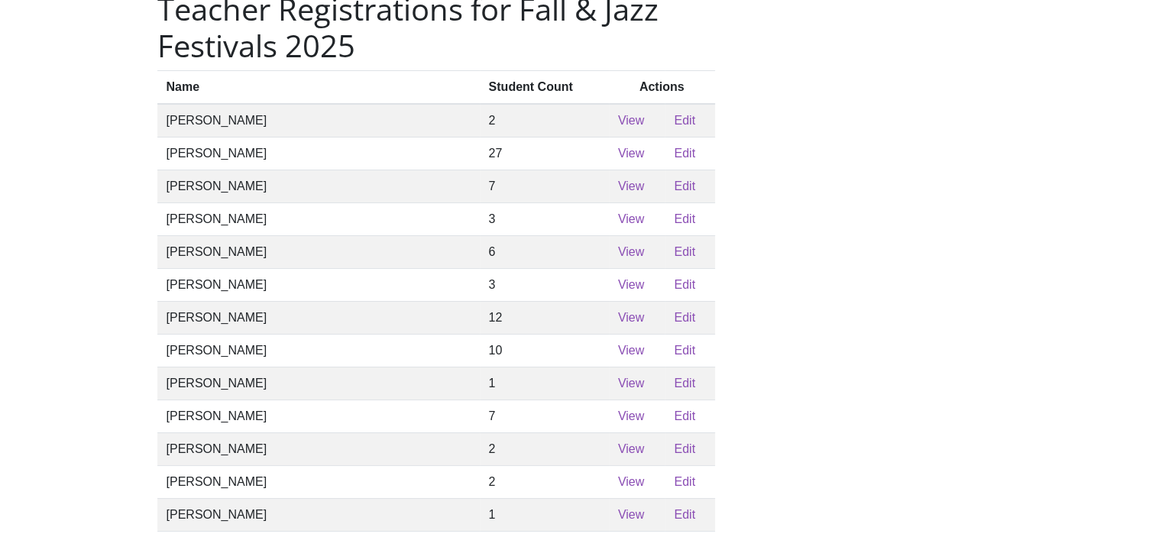
scroll to position [802, 0]
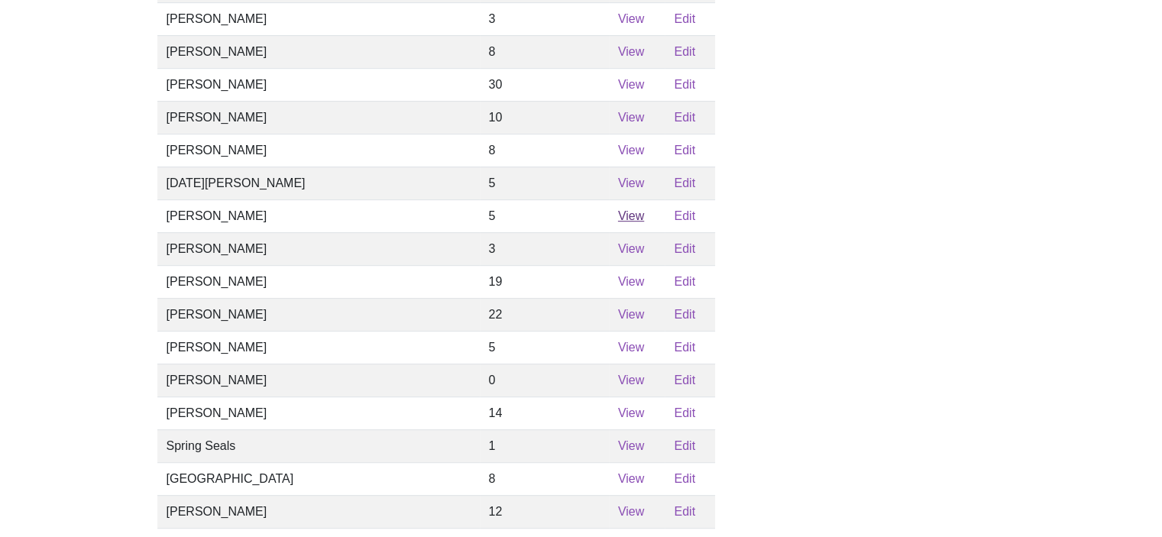
click at [618, 222] on link "View" at bounding box center [631, 215] width 26 height 13
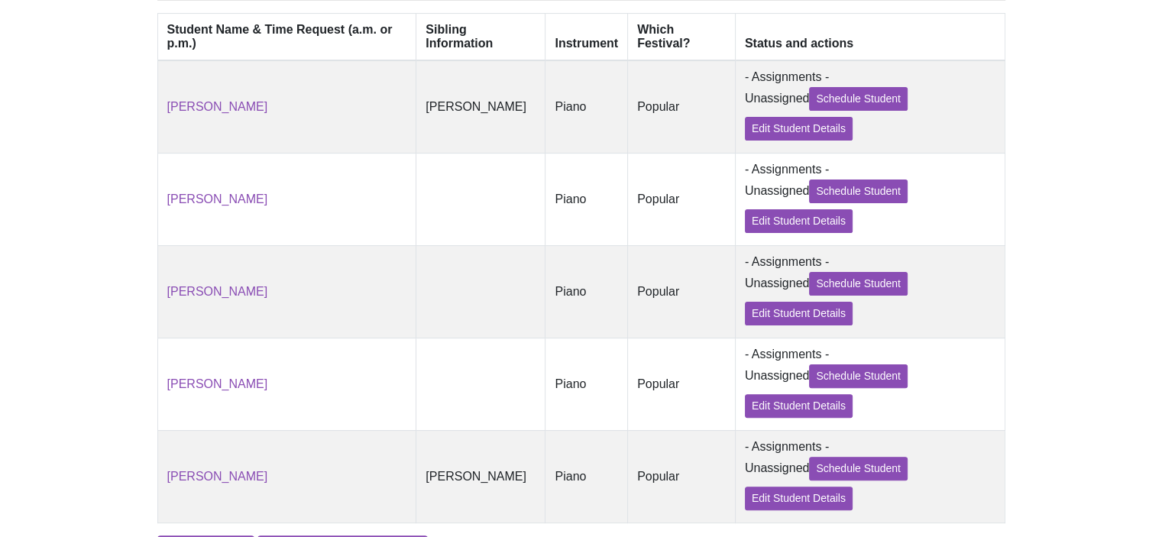
scroll to position [324, 0]
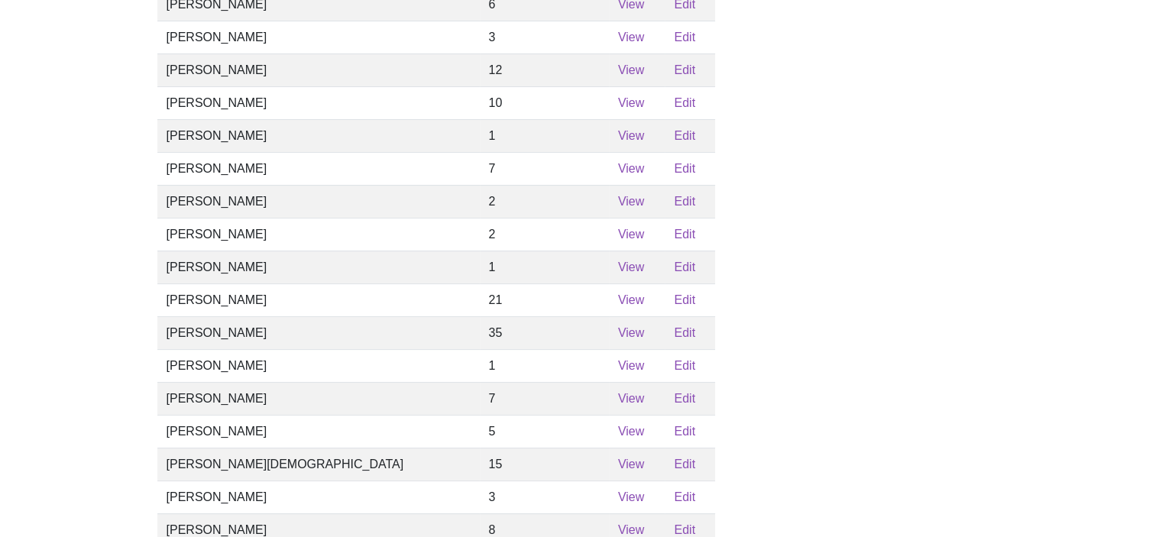
scroll to position [802, 0]
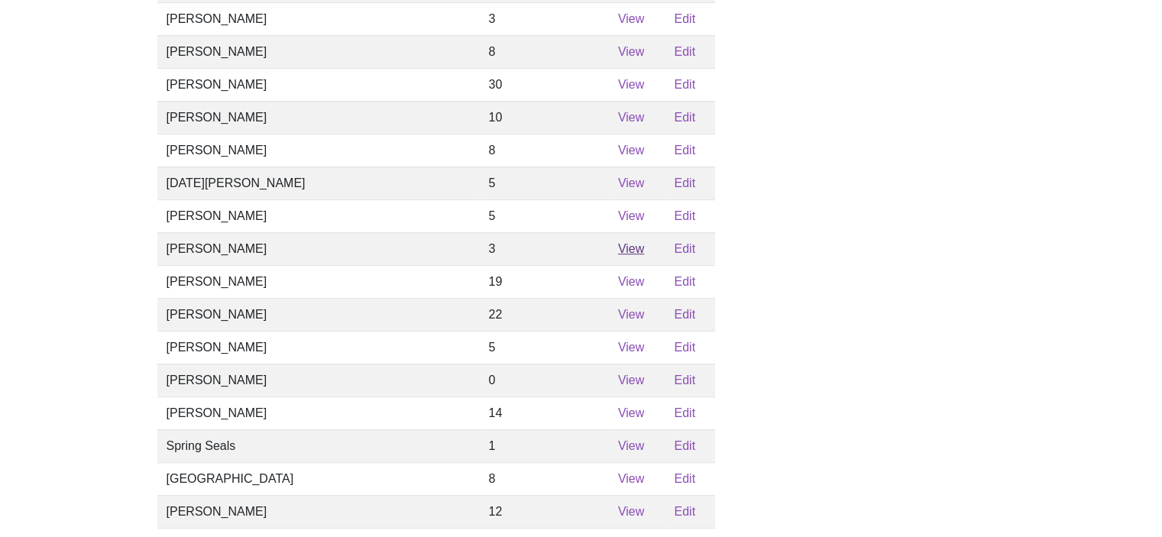
click at [618, 255] on link "View" at bounding box center [631, 248] width 26 height 13
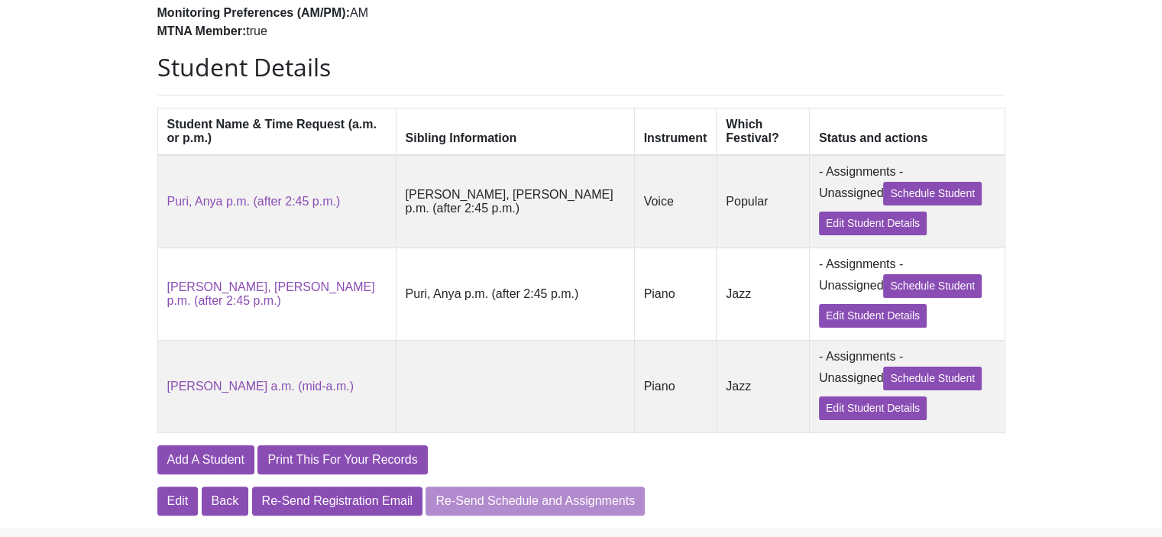
scroll to position [306, 0]
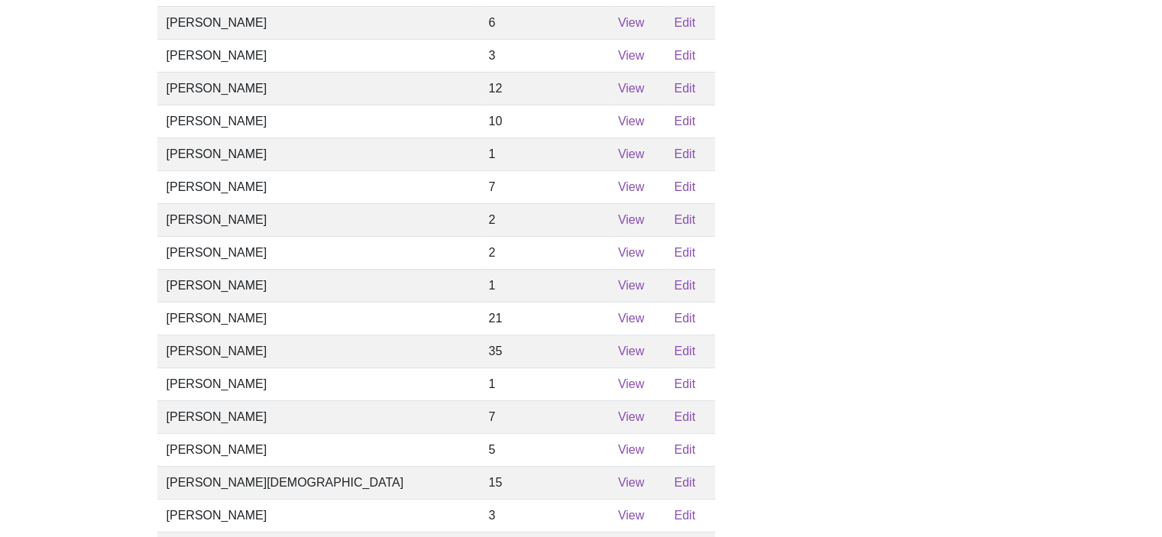
scroll to position [802, 0]
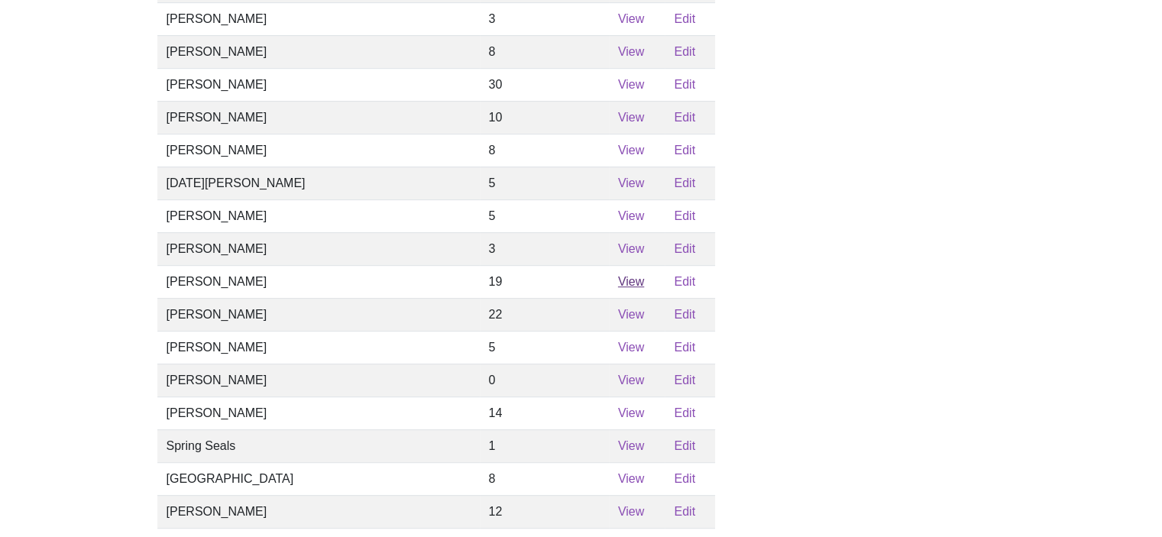
click at [618, 288] on link "View" at bounding box center [631, 281] width 26 height 13
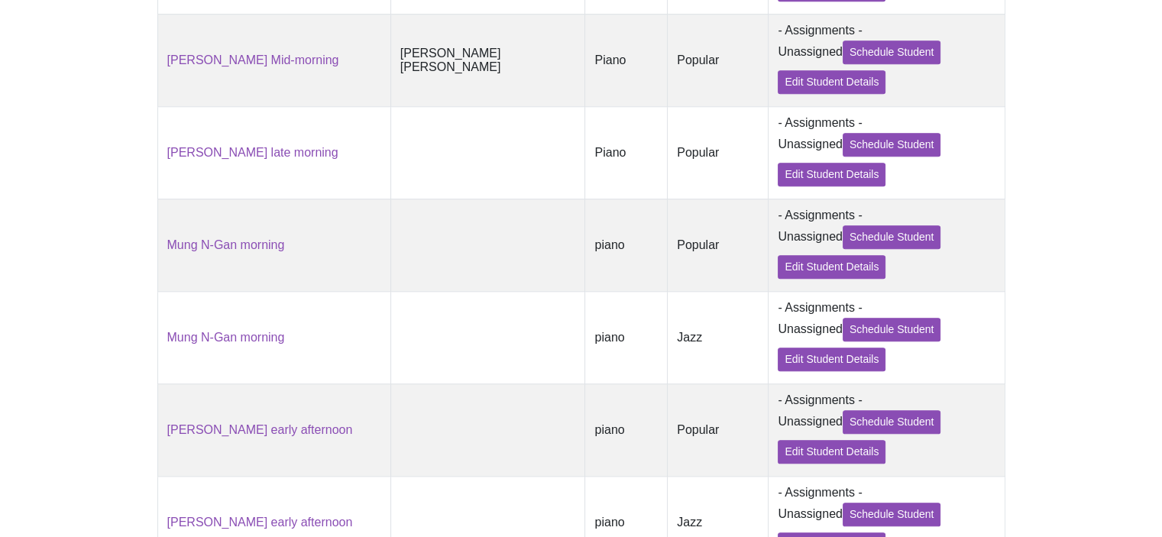
scroll to position [1824, 0]
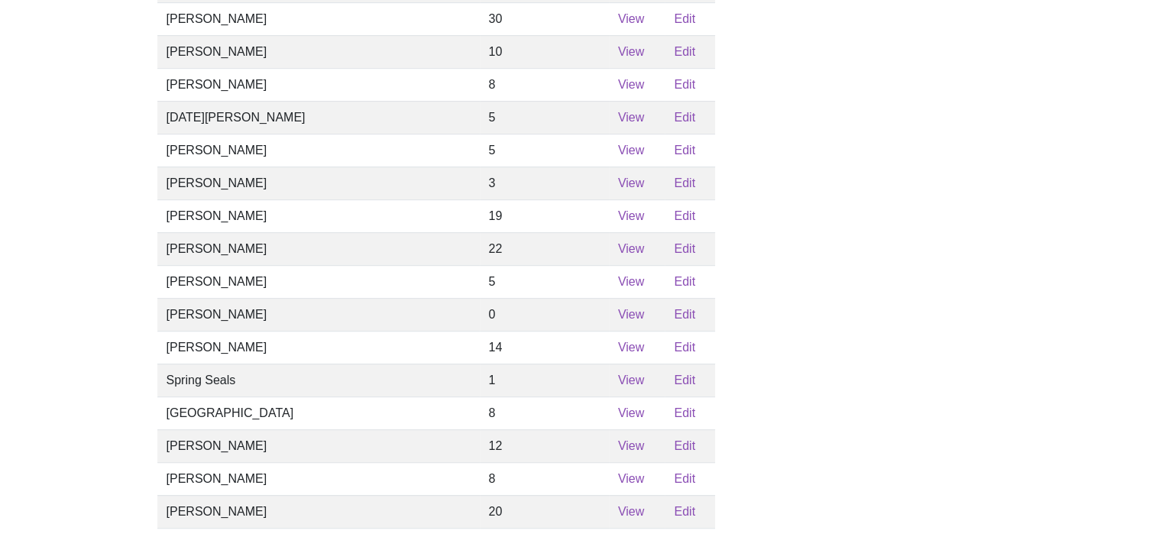
scroll to position [898, 0]
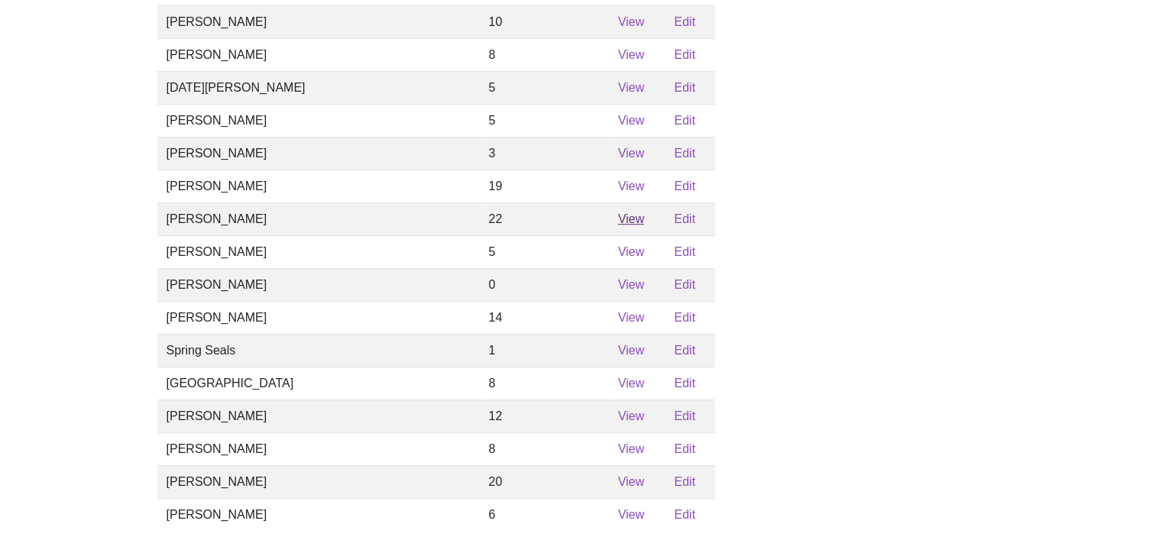
click at [618, 225] on link "View" at bounding box center [631, 218] width 26 height 13
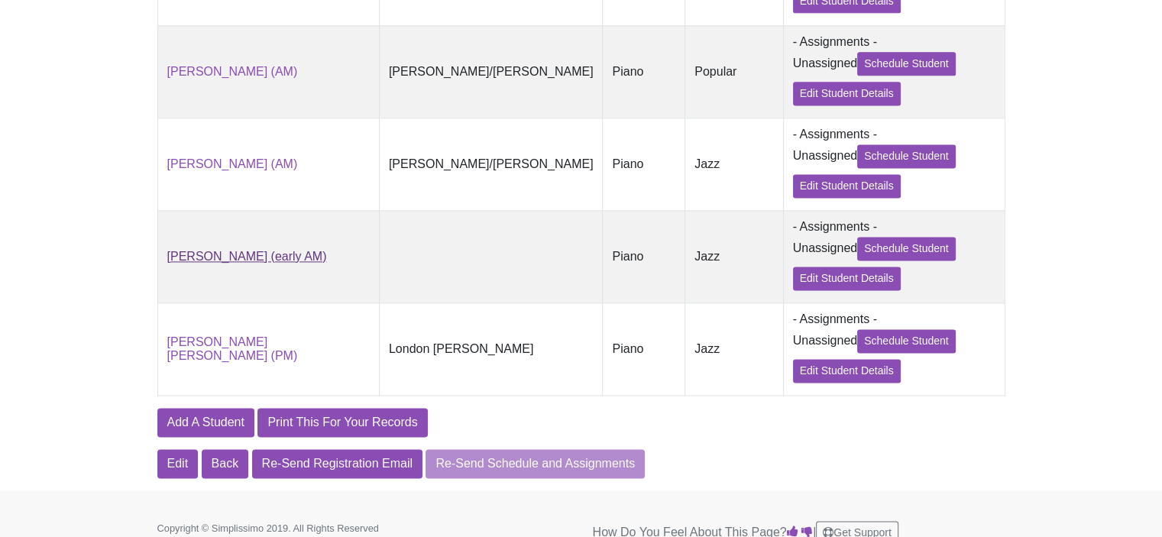
scroll to position [2101, 0]
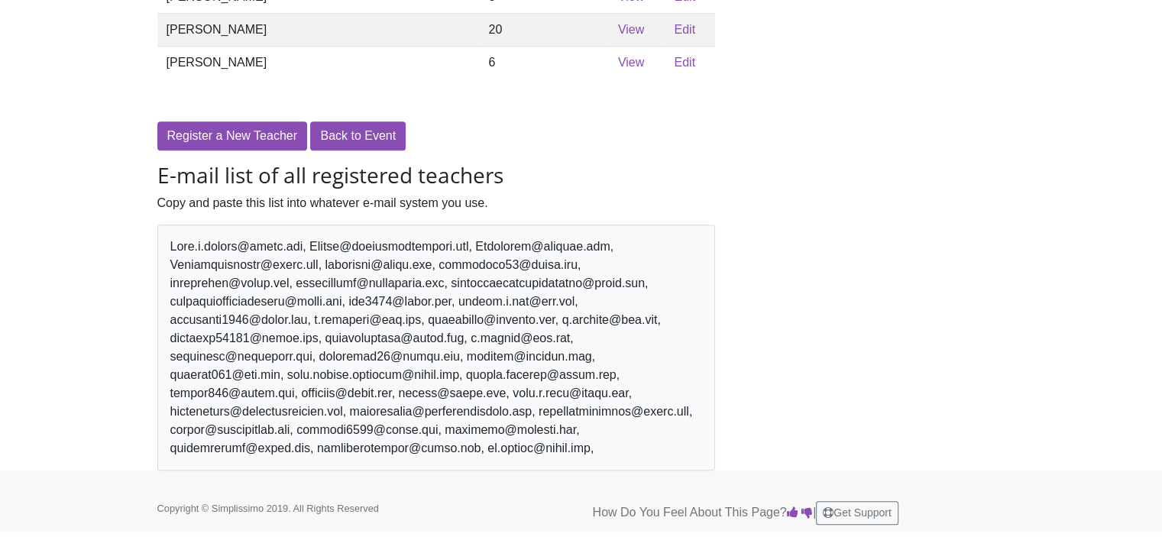
scroll to position [898, 0]
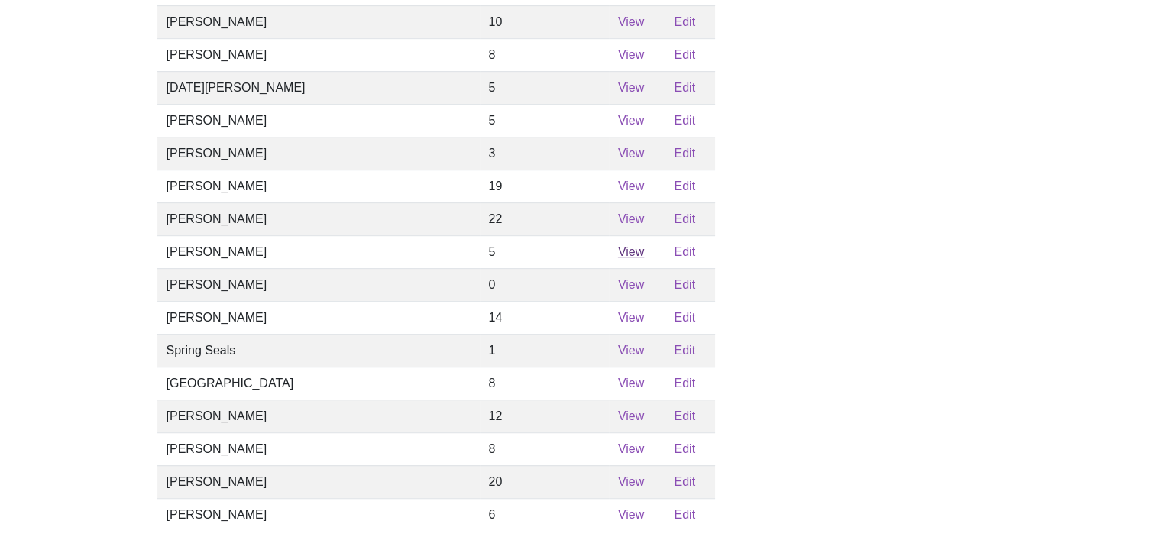
click at [618, 258] on link "View" at bounding box center [631, 251] width 26 height 13
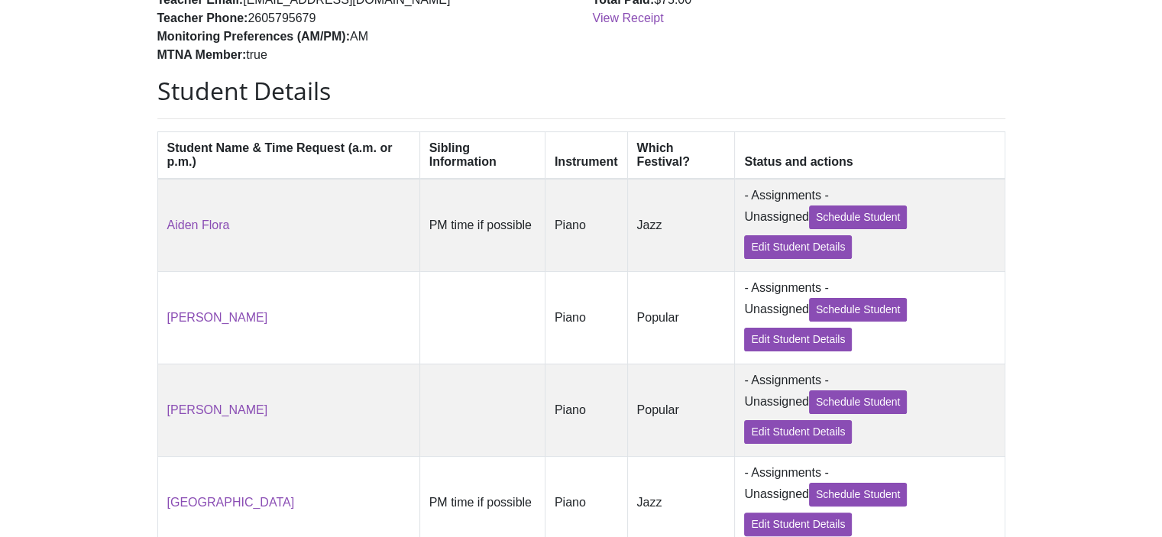
scroll to position [234, 0]
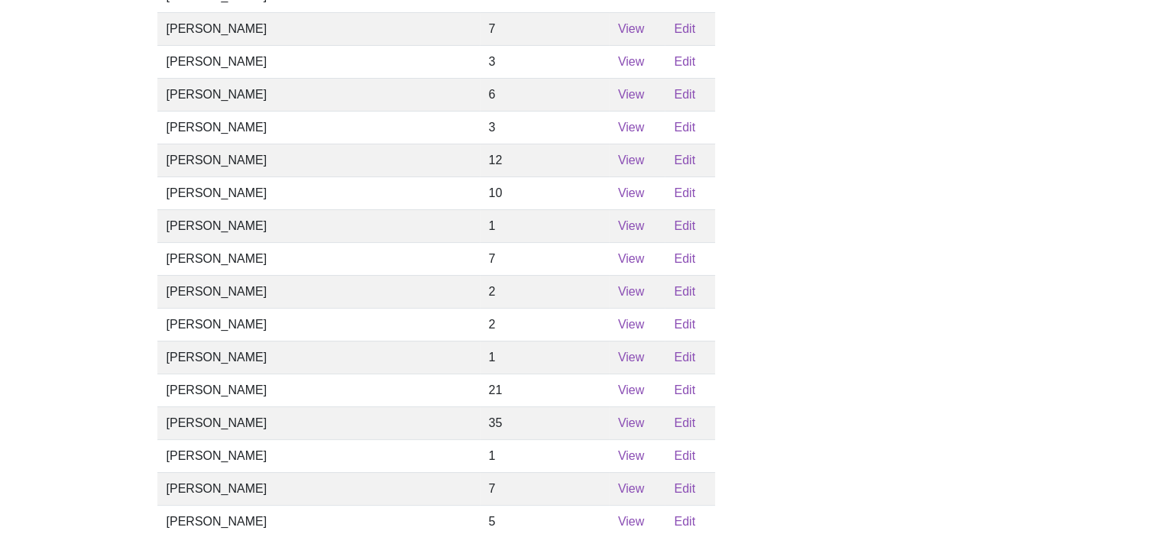
scroll to position [898, 0]
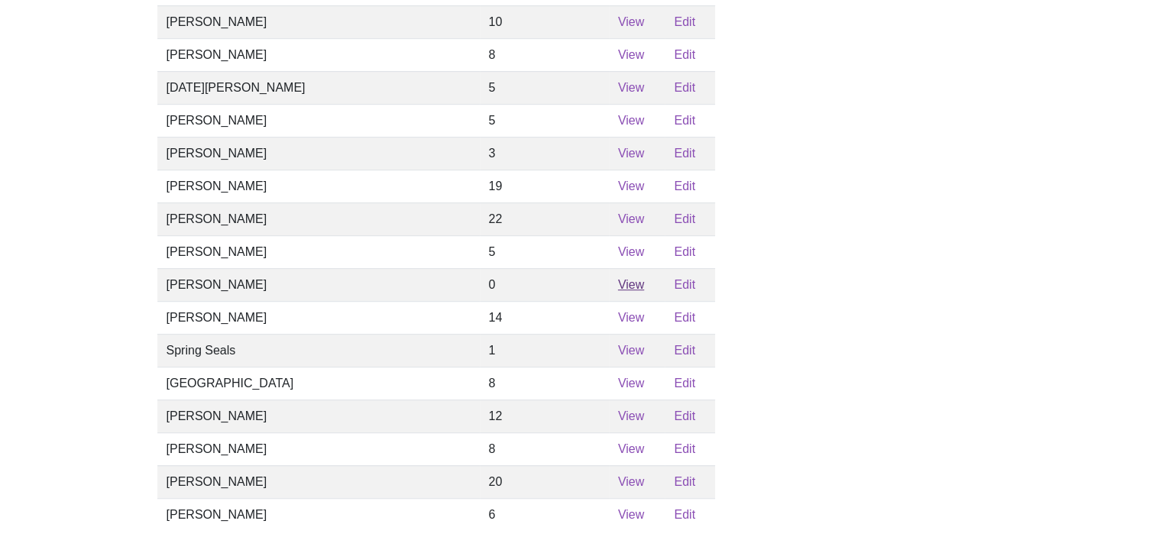
click at [618, 291] on link "View" at bounding box center [631, 284] width 26 height 13
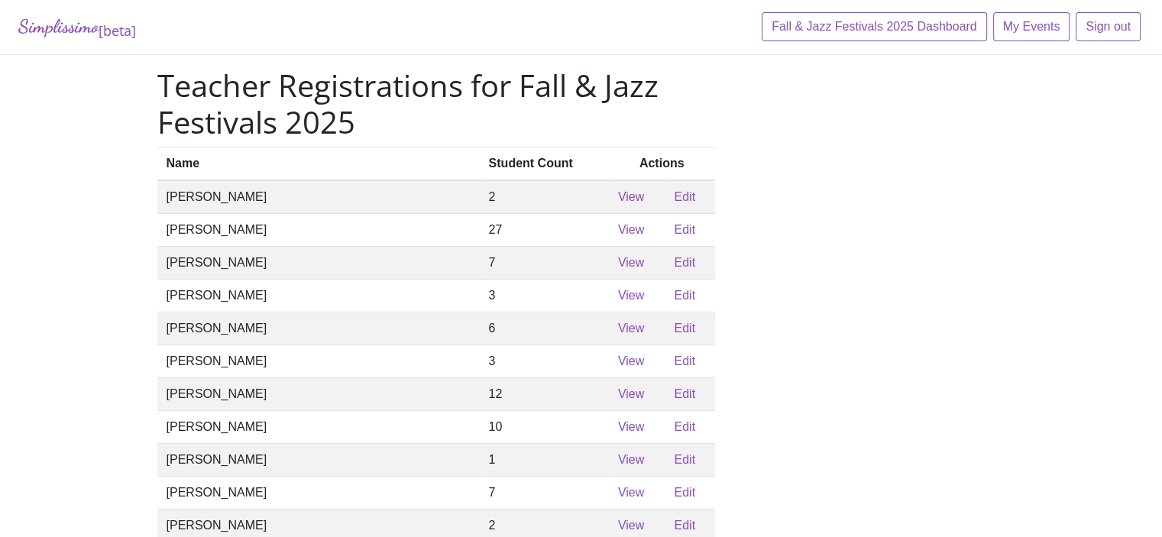
scroll to position [898, 0]
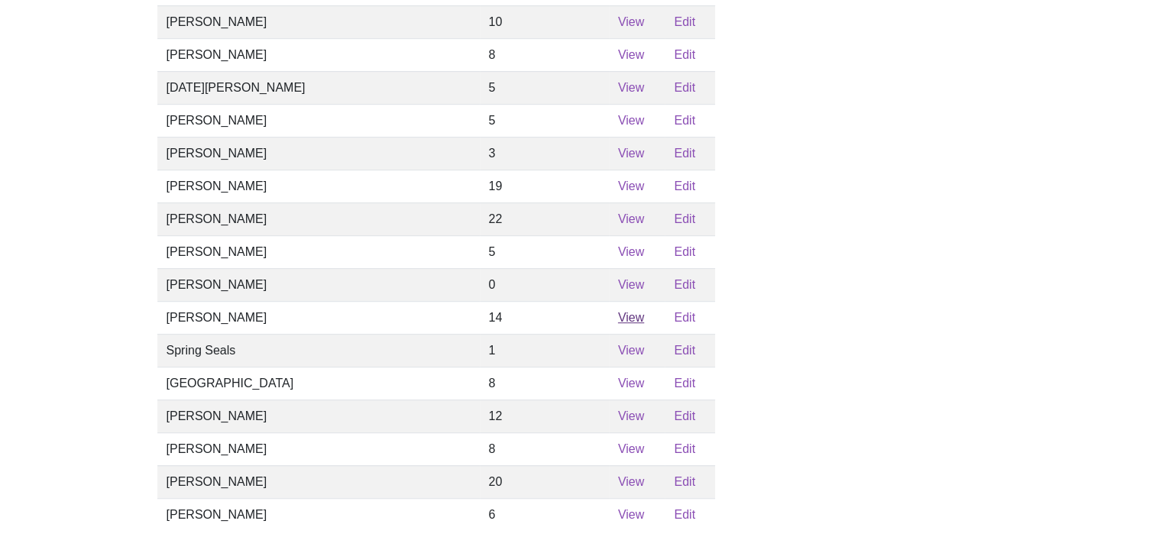
click at [618, 324] on link "View" at bounding box center [631, 317] width 26 height 13
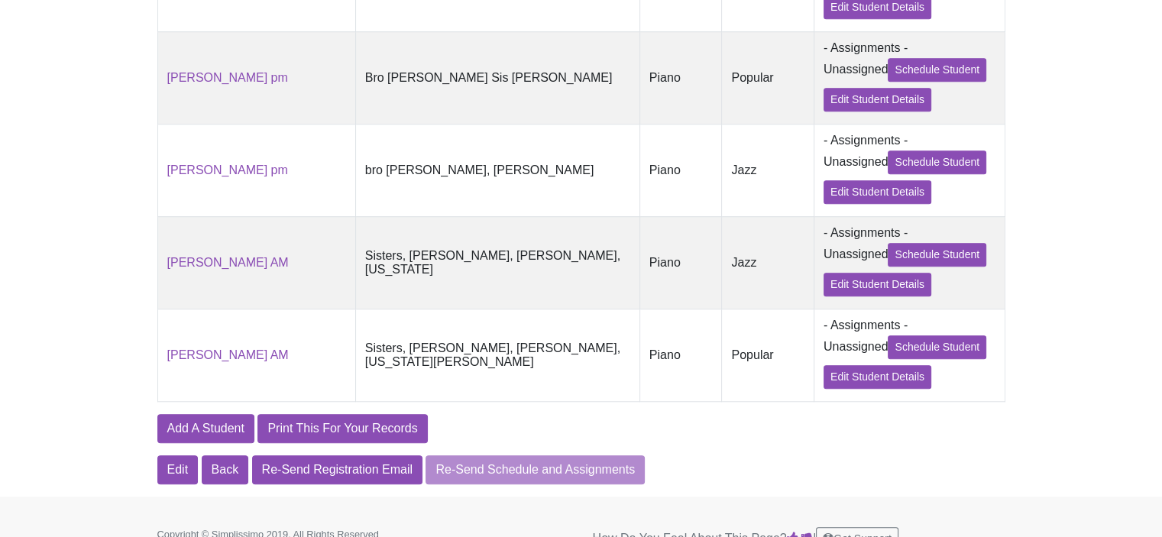
scroll to position [859, 0]
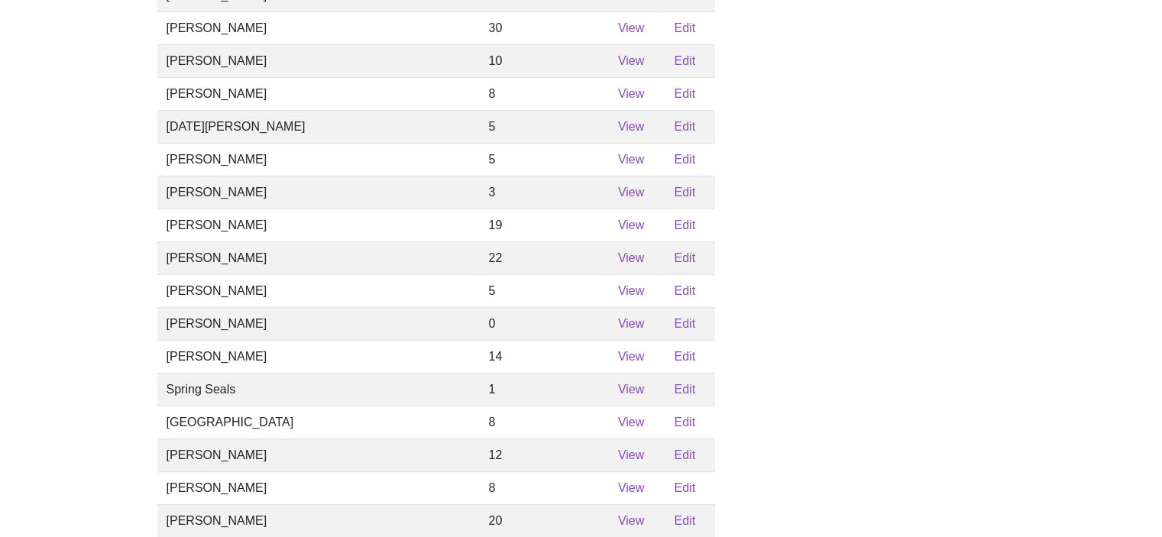
scroll to position [898, 0]
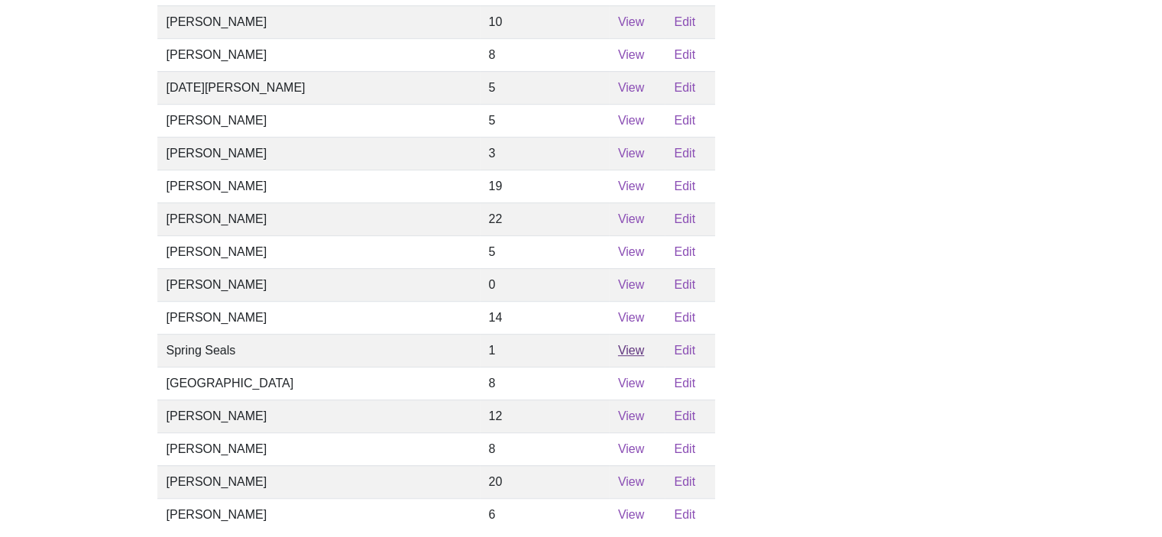
click at [618, 357] on link "View" at bounding box center [631, 350] width 26 height 13
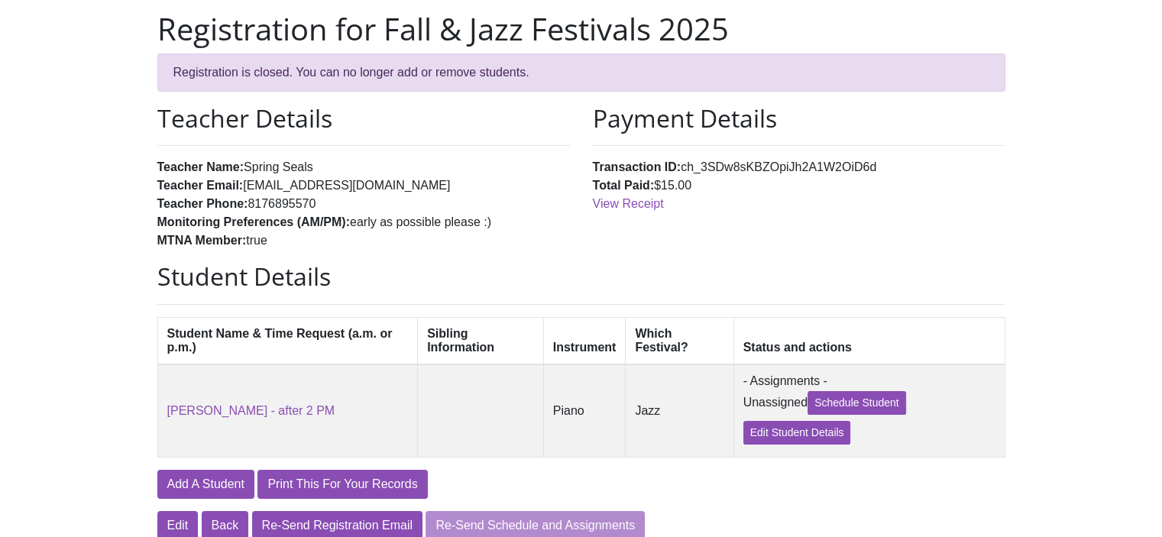
scroll to position [57, 0]
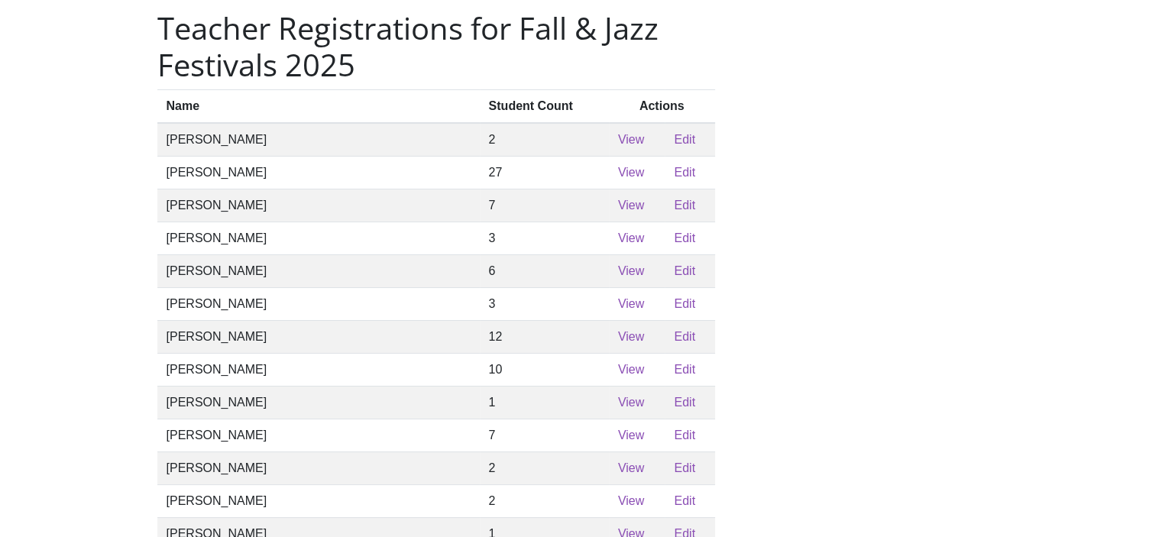
scroll to position [898, 0]
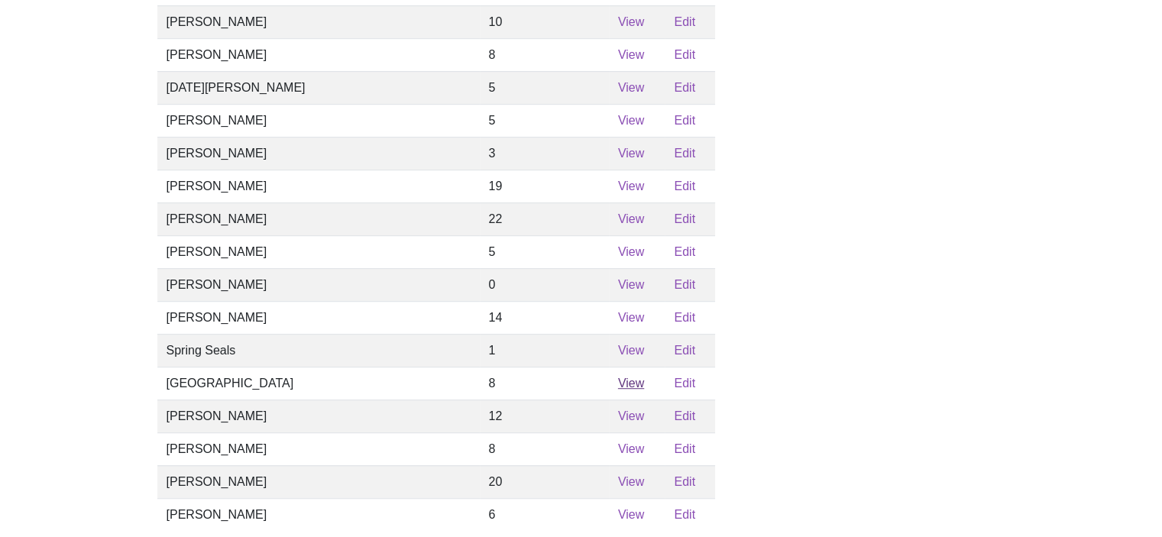
click at [618, 390] on link "View" at bounding box center [631, 383] width 26 height 13
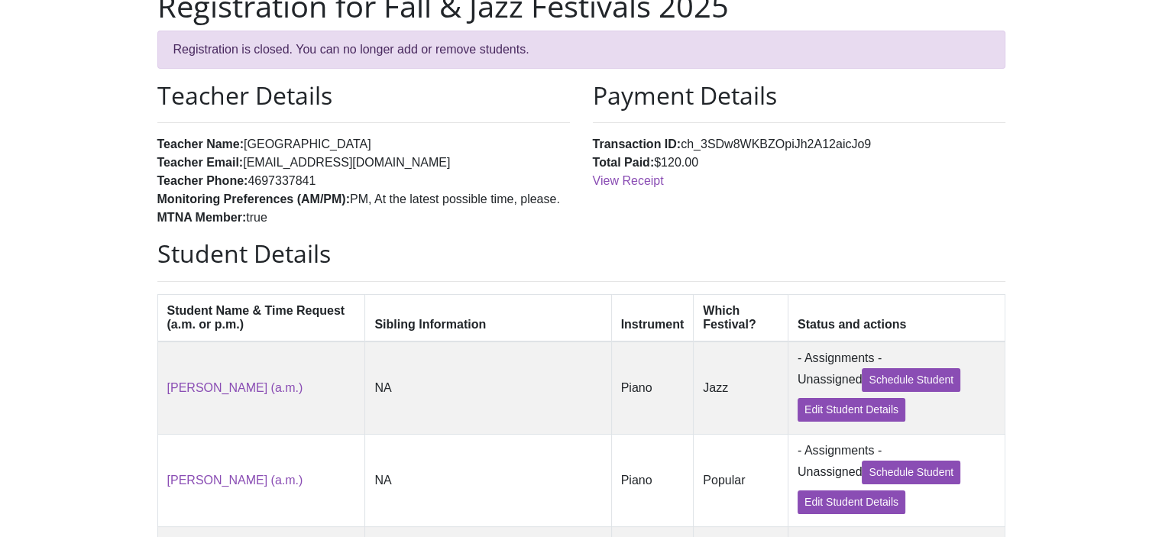
scroll to position [76, 0]
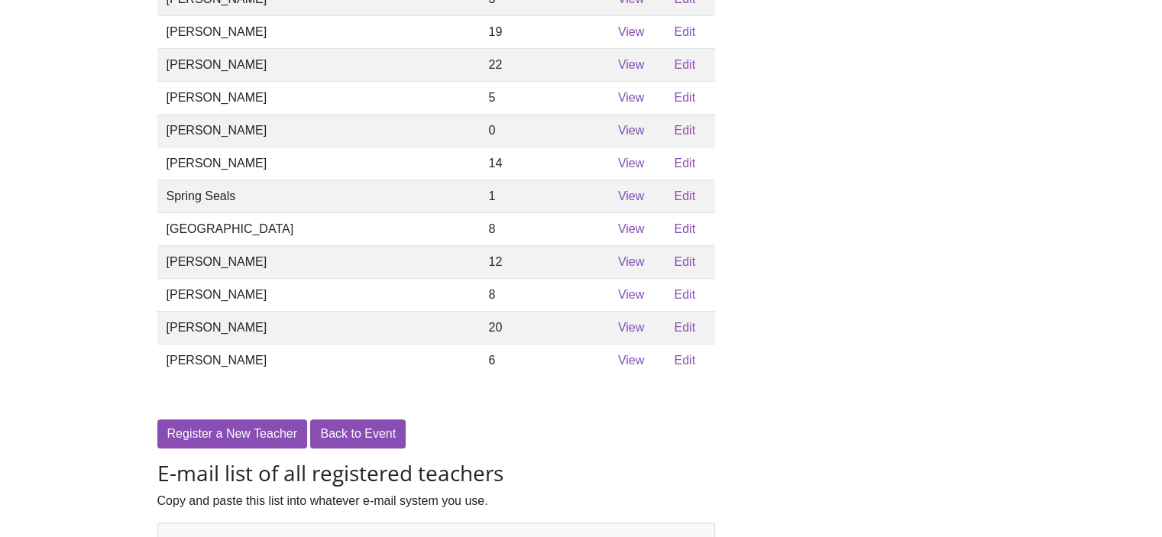
scroll to position [1089, 0]
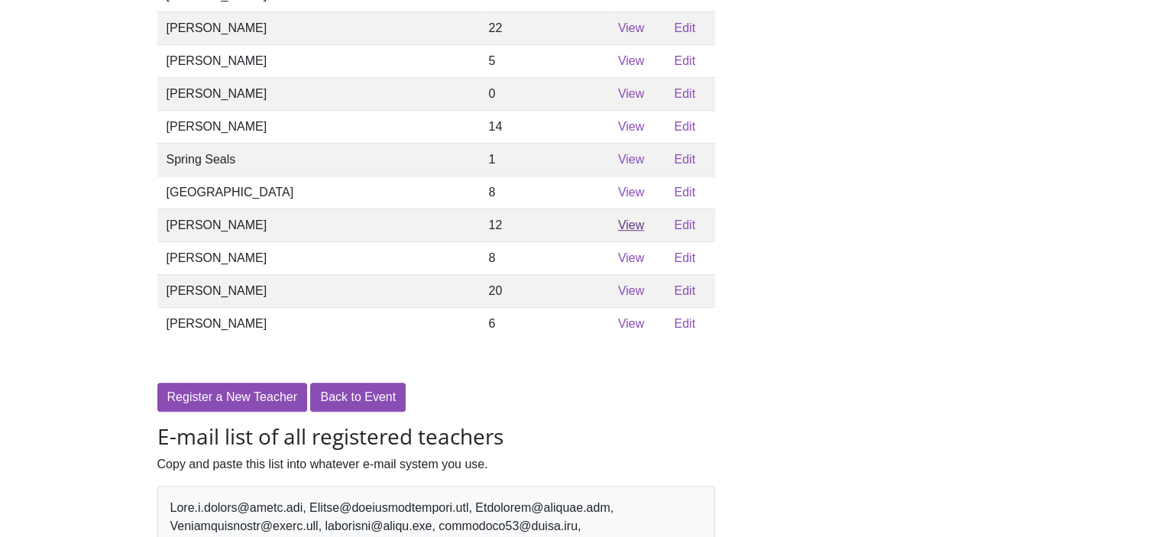
click at [618, 232] on link "View" at bounding box center [631, 225] width 26 height 13
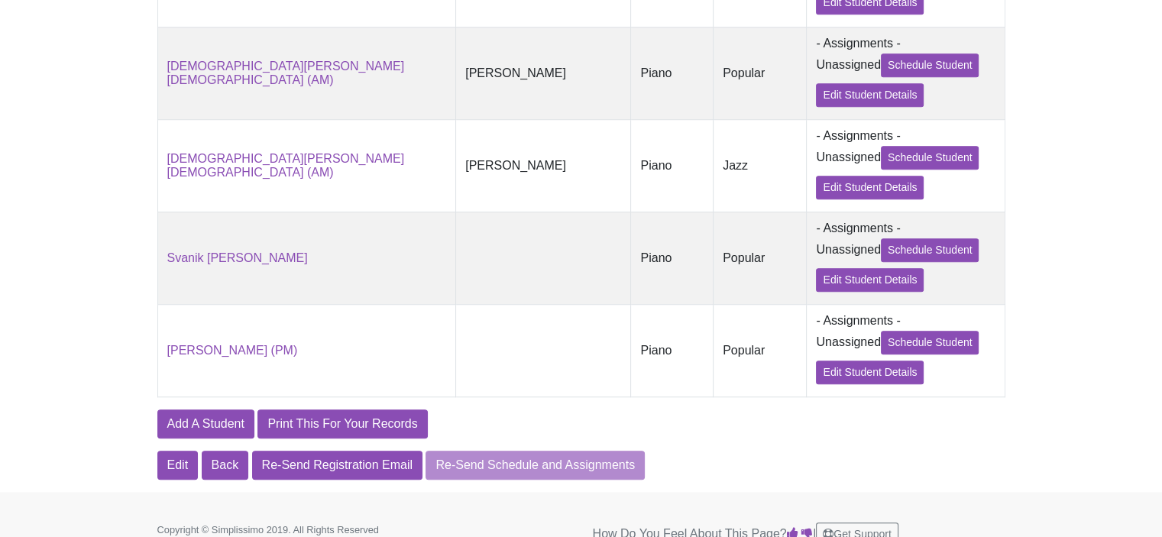
scroll to position [1125, 0]
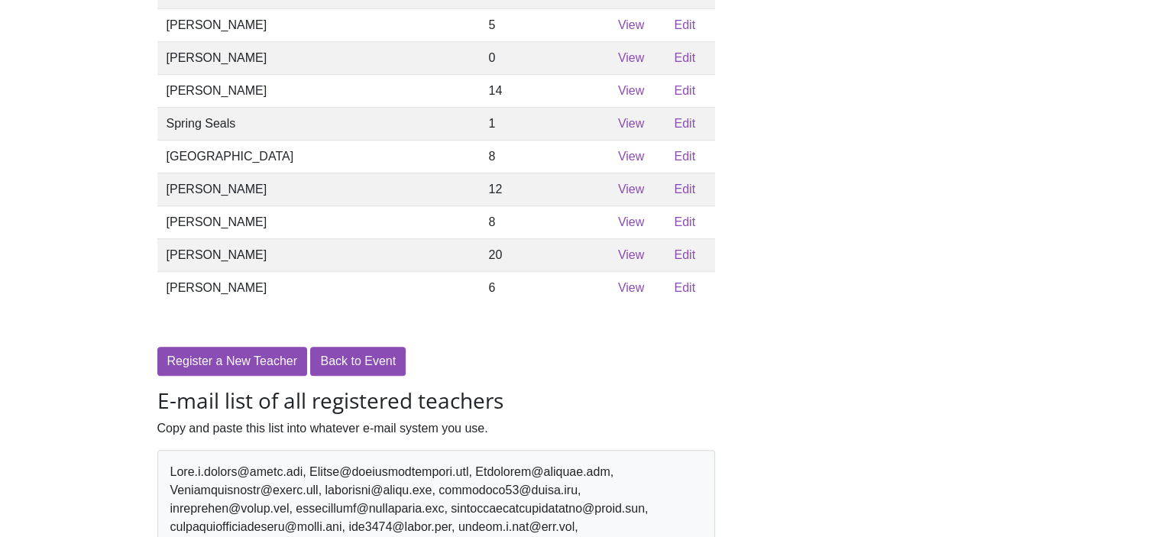
scroll to position [1089, 0]
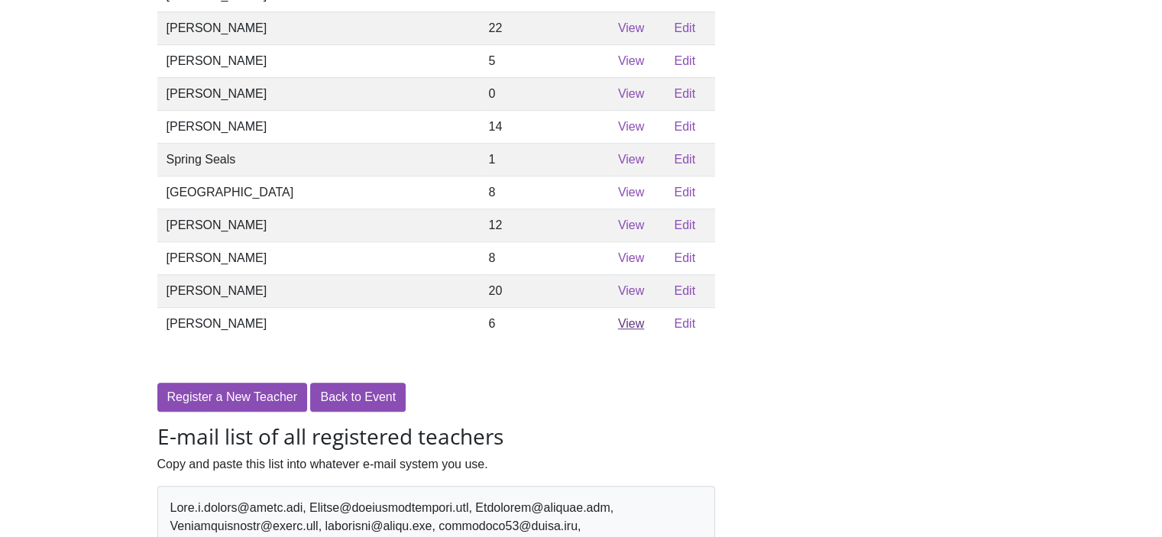
click at [618, 330] on link "View" at bounding box center [631, 323] width 26 height 13
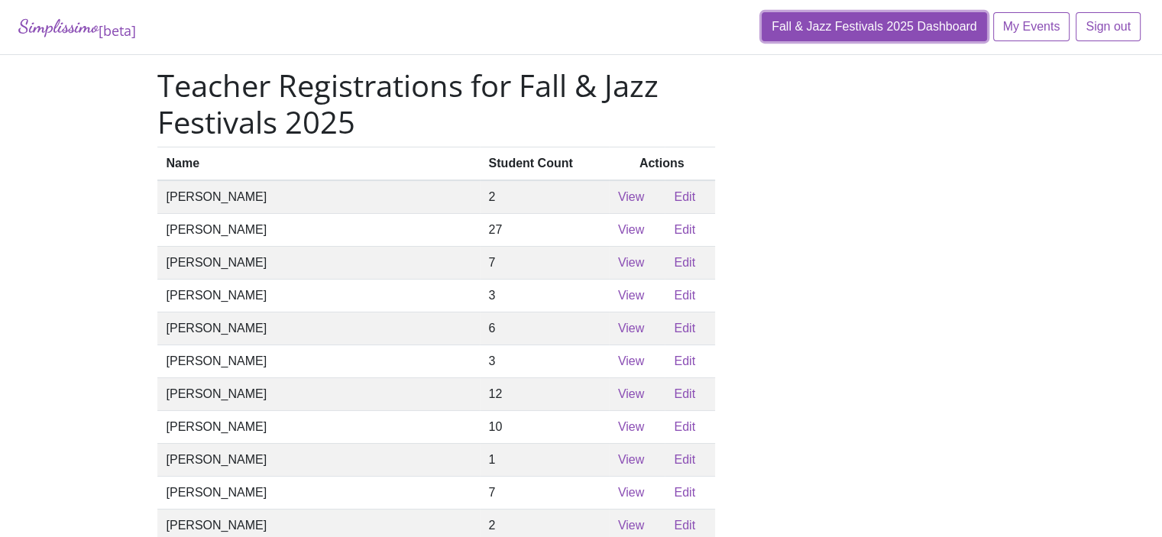
click at [892, 30] on link "Fall & Jazz Festivals 2025 Dashboard" at bounding box center [874, 26] width 225 height 29
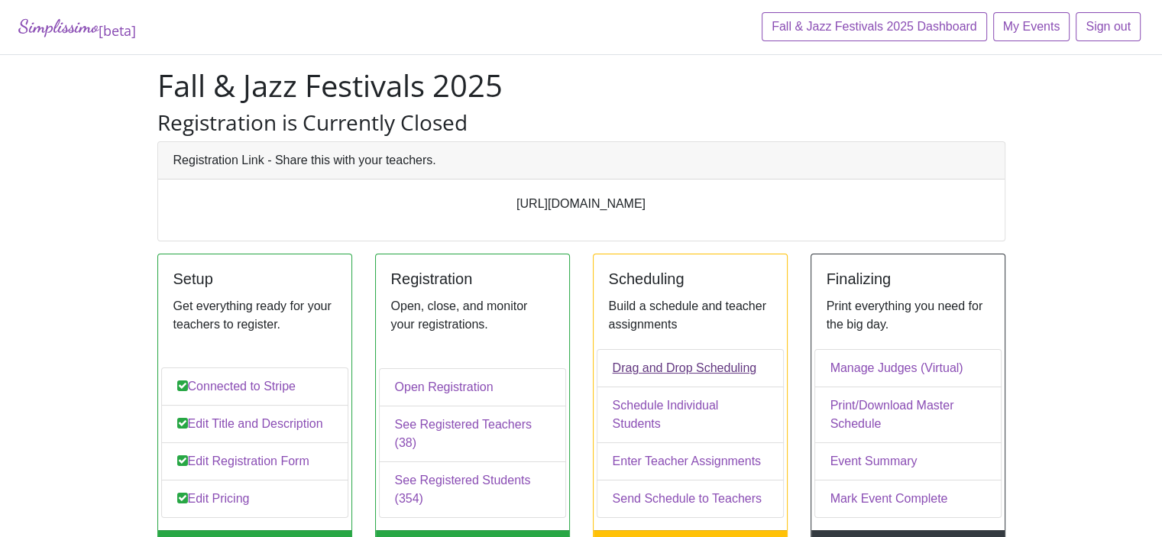
click at [630, 387] on link "Drag and Drop Scheduling" at bounding box center [690, 368] width 187 height 38
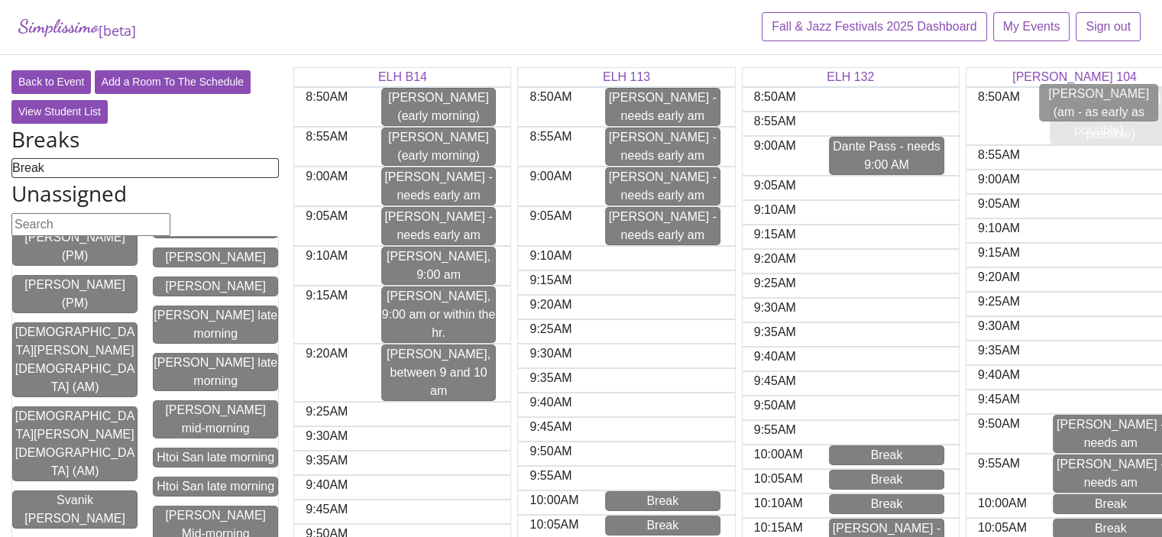
drag, startPoint x: 88, startPoint y: 304, endPoint x: 1116, endPoint y: 110, distance: 1045.9
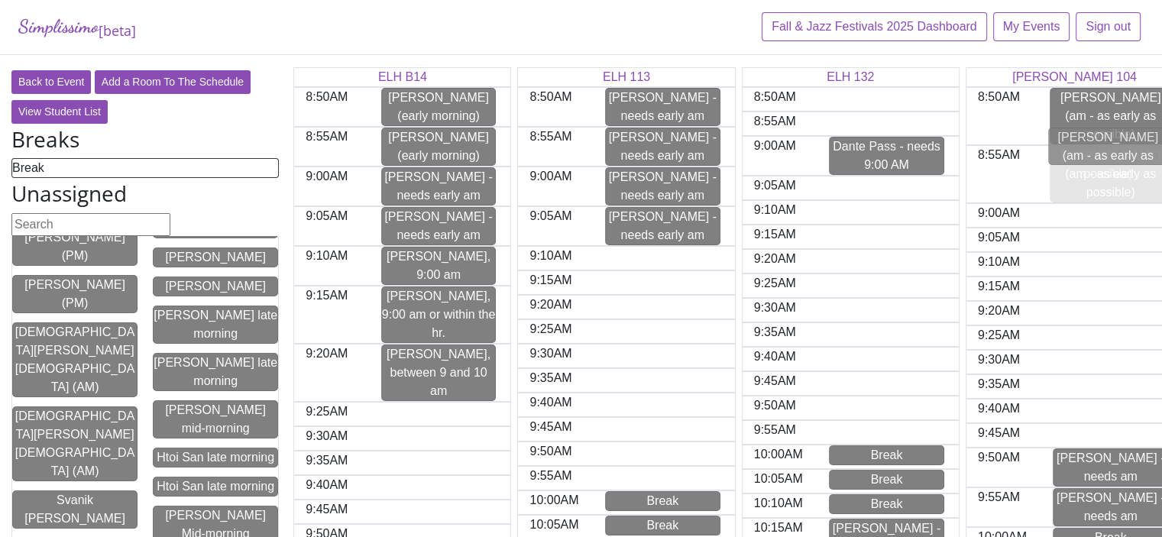
drag, startPoint x: 85, startPoint y: 309, endPoint x: 1122, endPoint y: 159, distance: 1047.8
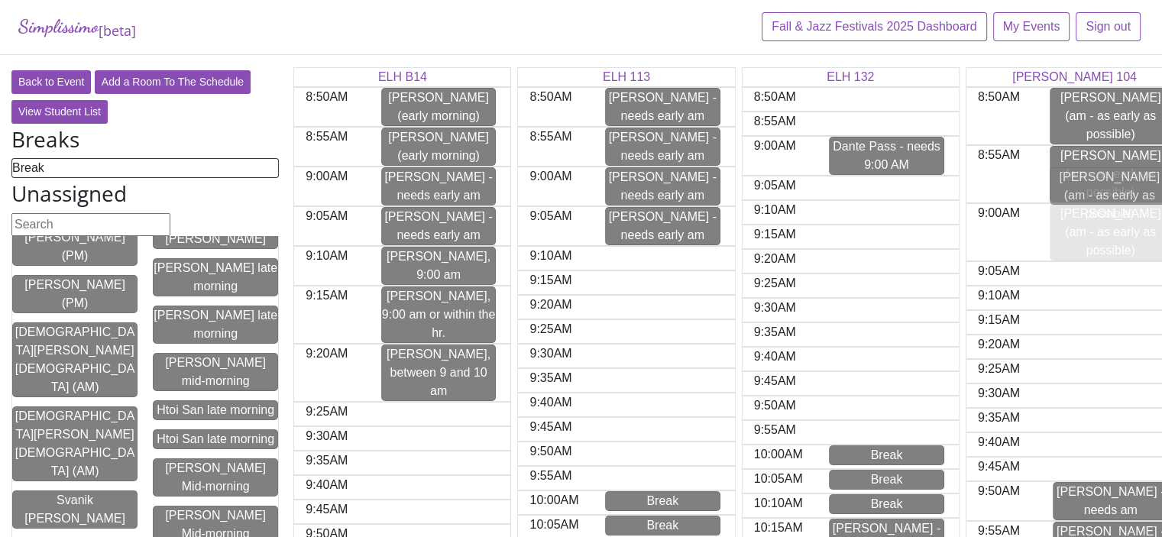
drag, startPoint x: 63, startPoint y: 293, endPoint x: 1105, endPoint y: 182, distance: 1047.4
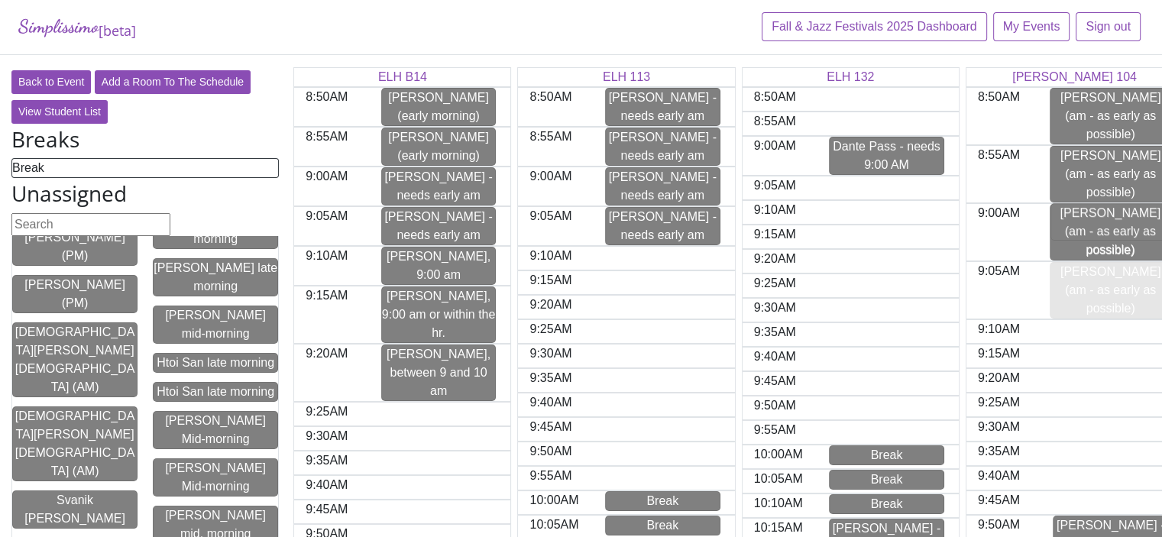
drag, startPoint x: 79, startPoint y: 308, endPoint x: 1118, endPoint y: 232, distance: 1041.2
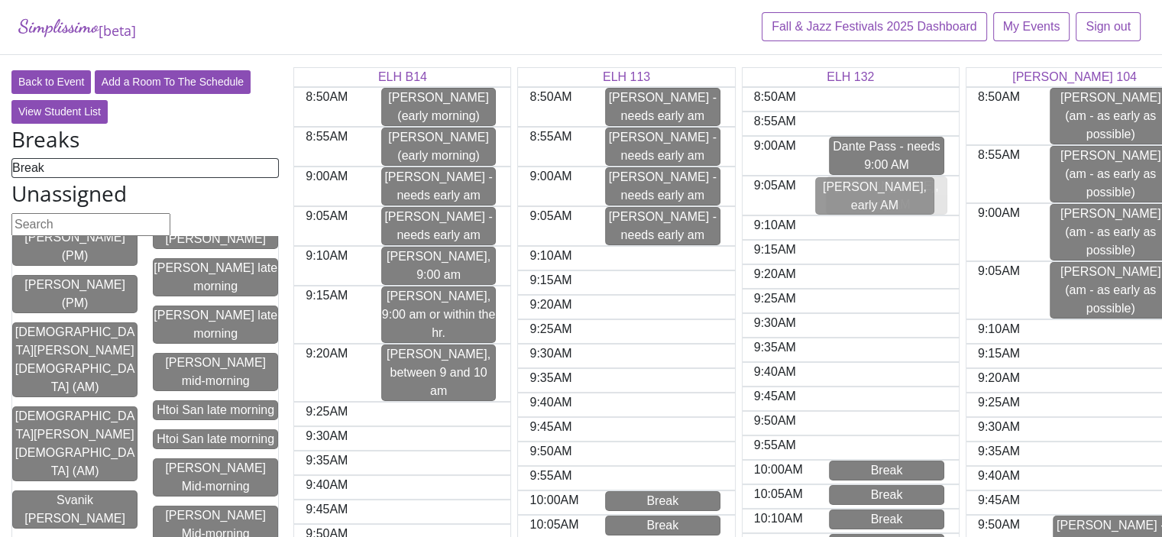
drag, startPoint x: 197, startPoint y: 261, endPoint x: 869, endPoint y: 195, distance: 674.9
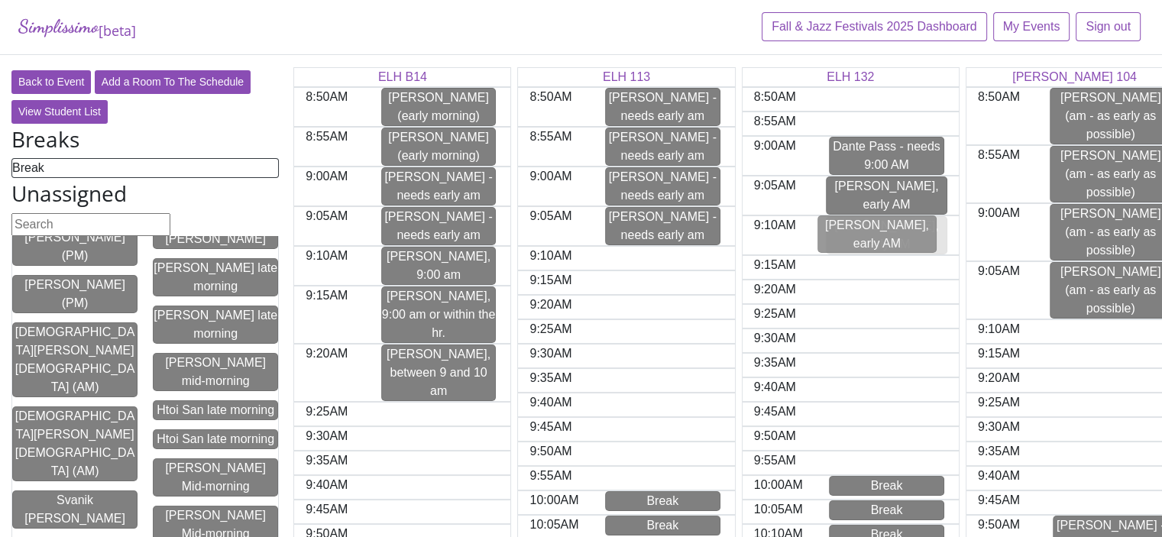
drag, startPoint x: 226, startPoint y: 258, endPoint x: 897, endPoint y: 232, distance: 671.4
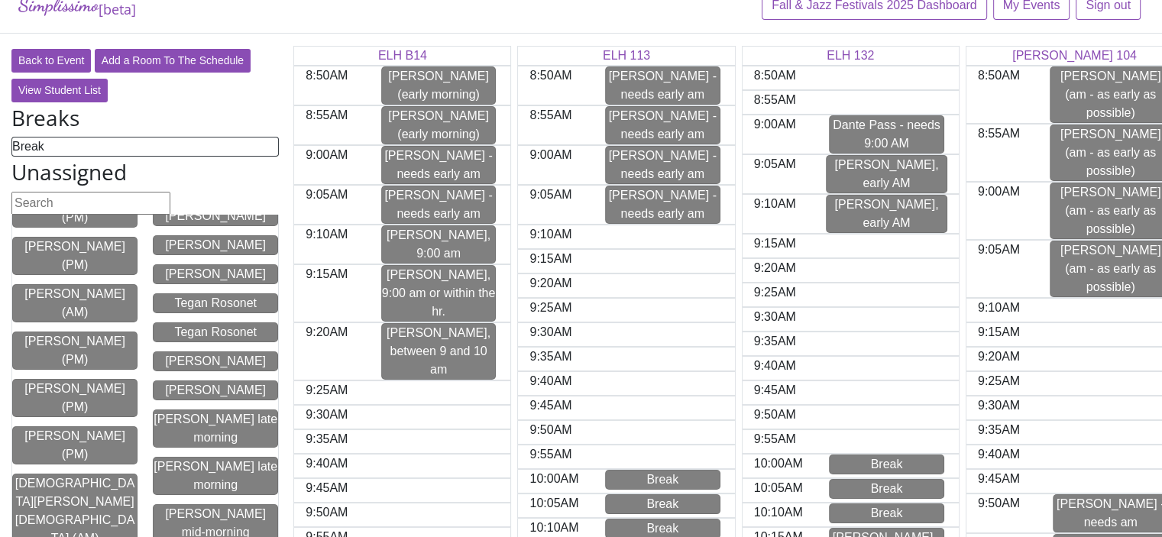
scroll to position [76, 0]
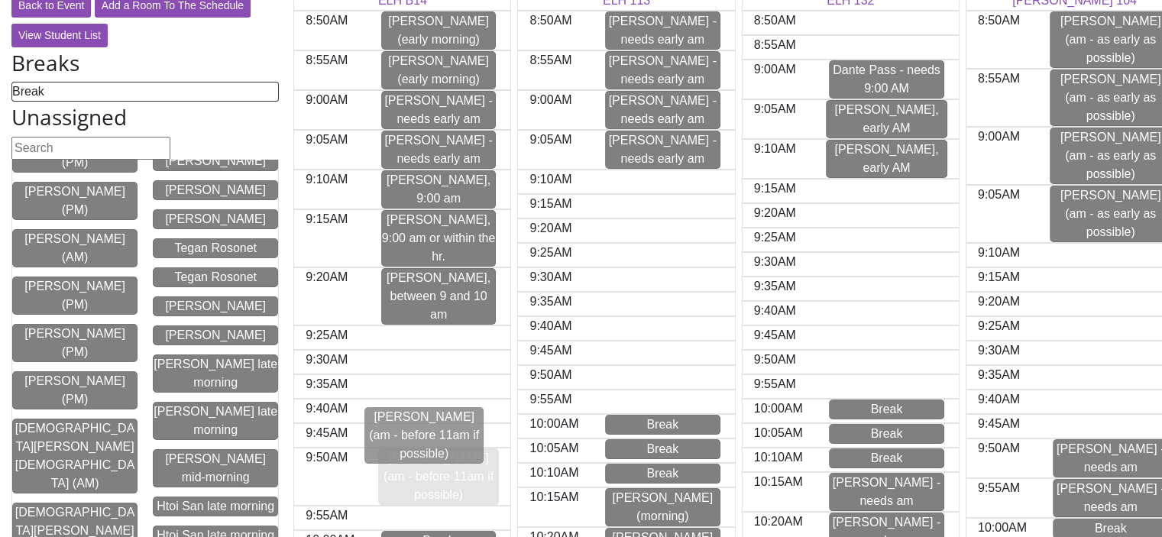
drag, startPoint x: 73, startPoint y: 270, endPoint x: 425, endPoint y: 433, distance: 388.4
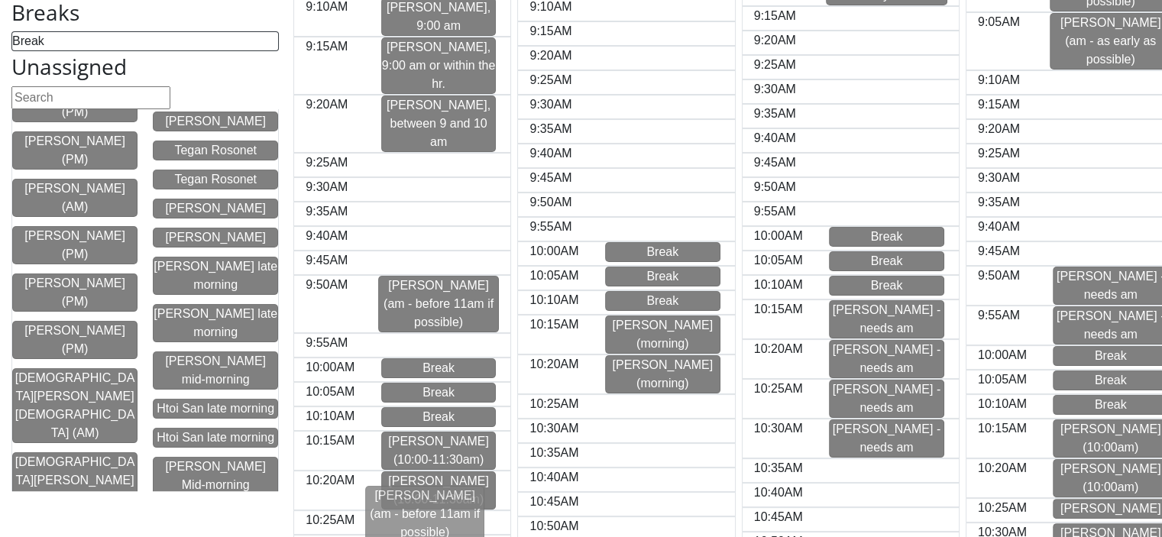
scroll to position [255, 0]
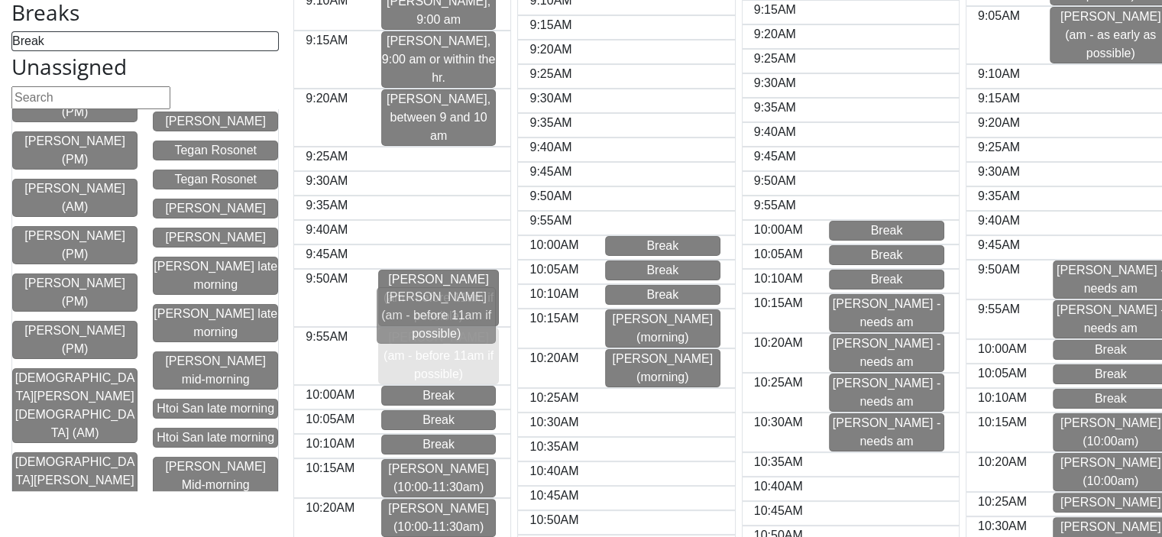
drag, startPoint x: 60, startPoint y: 277, endPoint x: 425, endPoint y: 320, distance: 367.1
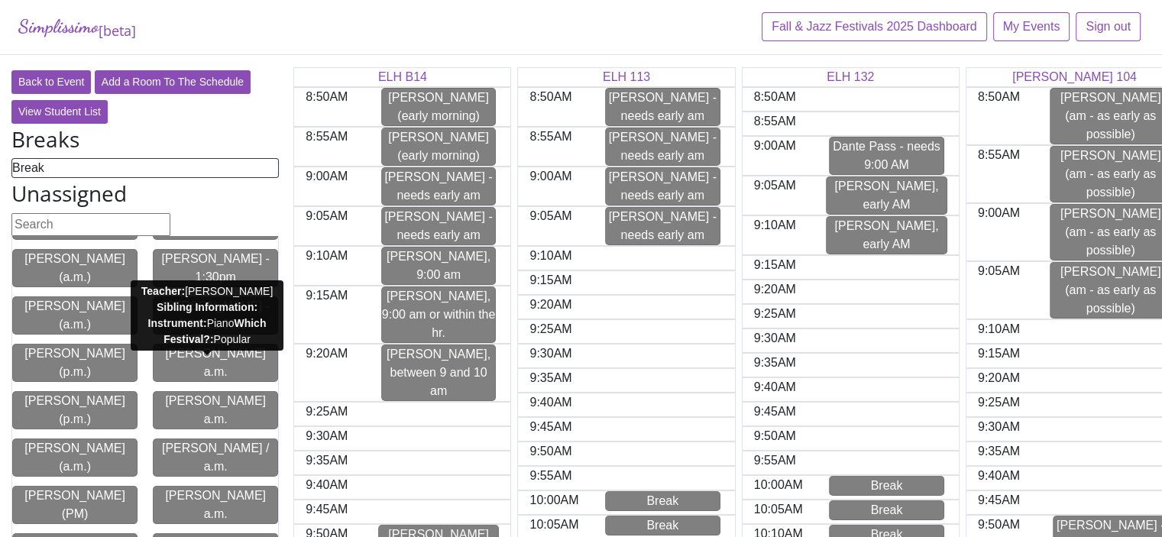
scroll to position [400, 0]
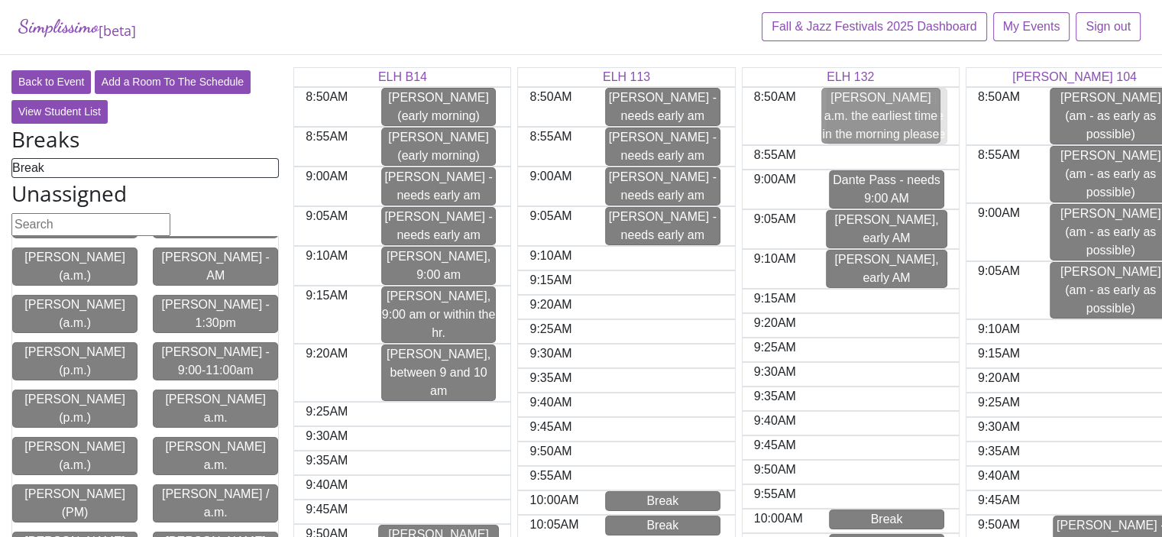
drag, startPoint x: 223, startPoint y: 366, endPoint x: 898, endPoint y: 112, distance: 720.8
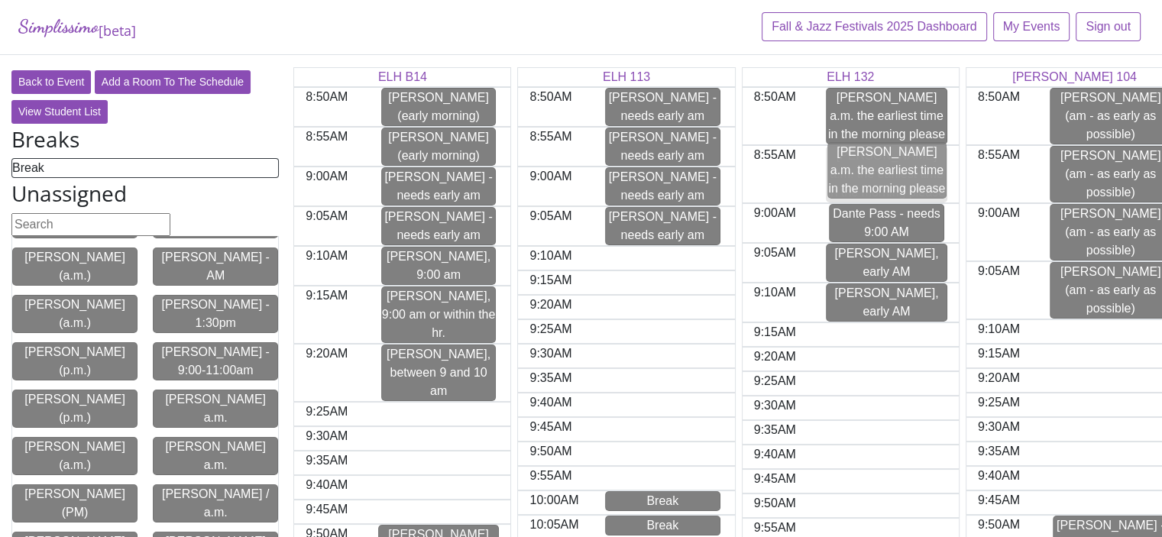
drag, startPoint x: 186, startPoint y: 423, endPoint x: 867, endPoint y: 177, distance: 723.9
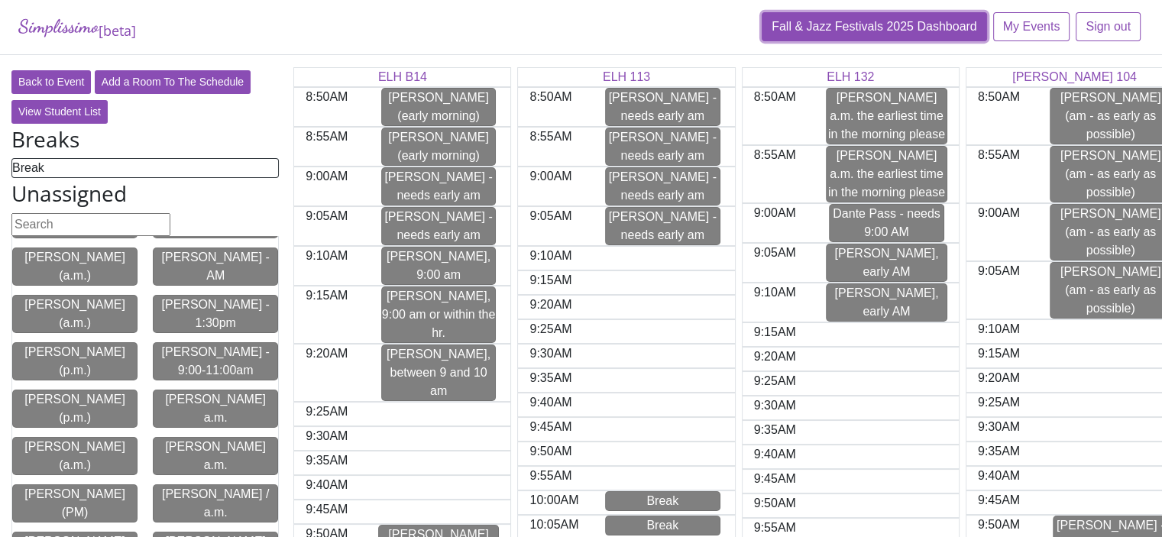
click at [886, 20] on link "Fall & Jazz Festivals 2025 Dashboard" at bounding box center [874, 26] width 225 height 29
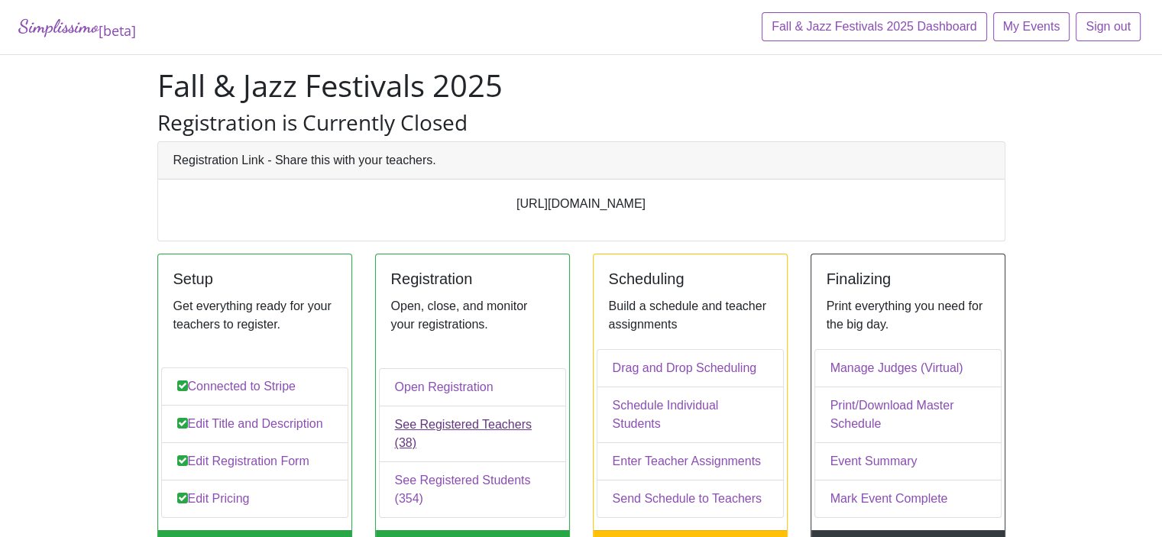
click at [455, 443] on link "See Registered Teachers (38)" at bounding box center [472, 434] width 187 height 57
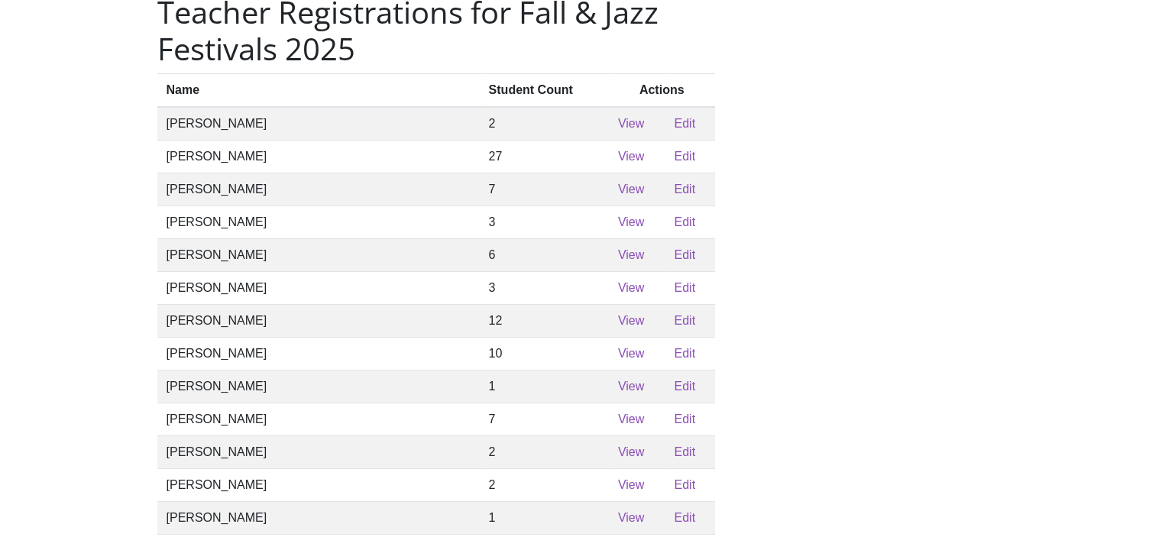
scroll to position [95, 0]
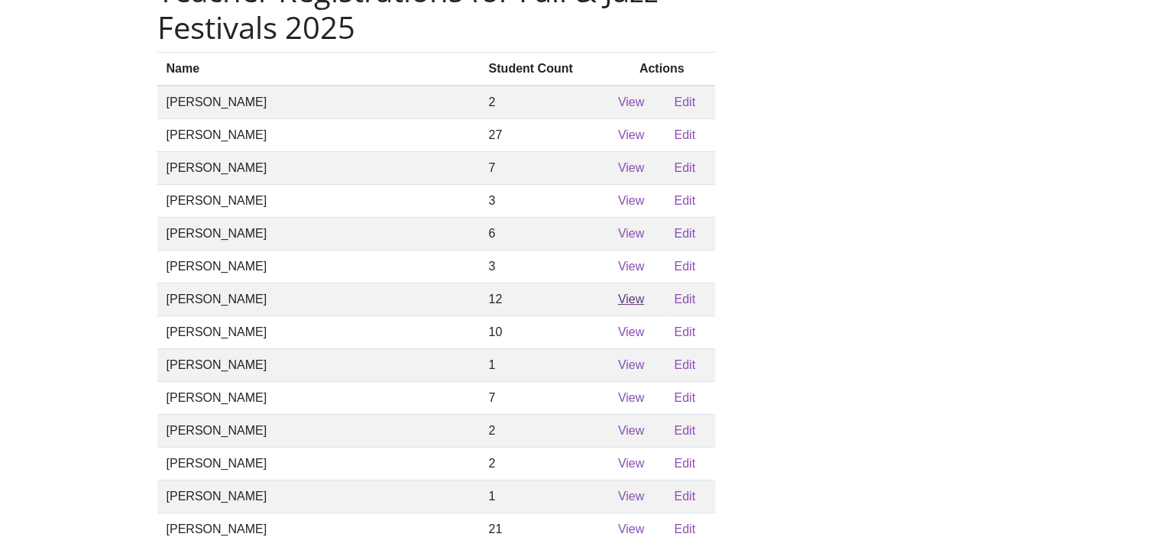
click at [618, 306] on link "View" at bounding box center [631, 299] width 26 height 13
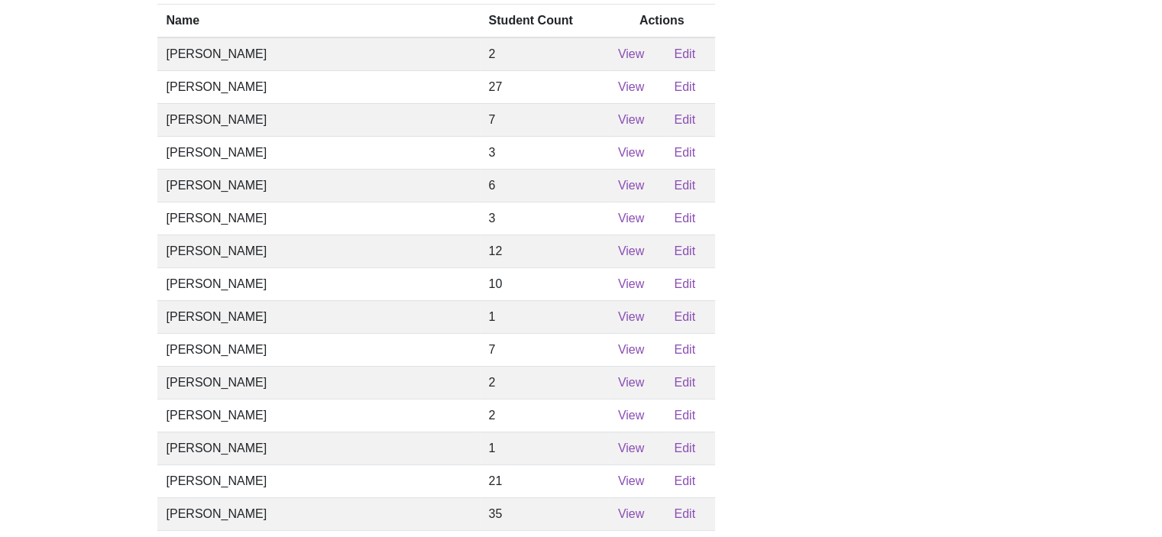
scroll to position [153, 0]
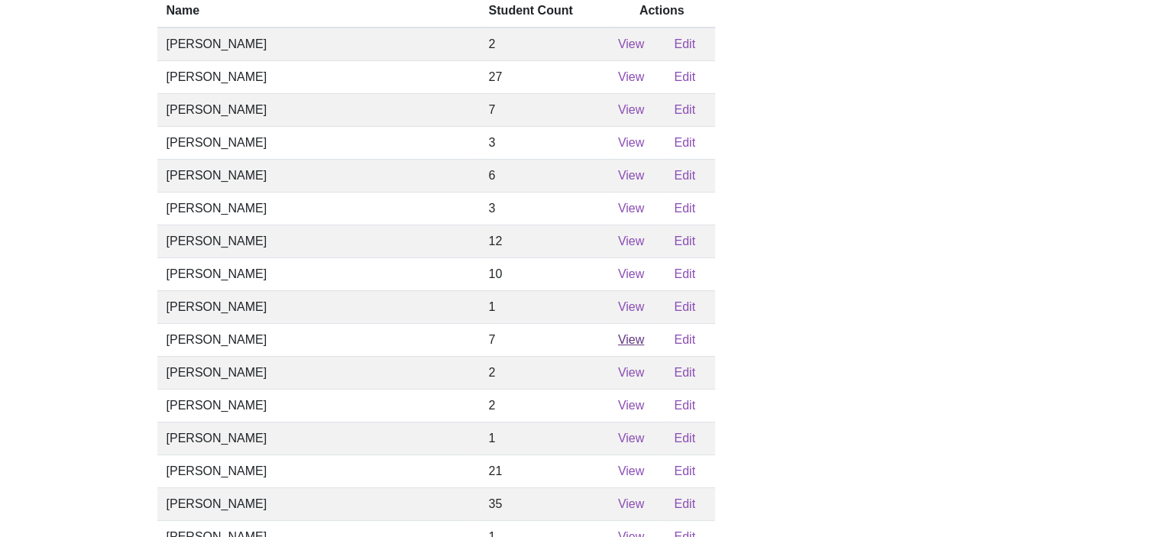
click at [618, 346] on link "View" at bounding box center [631, 339] width 26 height 13
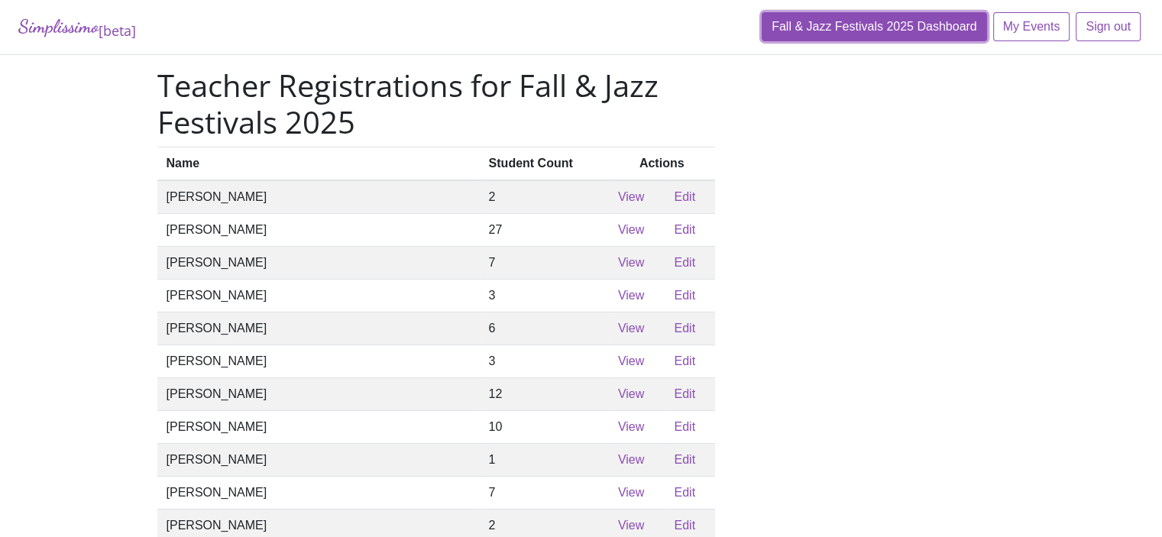
click at [905, 23] on link "Fall & Jazz Festivals 2025 Dashboard" at bounding box center [874, 26] width 225 height 29
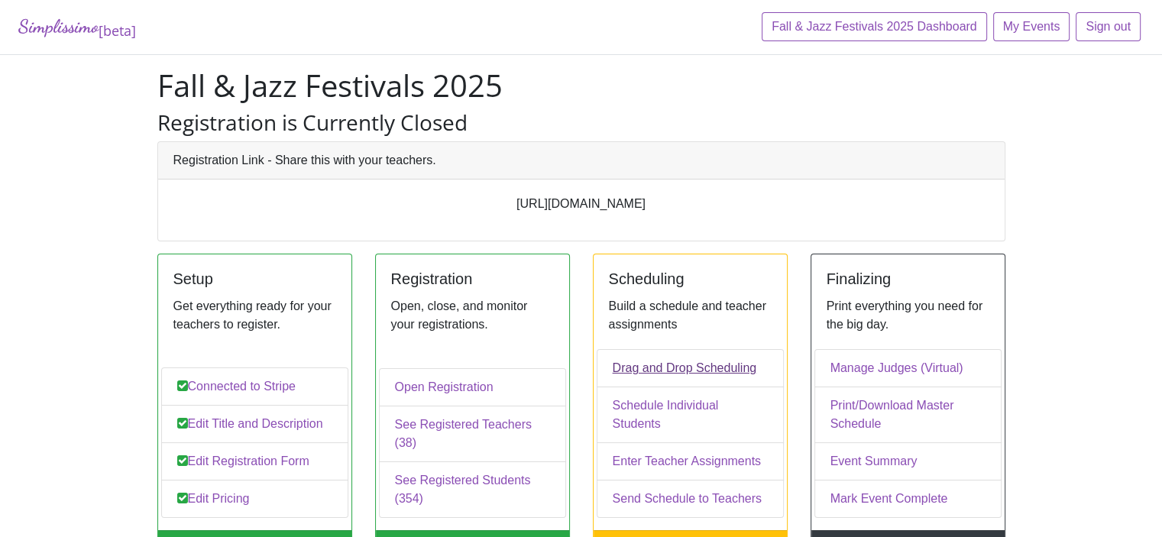
click at [687, 387] on link "Drag and Drop Scheduling" at bounding box center [690, 368] width 187 height 38
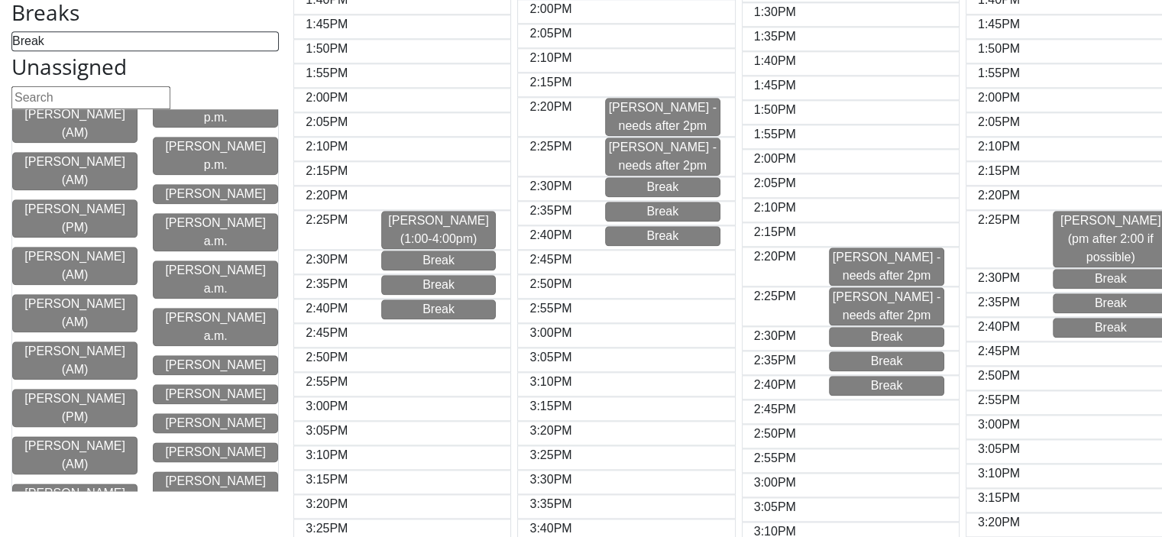
scroll to position [1757, 0]
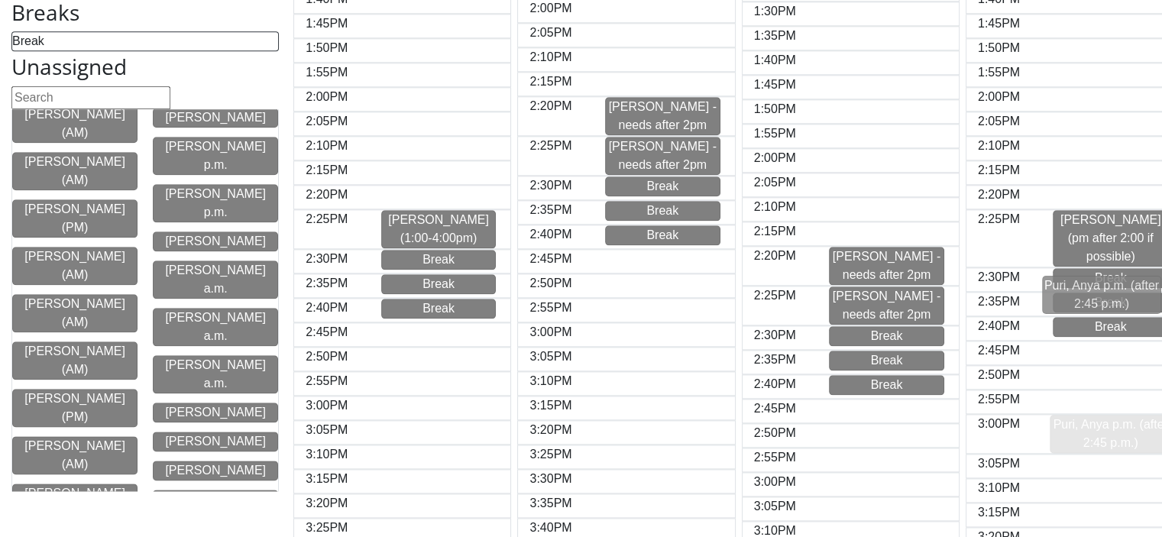
drag, startPoint x: 201, startPoint y: 232, endPoint x: 1097, endPoint y: 293, distance: 897.6
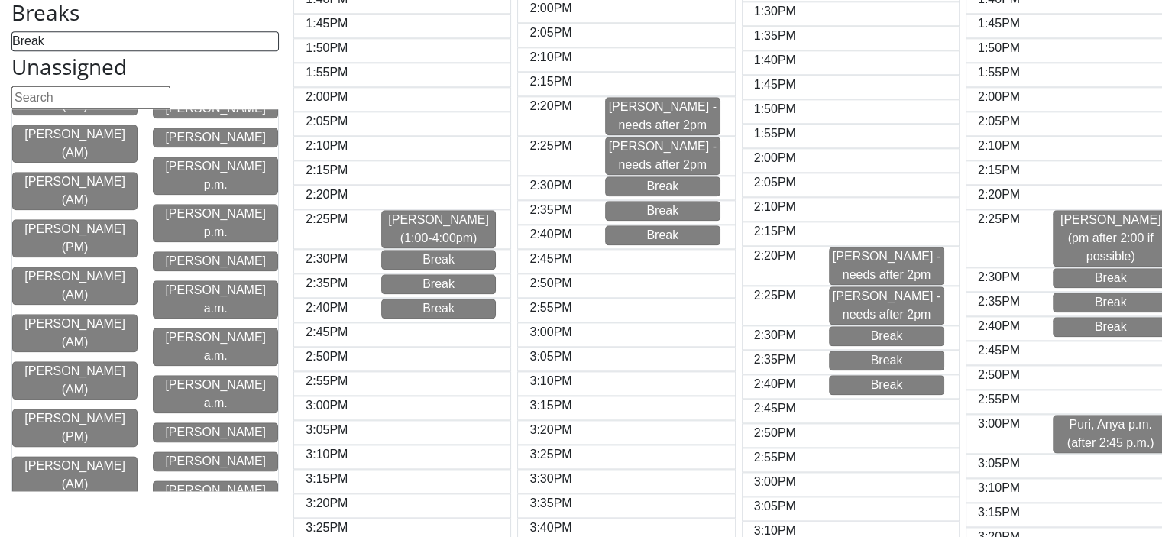
scroll to position [1108, 0]
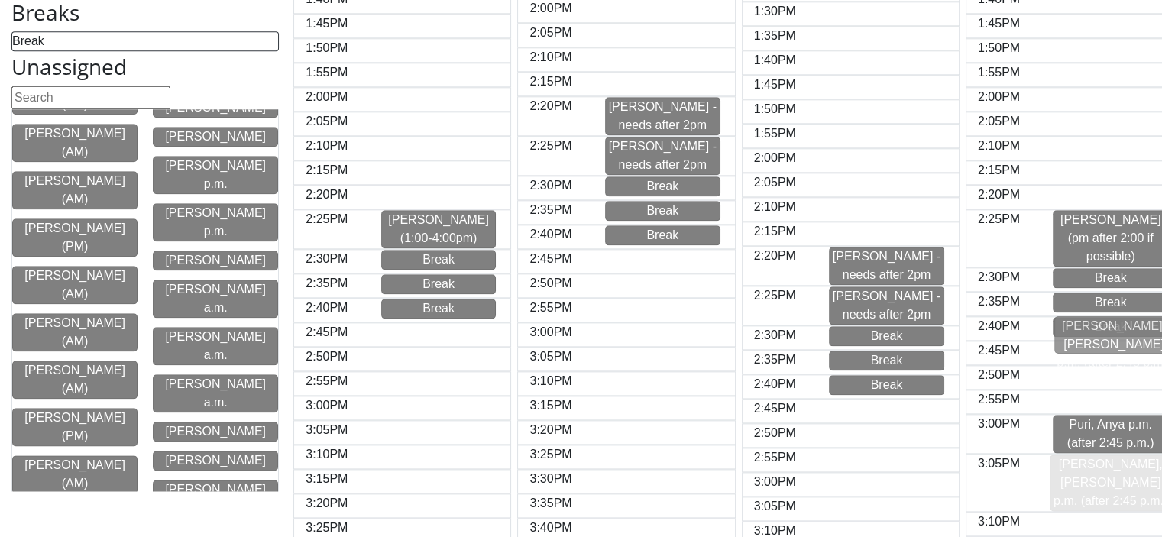
drag, startPoint x: 173, startPoint y: 258, endPoint x: 1080, endPoint y: 340, distance: 911.4
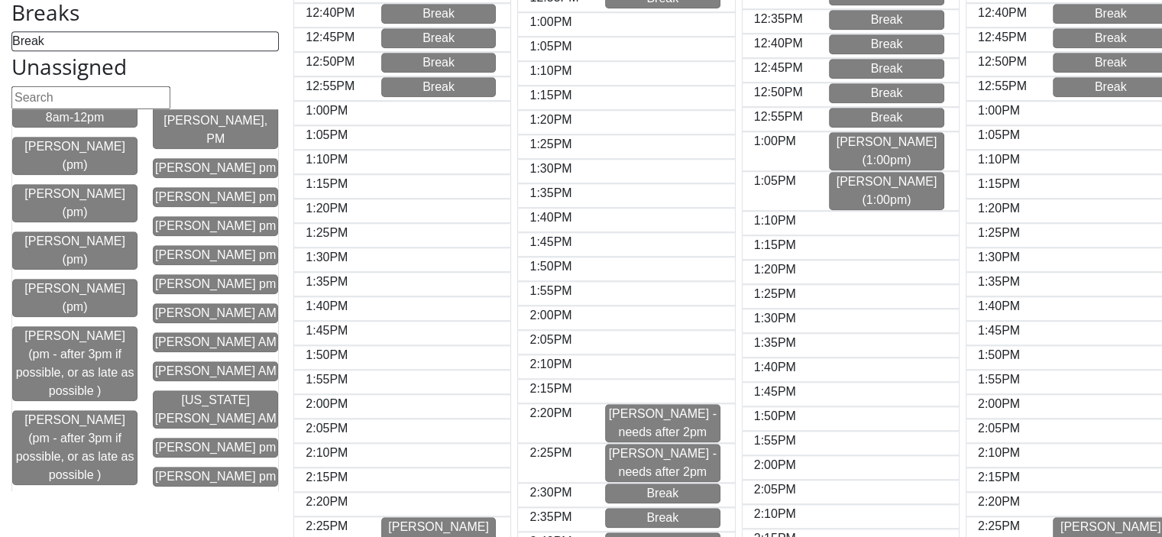
scroll to position [1452, 0]
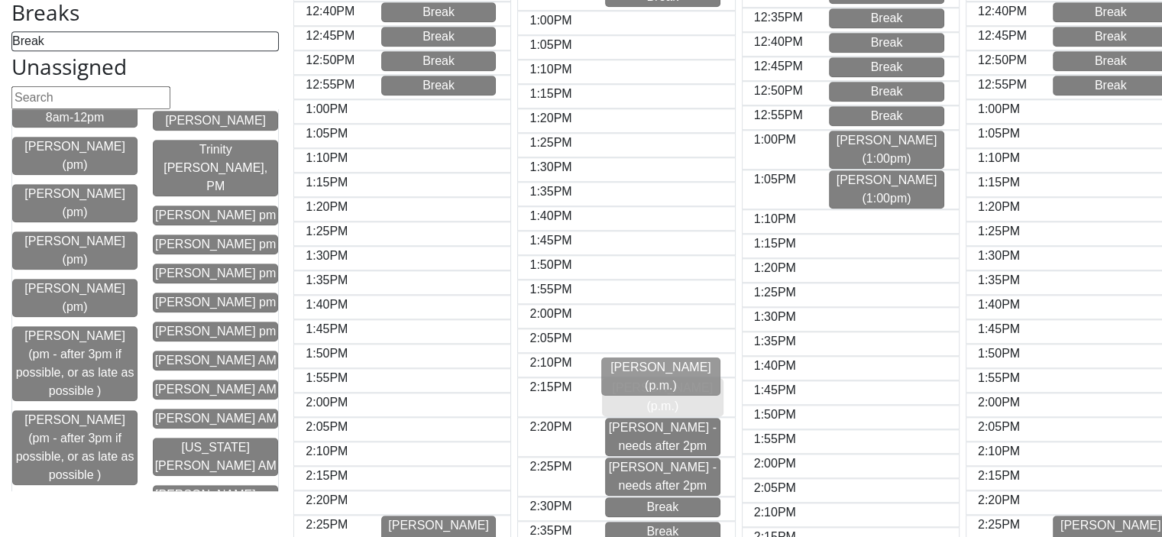
drag, startPoint x: 224, startPoint y: 363, endPoint x: 679, endPoint y: 375, distance: 454.8
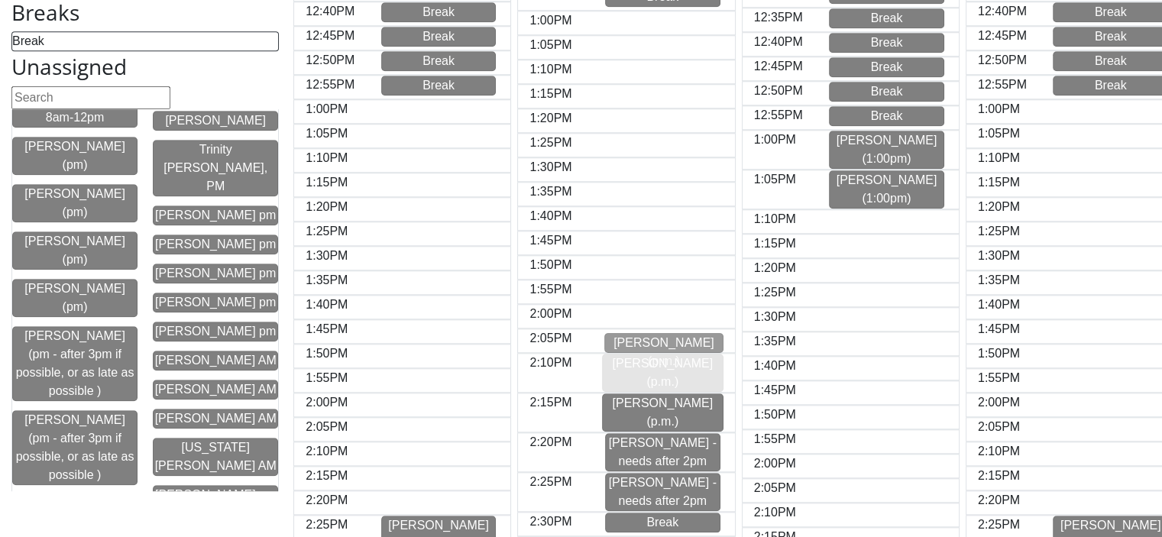
drag, startPoint x: 204, startPoint y: 356, endPoint x: 662, endPoint y: 344, distance: 457.9
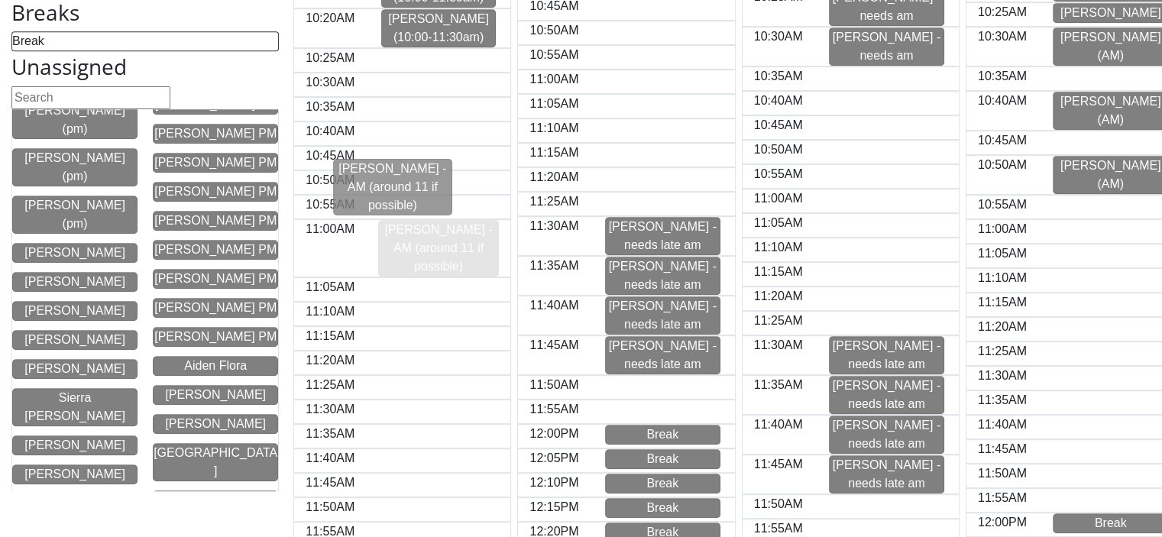
scroll to position [4462, 0]
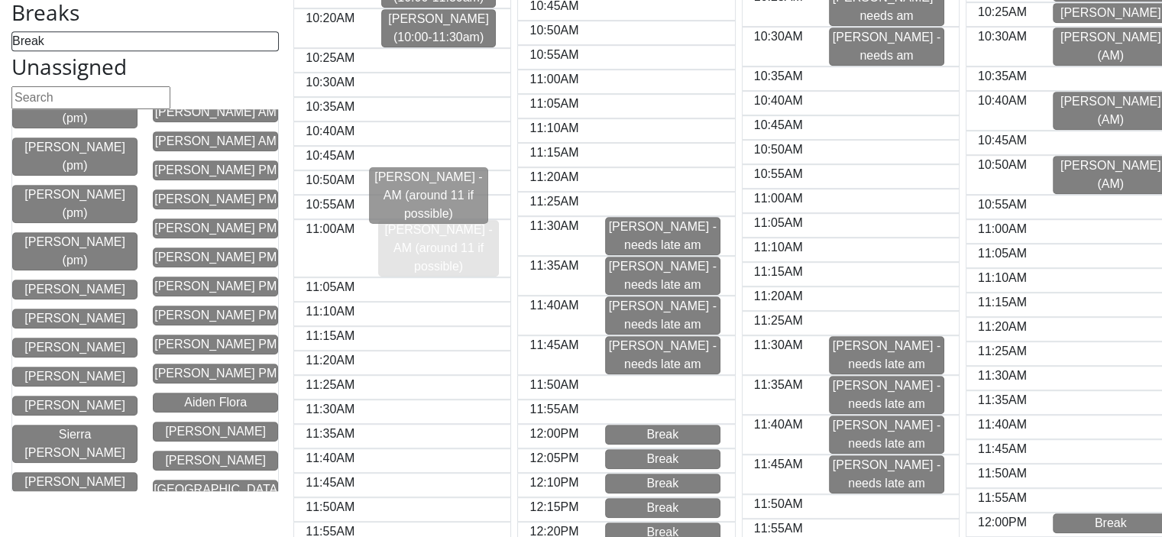
drag, startPoint x: 193, startPoint y: 241, endPoint x: 416, endPoint y: 193, distance: 228.3
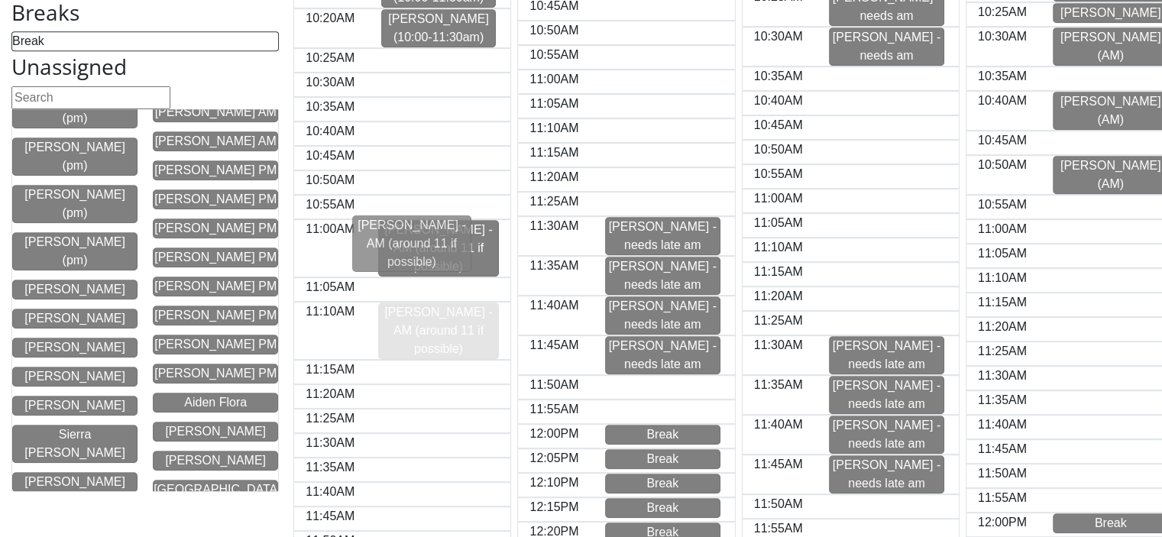
scroll to position [4426, 0]
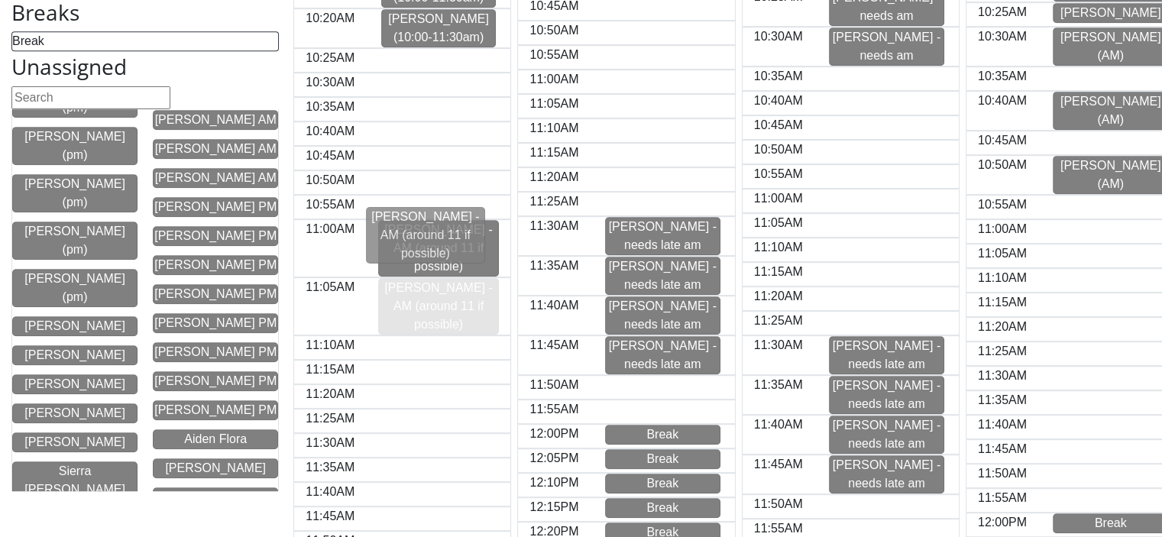
drag, startPoint x: 214, startPoint y: 329, endPoint x: 434, endPoint y: 237, distance: 238.7
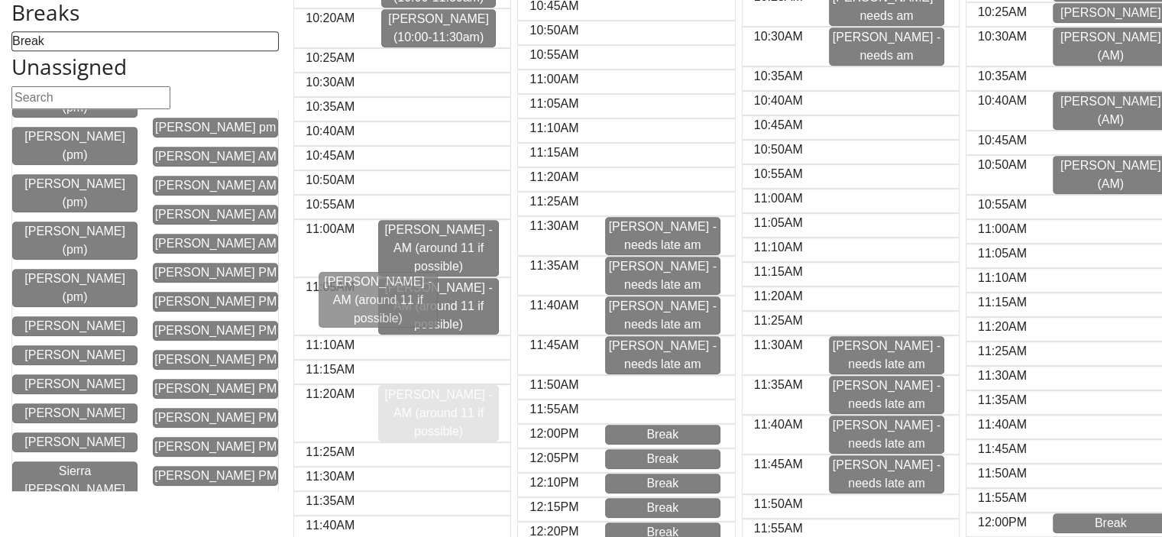
scroll to position [4394, 0]
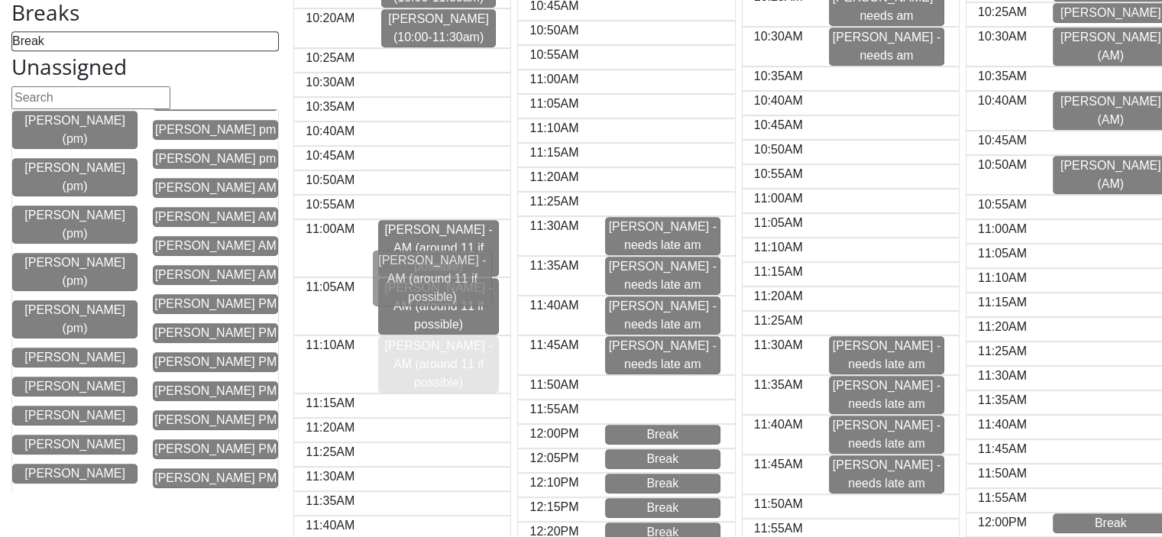
drag, startPoint x: 199, startPoint y: 397, endPoint x: 424, endPoint y: 283, distance: 252.5
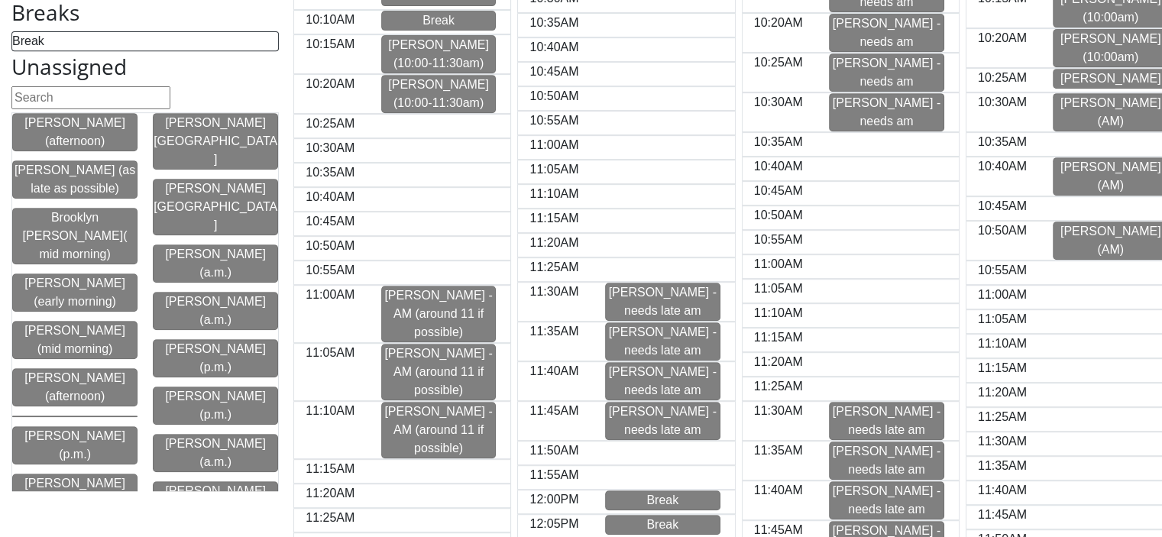
scroll to position [478, 0]
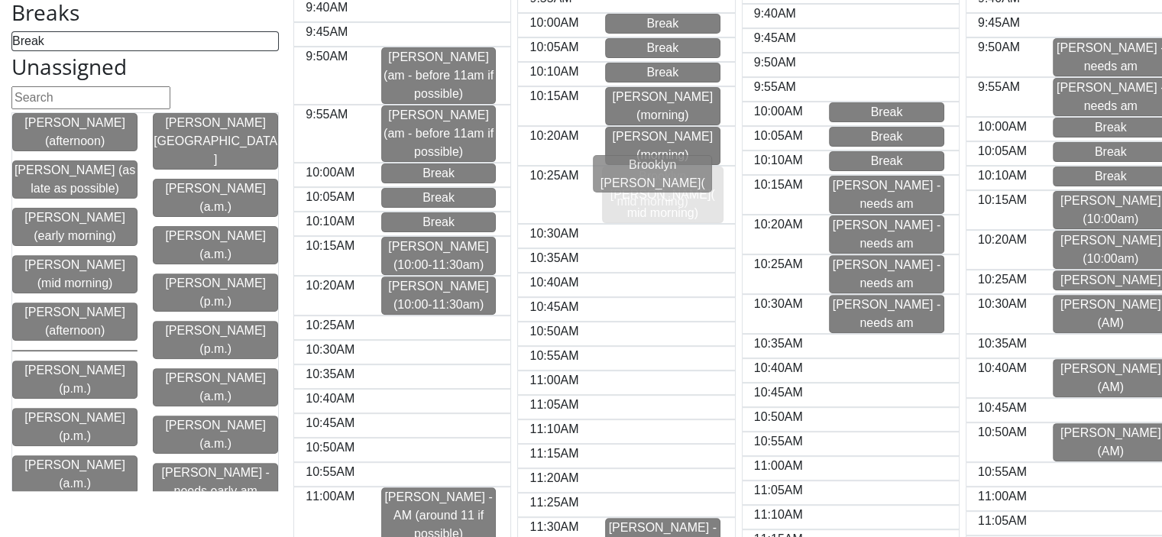
drag, startPoint x: 101, startPoint y: 228, endPoint x: 685, endPoint y: 177, distance: 586.1
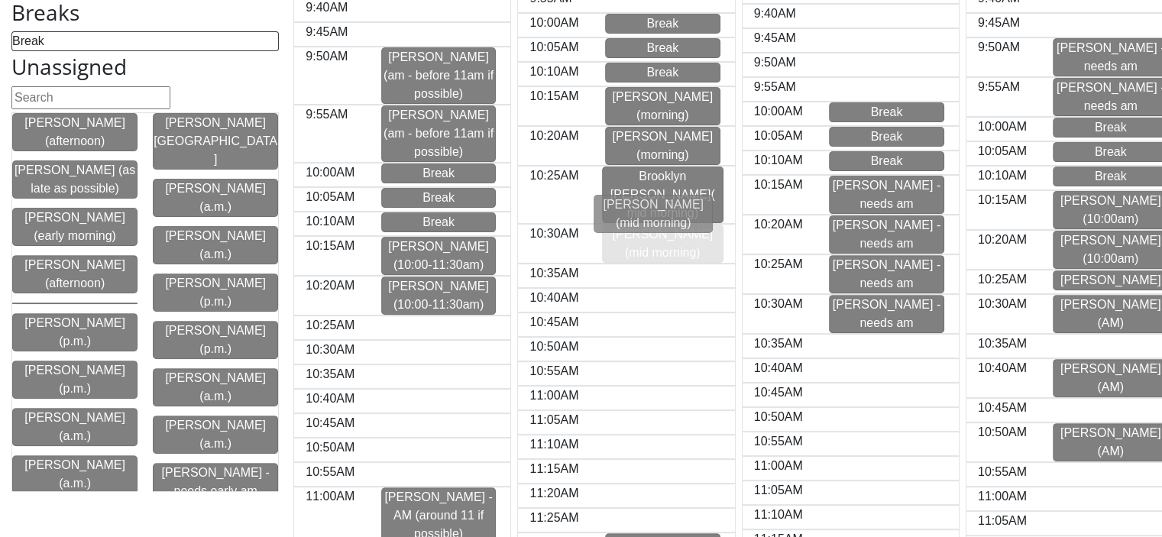
drag, startPoint x: 64, startPoint y: 271, endPoint x: 648, endPoint y: 213, distance: 586.7
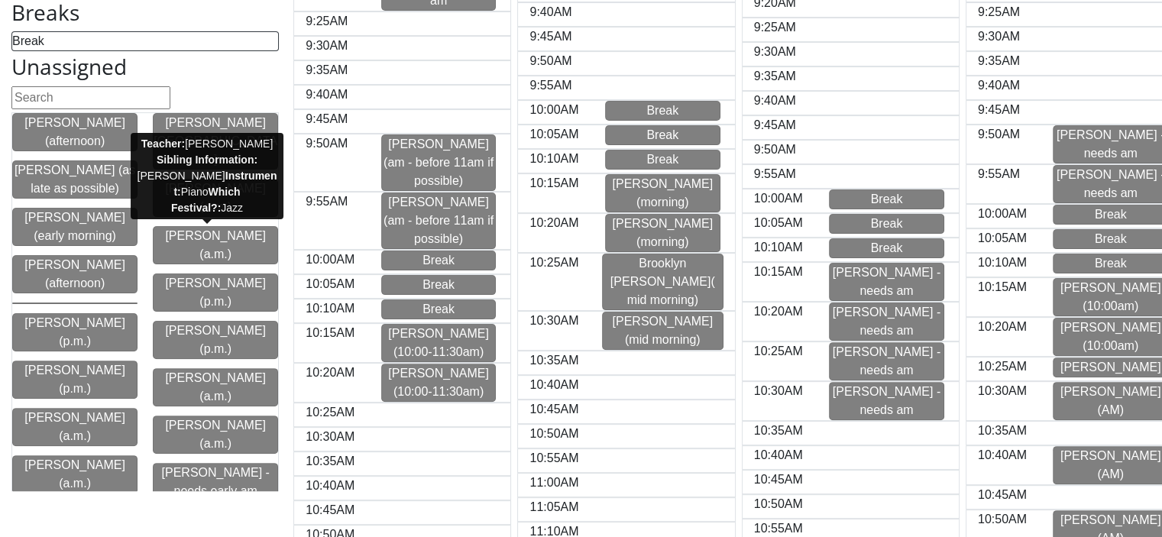
scroll to position [382, 0]
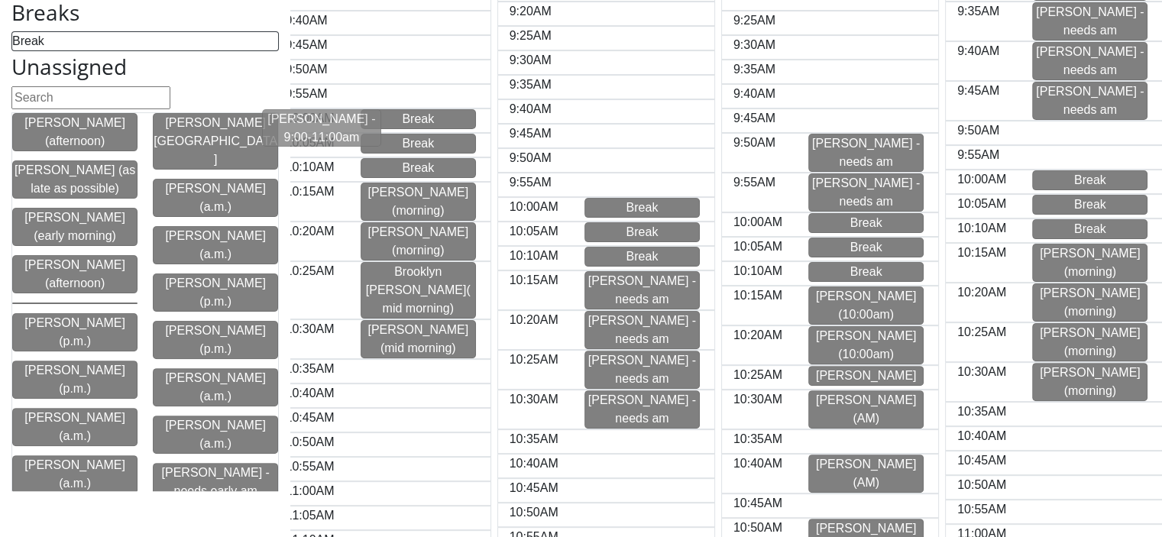
scroll to position [0, 245]
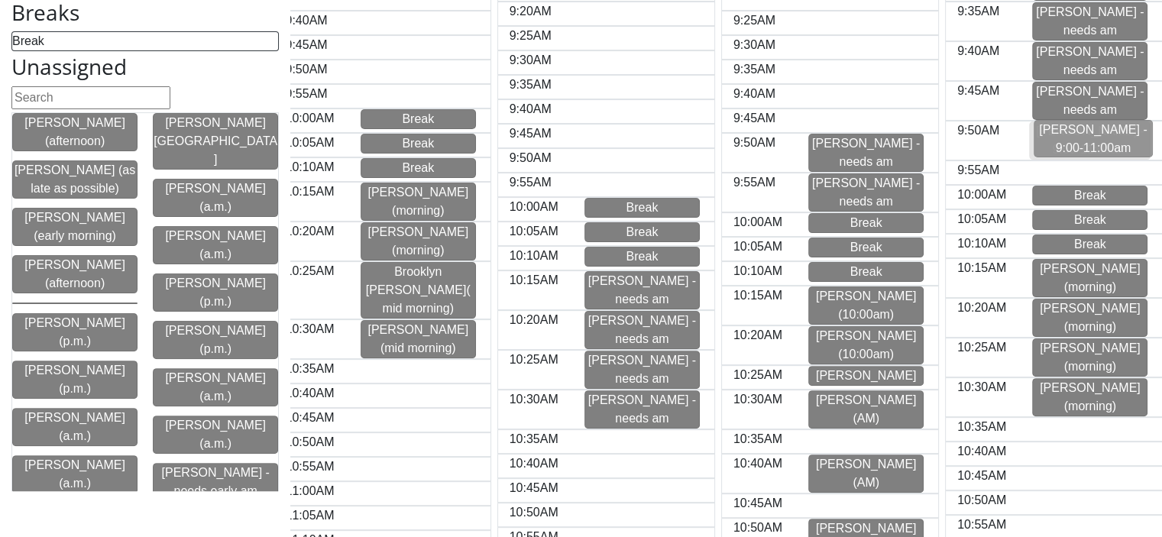
drag, startPoint x: 219, startPoint y: 126, endPoint x: 1105, endPoint y: 133, distance: 886.4
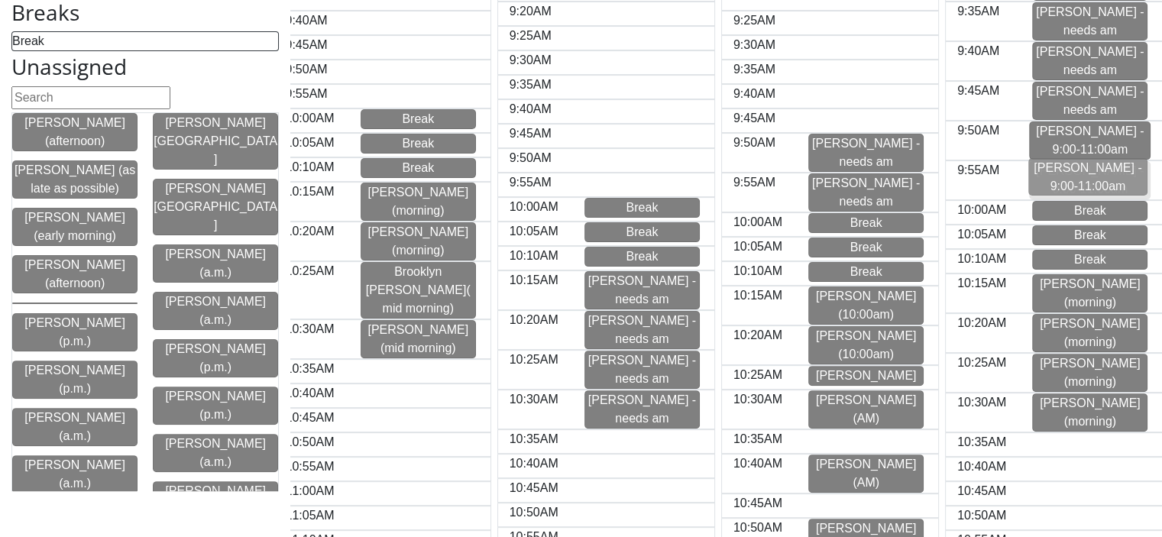
drag, startPoint x: 208, startPoint y: 224, endPoint x: 1090, endPoint y: 183, distance: 882.7
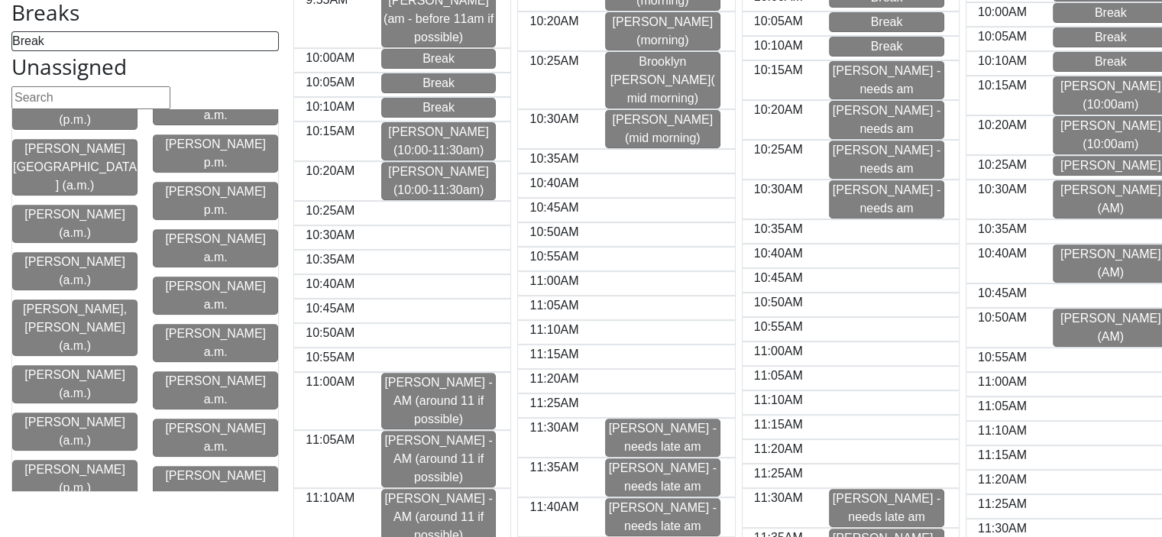
scroll to position [1872, 0]
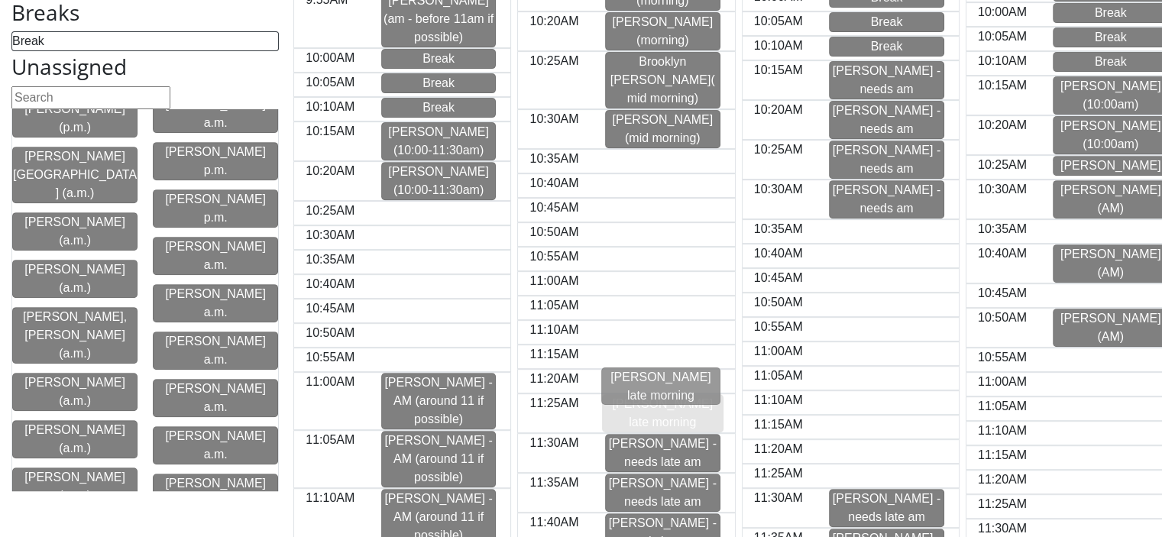
drag, startPoint x: 216, startPoint y: 183, endPoint x: 671, endPoint y: 384, distance: 497.4
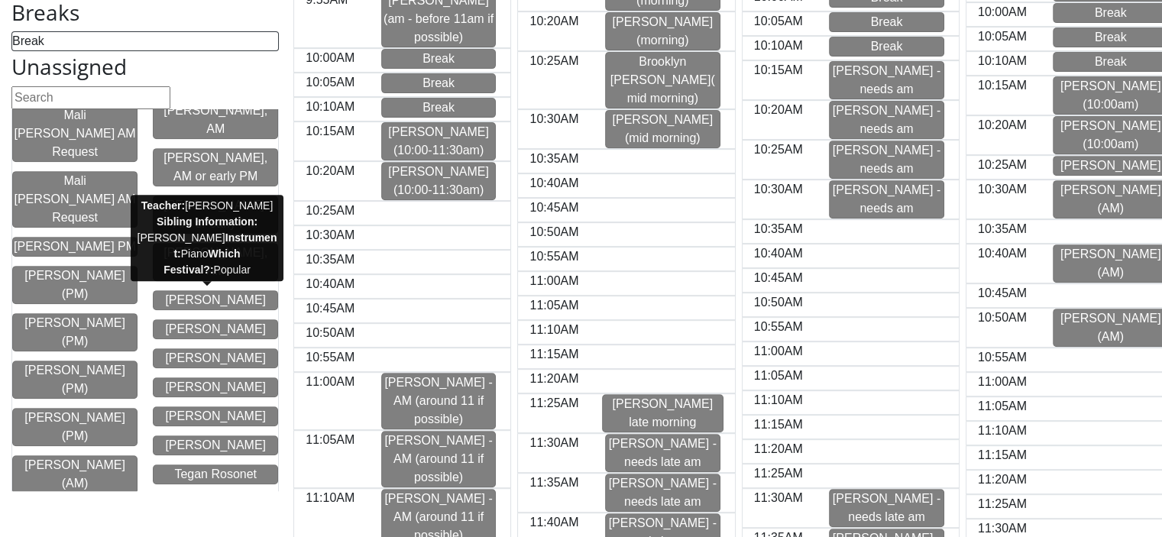
scroll to position [2483, 0]
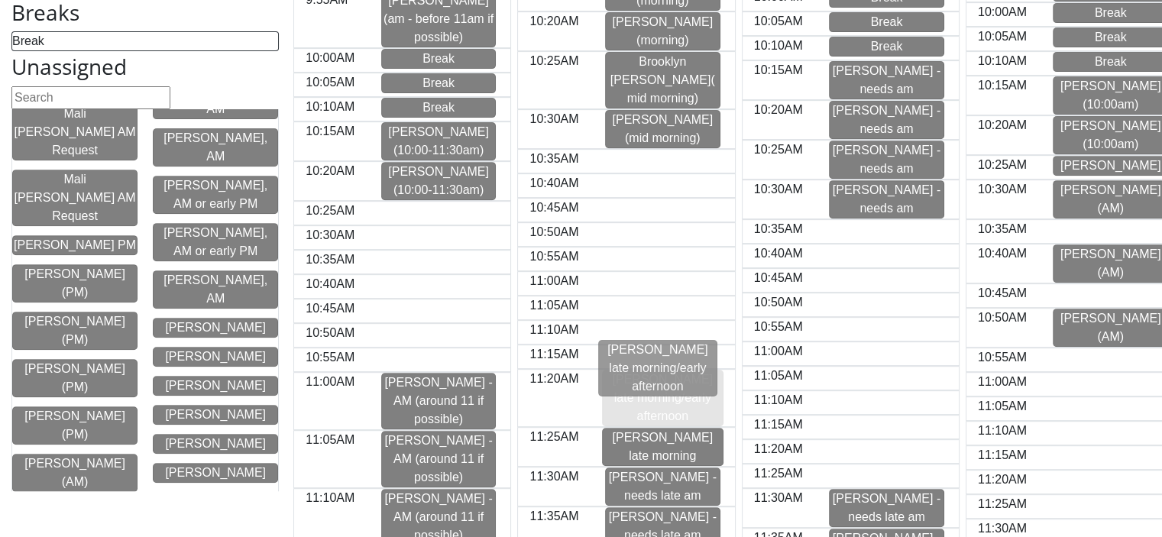
drag, startPoint x: 181, startPoint y: 297, endPoint x: 633, endPoint y: 365, distance: 456.7
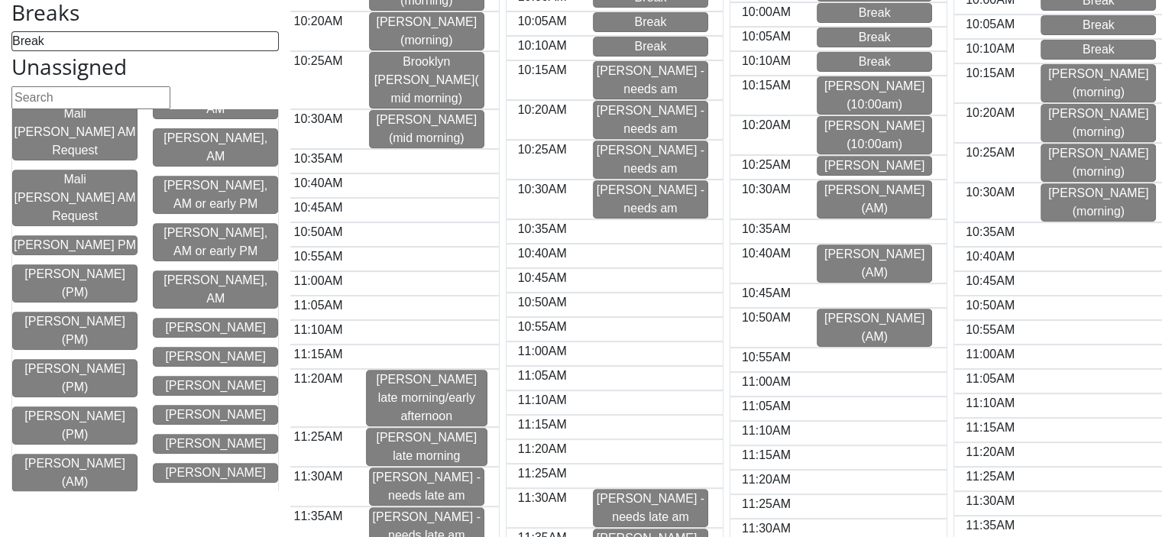
scroll to position [0, 245]
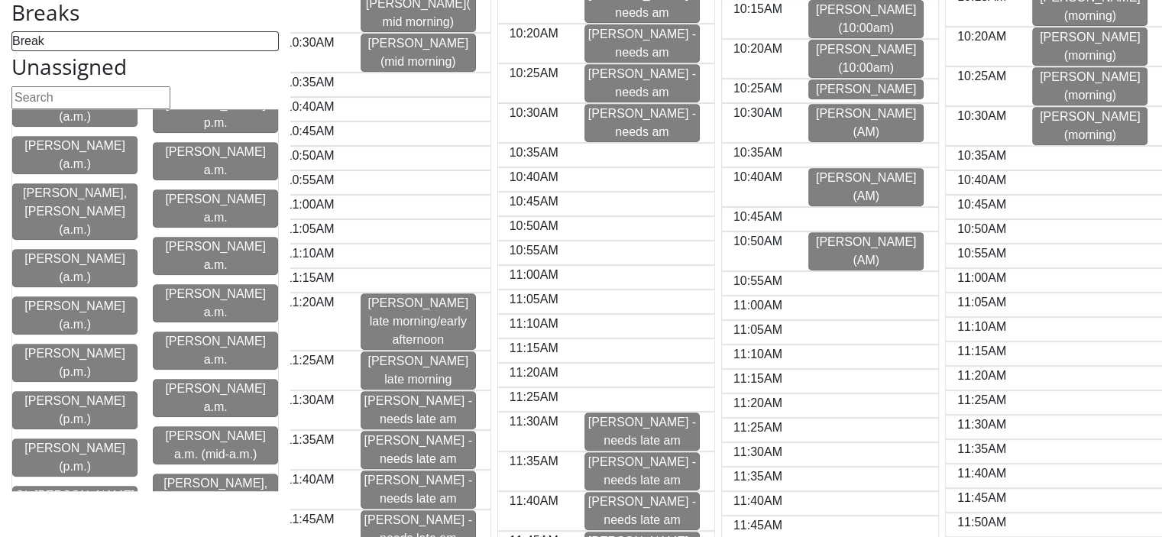
scroll to position [2005, 0]
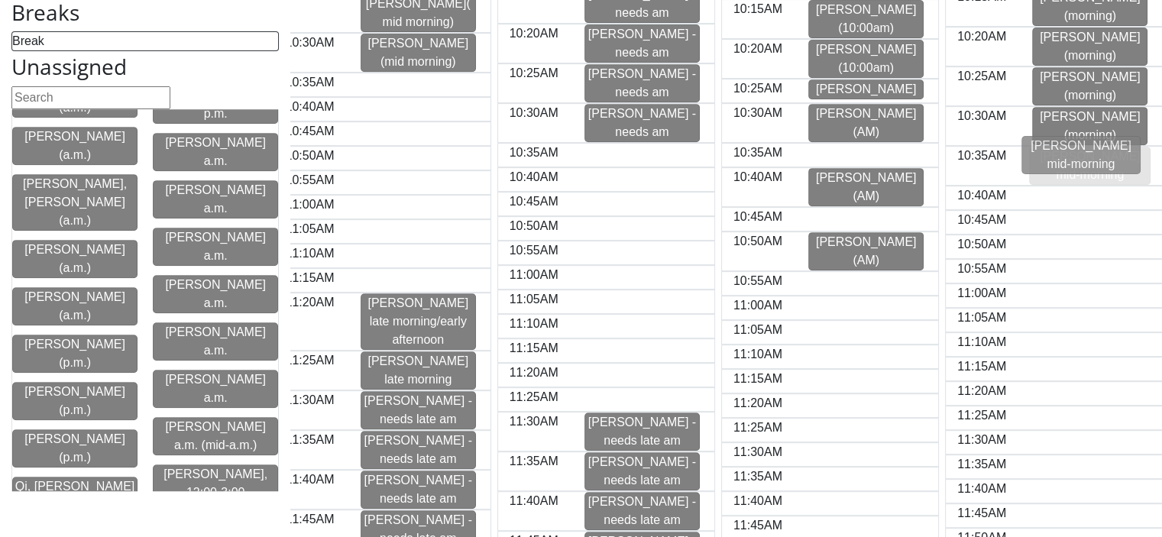
drag, startPoint x: 212, startPoint y: 145, endPoint x: 1088, endPoint y: 154, distance: 875.7
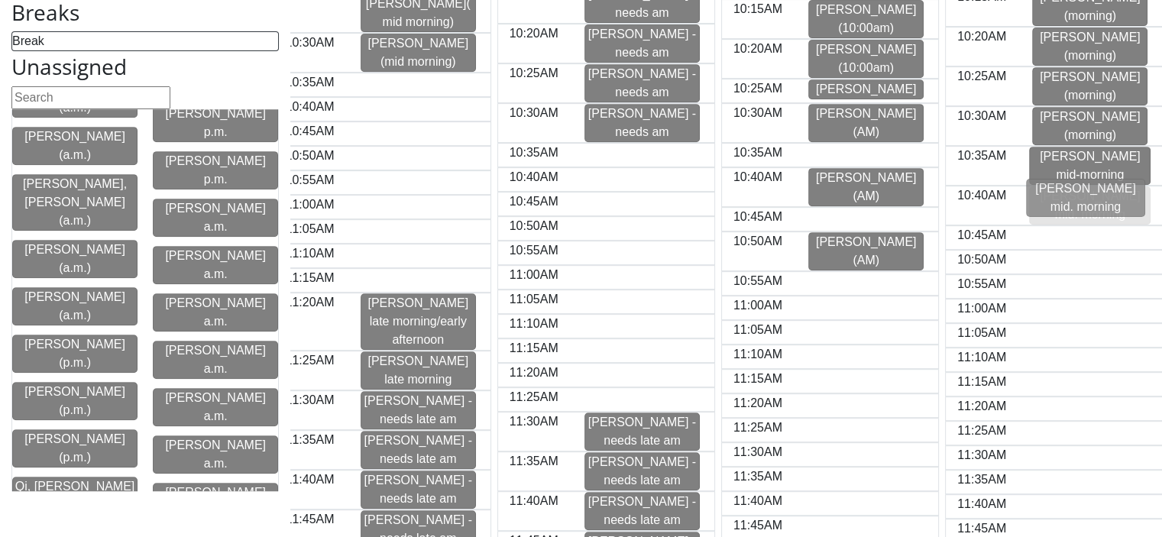
drag, startPoint x: 208, startPoint y: 341, endPoint x: 1087, endPoint y: 194, distance: 890.9
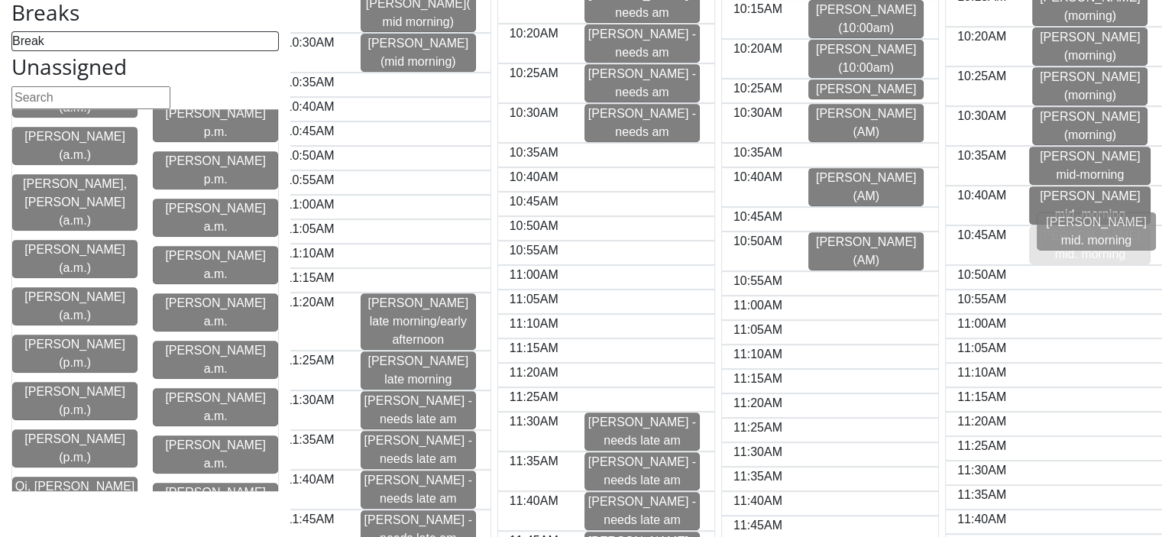
drag, startPoint x: 180, startPoint y: 344, endPoint x: 1070, endPoint y: 231, distance: 897.3
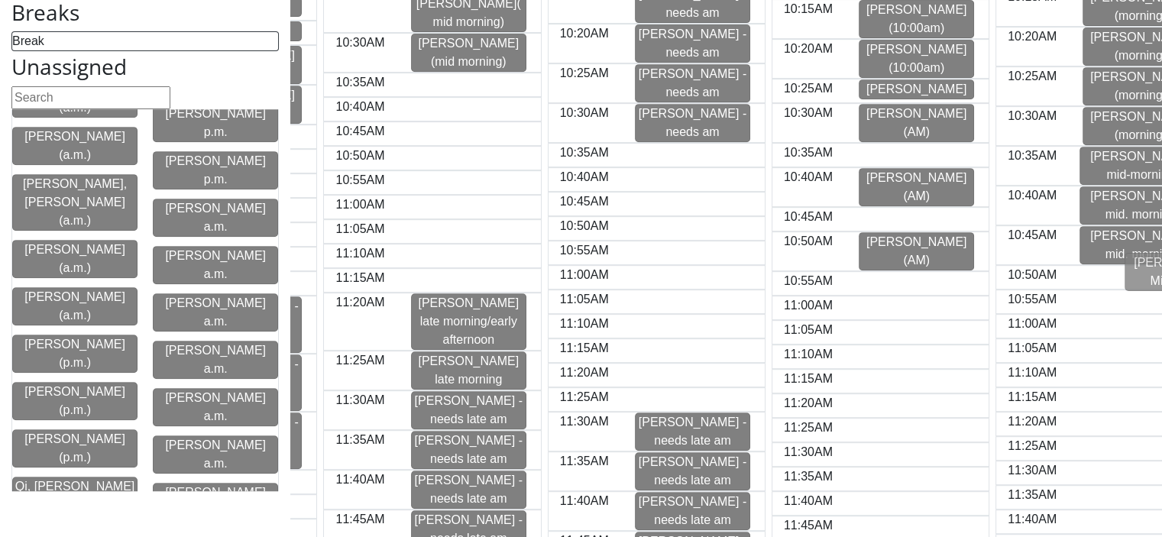
scroll to position [0, 0]
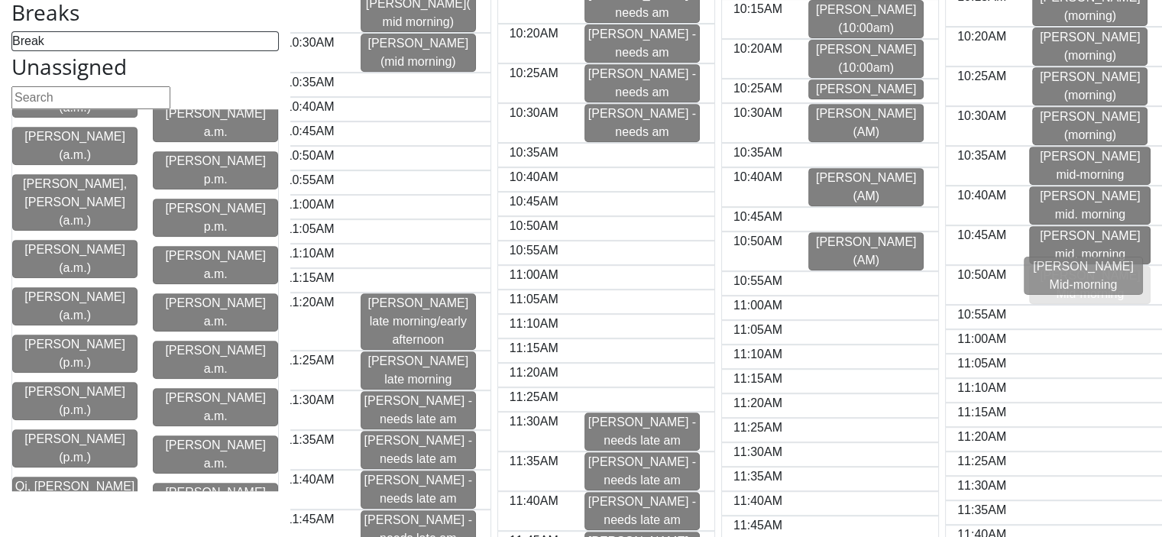
drag, startPoint x: 196, startPoint y: 375, endPoint x: 1073, endPoint y: 277, distance: 882.7
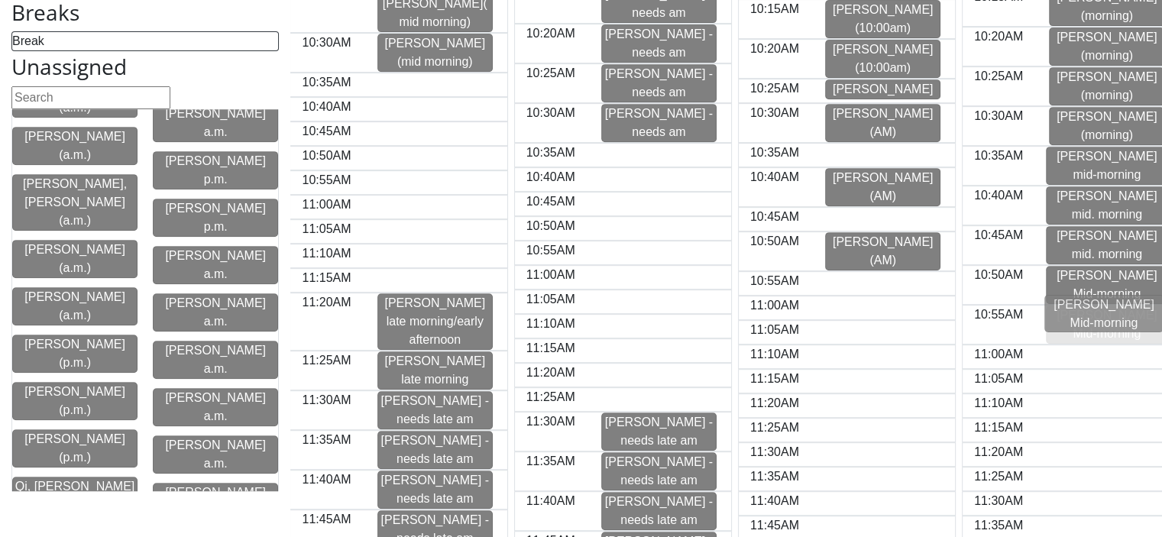
drag, startPoint x: 186, startPoint y: 396, endPoint x: 1084, endPoint y: 308, distance: 902.9
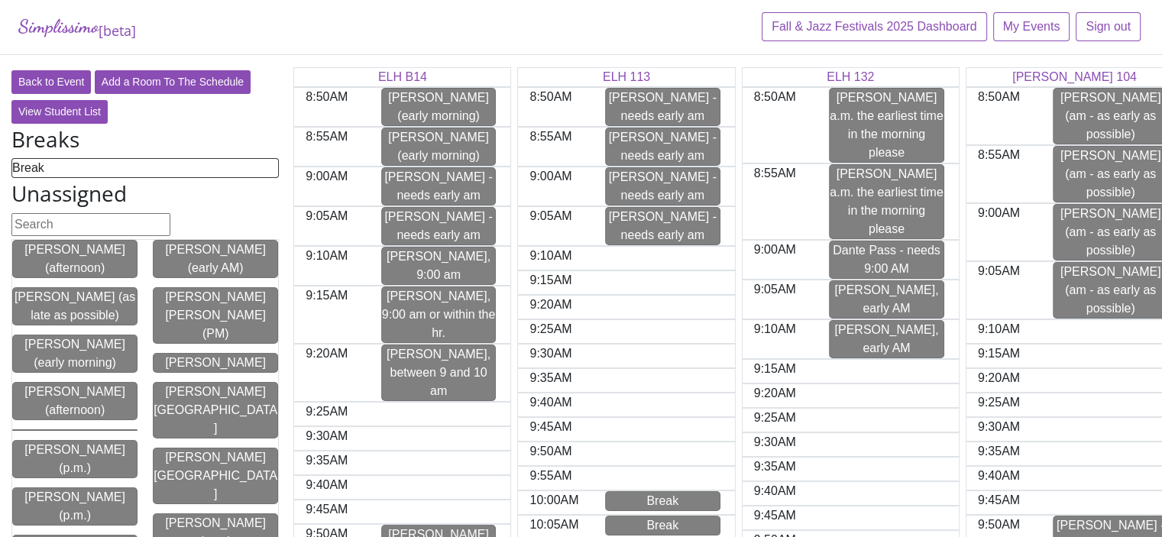
click at [651, 104] on div "[PERSON_NAME] - needs early am" at bounding box center [663, 107] width 114 height 37
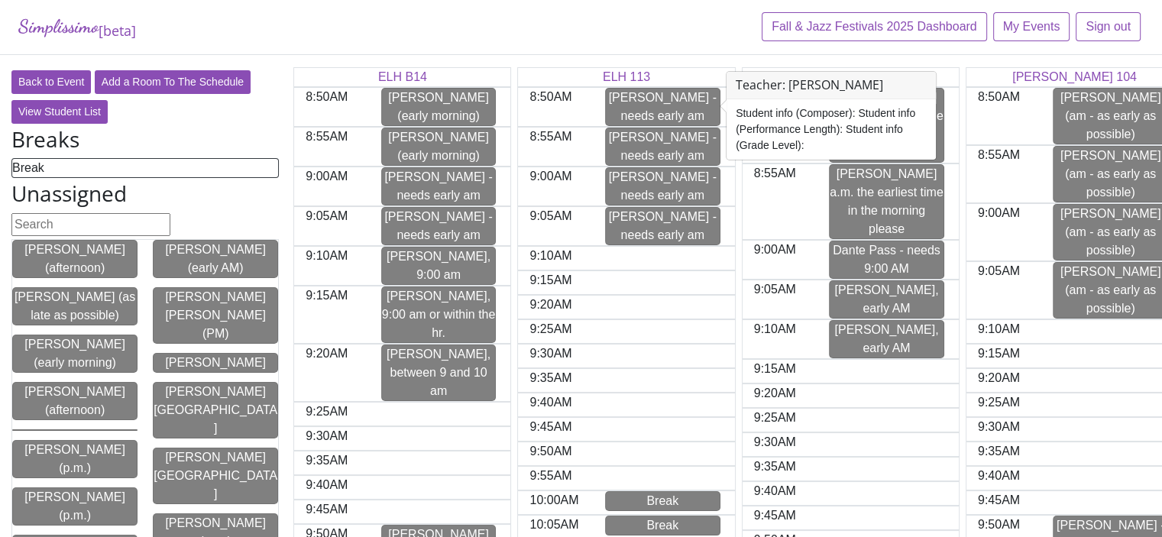
click at [642, 144] on div "[PERSON_NAME] - needs early am" at bounding box center [663, 146] width 114 height 37
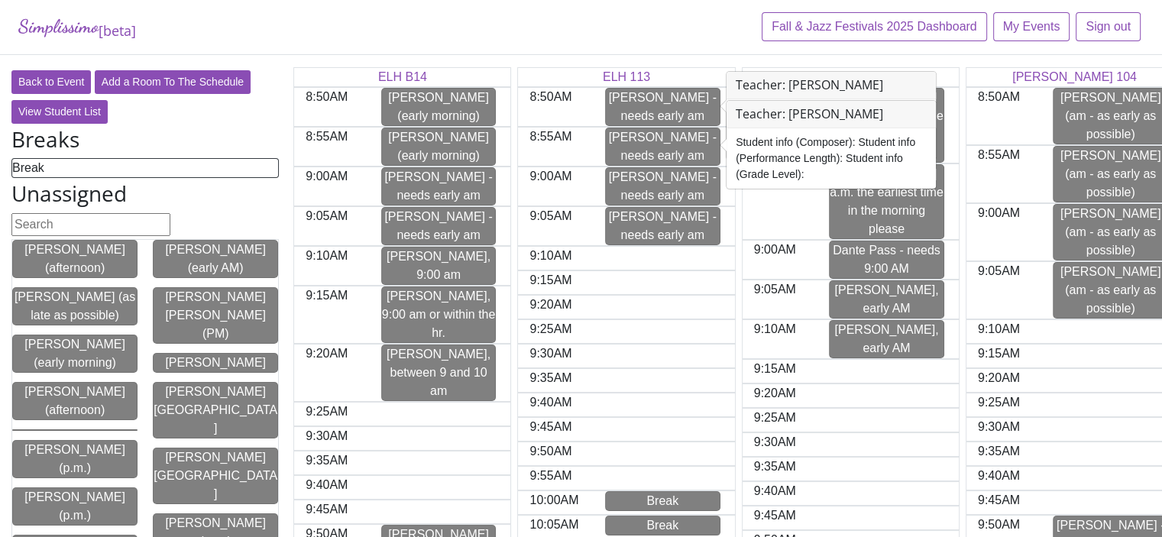
click at [544, 21] on div "Simplissimo [beta] Fall & Jazz Festivals 2025 Dashboard My Events Sign out" at bounding box center [581, 27] width 1162 height 55
click at [679, 46] on div "Simplissimo [beta] Fall & Jazz Festivals 2025 Dashboard My Events Sign out" at bounding box center [581, 27] width 1162 height 55
click at [228, 114] on div "Back to Event Add a Room To The Schedule View Student List" at bounding box center [145, 97] width 290 height 60
click at [863, 140] on div "Student info (Composer): Student info (Performance Length): Student info (Grade…" at bounding box center [831, 158] width 209 height 60
click at [691, 26] on div "Simplissimo [beta] Fall & Jazz Festivals 2025 Dashboard My Events Sign out" at bounding box center [581, 27] width 1162 height 55
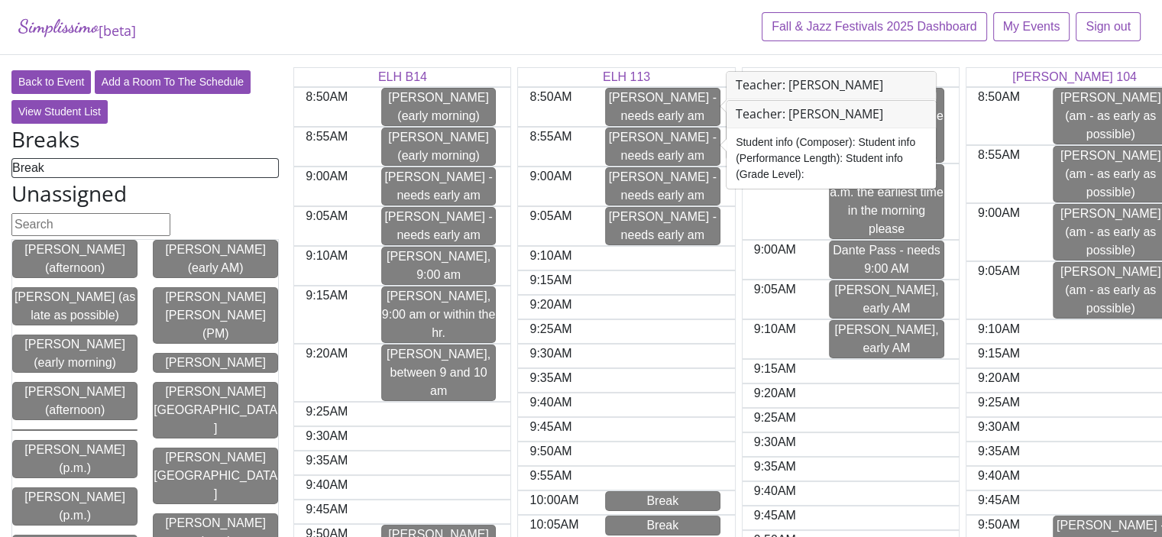
click at [676, 106] on div "[PERSON_NAME] - needs early am" at bounding box center [663, 107] width 114 height 37
click at [666, 134] on div "[PERSON_NAME] - needs early am" at bounding box center [663, 146] width 114 height 37
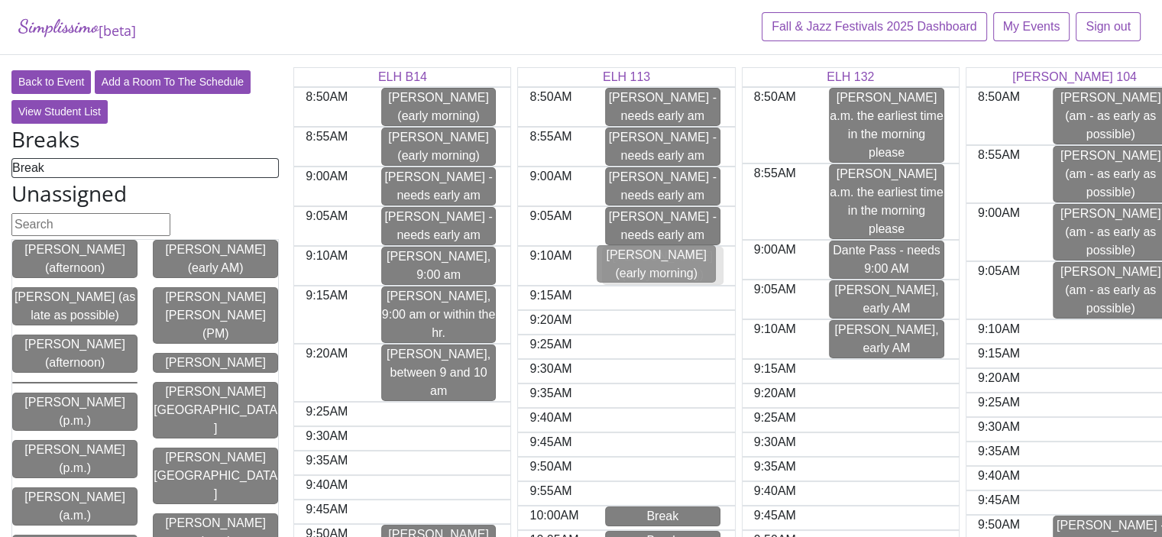
drag, startPoint x: 76, startPoint y: 353, endPoint x: 660, endPoint y: 265, distance: 590.4
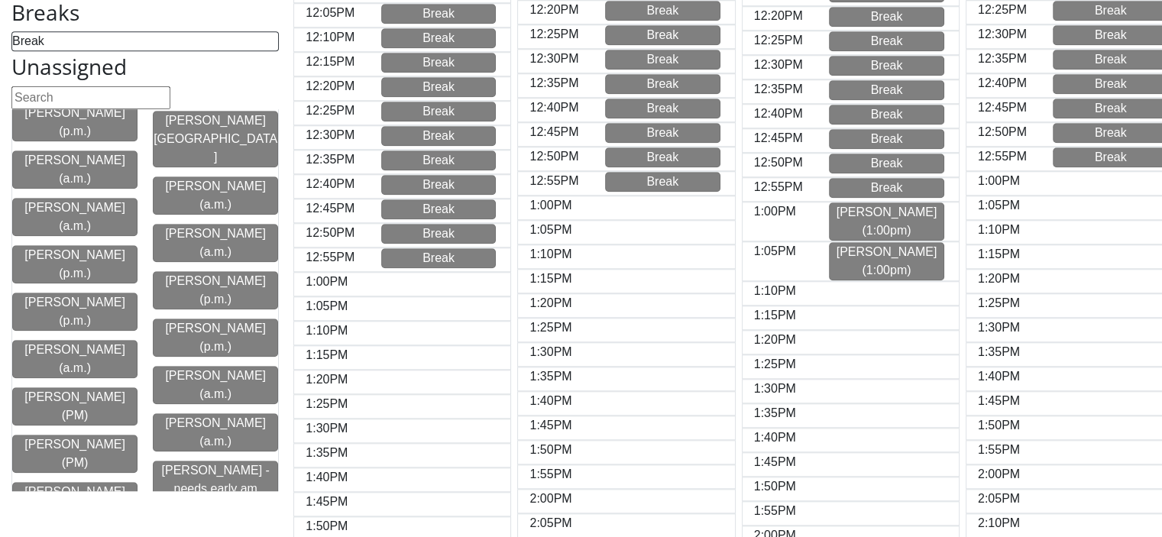
scroll to position [1433, 0]
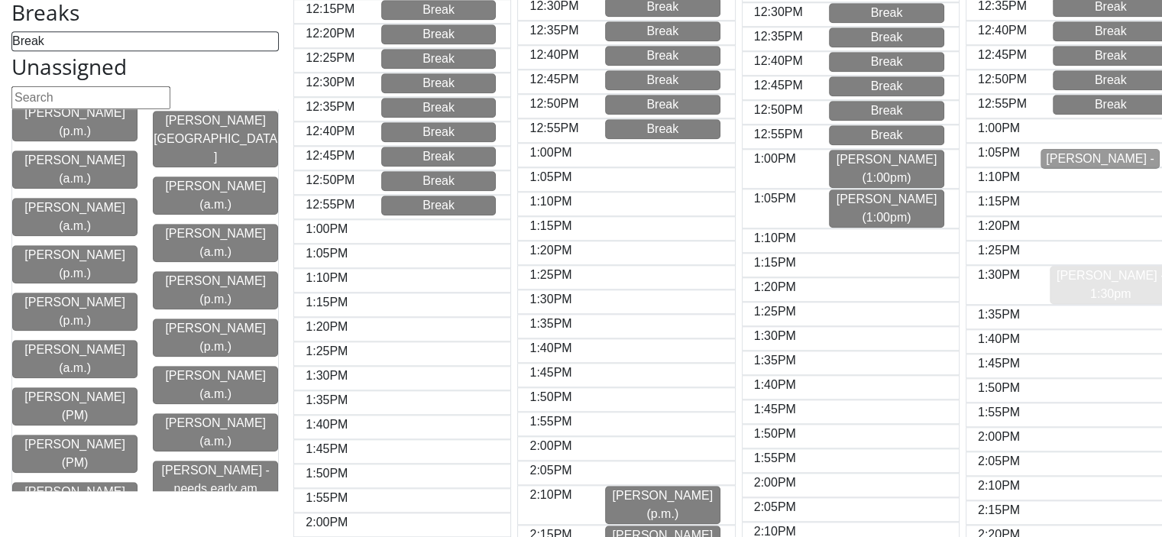
drag, startPoint x: 191, startPoint y: 152, endPoint x: 1086, endPoint y: 161, distance: 894.8
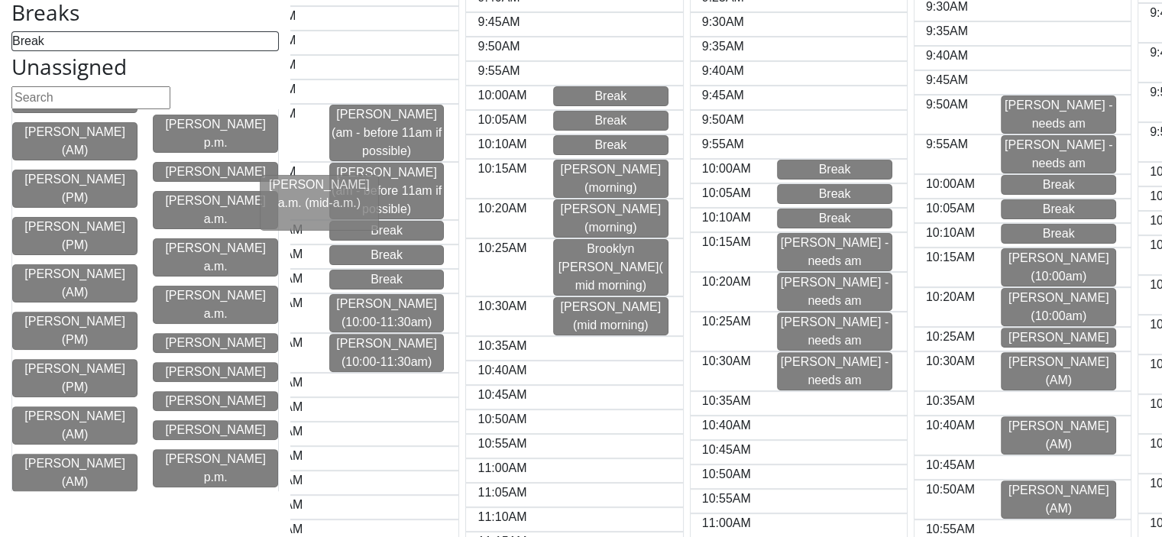
scroll to position [0, 24]
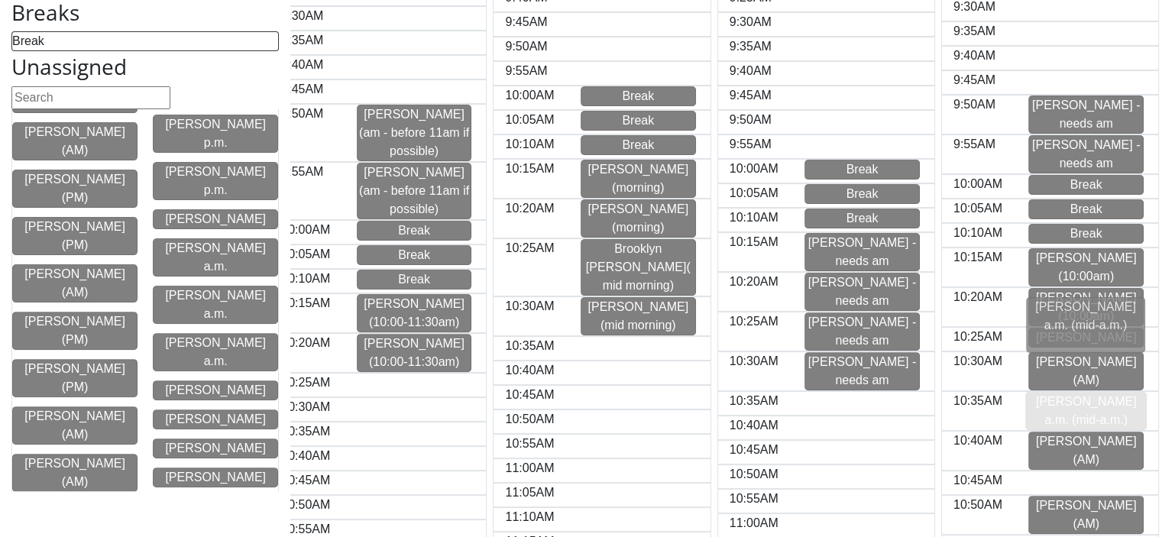
drag, startPoint x: 176, startPoint y: 216, endPoint x: 1055, endPoint y: 326, distance: 886.4
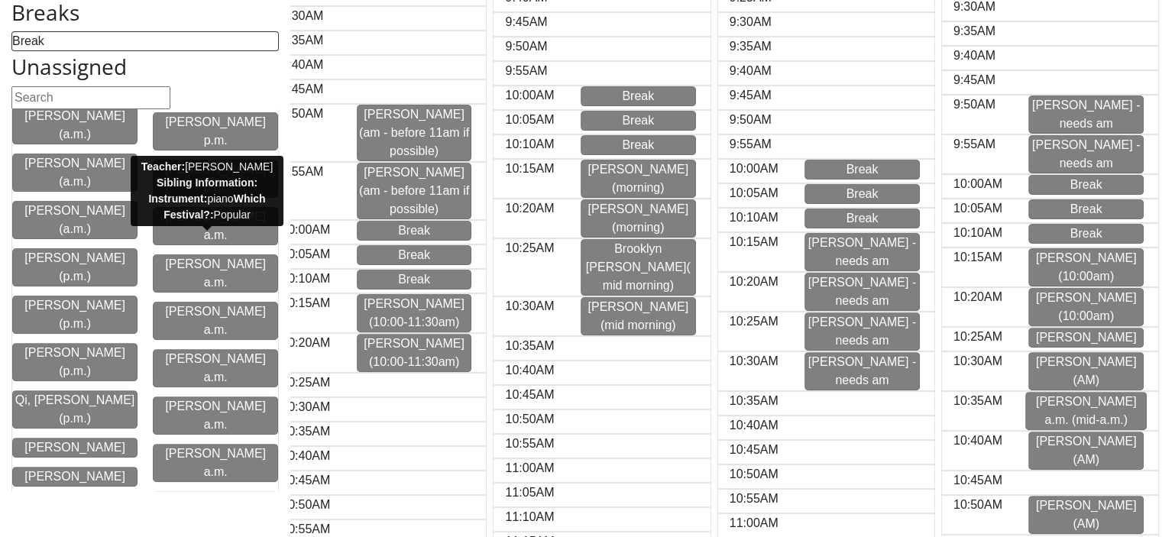
scroll to position [0, 0]
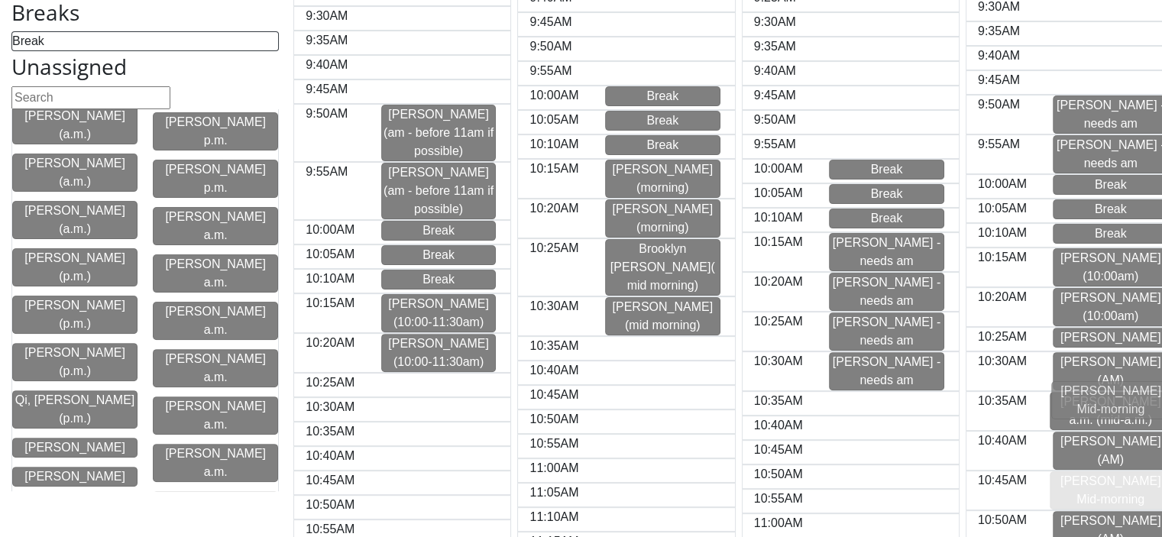
drag, startPoint x: 193, startPoint y: 254, endPoint x: 1097, endPoint y: 404, distance: 917.0
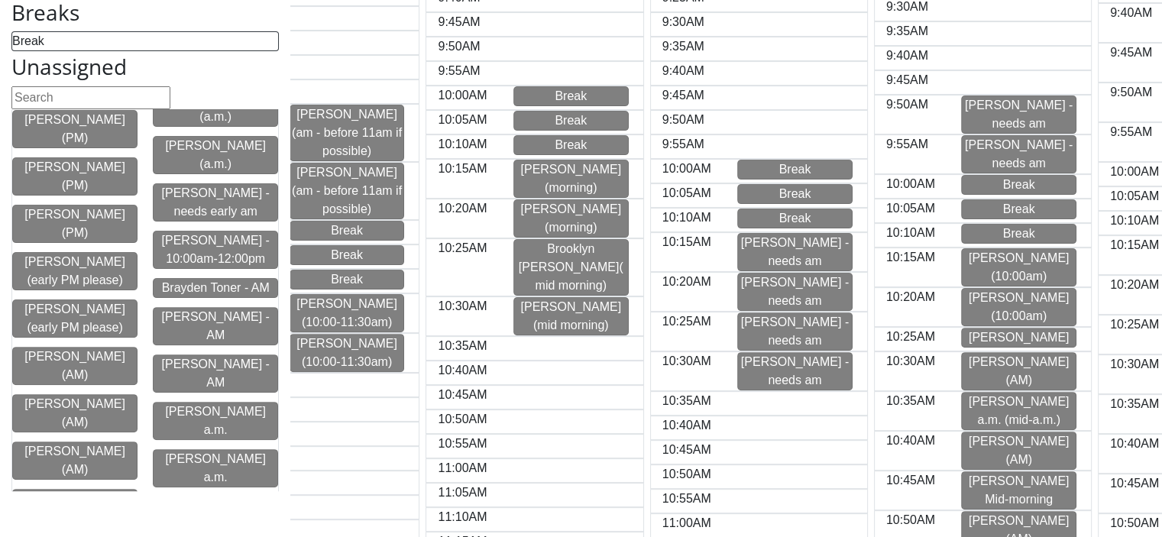
click at [1031, 472] on div "[PERSON_NAME] Mid-morning" at bounding box center [1019, 490] width 114 height 37
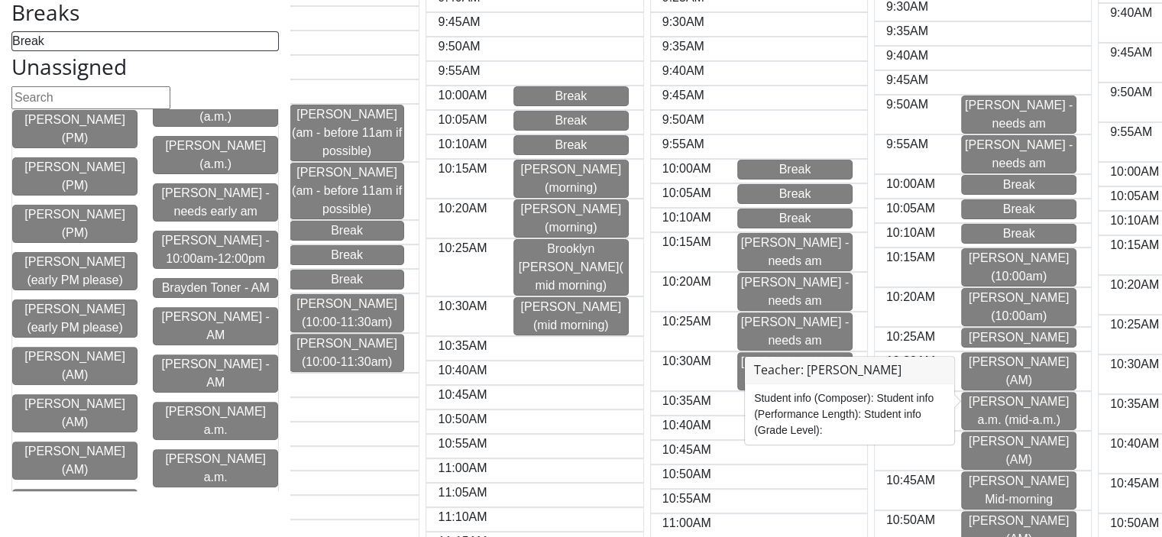
click at [1031, 472] on div "[PERSON_NAME] Mid-morning" at bounding box center [1019, 490] width 114 height 37
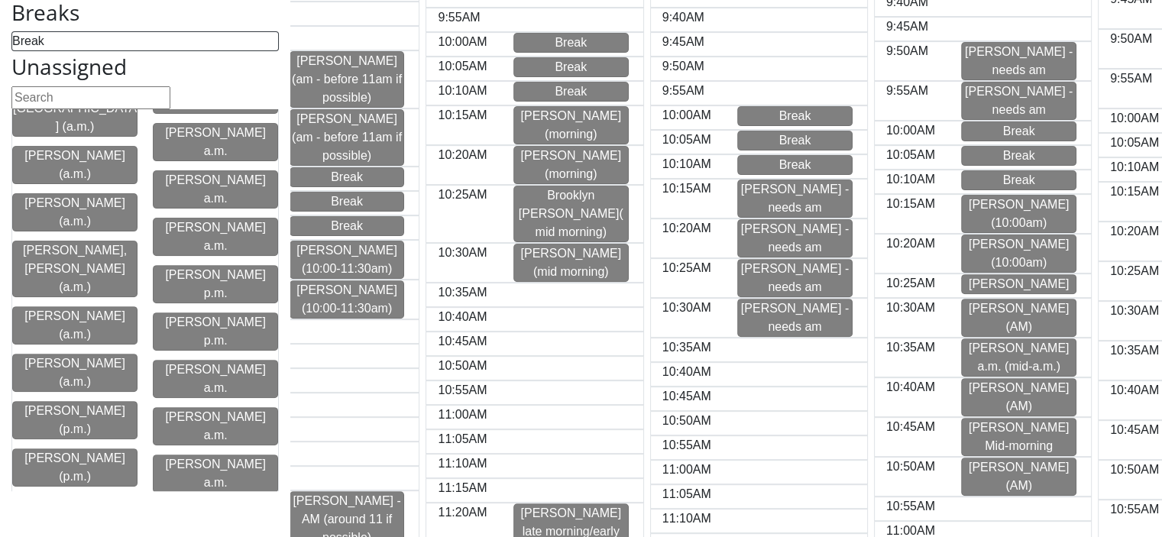
scroll to position [478, 0]
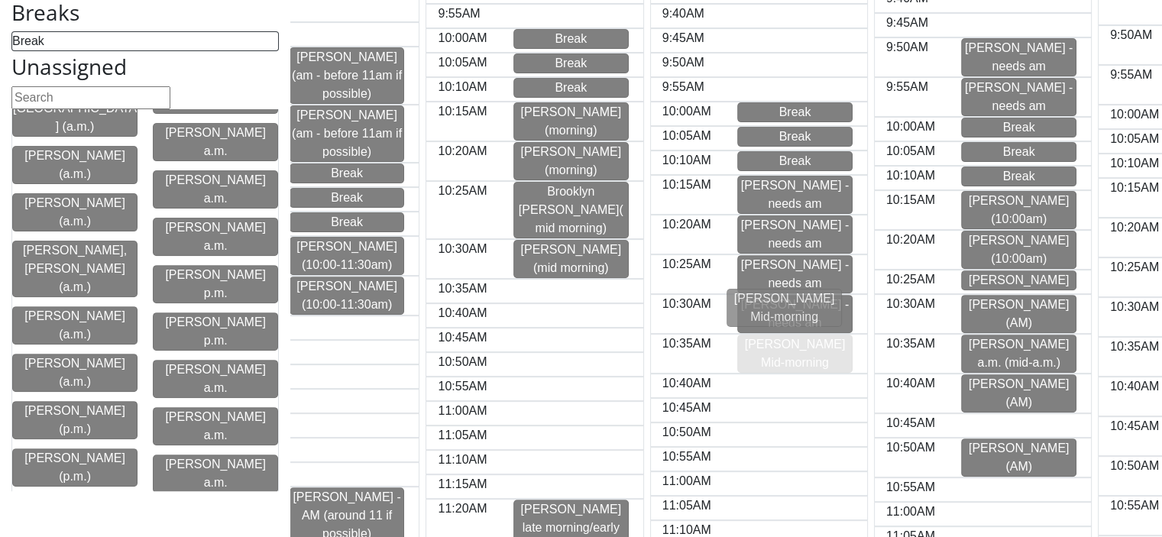
drag, startPoint x: 975, startPoint y: 342, endPoint x: 737, endPoint y: 305, distance: 240.5
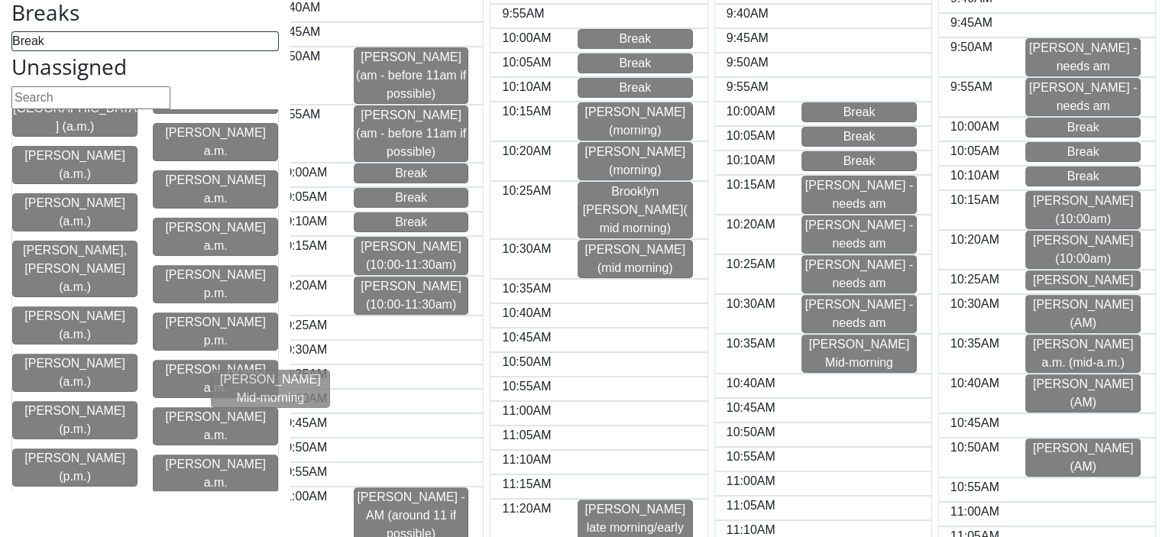
scroll to position [0, 0]
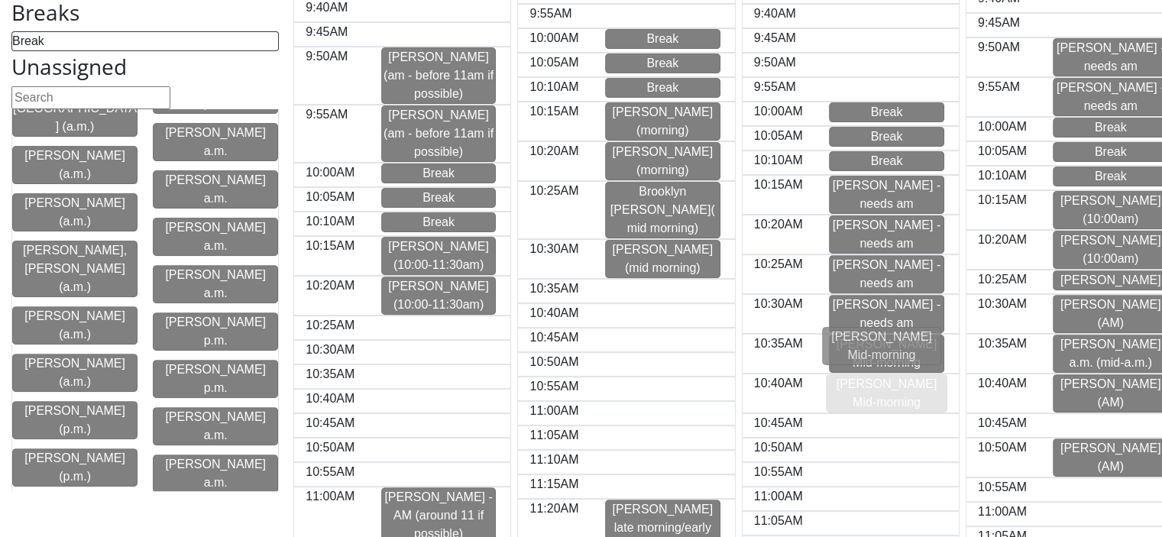
drag, startPoint x: 202, startPoint y: 407, endPoint x: 876, endPoint y: 349, distance: 677.1
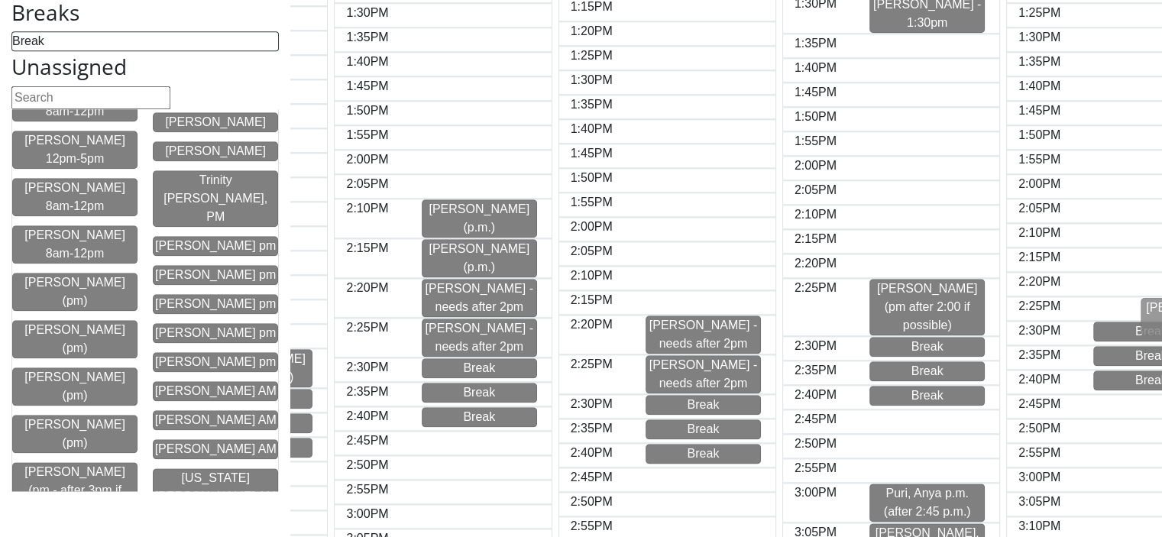
scroll to position [0, 186]
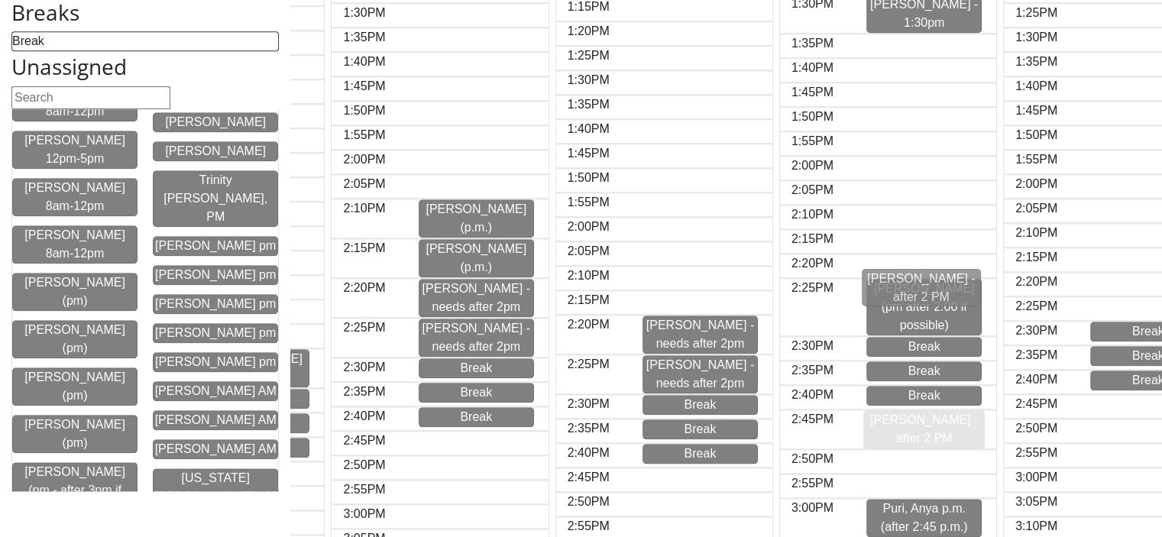
drag, startPoint x: 173, startPoint y: 315, endPoint x: 888, endPoint y: 287, distance: 715.8
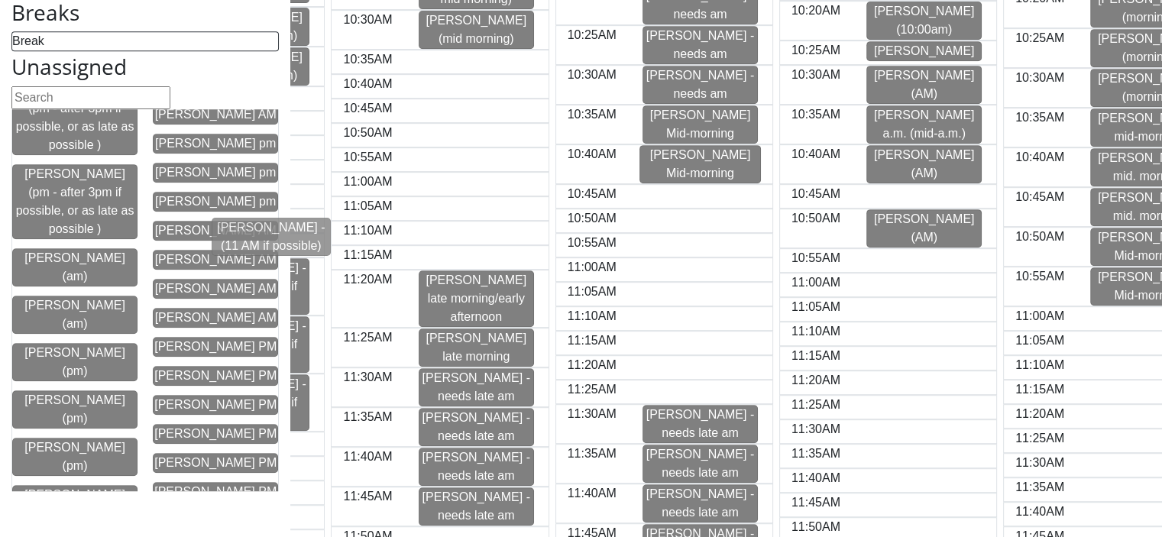
scroll to position [0, 119]
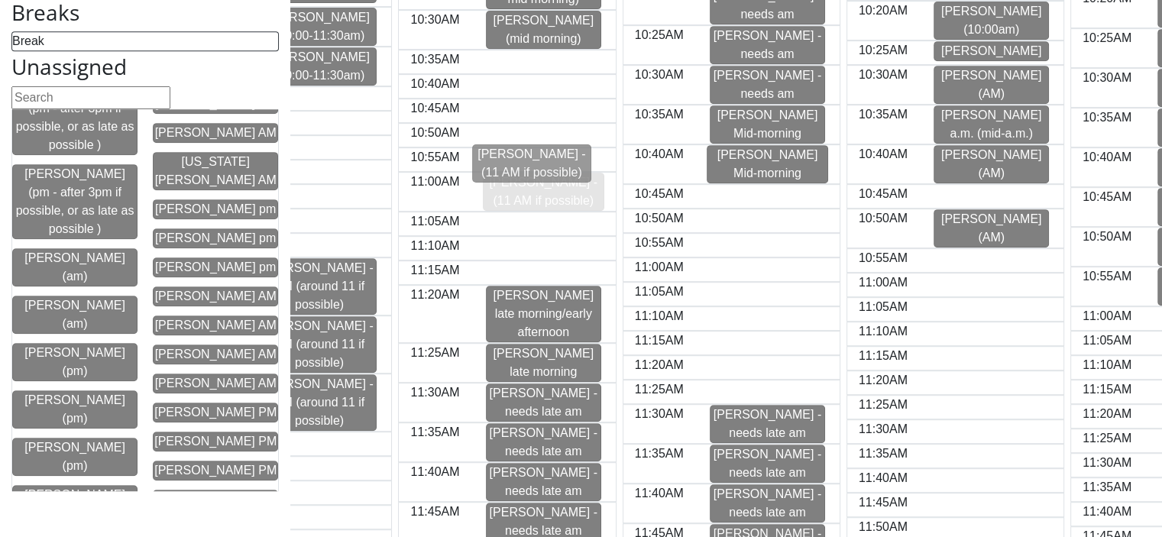
drag, startPoint x: 188, startPoint y: 243, endPoint x: 513, endPoint y: 161, distance: 335.6
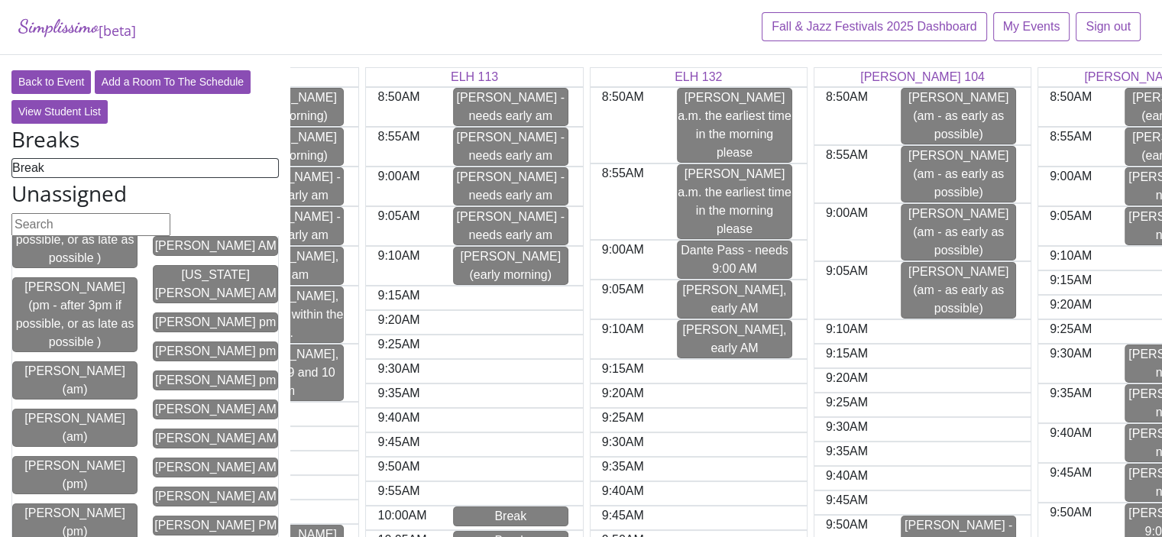
scroll to position [0, 128]
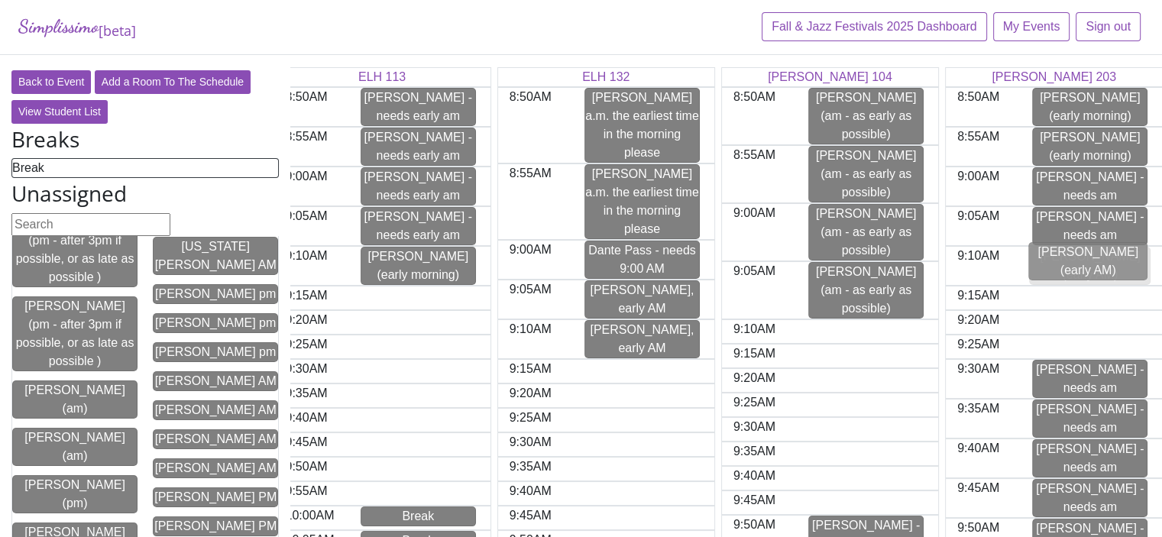
drag, startPoint x: 79, startPoint y: 471, endPoint x: 1096, endPoint y: 261, distance: 1037.6
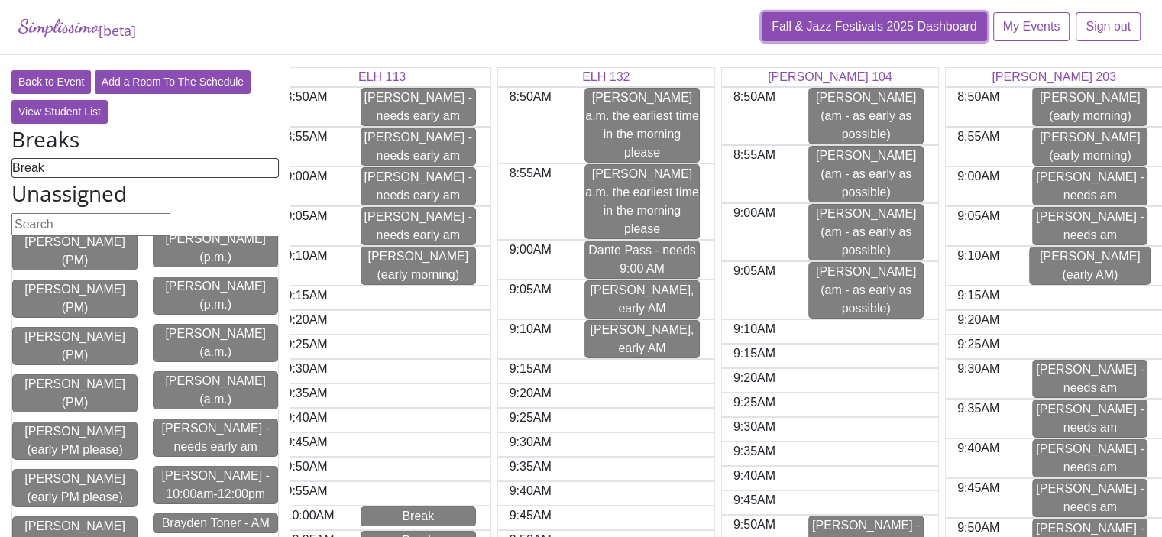
click at [800, 24] on link "Fall & Jazz Festivals 2025 Dashboard" at bounding box center [874, 26] width 225 height 29
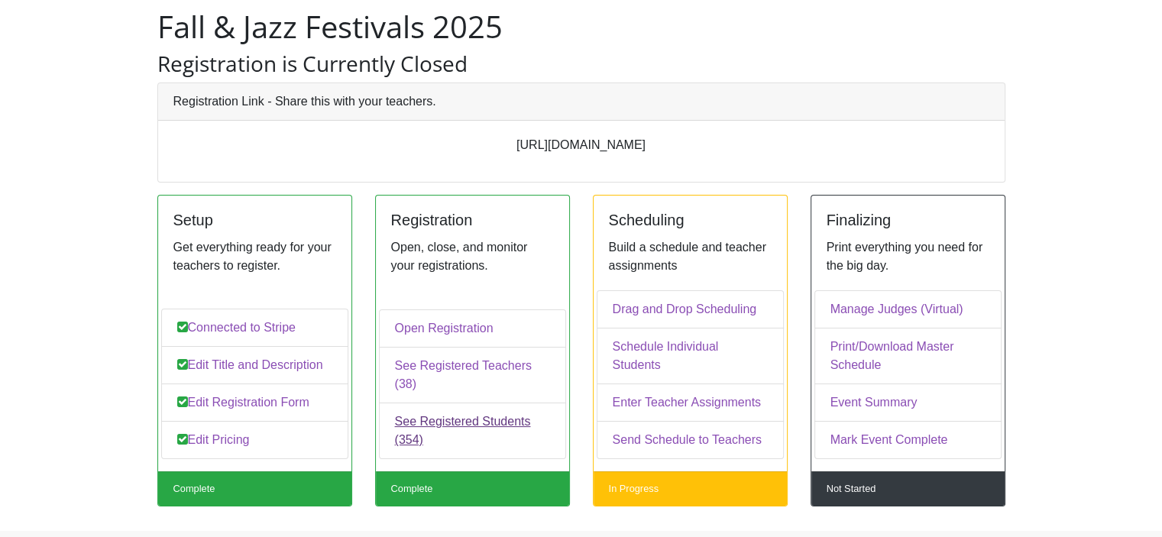
scroll to position [76, 0]
